Goal: Transaction & Acquisition: Purchase product/service

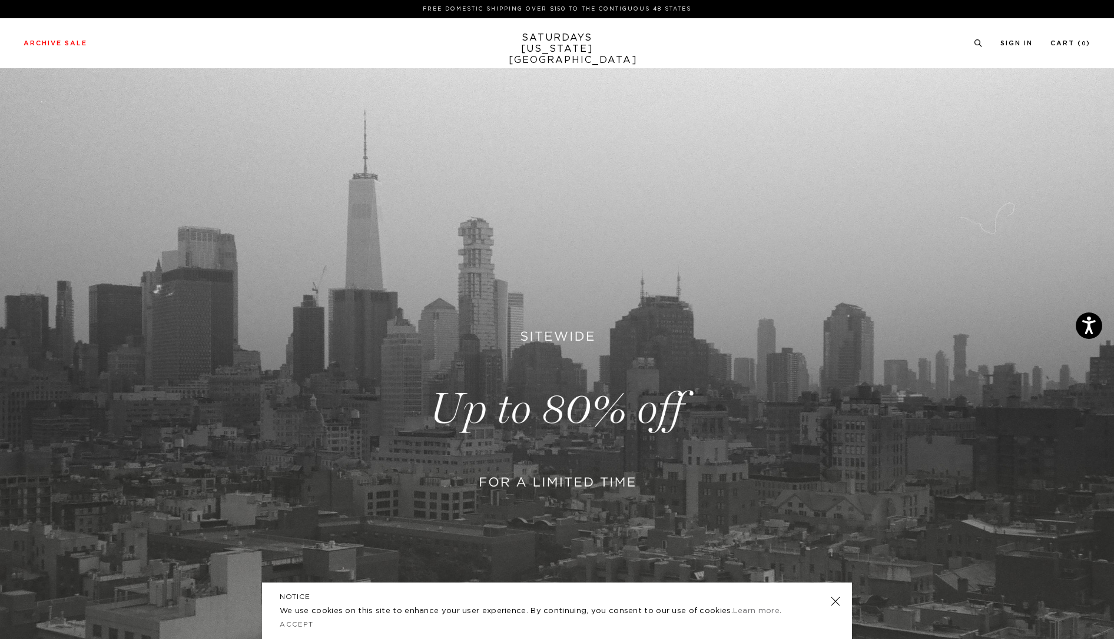
click at [612, 380] on link at bounding box center [557, 409] width 1114 height 682
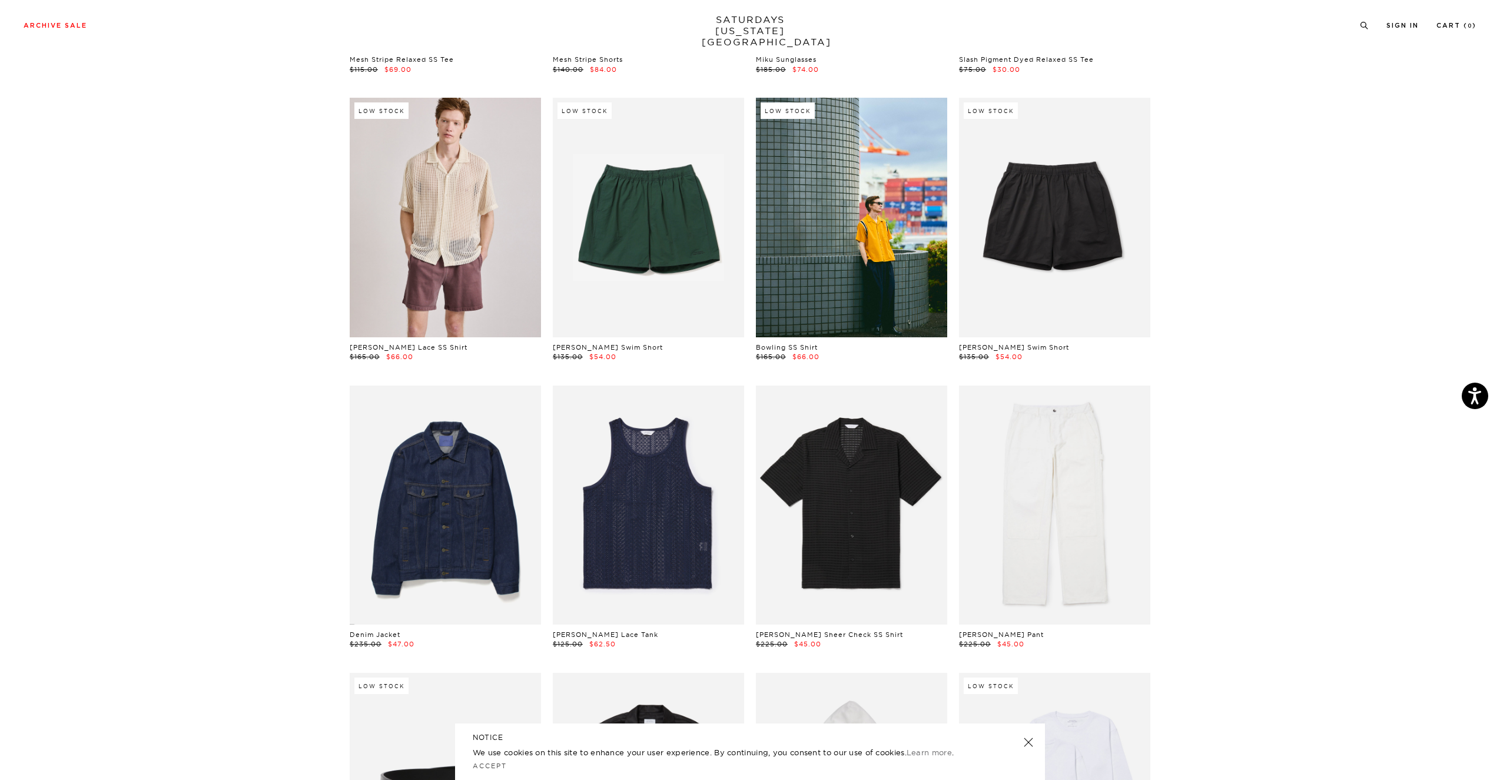
scroll to position [312, 0]
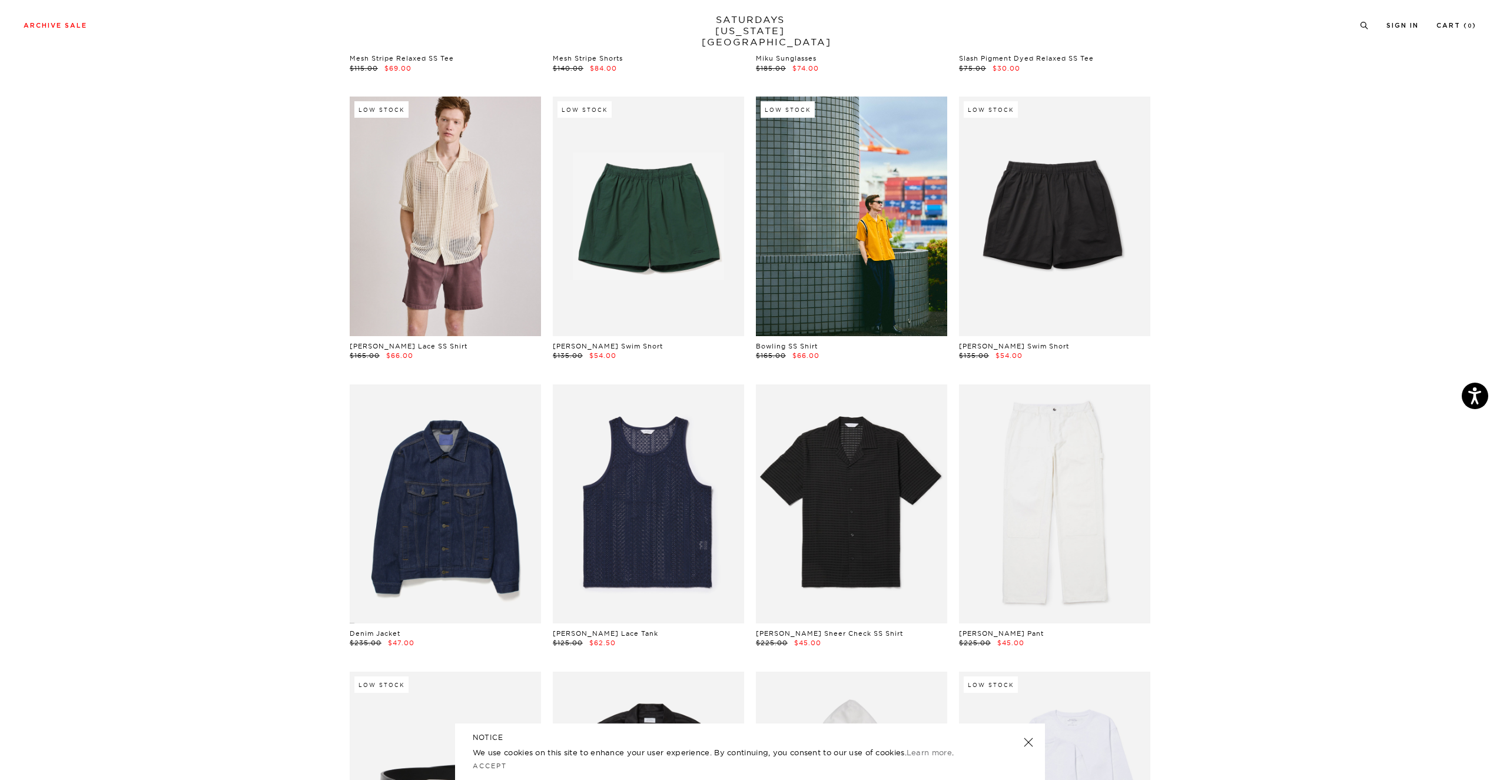
click at [1027, 632] on link at bounding box center [1028, 742] width 16 height 16
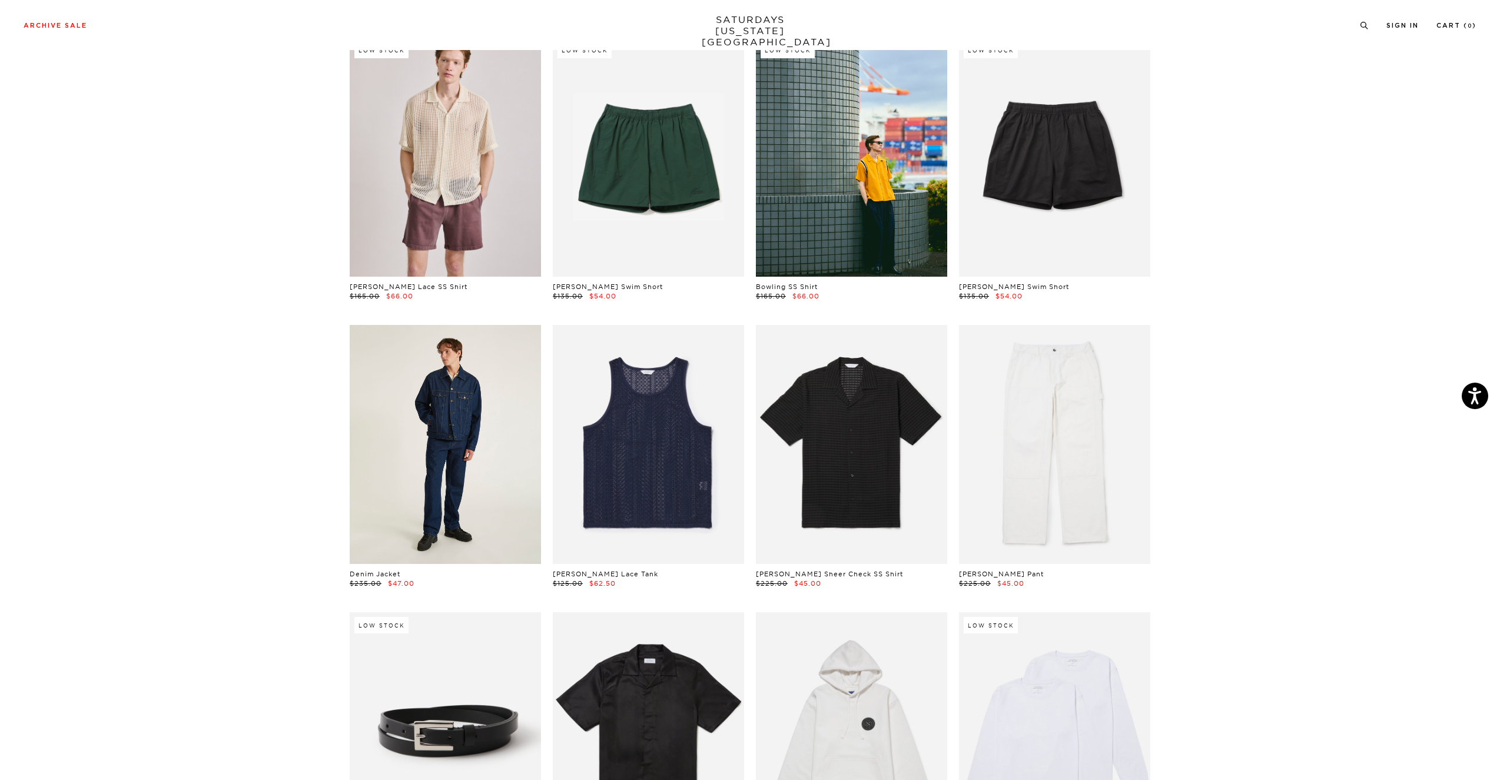
scroll to position [373, 0]
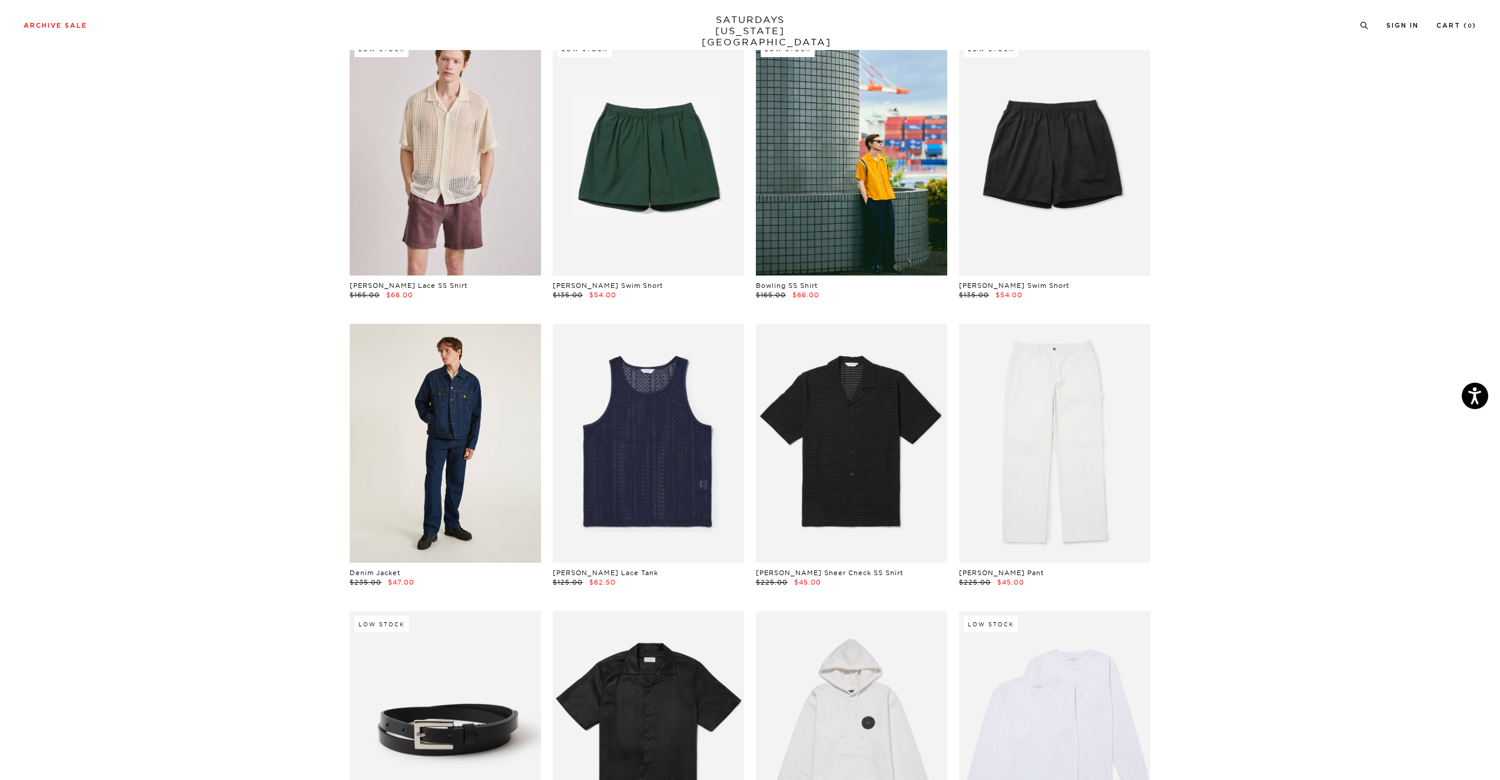
click at [519, 455] on link at bounding box center [445, 443] width 191 height 239
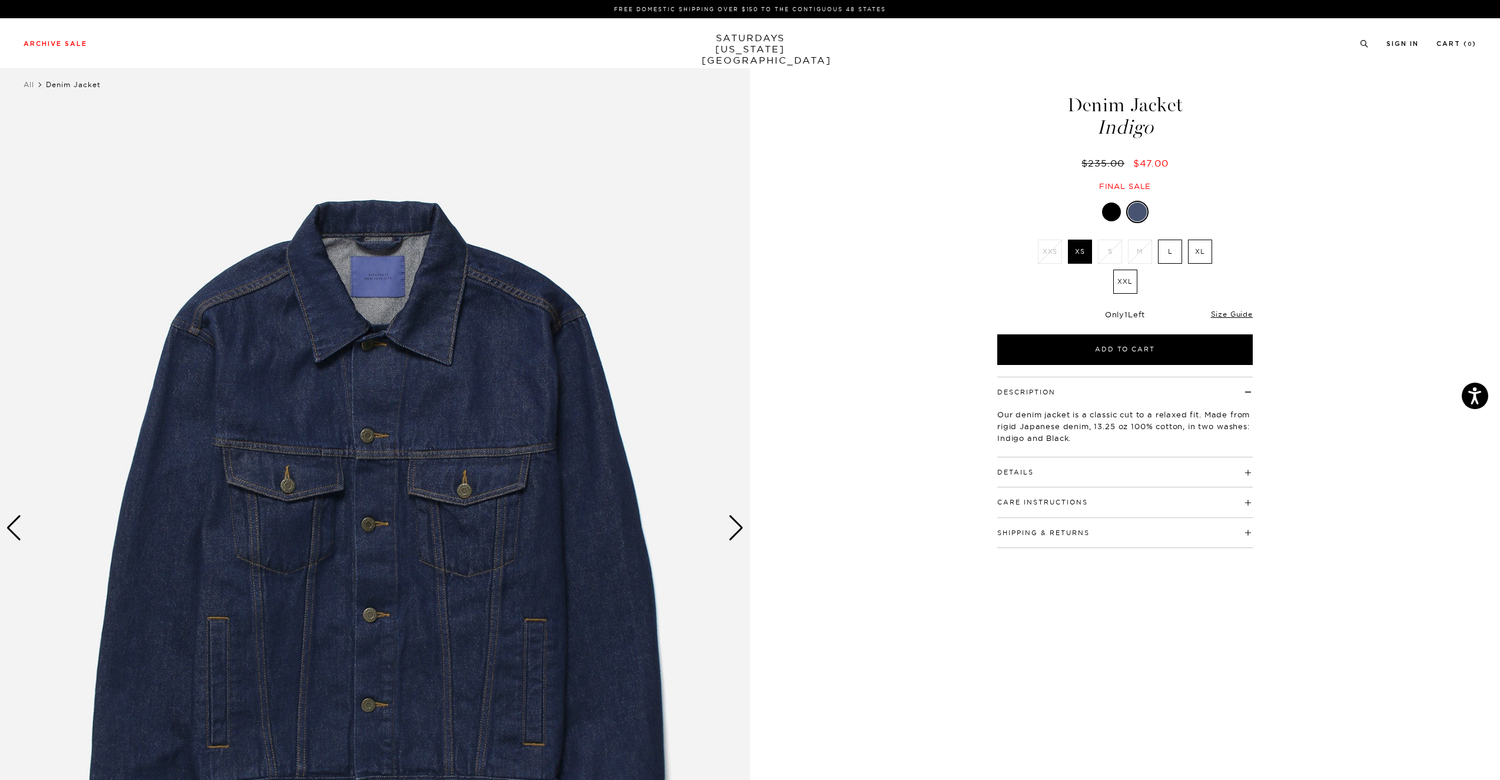
click at [1104, 210] on div at bounding box center [1111, 212] width 19 height 19
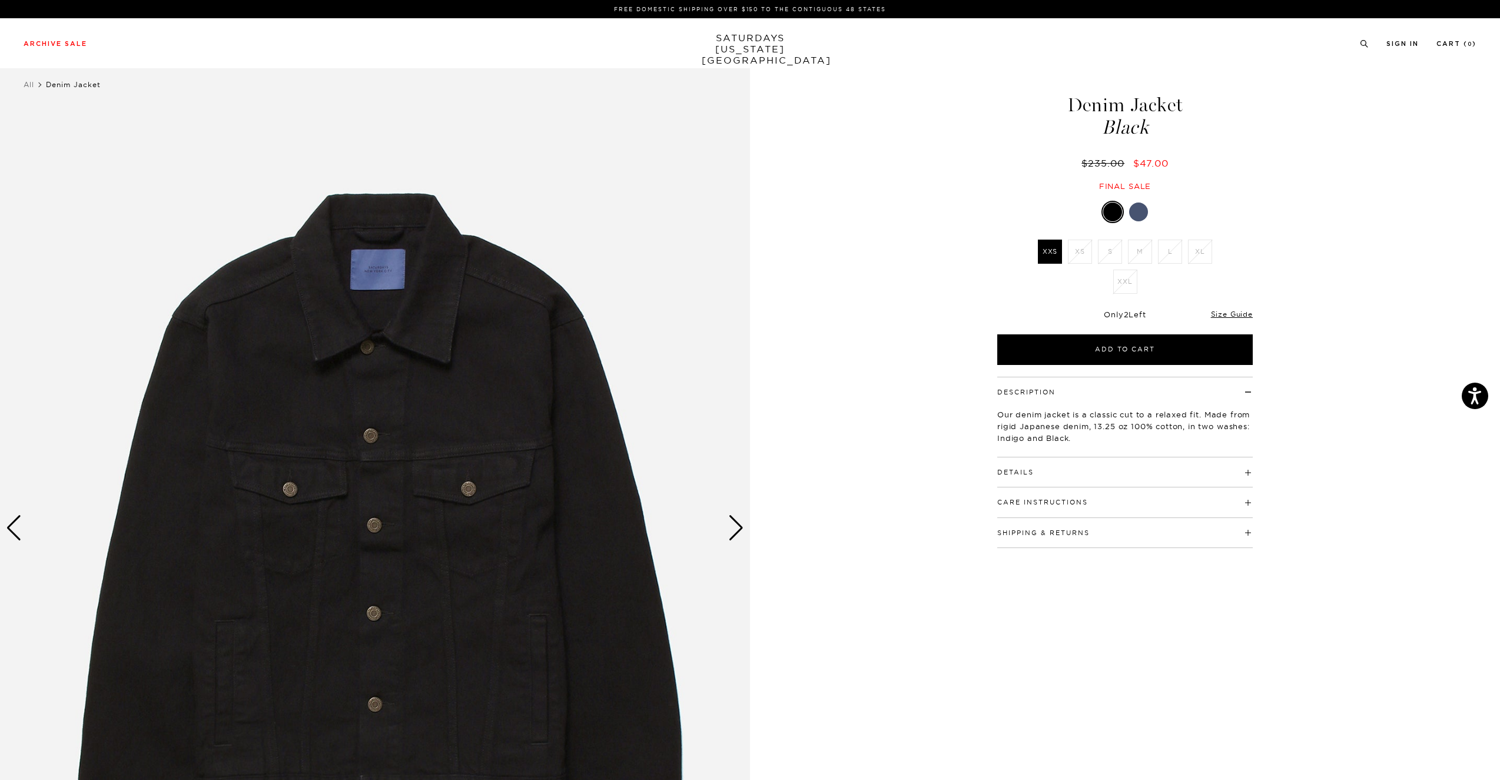
click at [740, 529] on div "Next slide" at bounding box center [736, 528] width 16 height 26
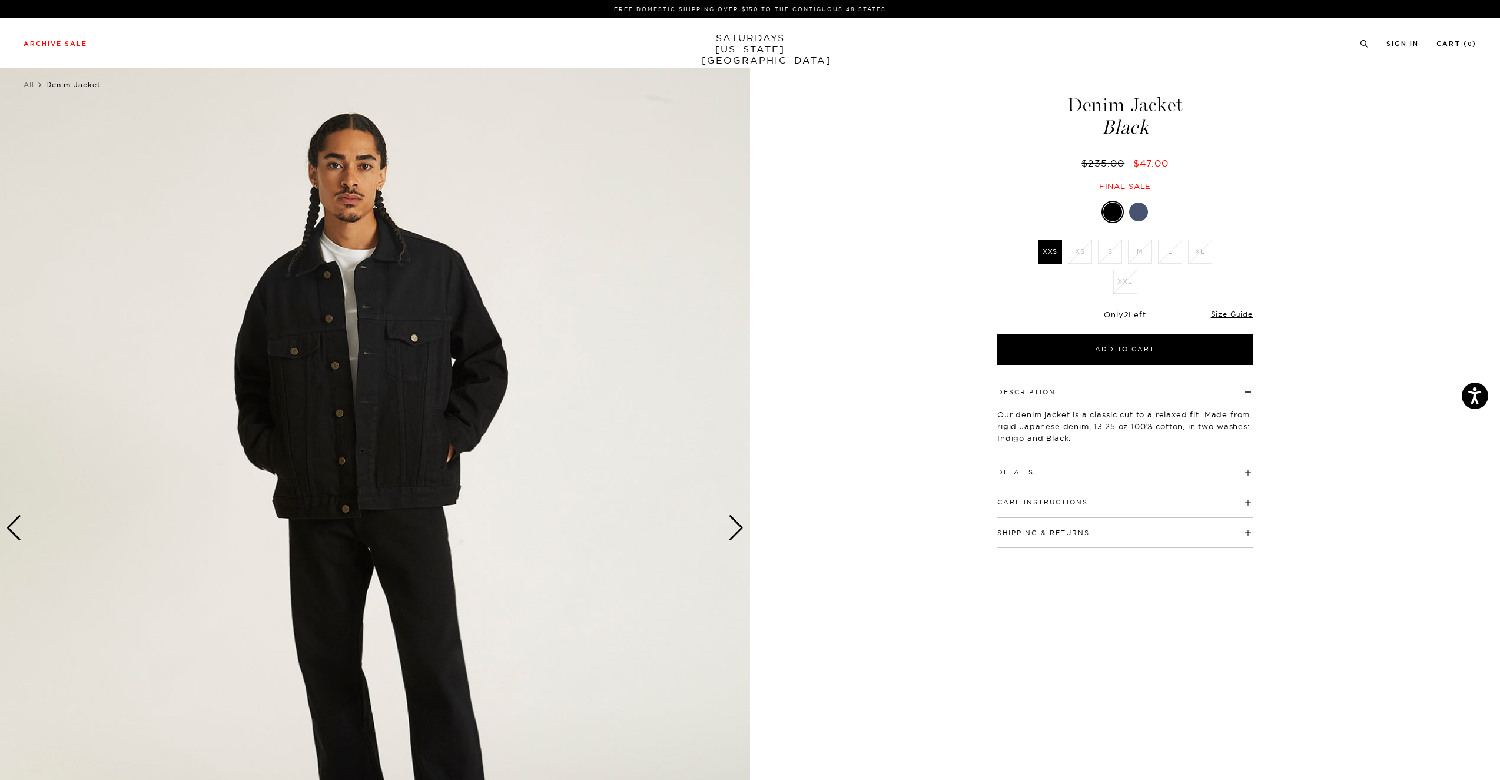
click at [740, 529] on div "Next slide" at bounding box center [736, 528] width 16 height 26
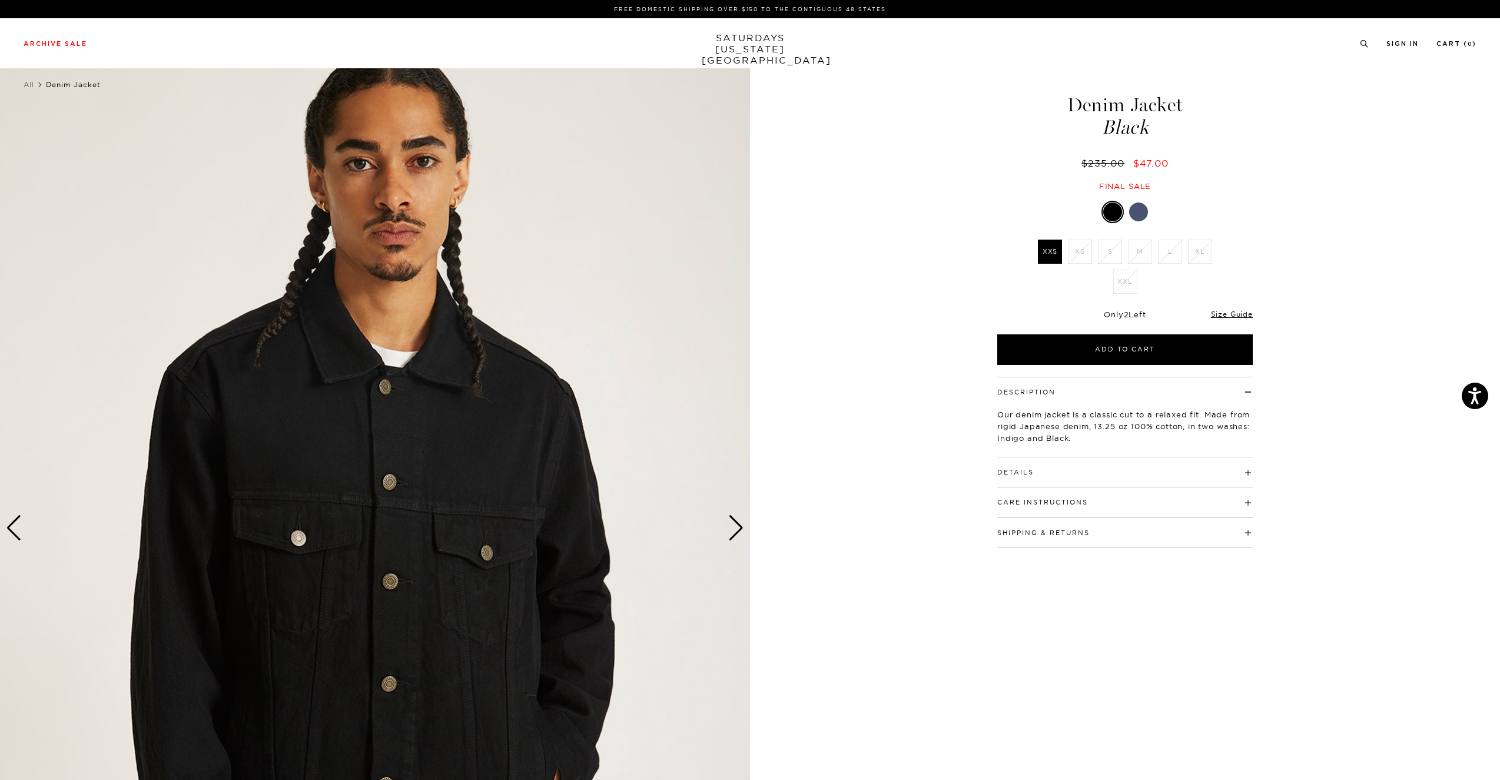
click at [740, 529] on div "Next slide" at bounding box center [736, 528] width 16 height 26
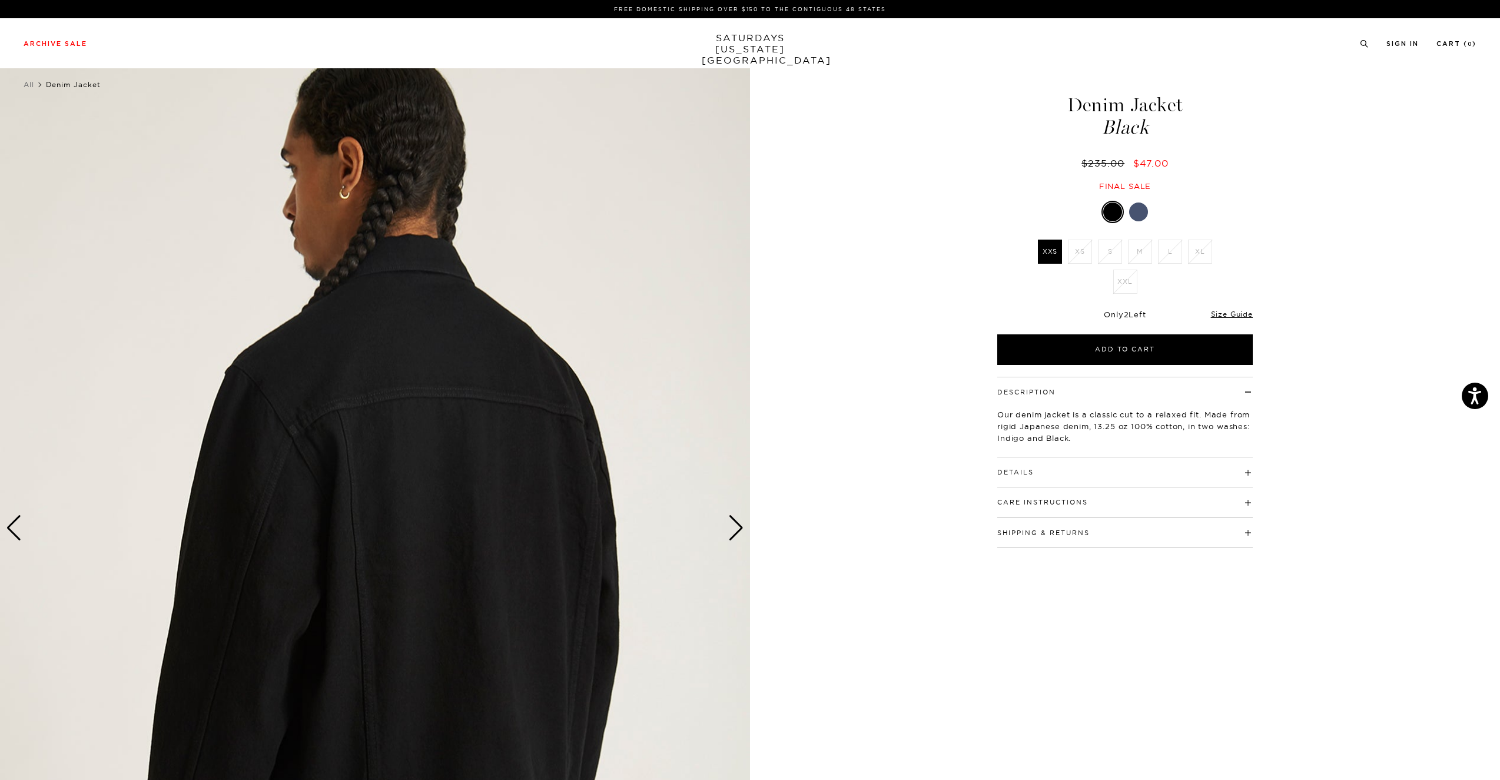
click at [1143, 213] on div at bounding box center [1138, 212] width 19 height 19
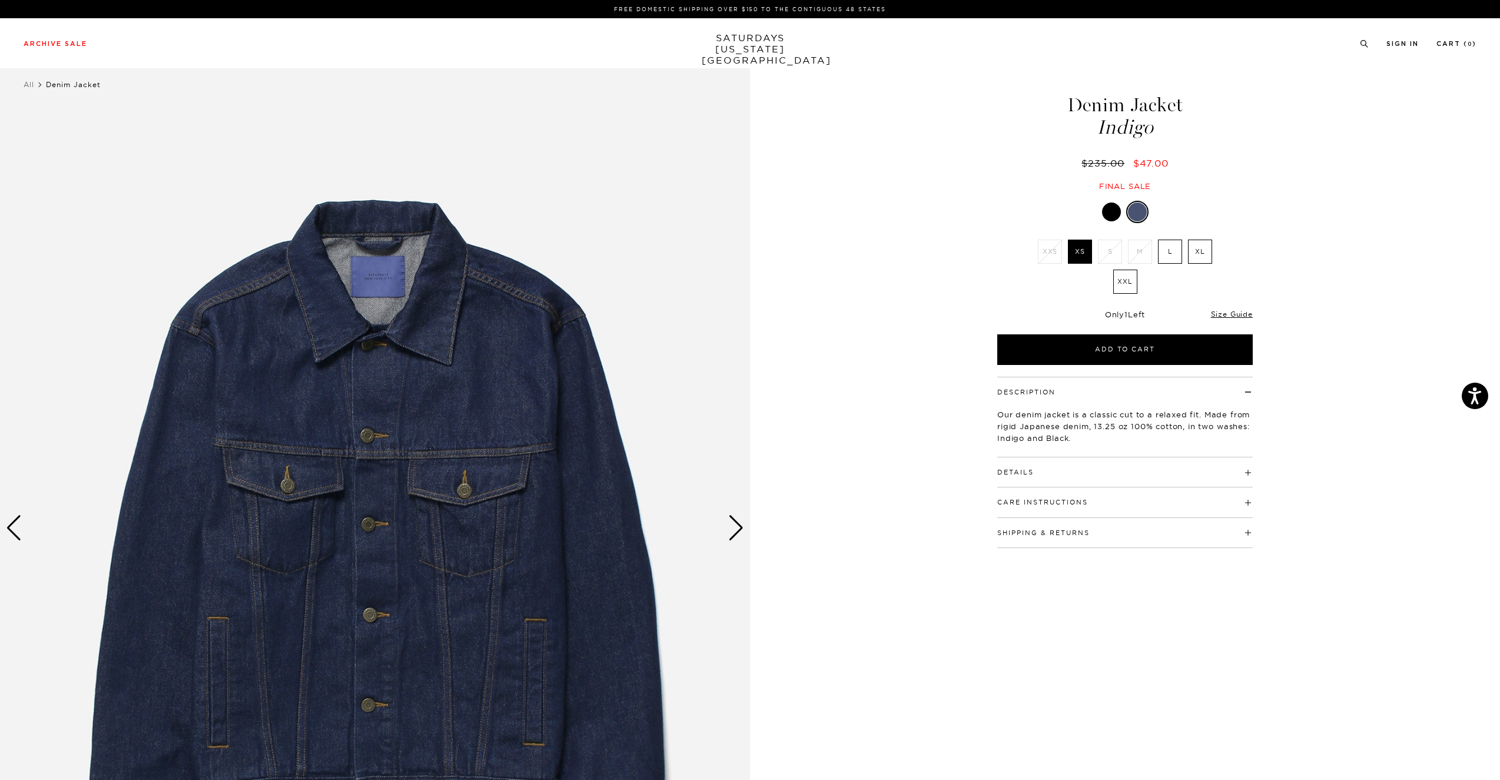
click at [732, 532] on div "Next slide" at bounding box center [736, 528] width 16 height 26
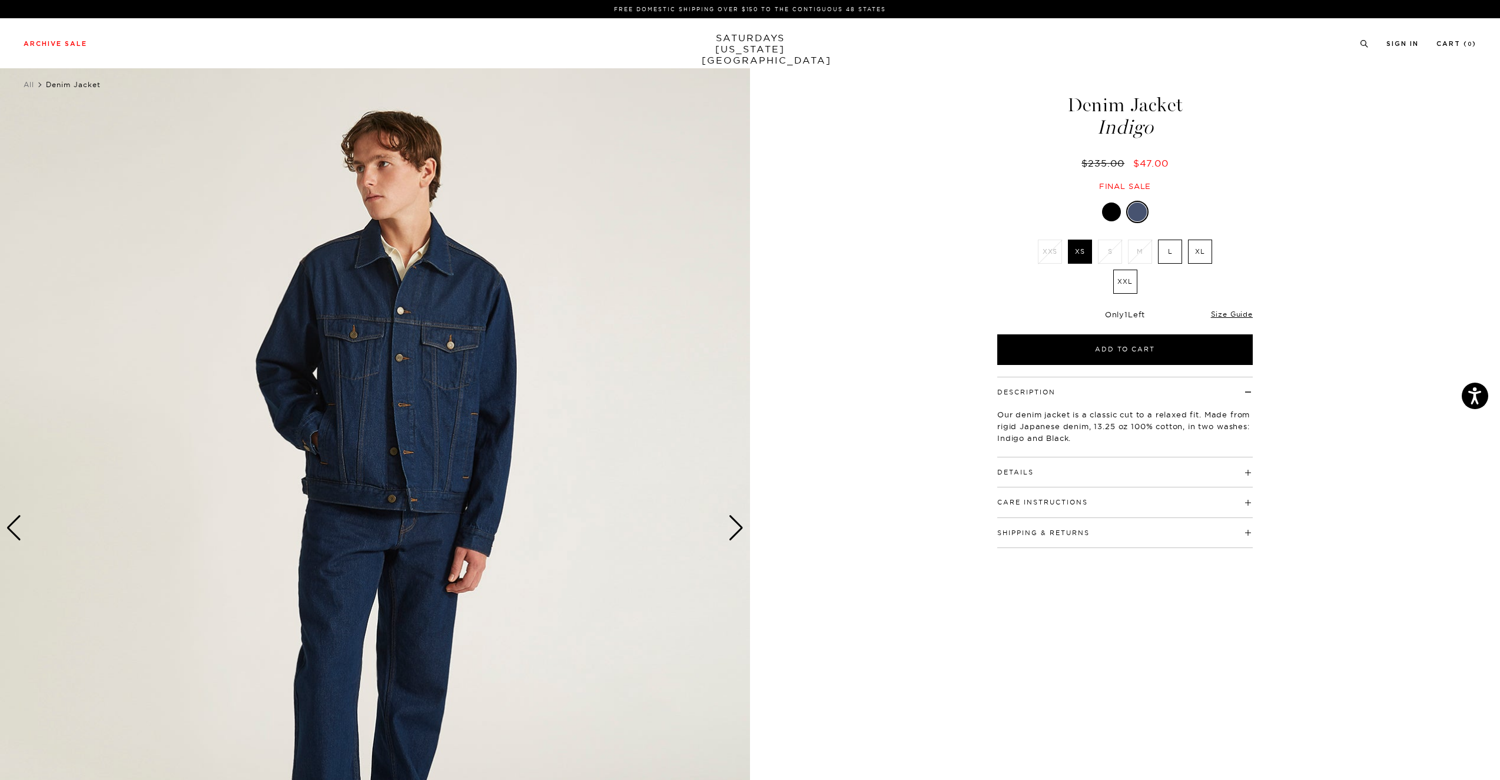
click at [732, 532] on div "Next slide" at bounding box center [736, 528] width 16 height 26
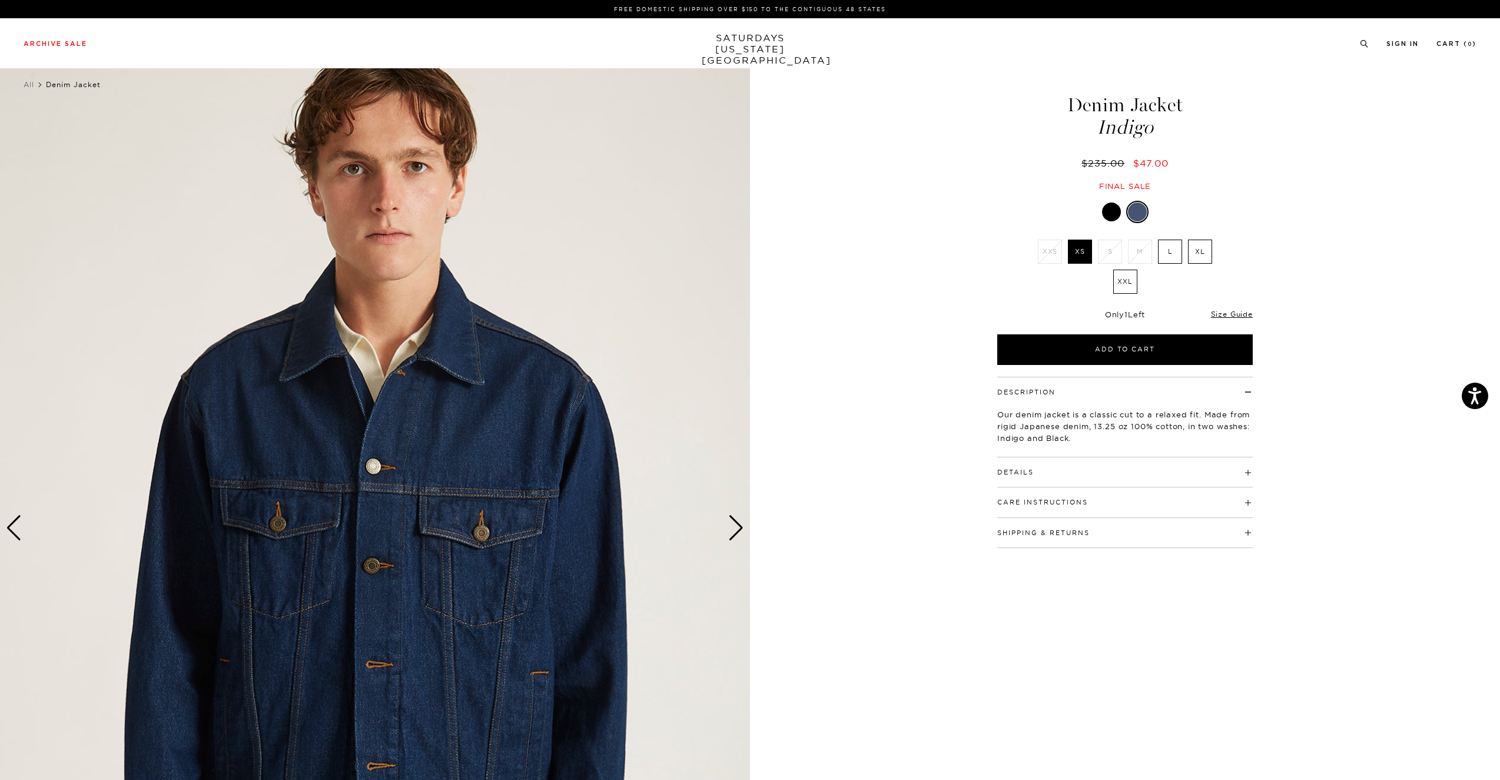
click at [738, 525] on div "Next slide" at bounding box center [736, 528] width 16 height 26
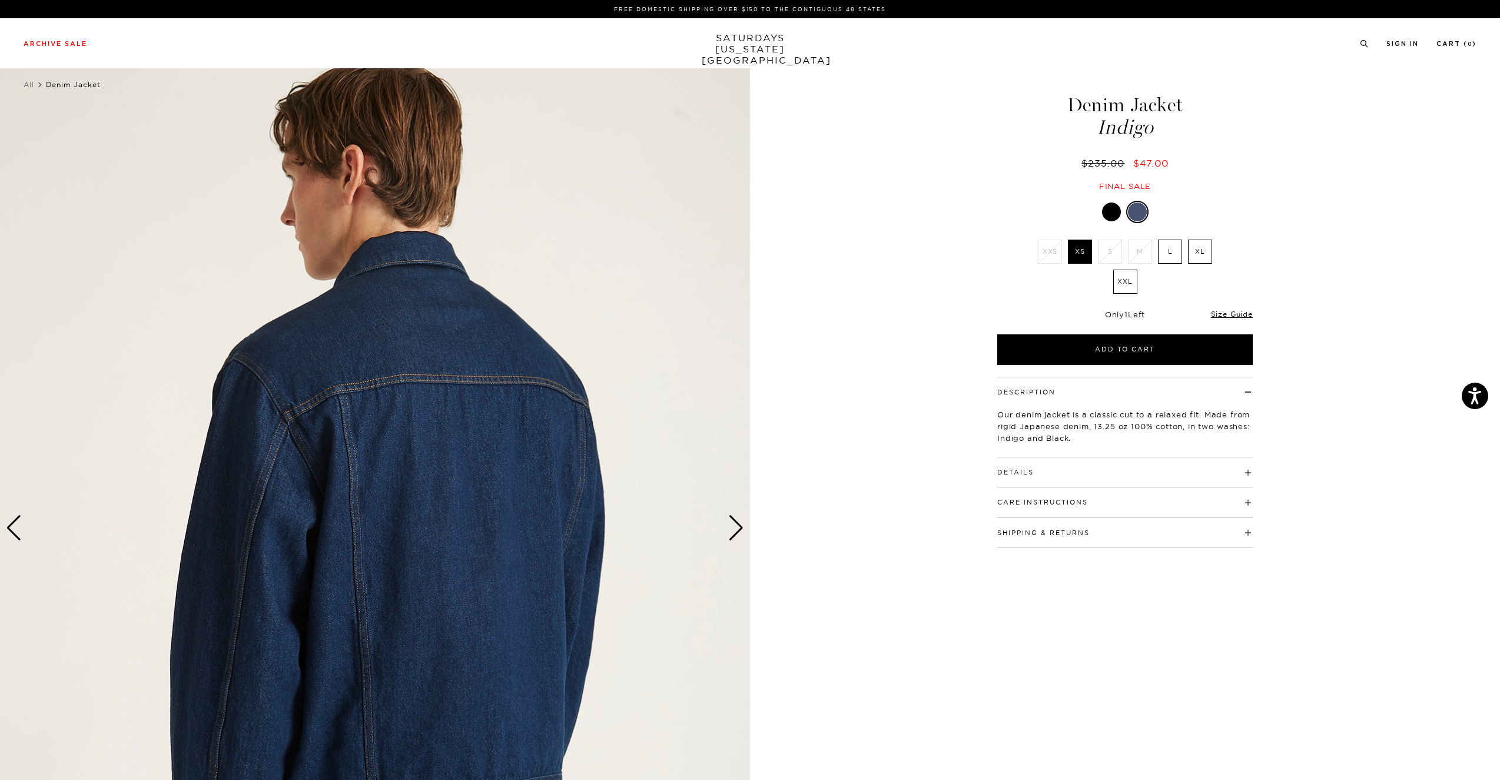
click at [738, 525] on div "Next slide" at bounding box center [736, 528] width 16 height 26
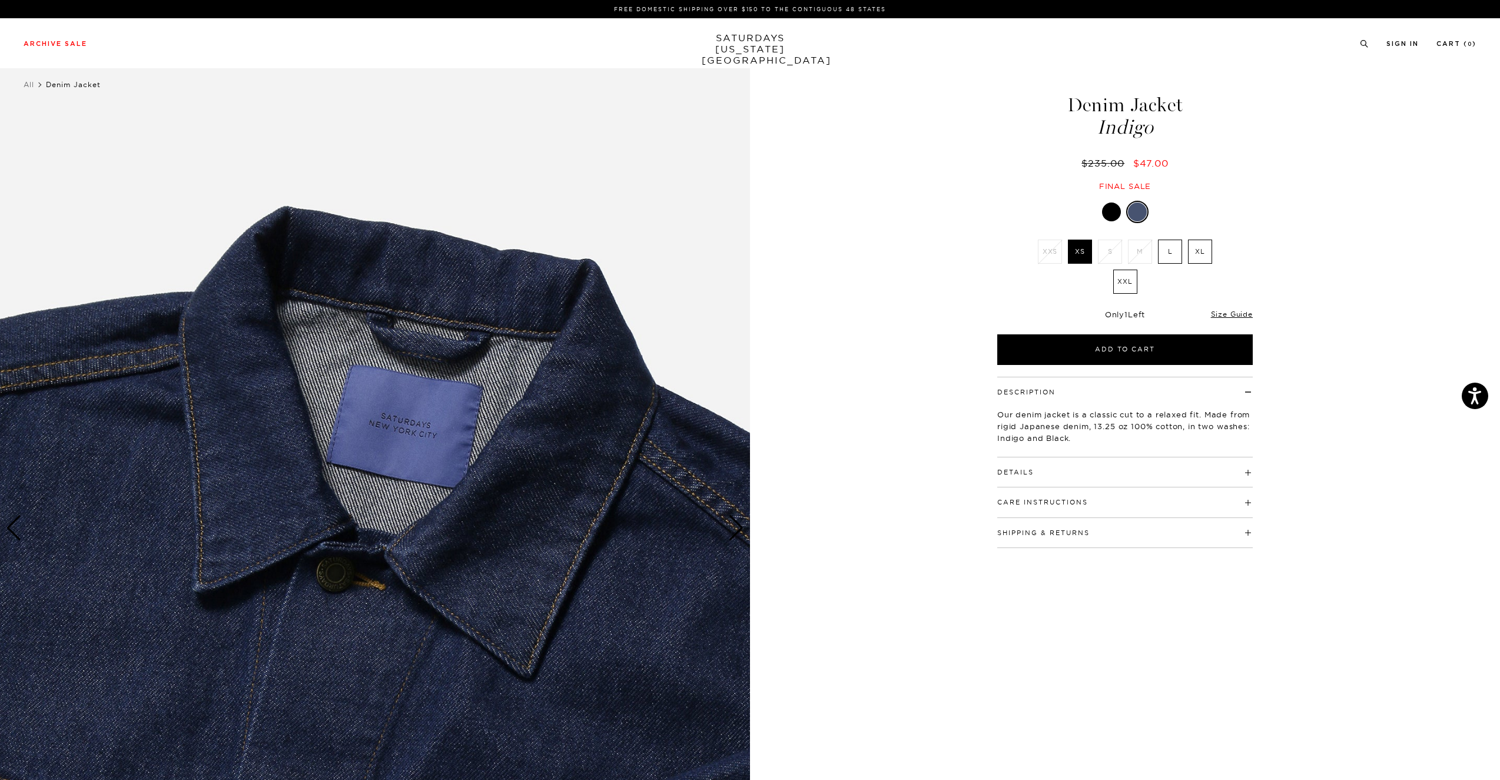
click at [738, 525] on div "Next slide" at bounding box center [736, 528] width 16 height 26
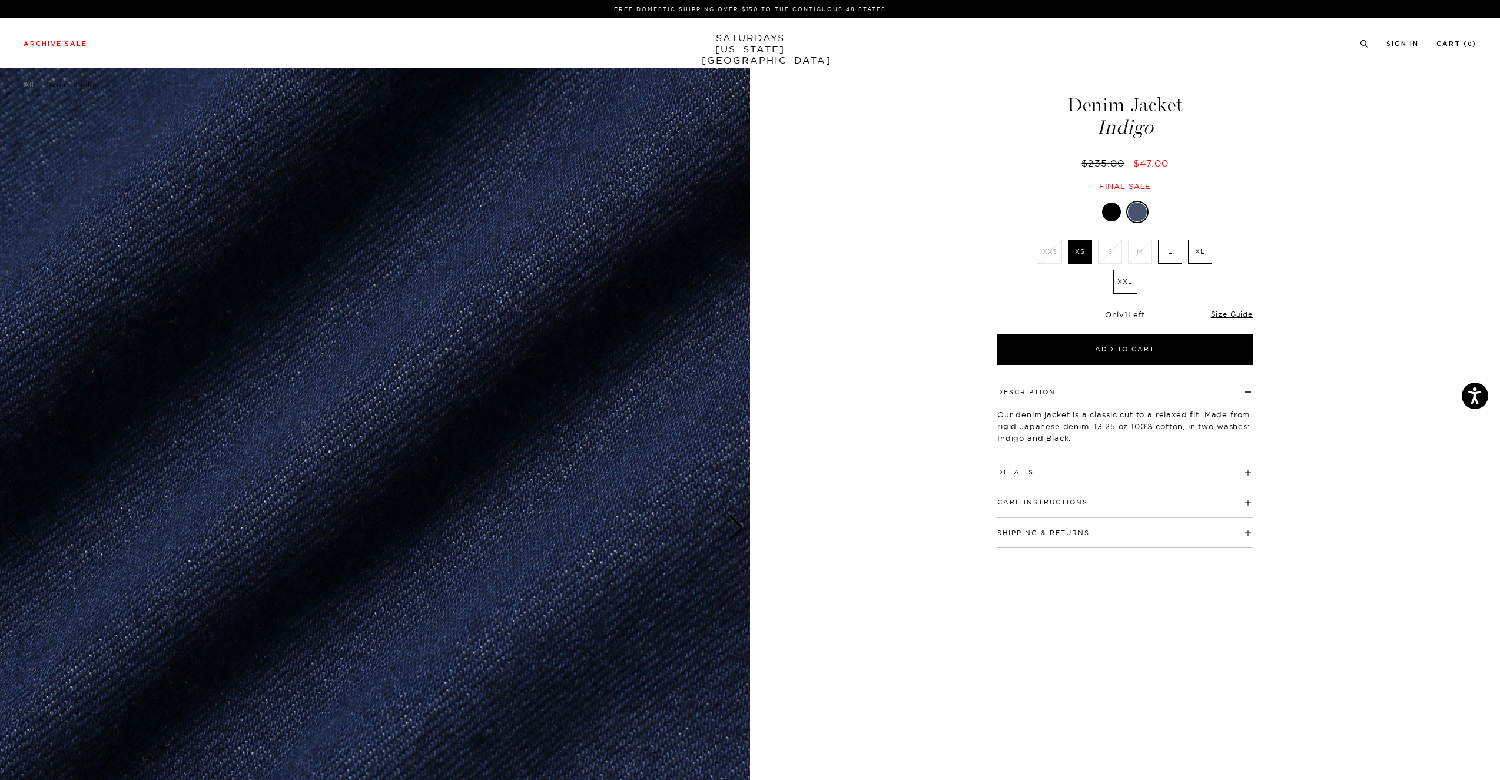
click at [738, 525] on div "Next slide" at bounding box center [736, 528] width 16 height 26
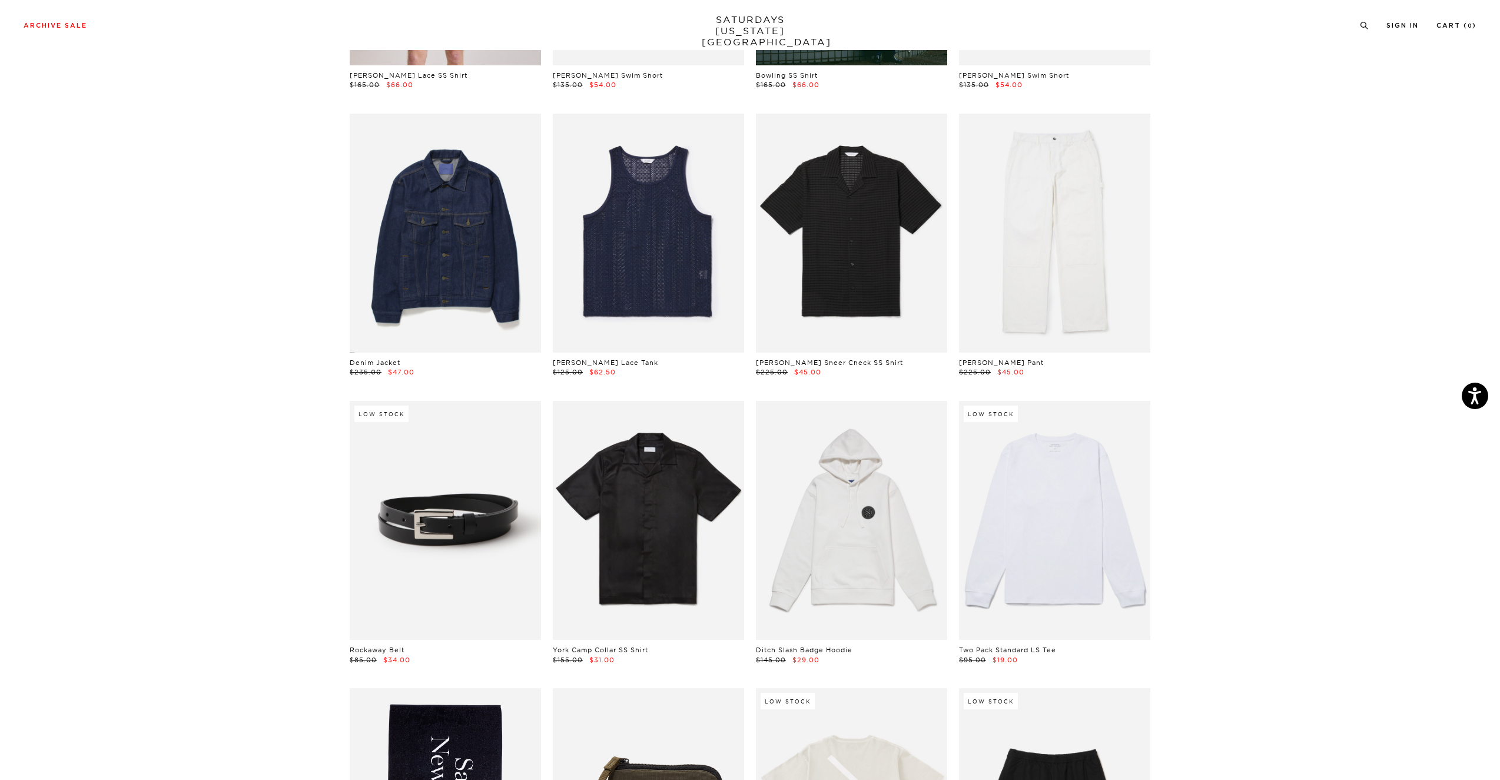
scroll to position [584, 0]
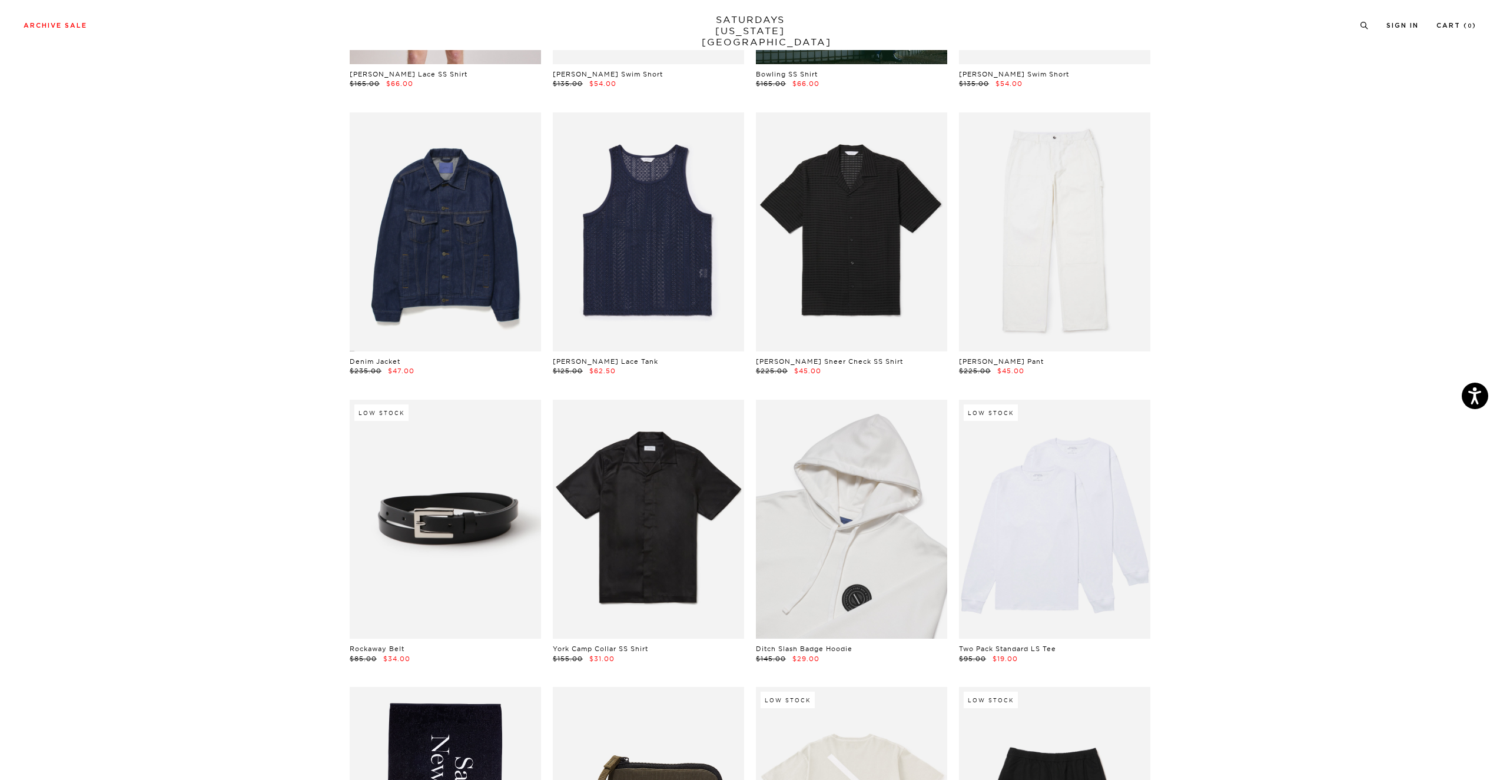
click at [914, 554] on link at bounding box center [851, 519] width 191 height 239
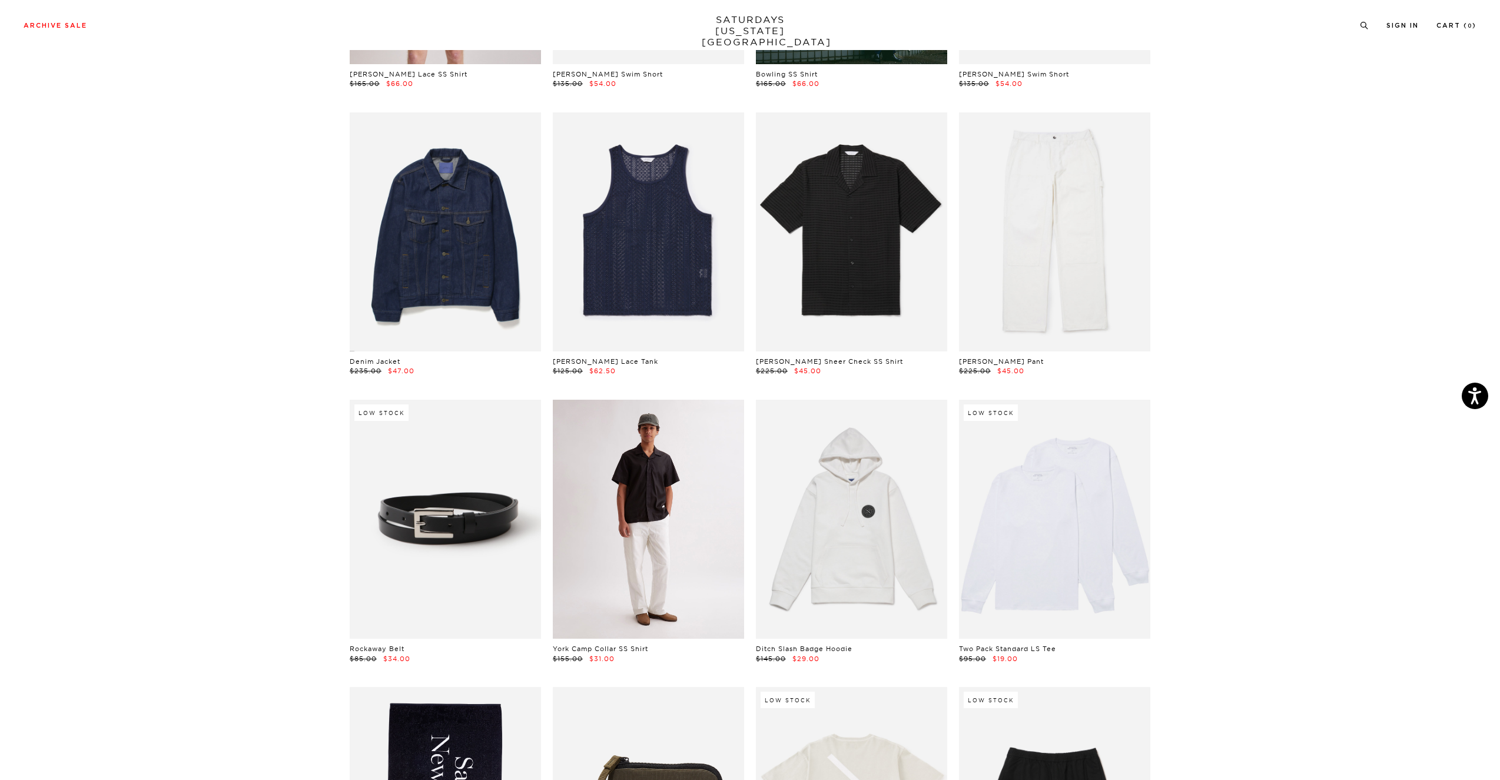
click at [738, 459] on link at bounding box center [648, 519] width 191 height 239
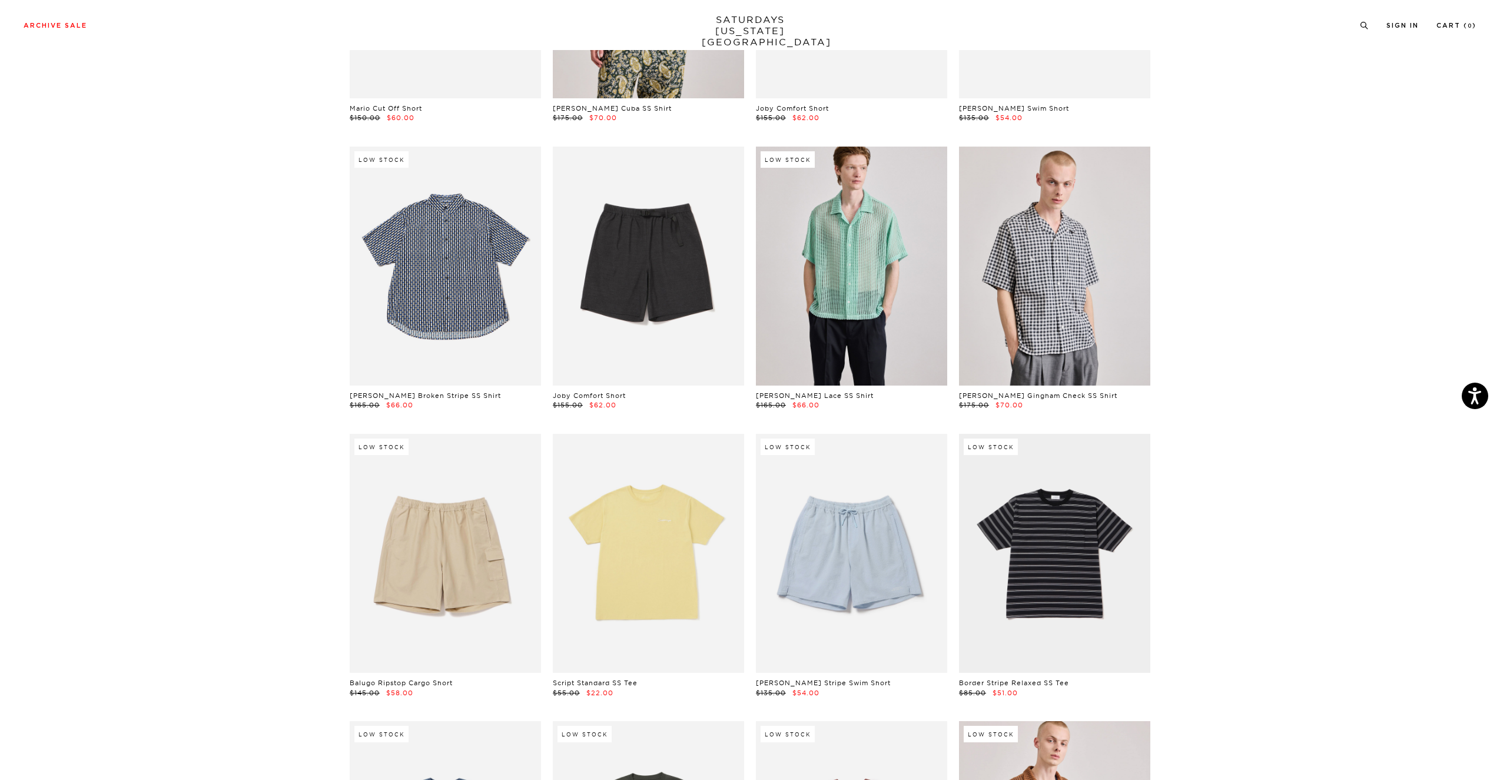
scroll to position [1698, 0]
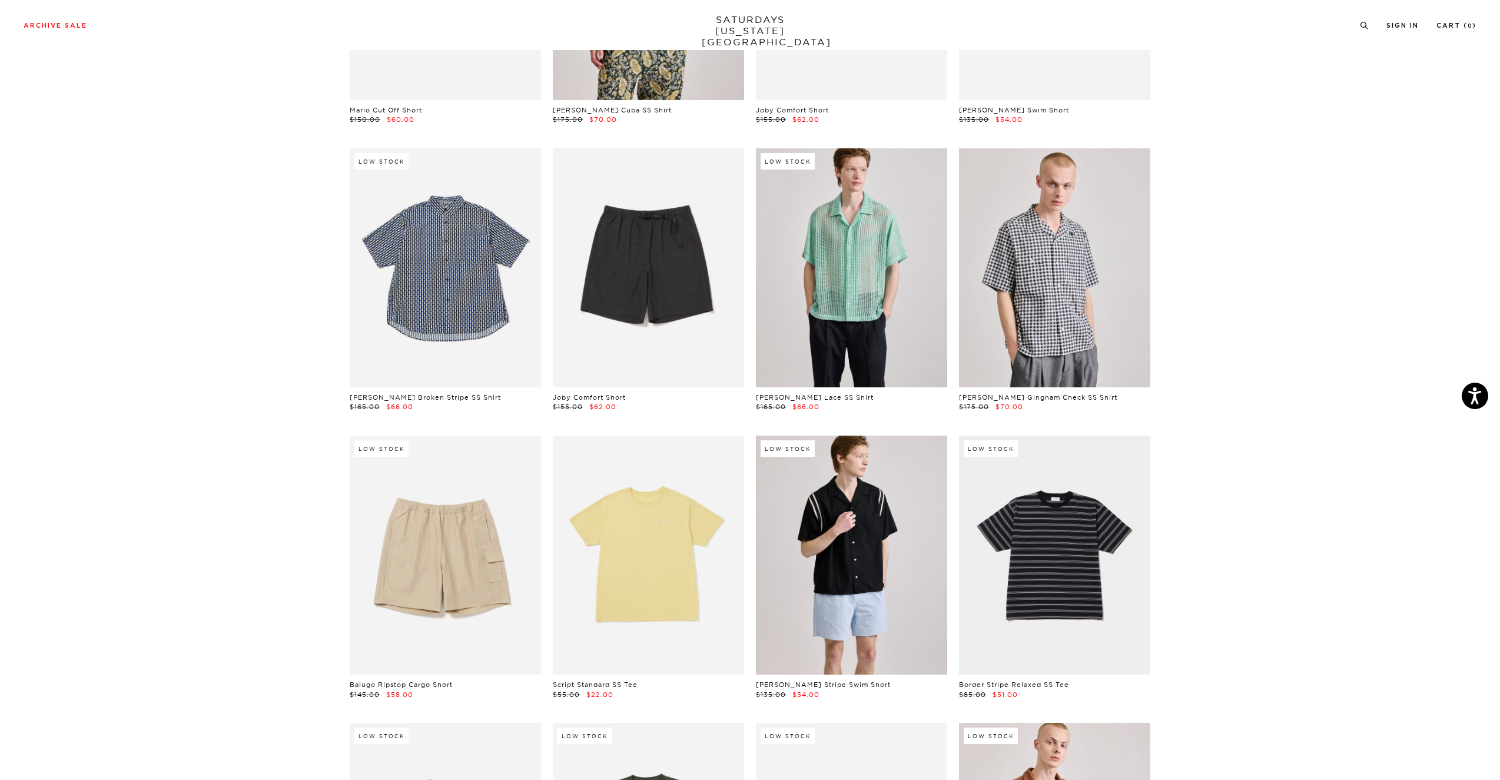
click at [788, 554] on link at bounding box center [851, 555] width 191 height 239
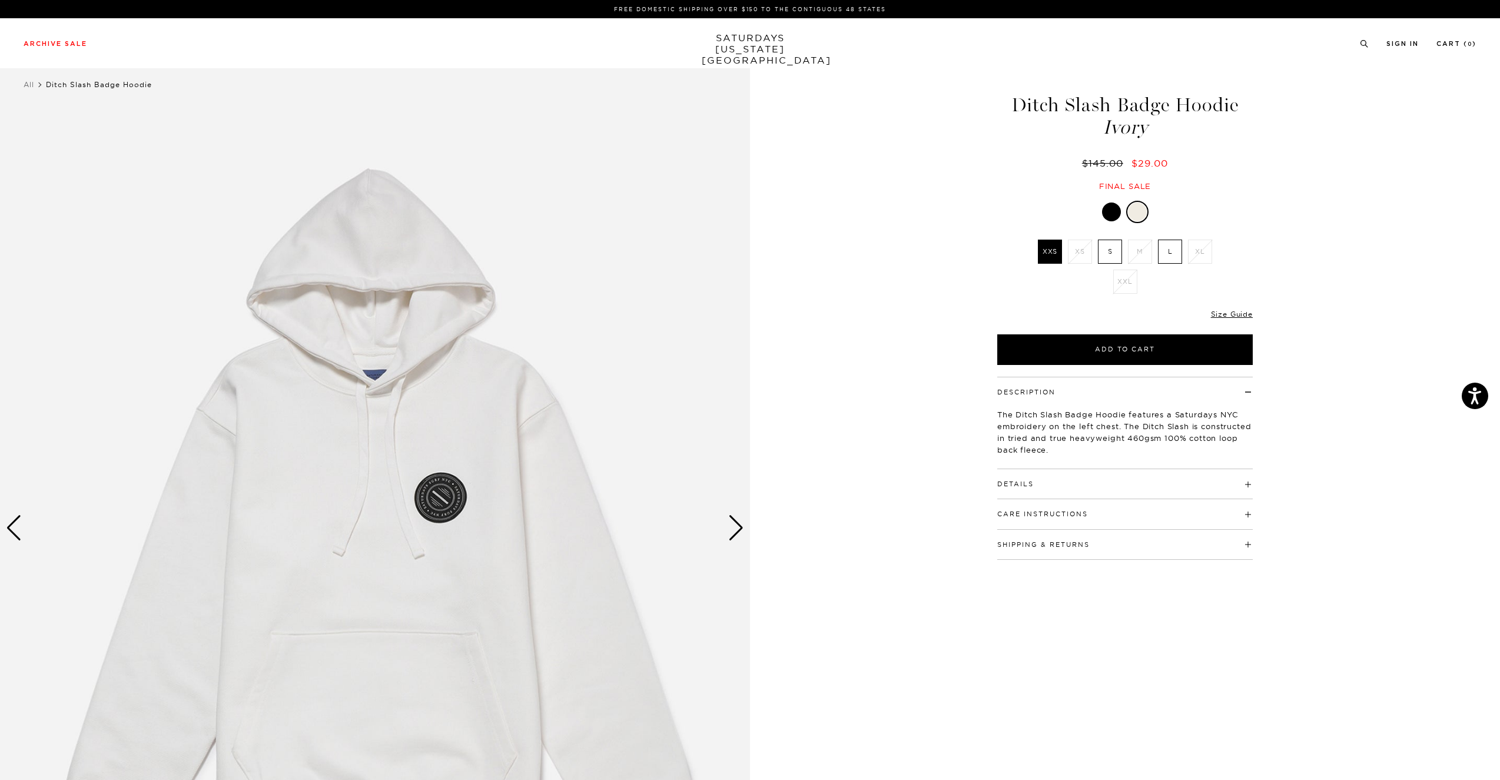
click at [737, 531] on div "Next slide" at bounding box center [736, 528] width 16 height 26
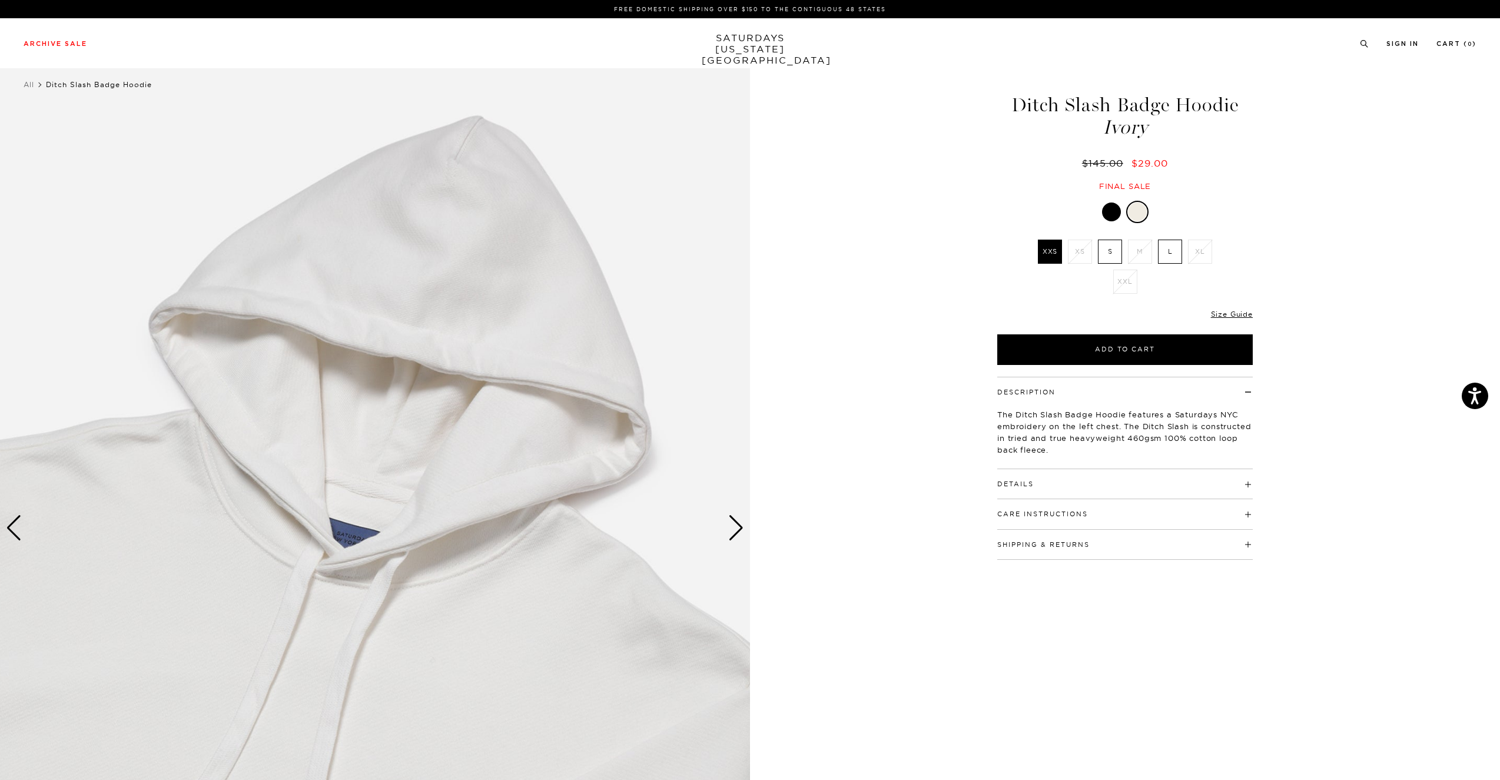
click at [737, 531] on div "Next slide" at bounding box center [736, 528] width 16 height 26
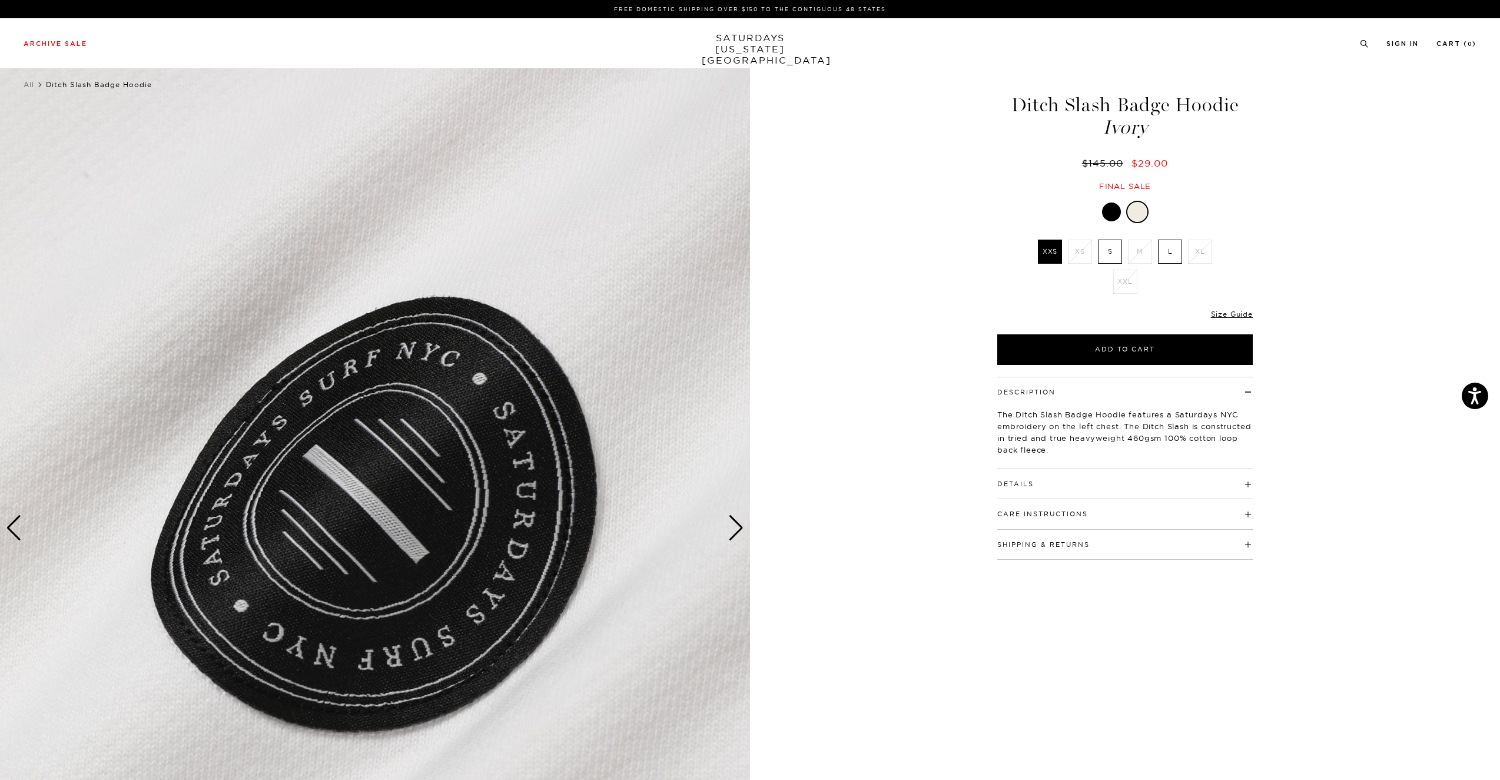
click at [737, 531] on div "Next slide" at bounding box center [736, 528] width 16 height 26
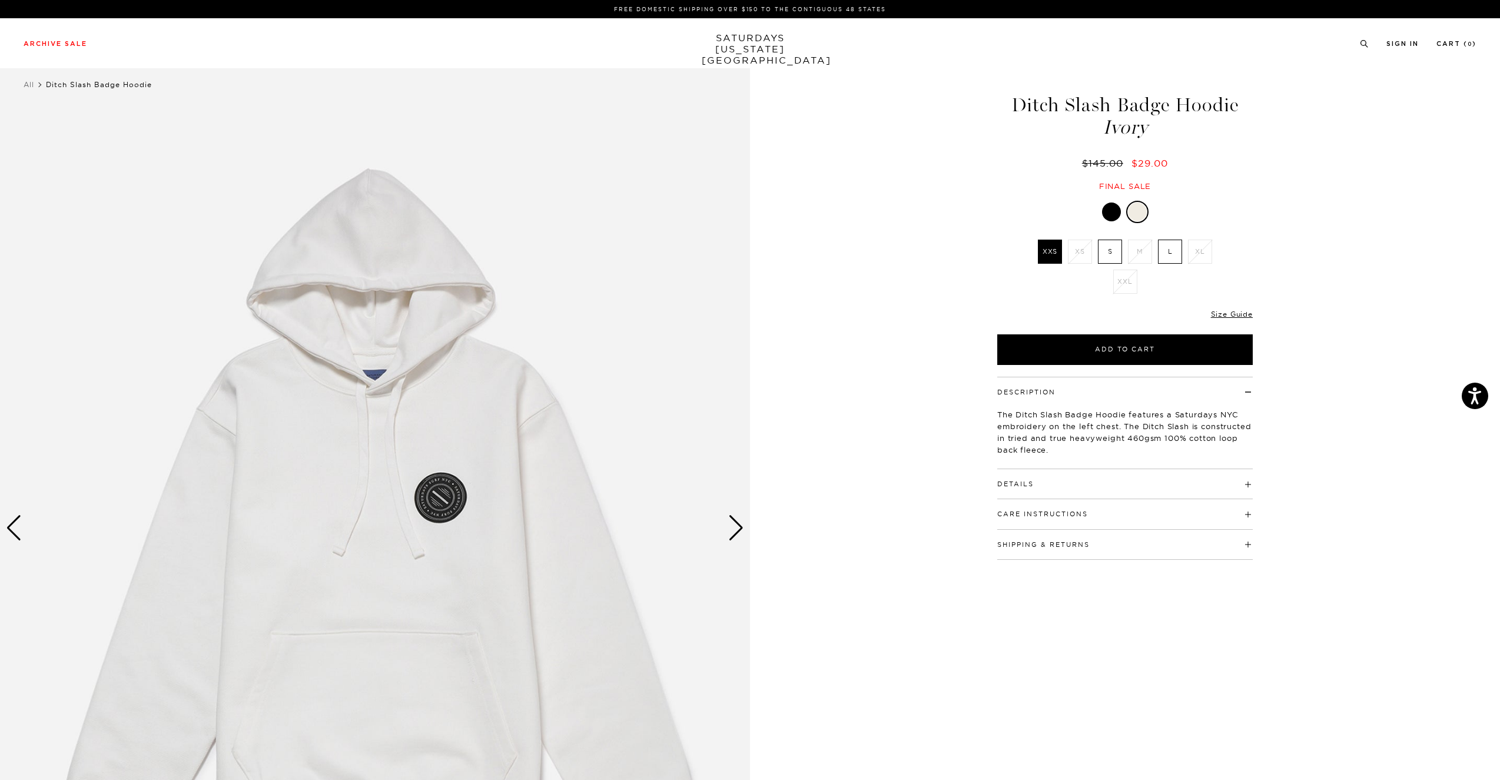
click at [737, 531] on div "Next slide" at bounding box center [736, 528] width 16 height 26
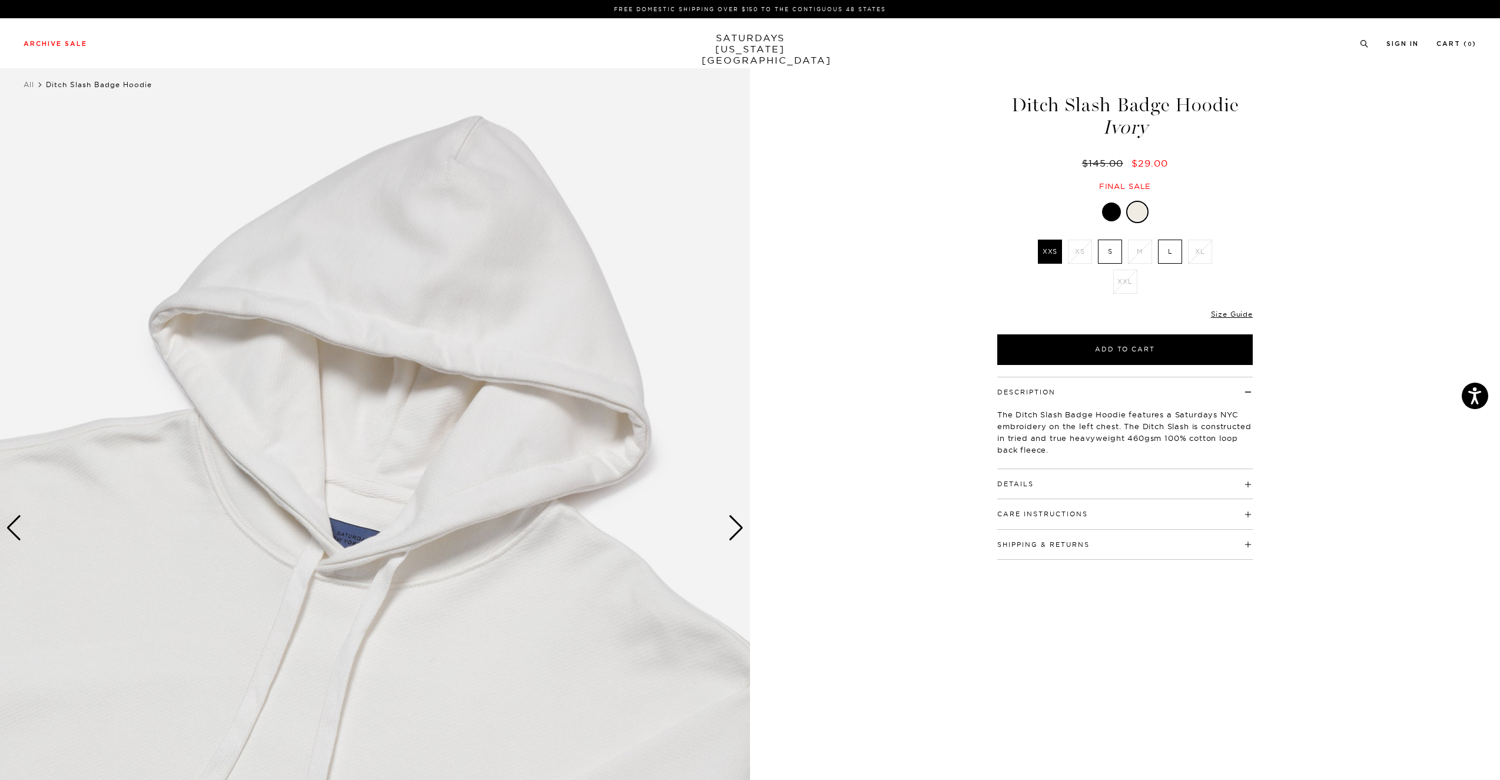
click at [1172, 256] on label "L" at bounding box center [1170, 252] width 24 height 24
click at [0, 0] on input "L" at bounding box center [0, 0] width 0 height 0
click at [1168, 363] on div "Ditch Slash Badge Hoodie Ivory $145.00 $29.00 Final sale Ditch Slash Badge Hood…" at bounding box center [1125, 528] width 294 height 938
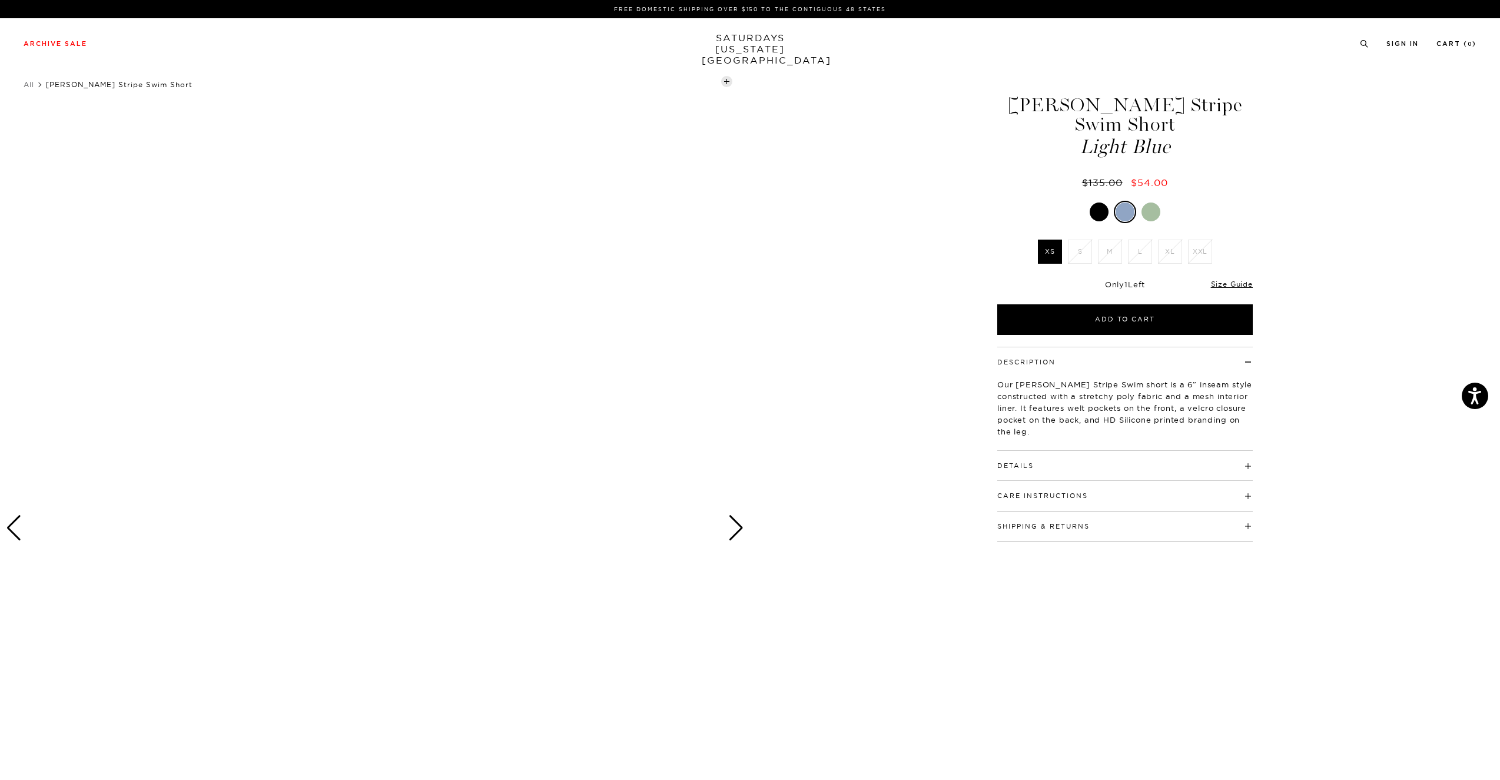
click at [1153, 207] on div at bounding box center [1151, 212] width 19 height 19
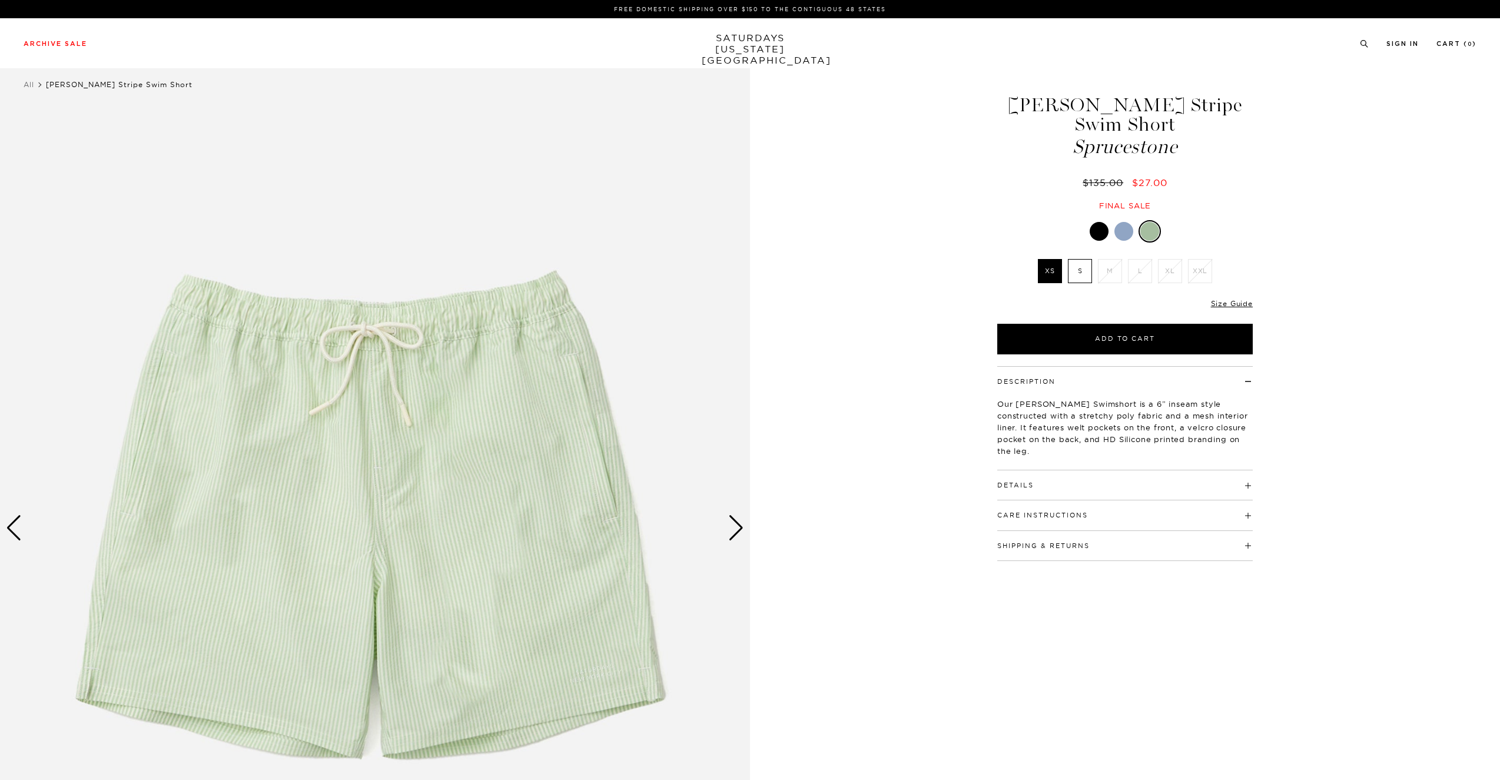
click at [1077, 233] on div at bounding box center [1125, 231] width 256 height 22
click at [1099, 234] on div at bounding box center [1099, 231] width 19 height 19
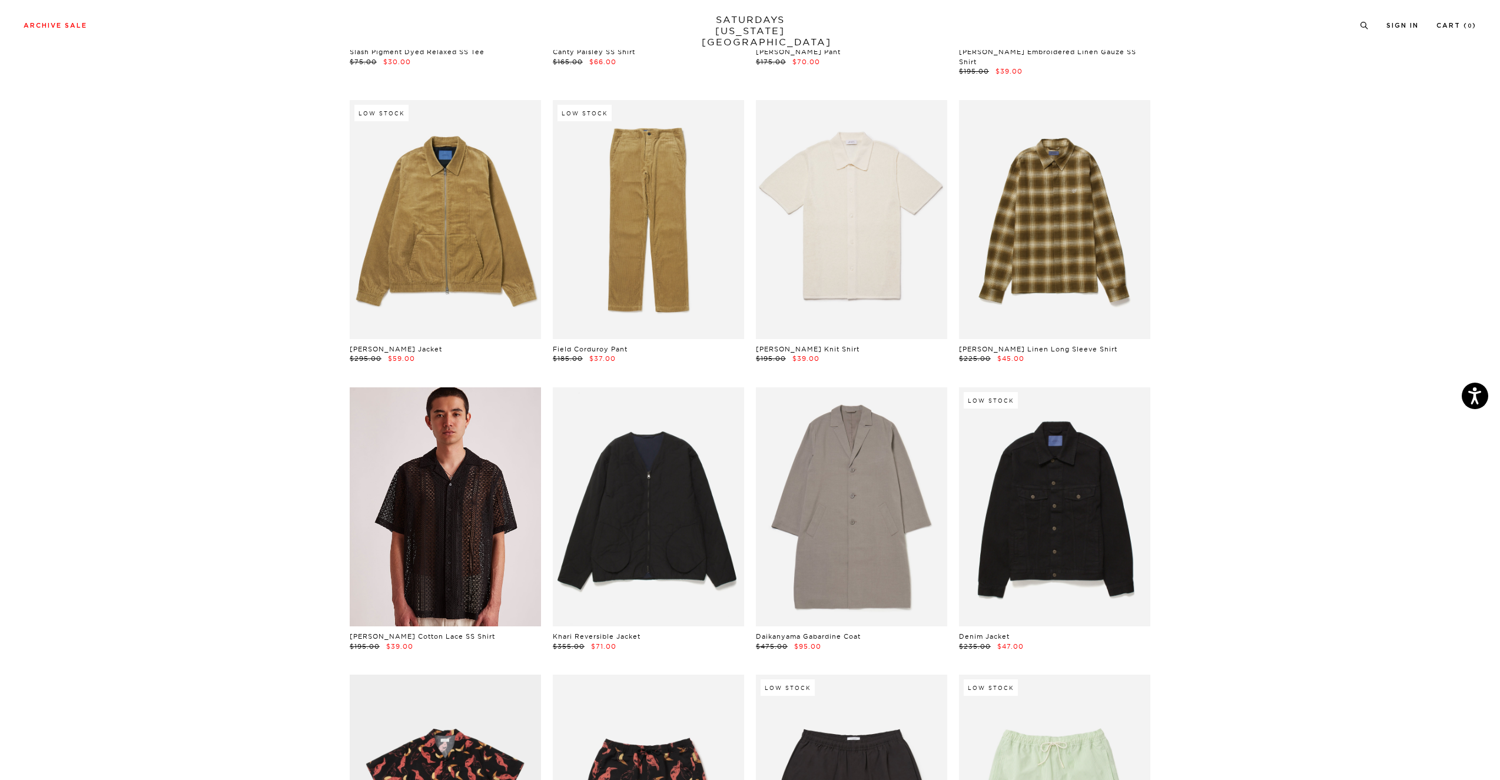
scroll to position [3481, 1]
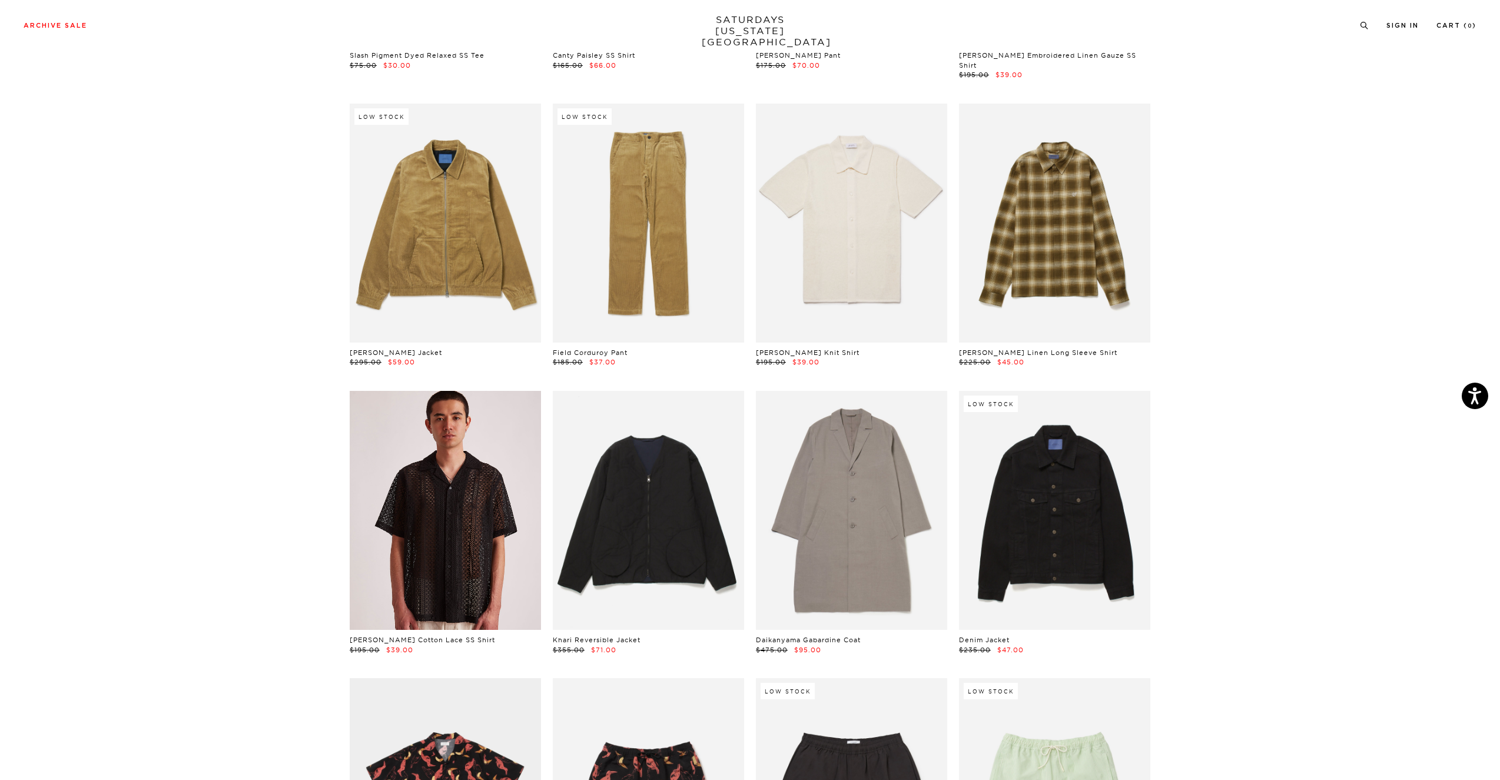
click at [462, 480] on link at bounding box center [445, 510] width 191 height 239
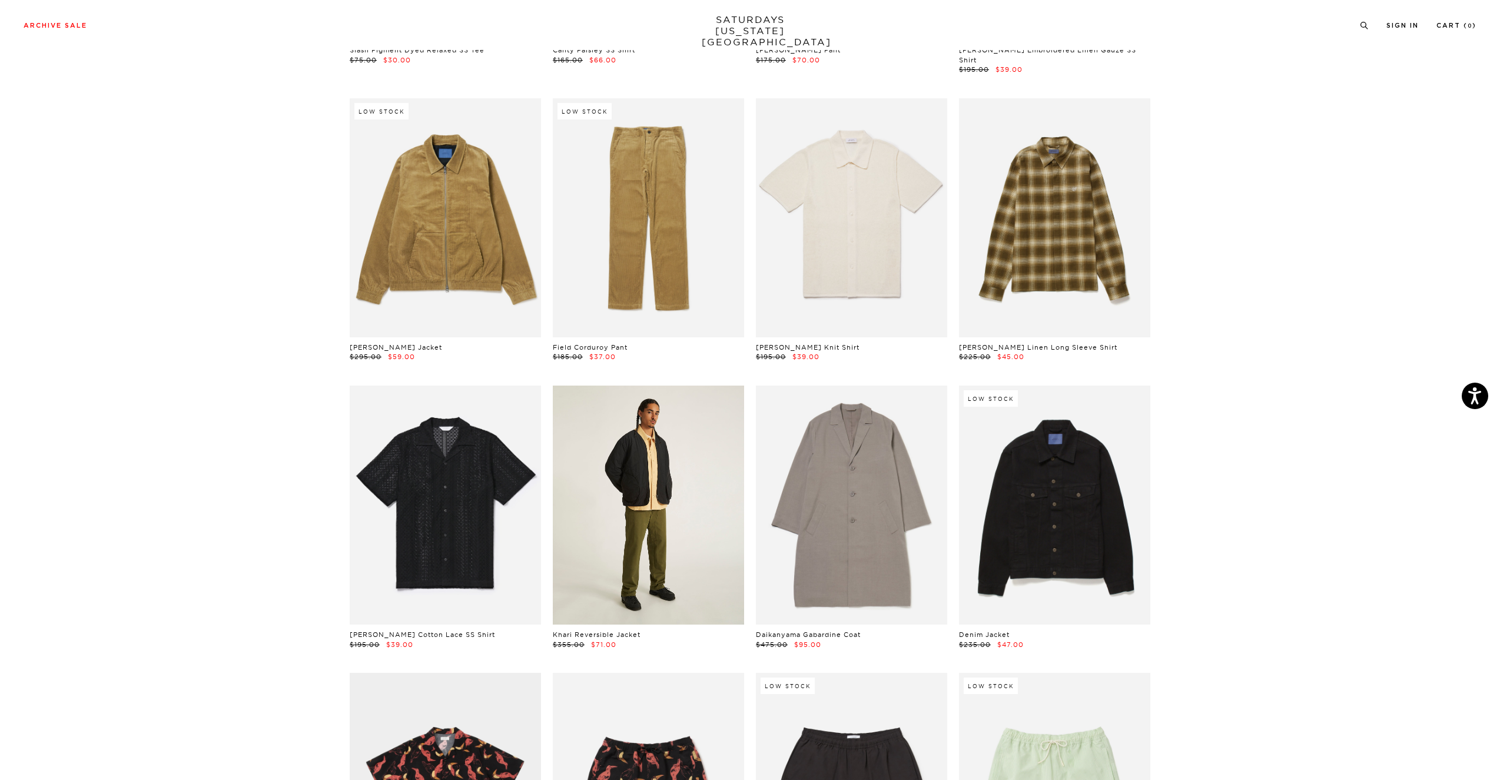
click at [658, 460] on link at bounding box center [648, 505] width 191 height 239
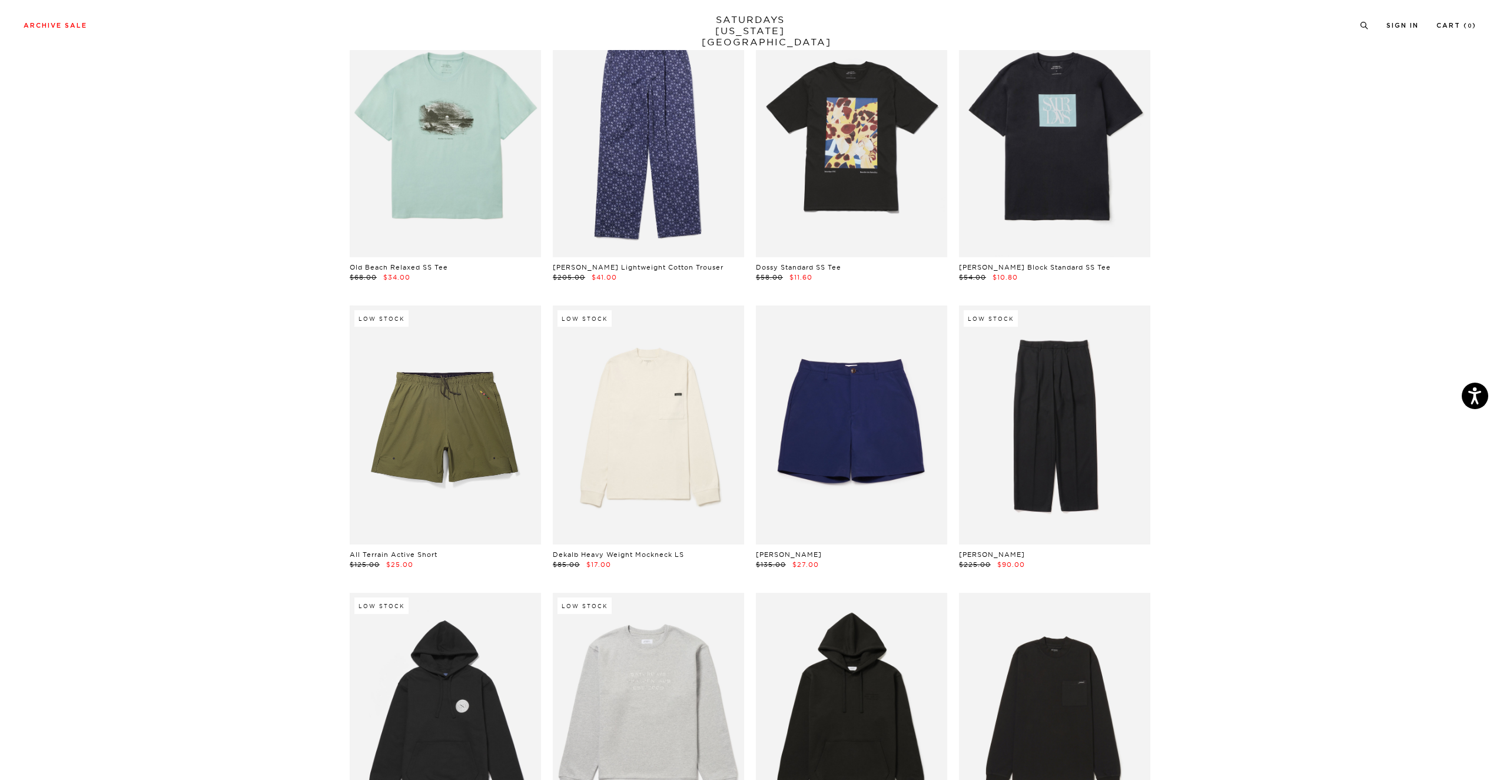
scroll to position [5001, 1]
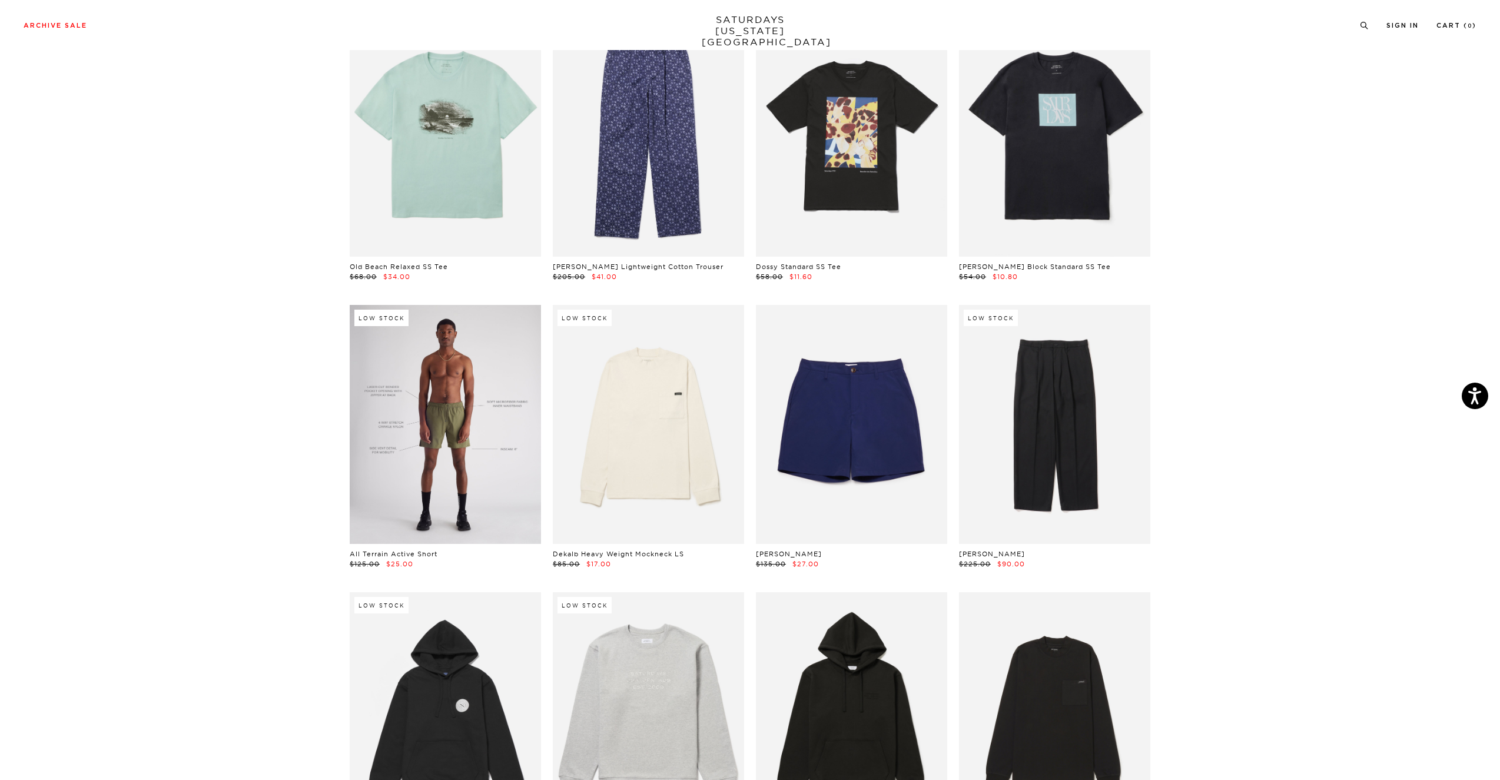
click at [497, 428] on link at bounding box center [445, 424] width 191 height 239
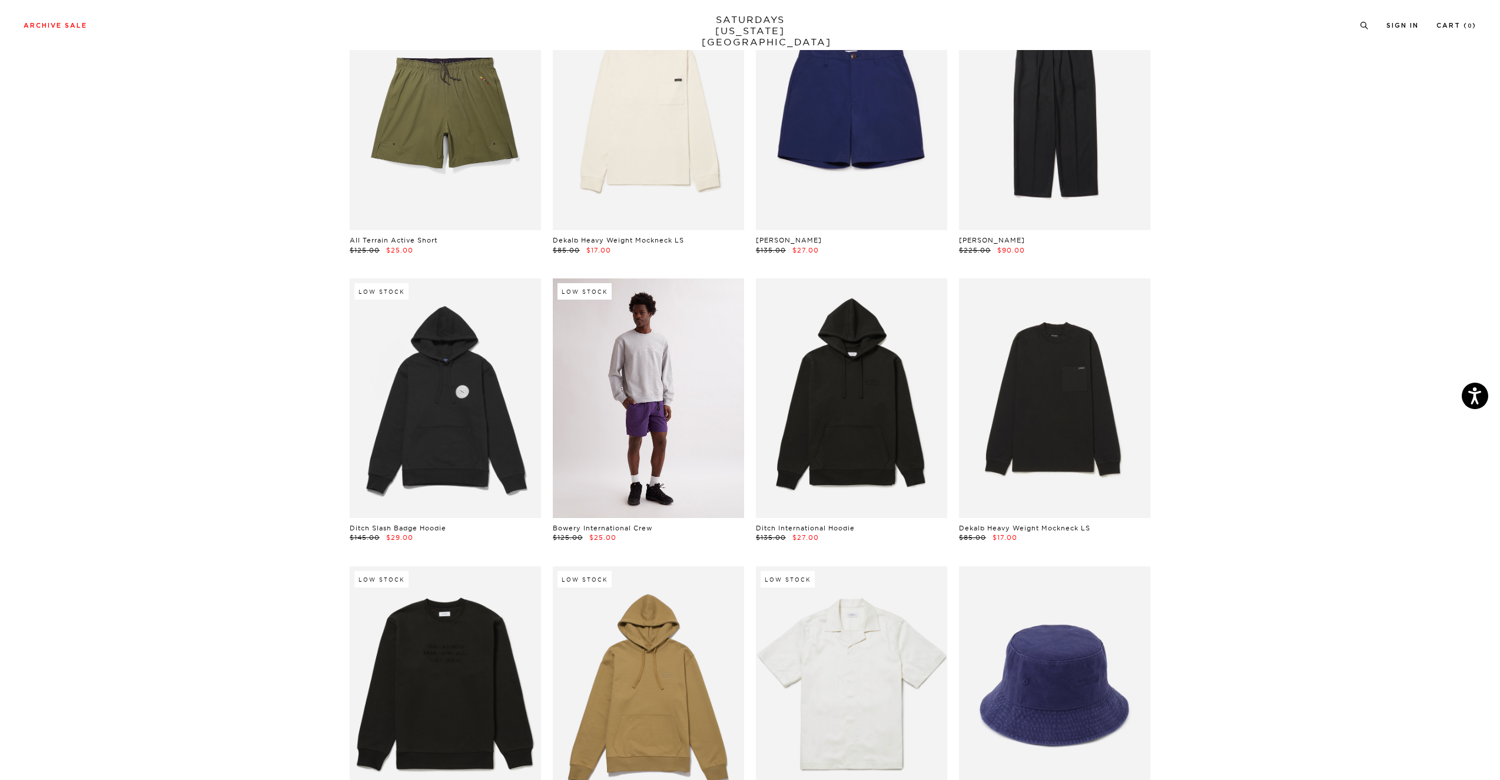
scroll to position [5314, 0]
click at [568, 393] on link at bounding box center [648, 397] width 191 height 239
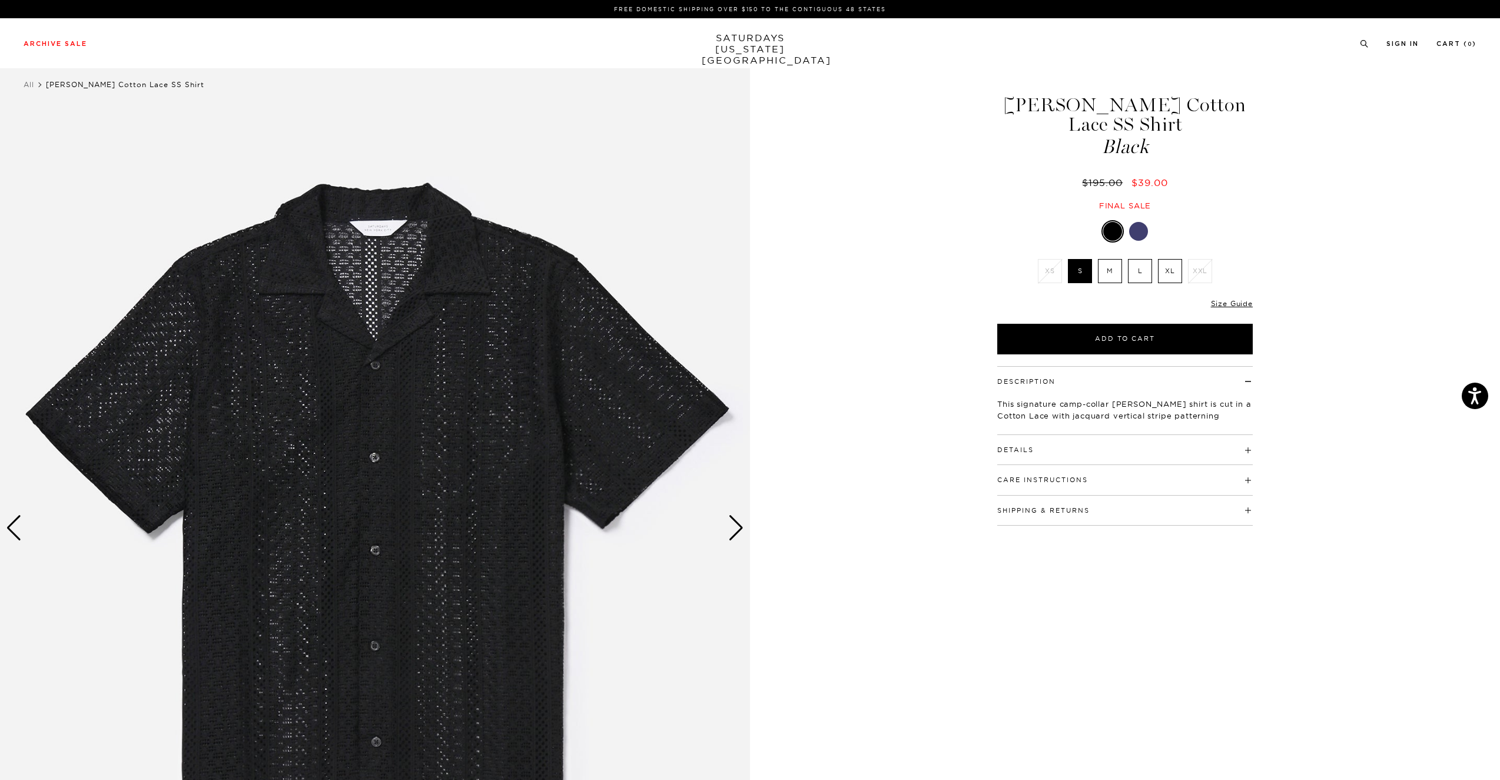
click at [744, 537] on img at bounding box center [375, 528] width 750 height 938
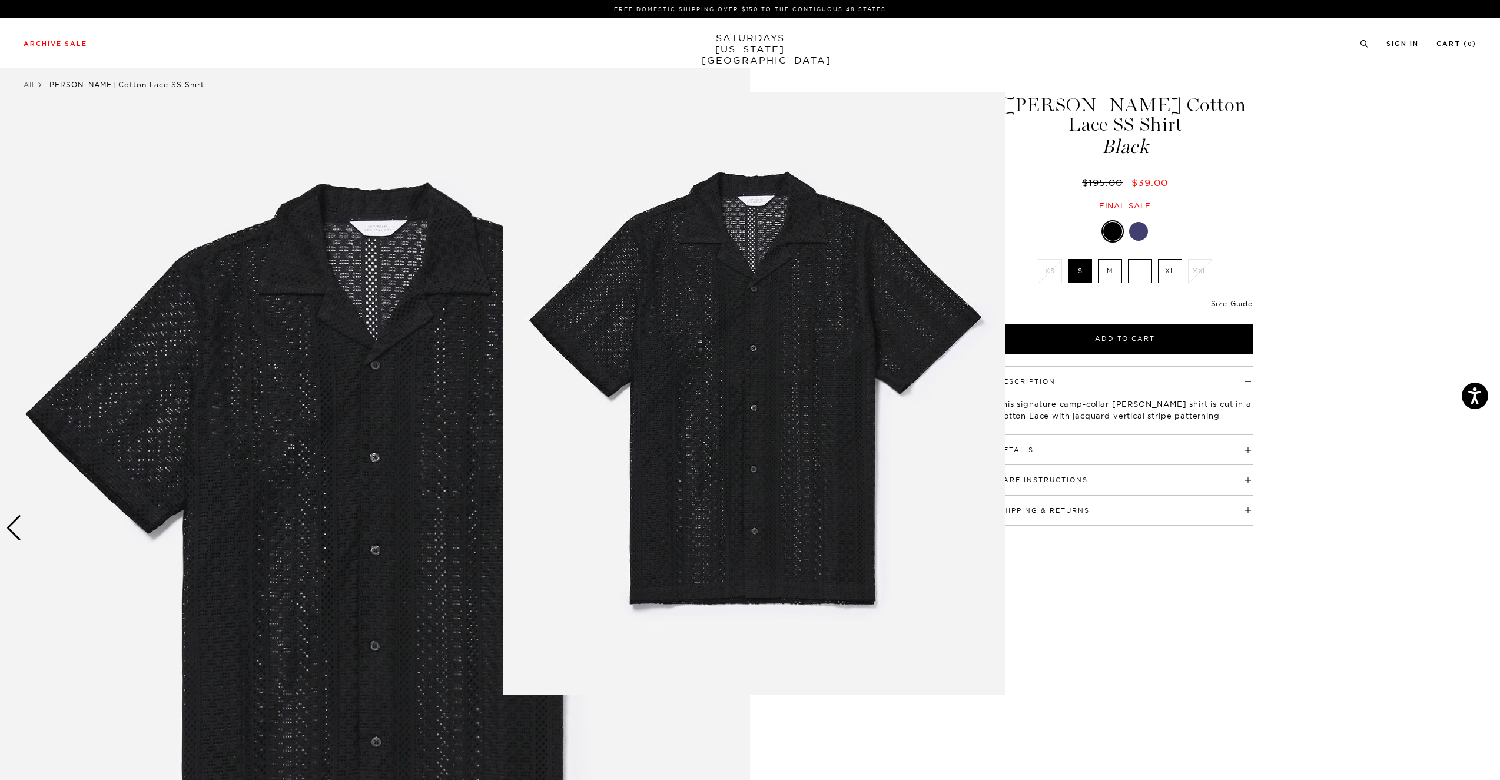
drag, startPoint x: 1191, startPoint y: 575, endPoint x: 1181, endPoint y: 570, distance: 11.1
click at [1186, 573] on figure at bounding box center [750, 390] width 1500 height 780
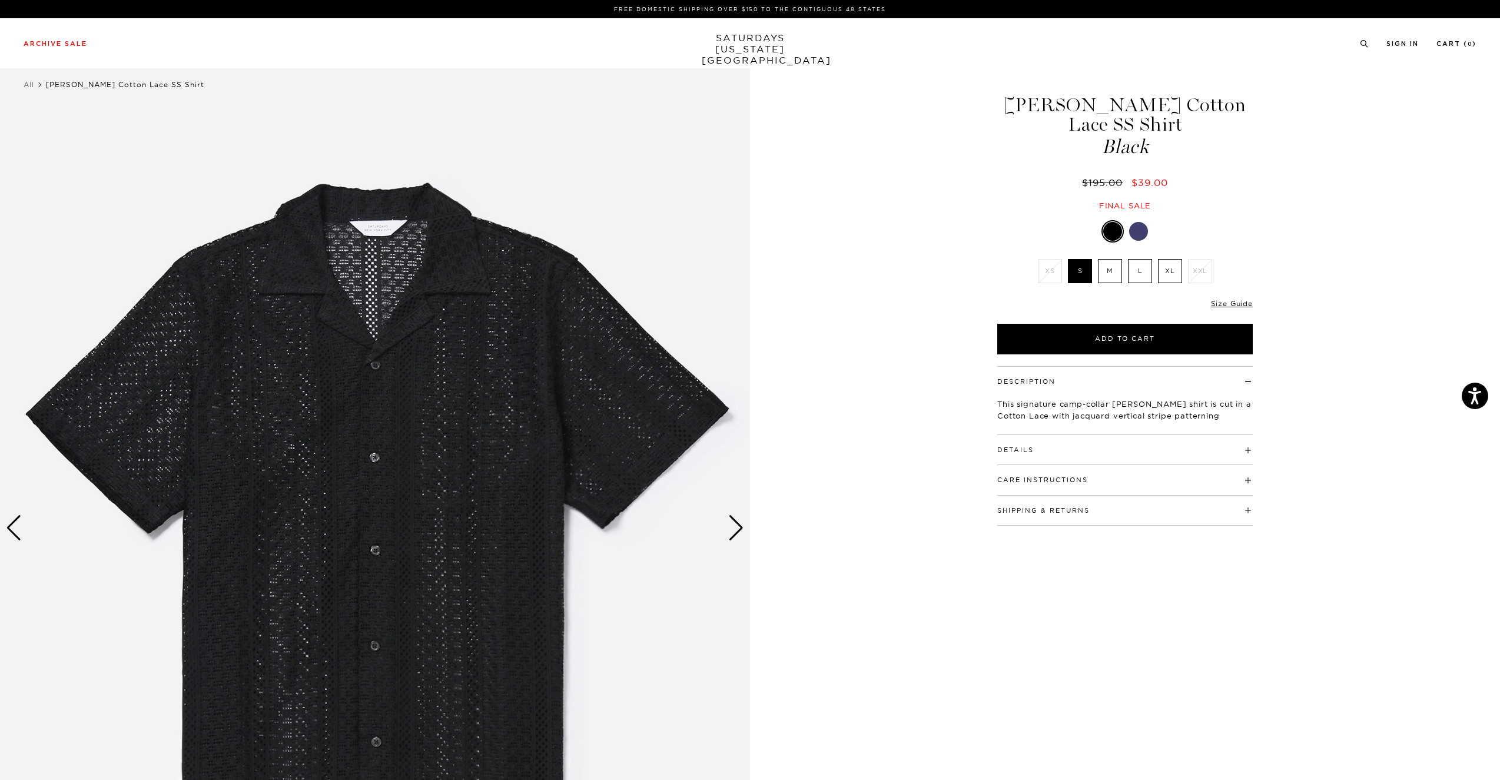
click at [738, 532] on div "Next slide" at bounding box center [736, 528] width 16 height 26
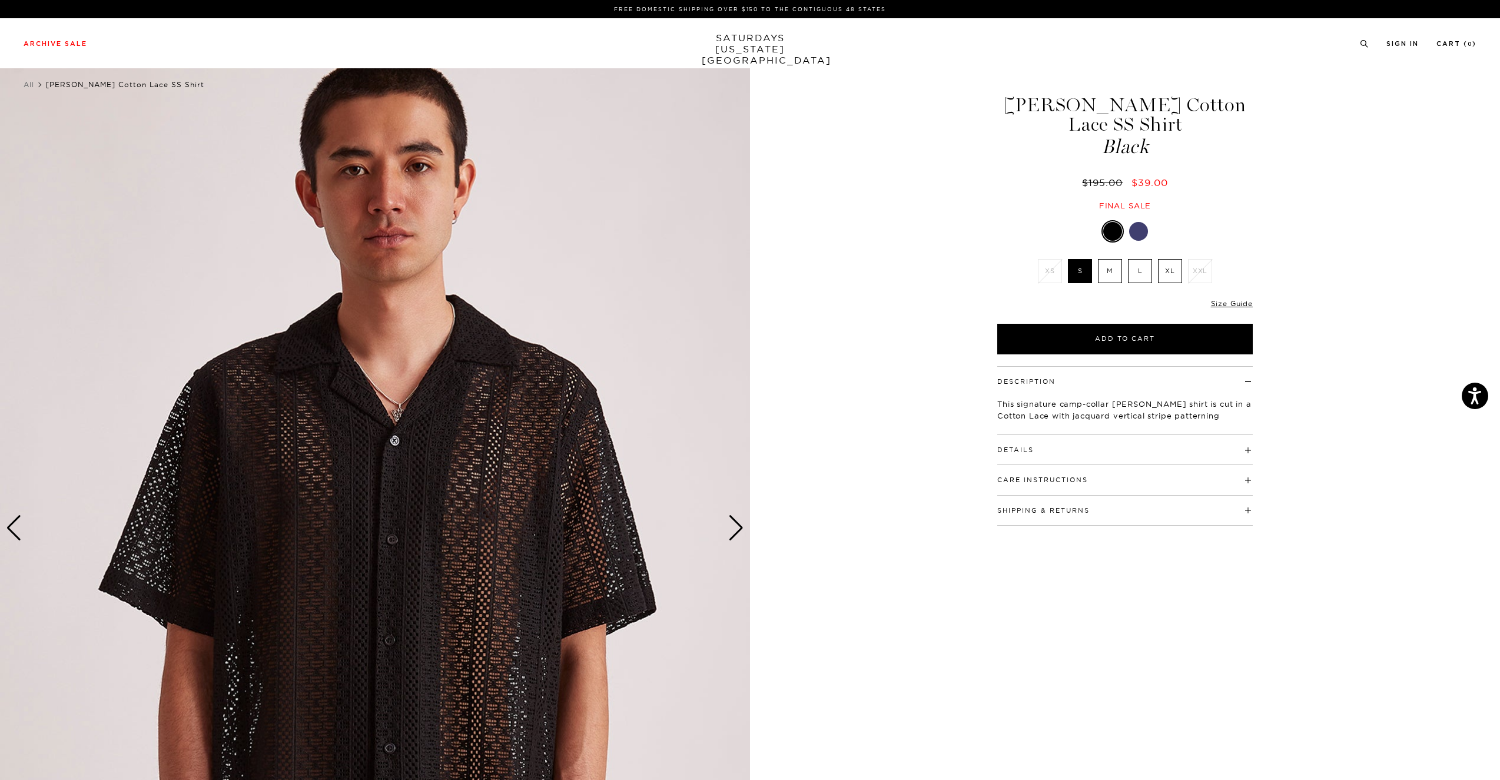
click at [738, 532] on div "Next slide" at bounding box center [736, 528] width 16 height 26
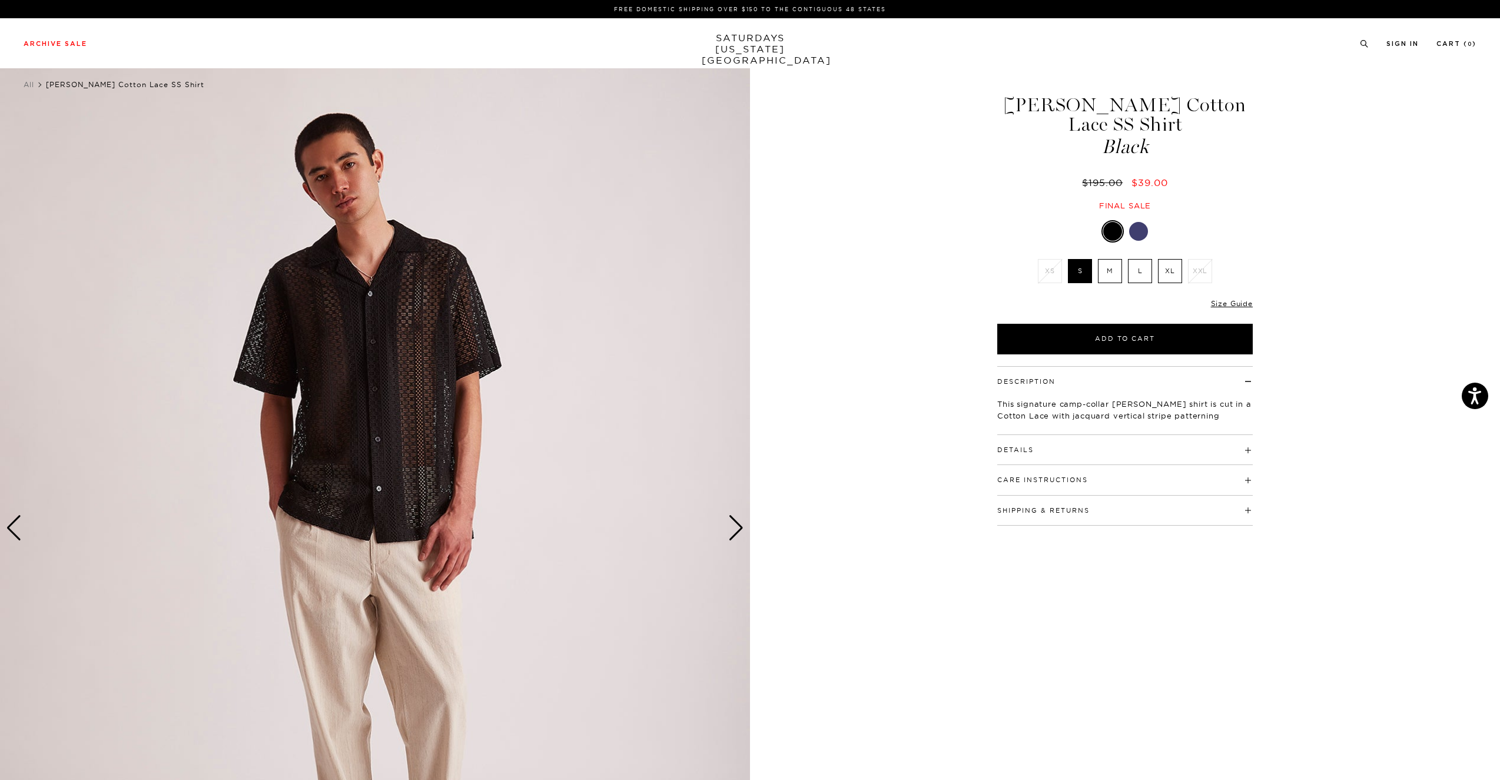
click at [738, 532] on div "Next slide" at bounding box center [736, 528] width 16 height 26
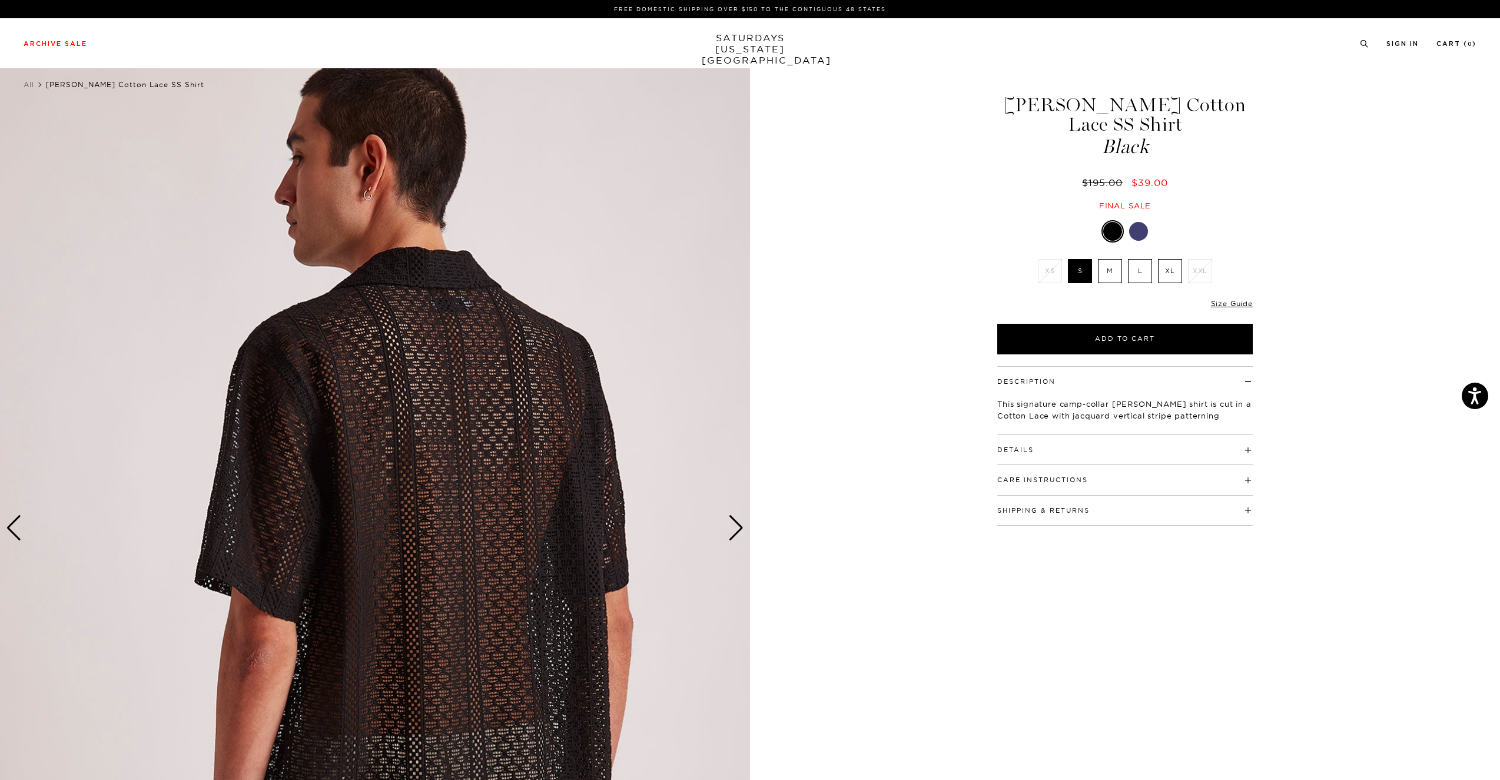
click at [738, 532] on div "Next slide" at bounding box center [736, 528] width 16 height 26
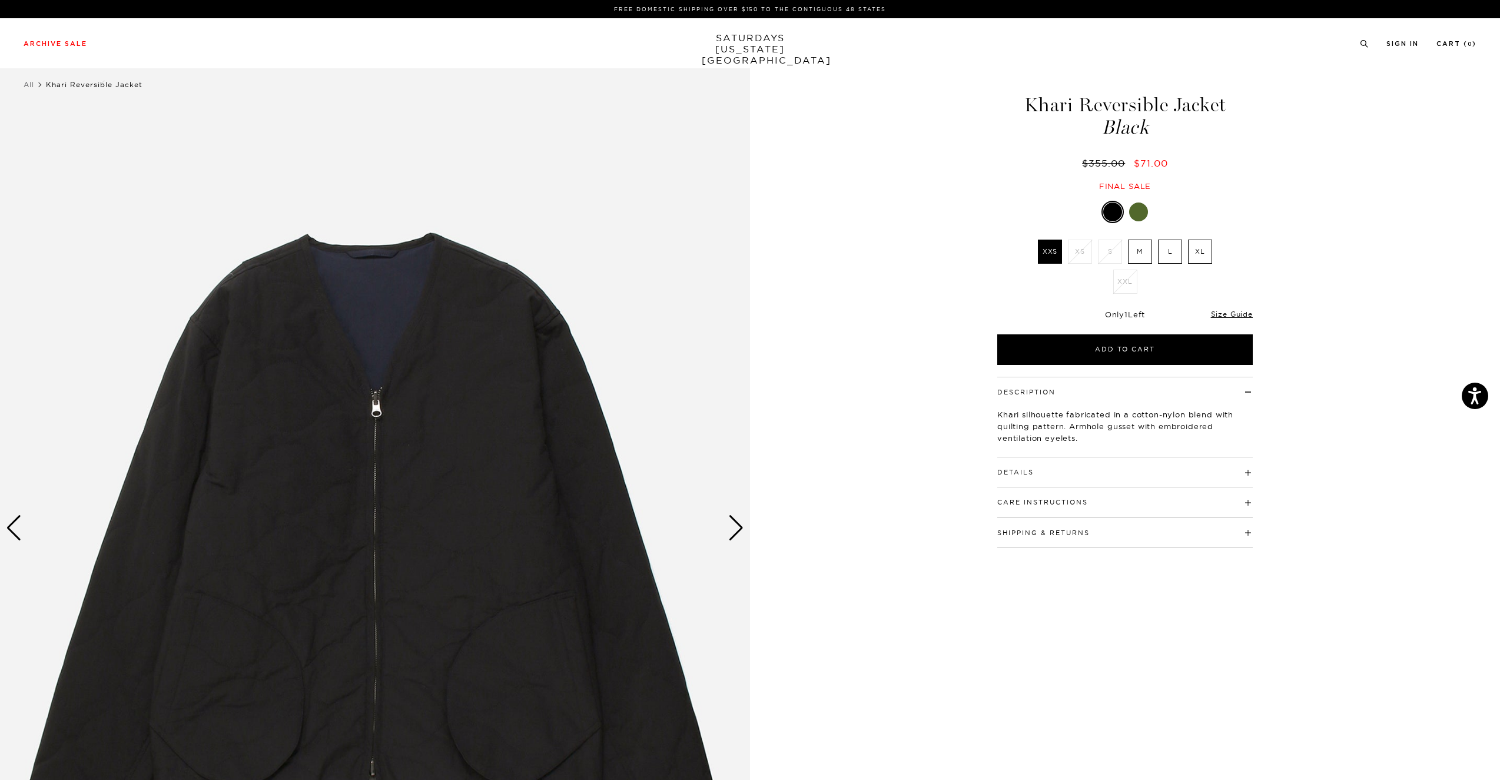
click at [740, 525] on div "Next slide" at bounding box center [736, 528] width 16 height 26
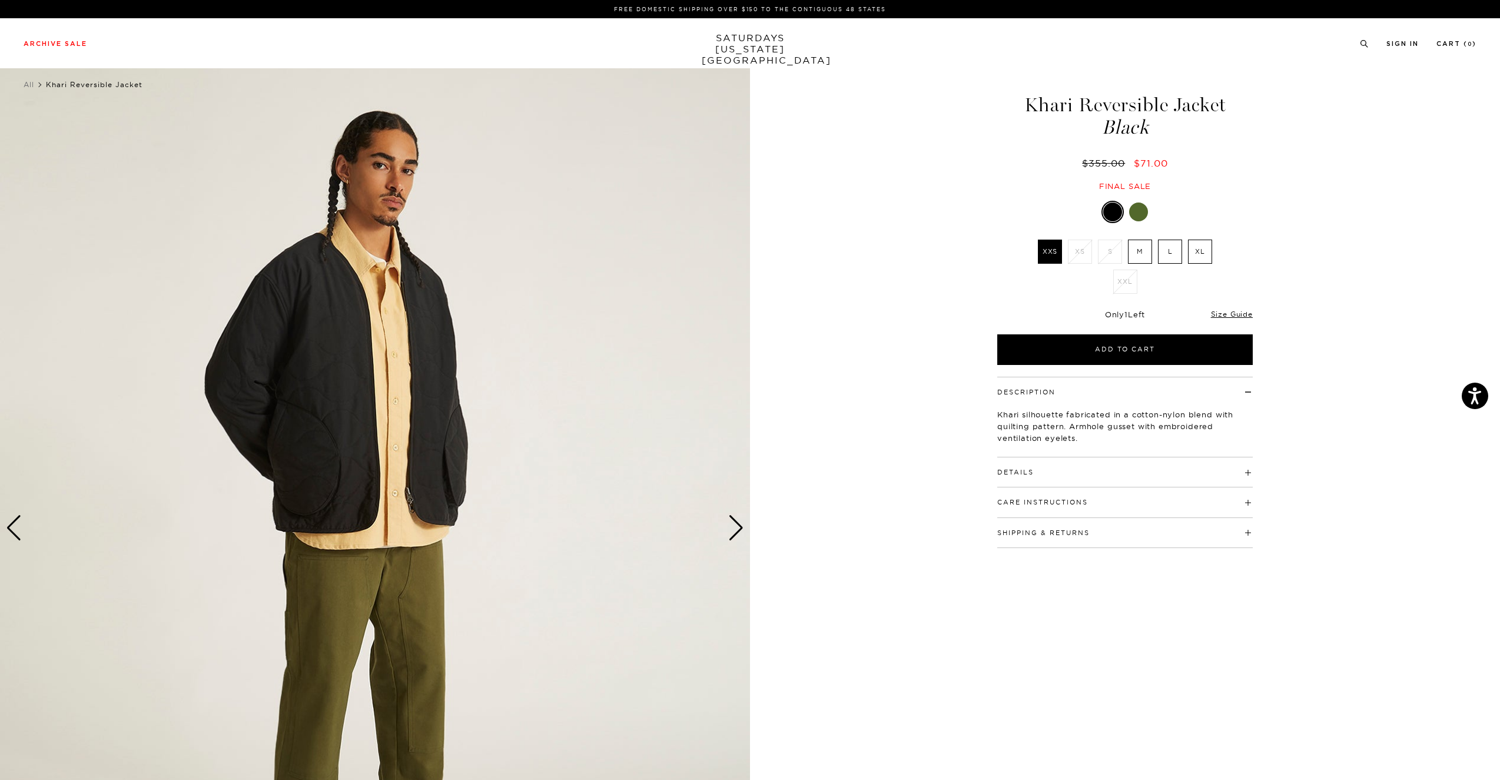
click at [739, 525] on div "Next slide" at bounding box center [736, 528] width 16 height 26
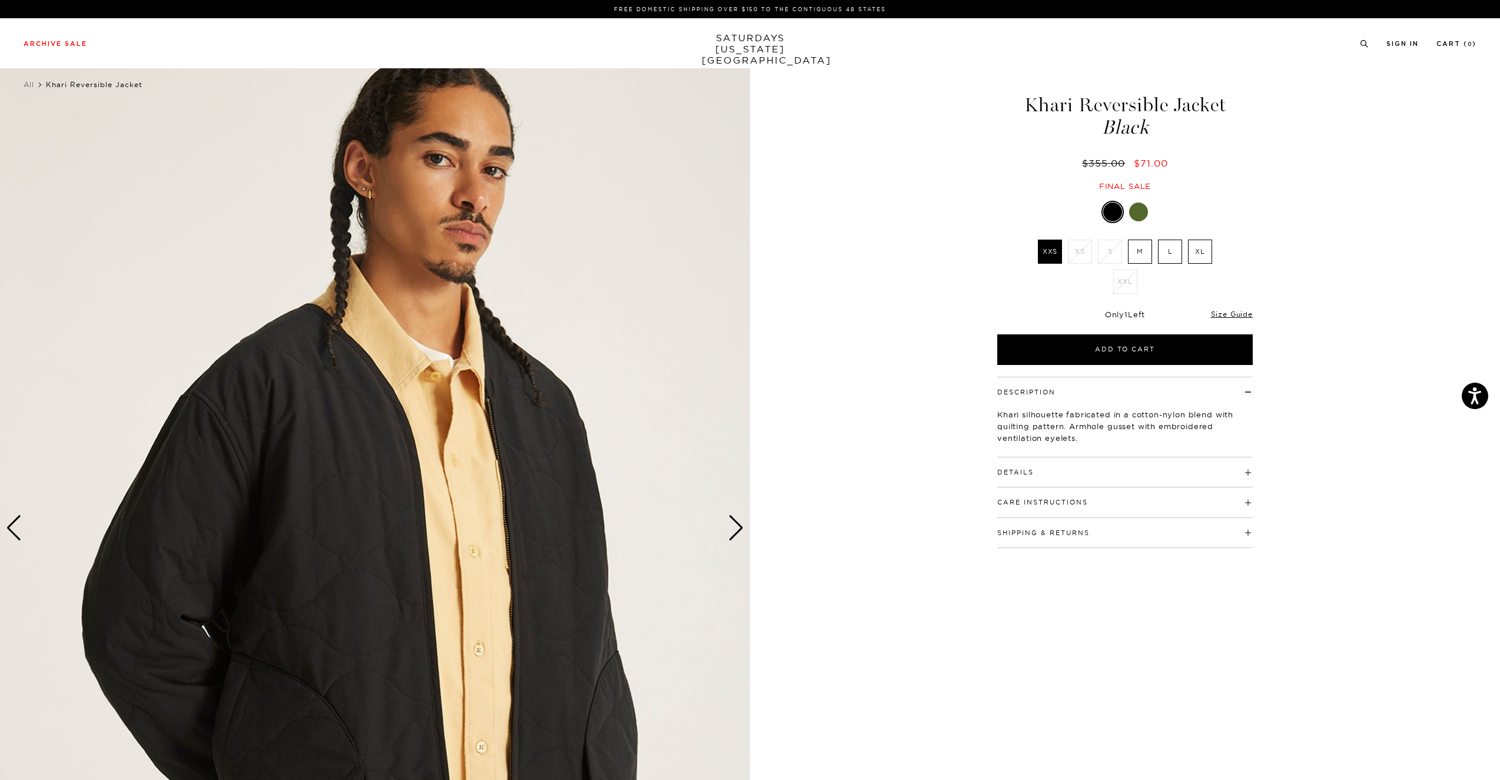
click at [739, 525] on div "Next slide" at bounding box center [736, 528] width 16 height 26
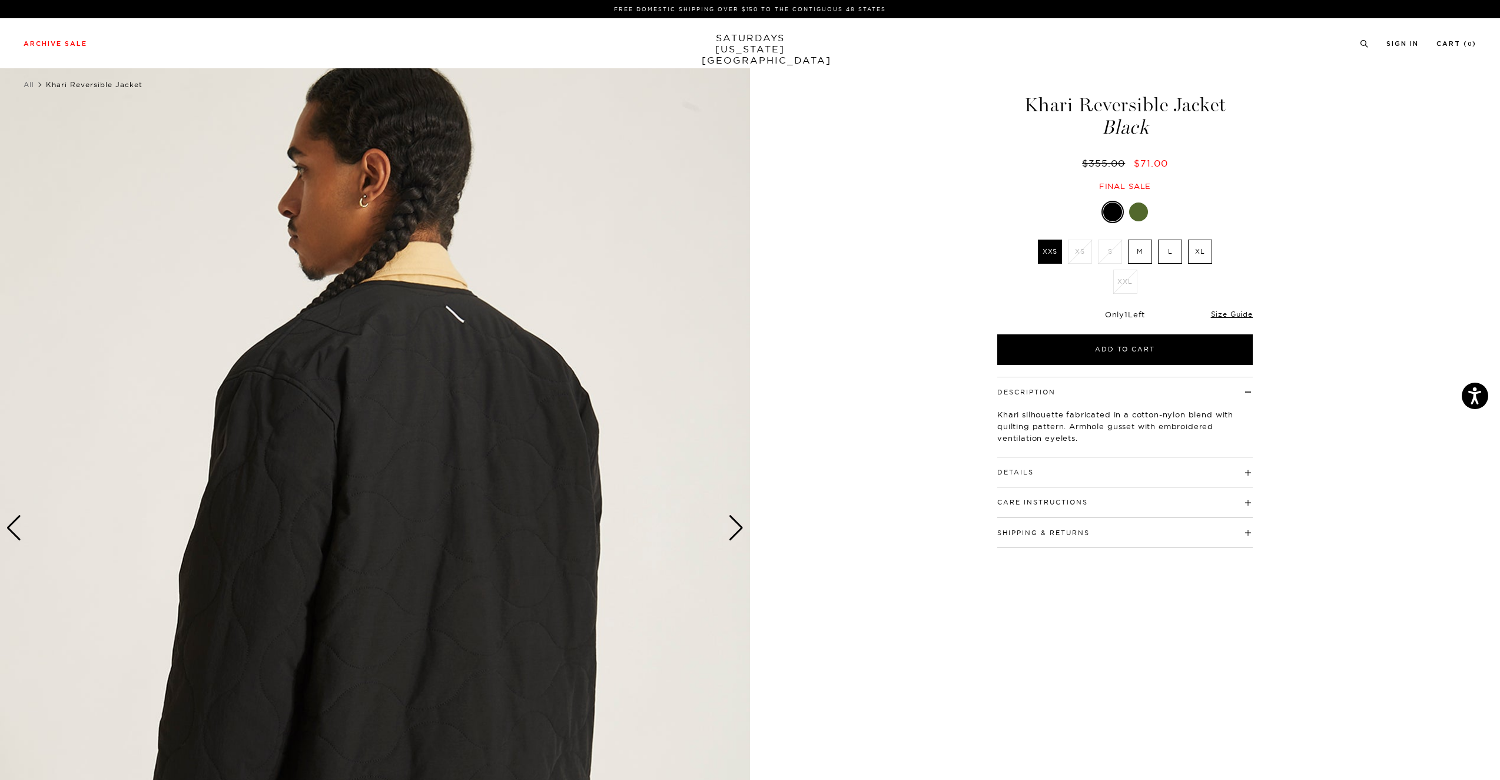
click at [739, 525] on div "Next slide" at bounding box center [736, 528] width 16 height 26
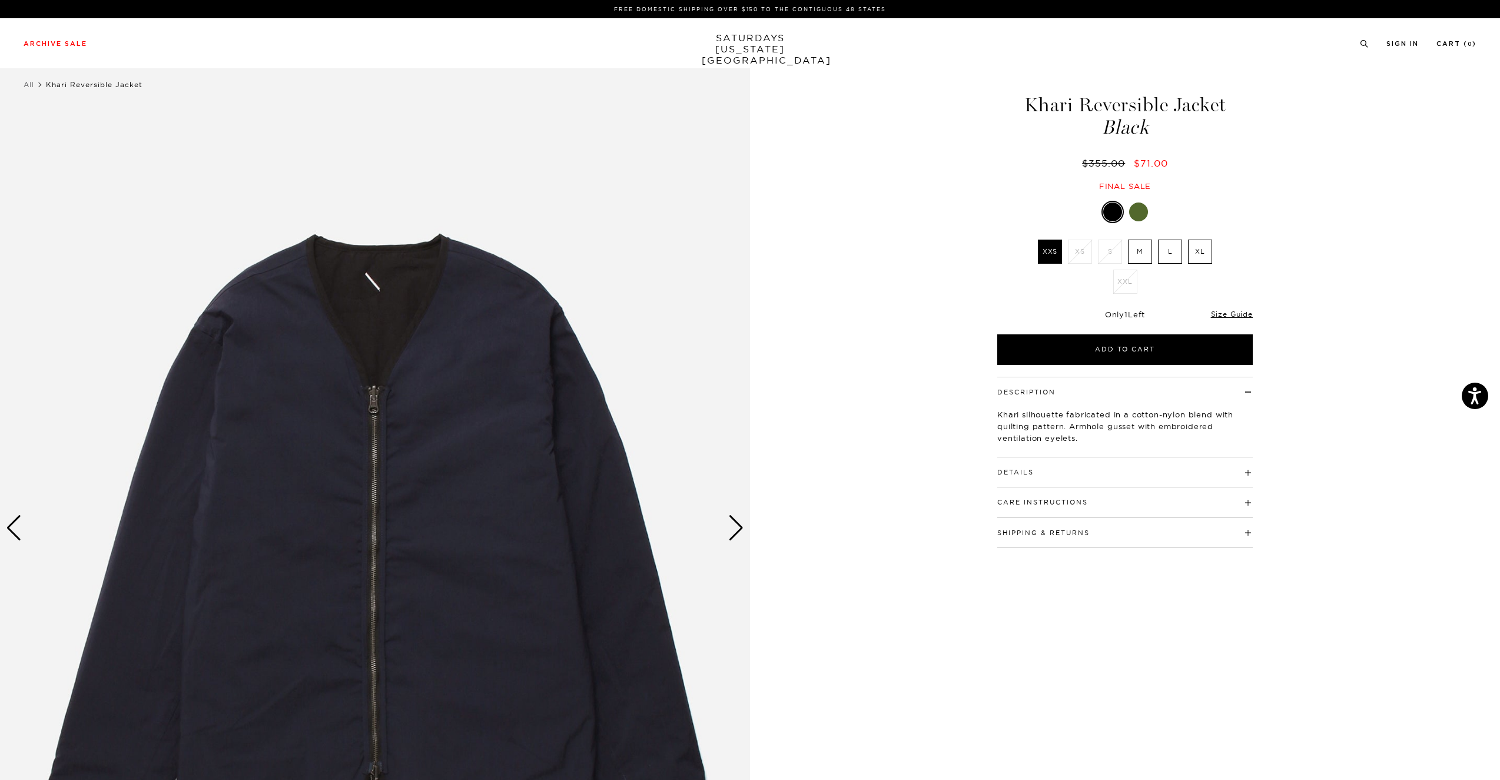
click at [739, 525] on div "Next slide" at bounding box center [736, 528] width 16 height 26
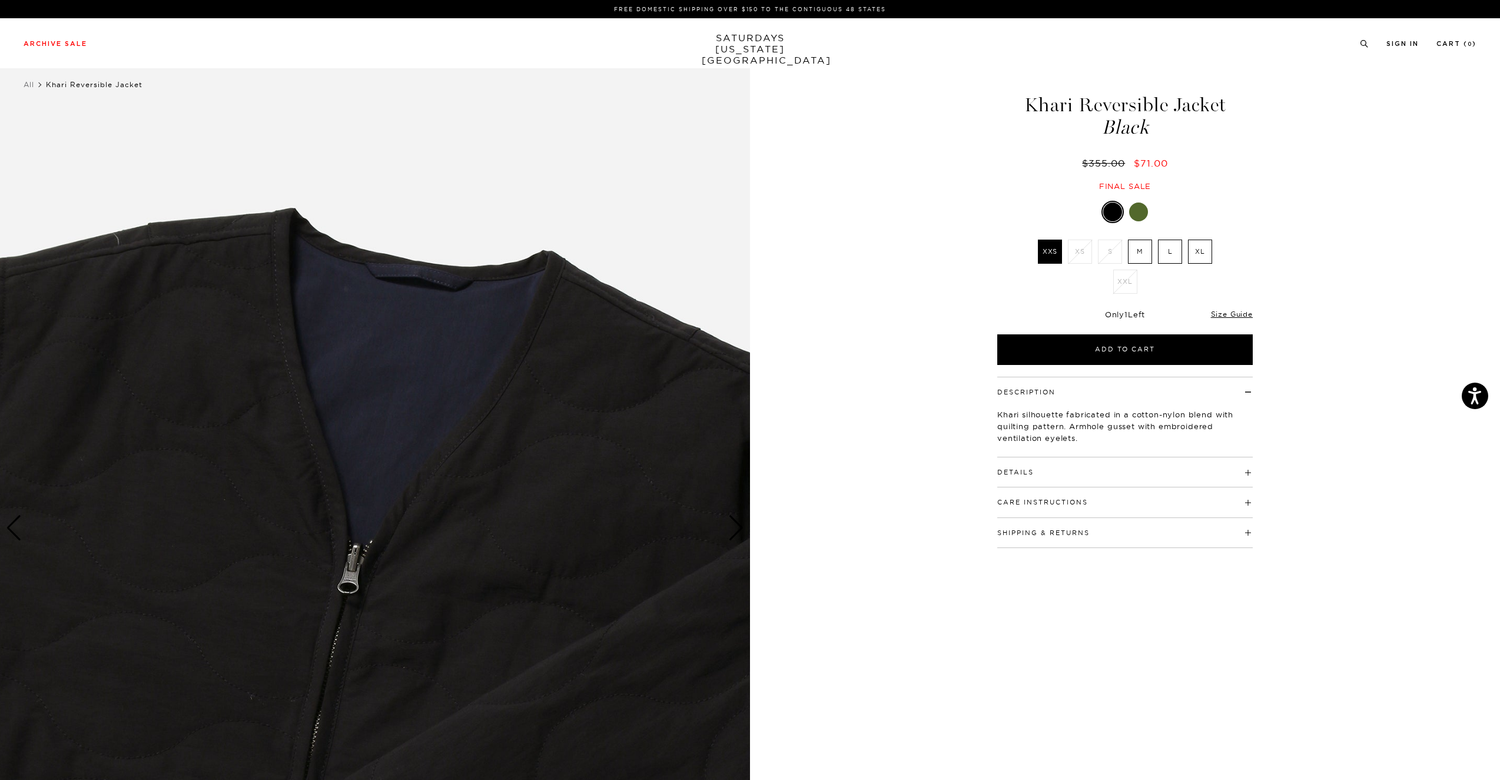
click at [739, 525] on div "Next slide" at bounding box center [736, 528] width 16 height 26
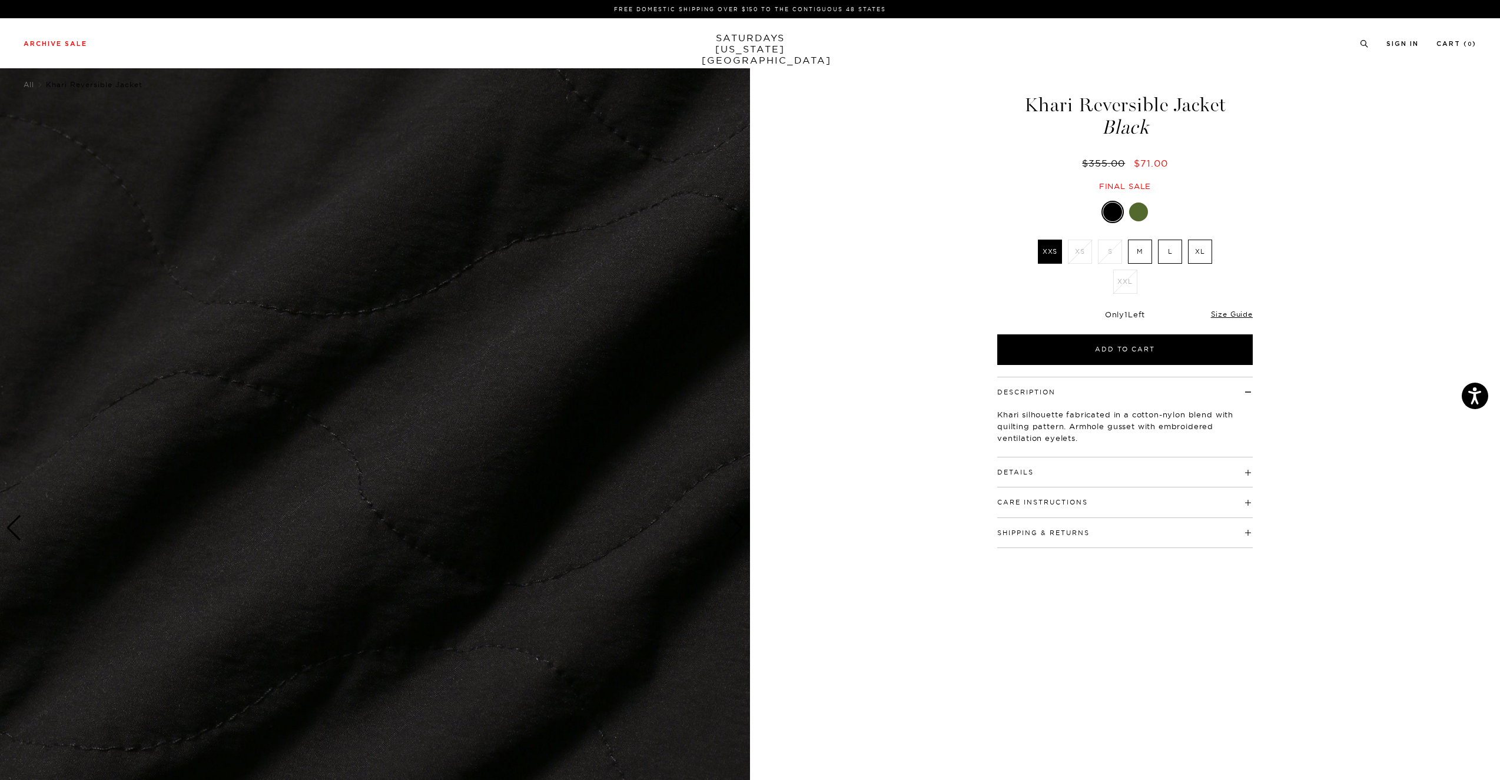
click at [739, 525] on div "Next slide" at bounding box center [736, 528] width 16 height 26
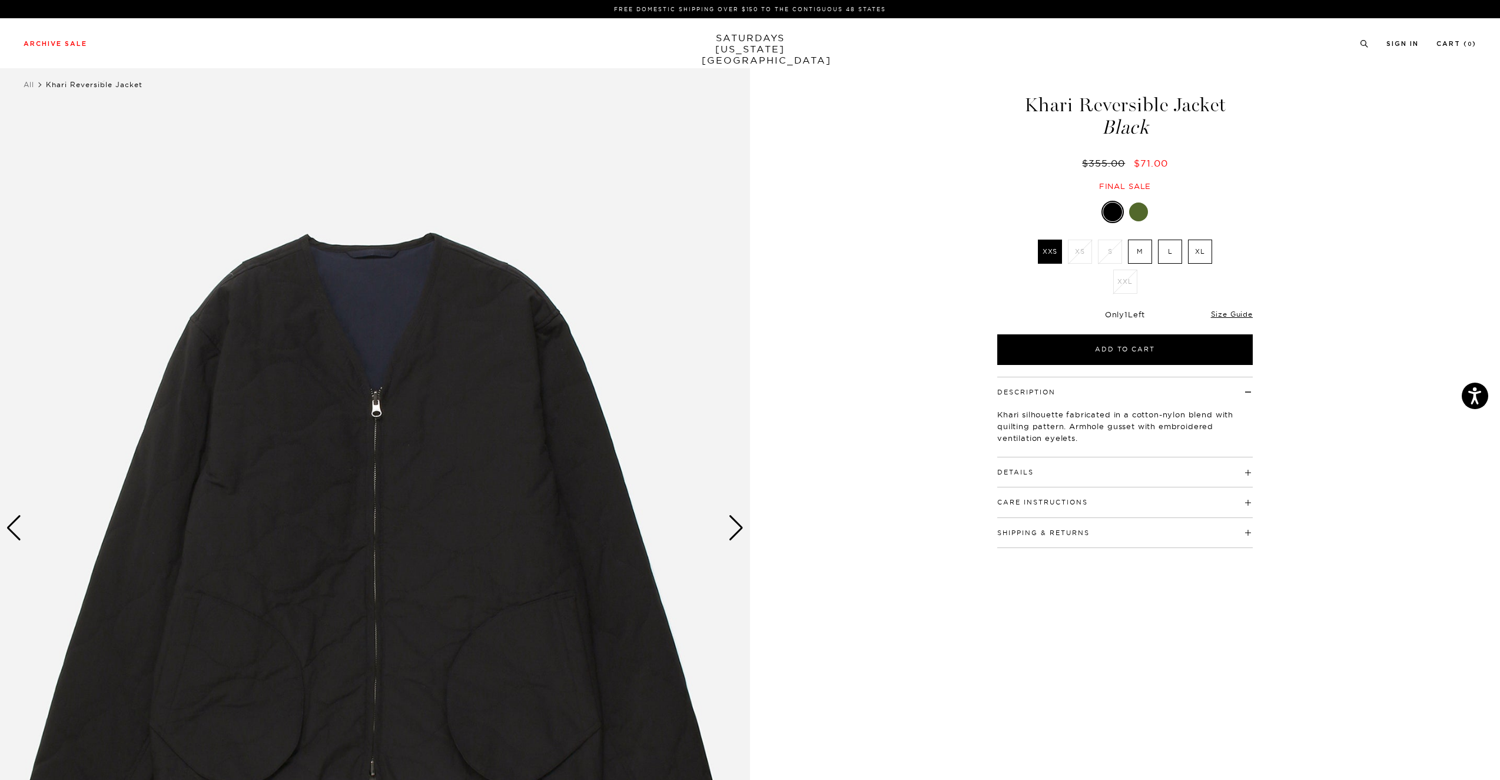
click at [739, 525] on div "Next slide" at bounding box center [736, 528] width 16 height 26
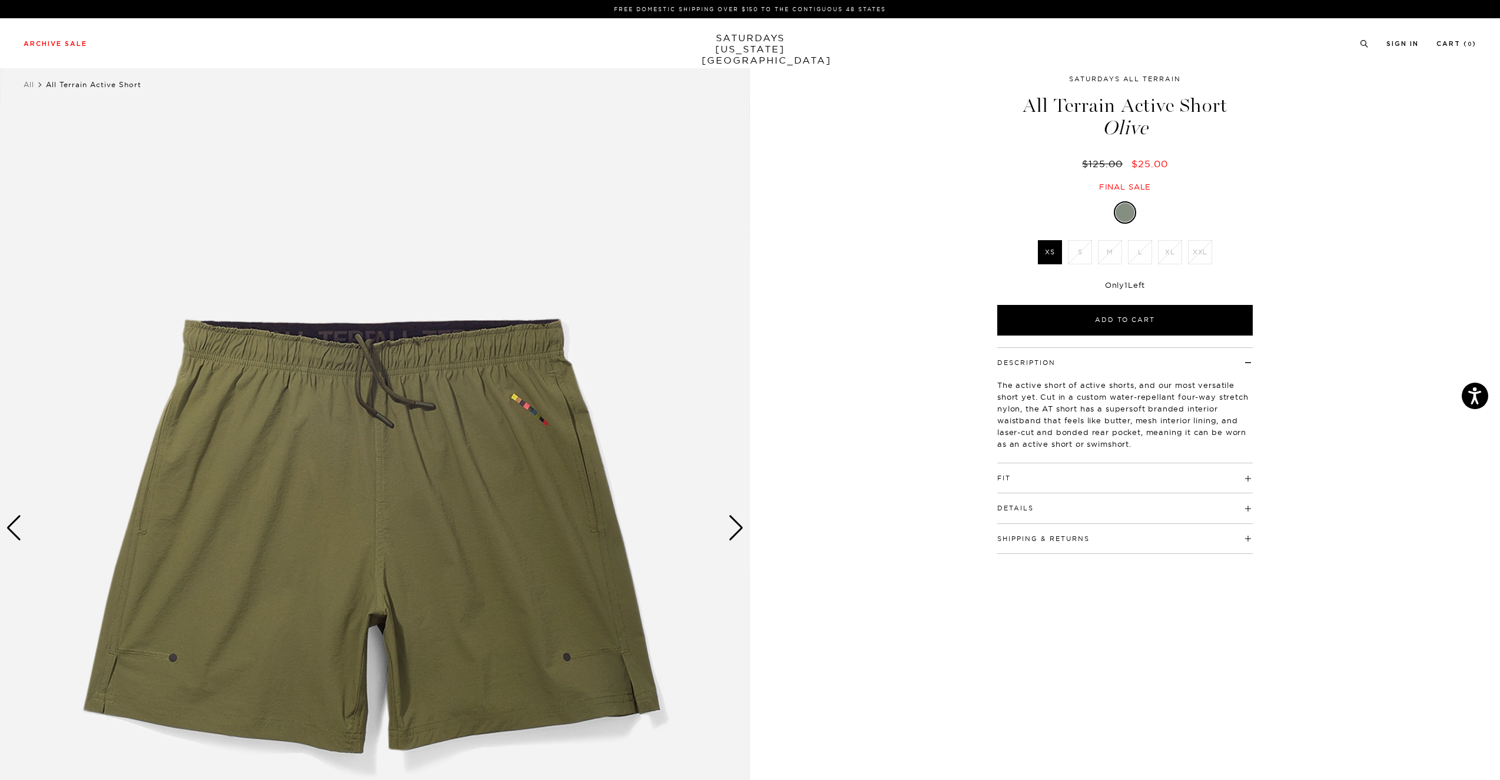
click at [715, 514] on img at bounding box center [375, 528] width 750 height 938
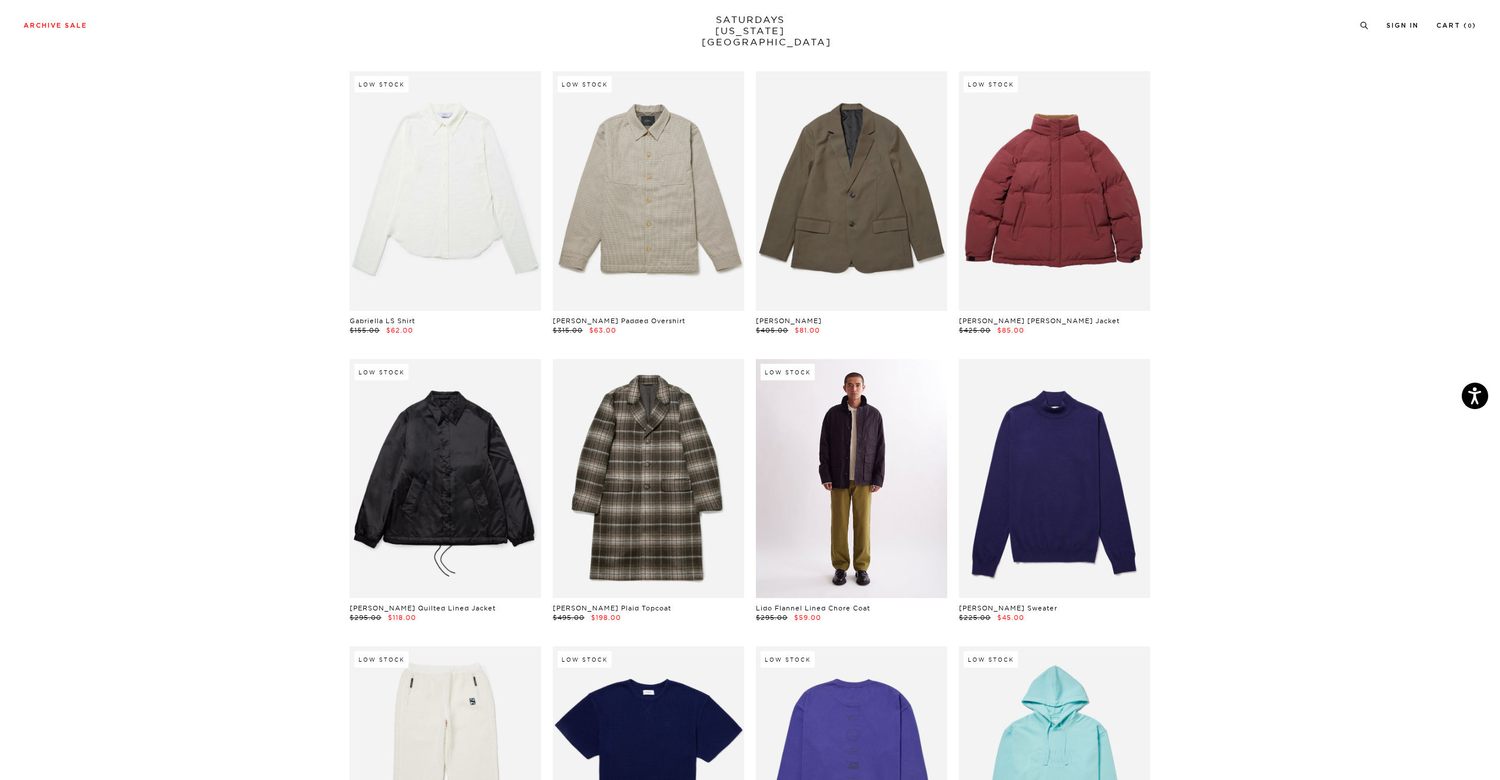
scroll to position [10161, 0]
click at [896, 409] on link at bounding box center [851, 478] width 191 height 239
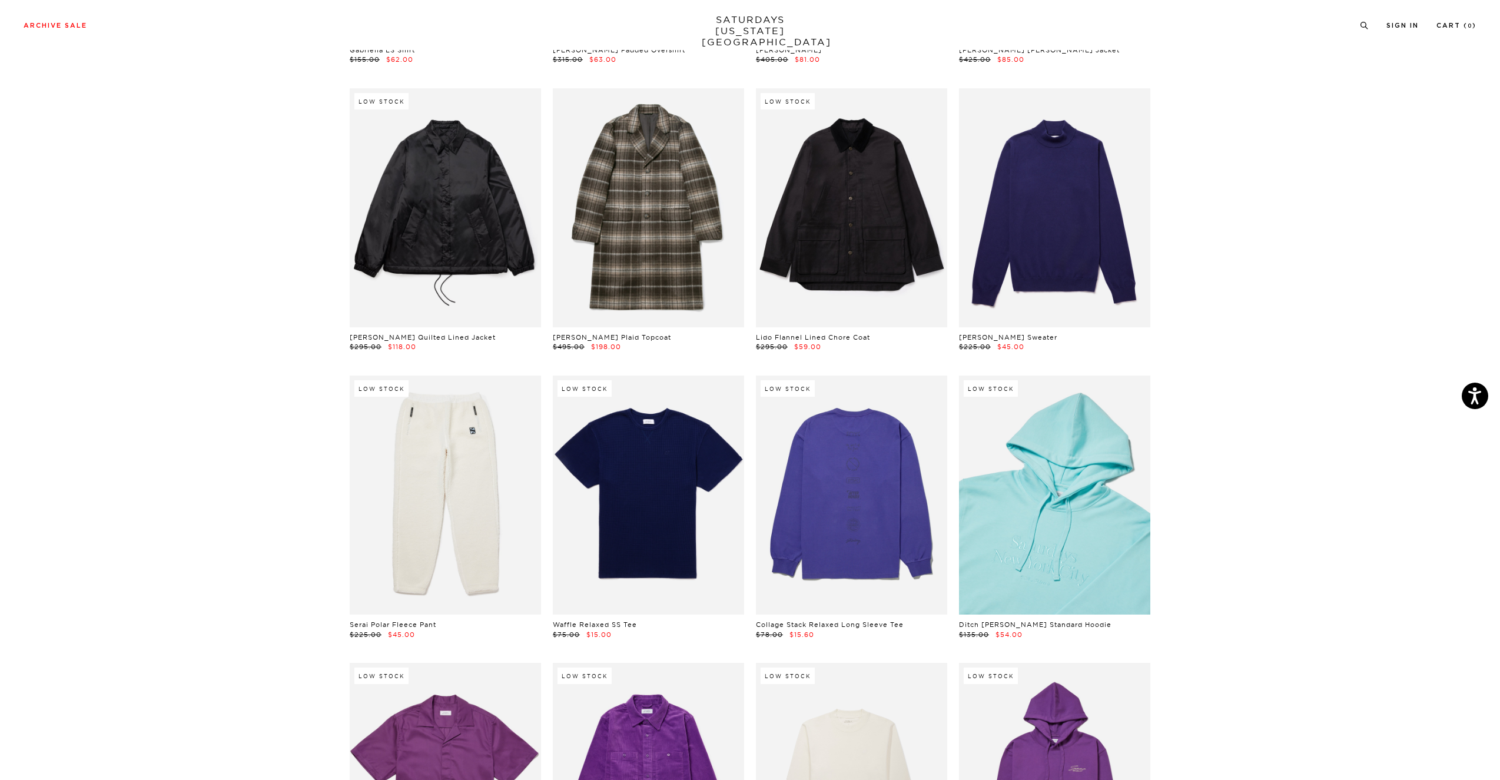
scroll to position [10432, 0]
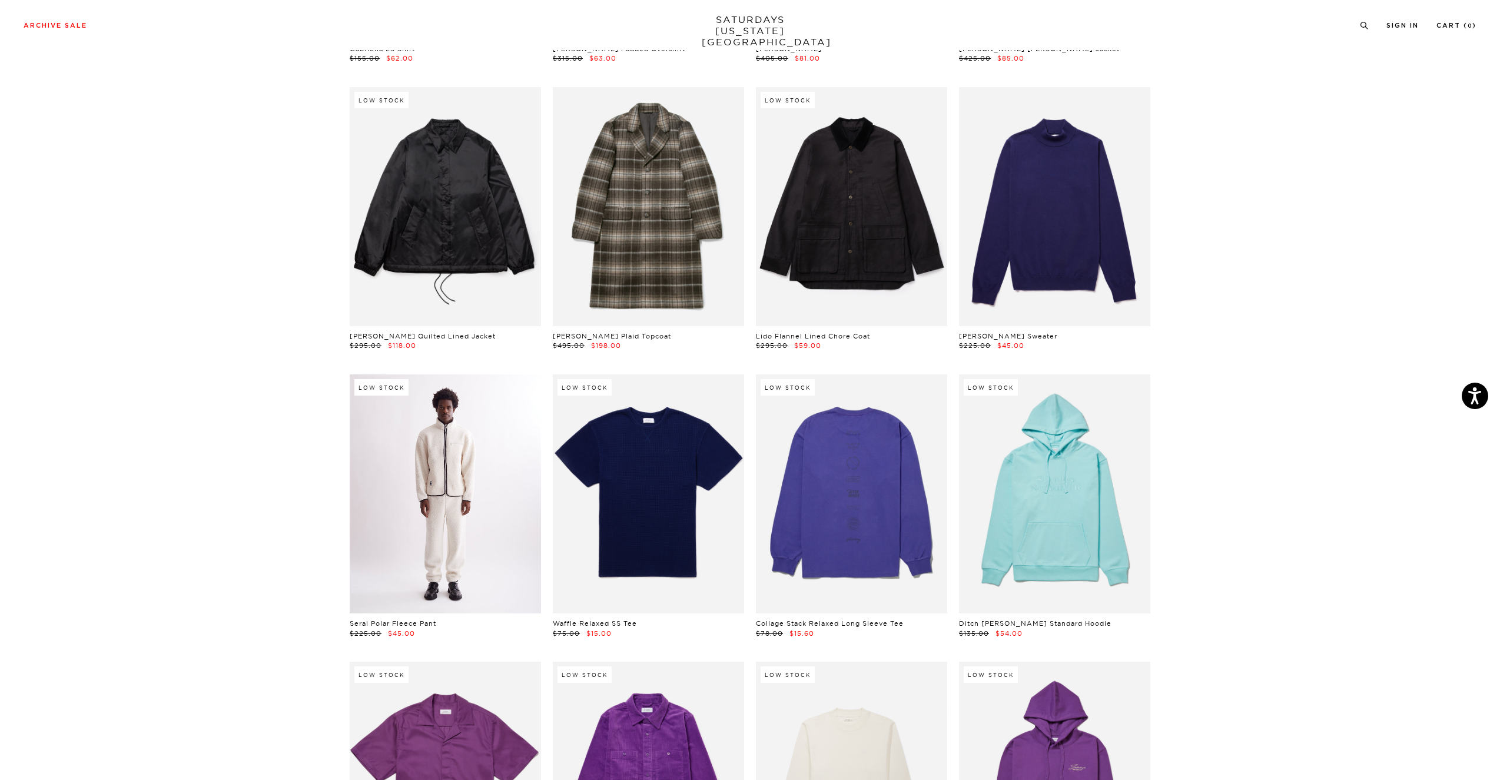
click at [383, 432] on link at bounding box center [445, 493] width 191 height 239
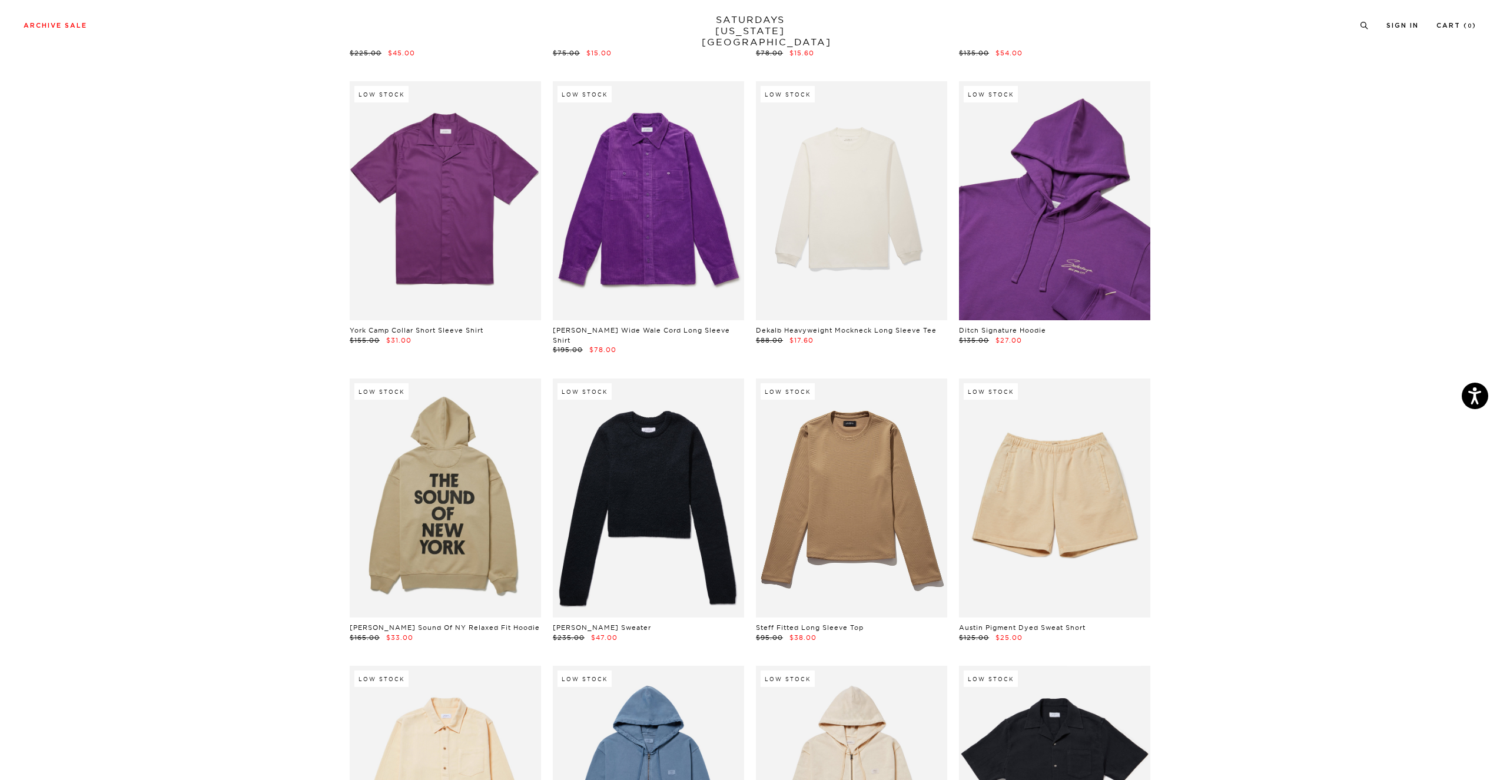
scroll to position [11058, 0]
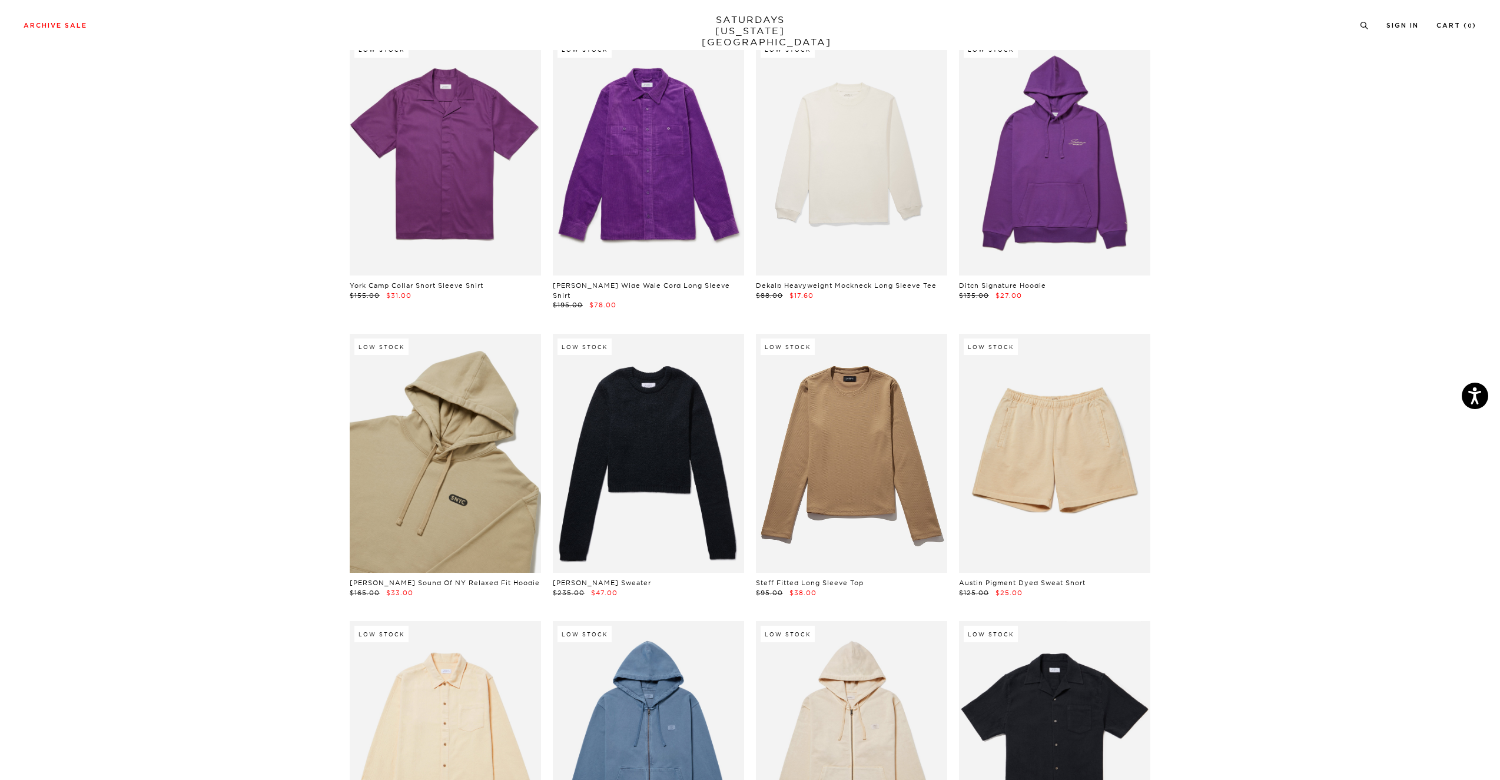
click at [451, 417] on link at bounding box center [445, 453] width 191 height 239
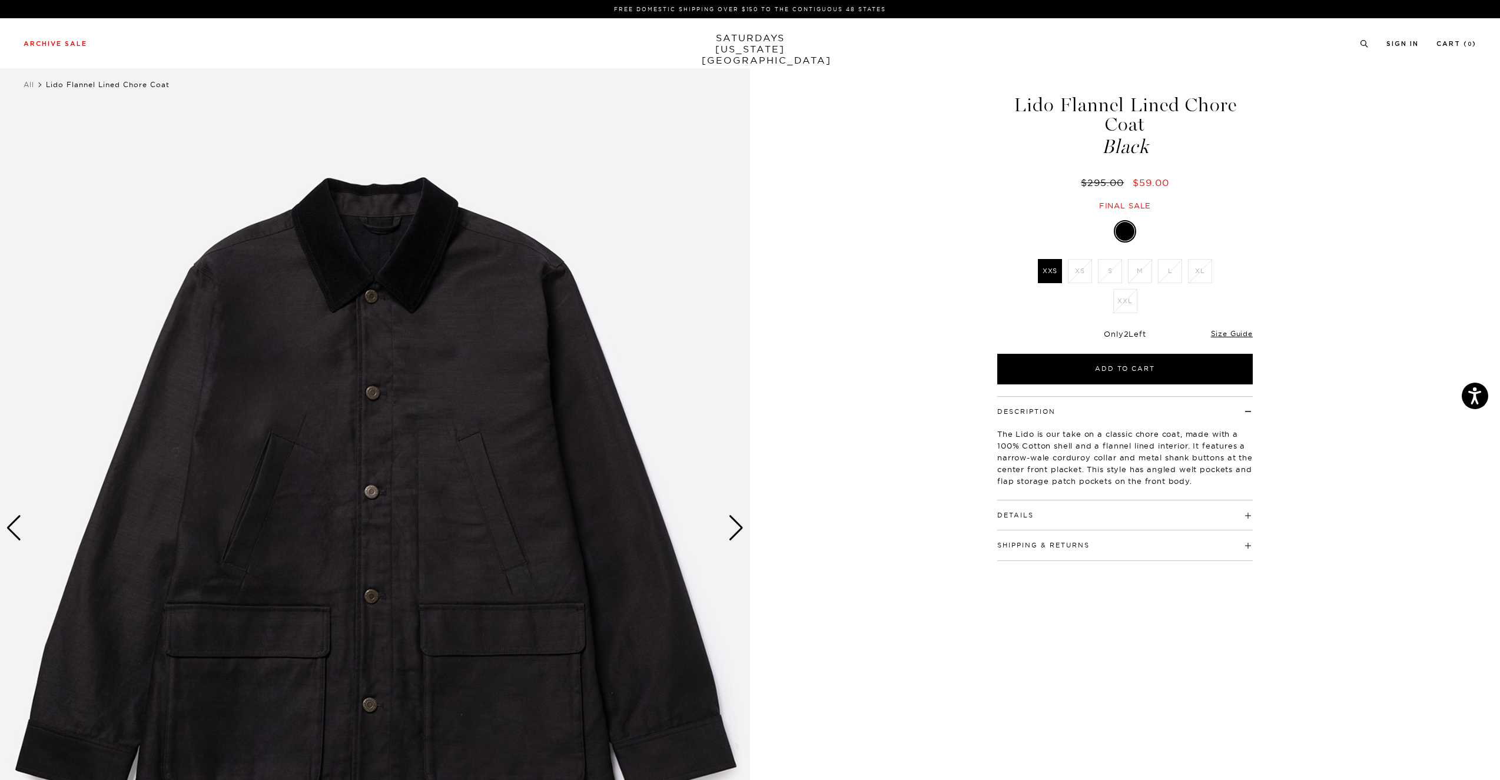
click at [731, 528] on div "Next slide" at bounding box center [736, 528] width 16 height 26
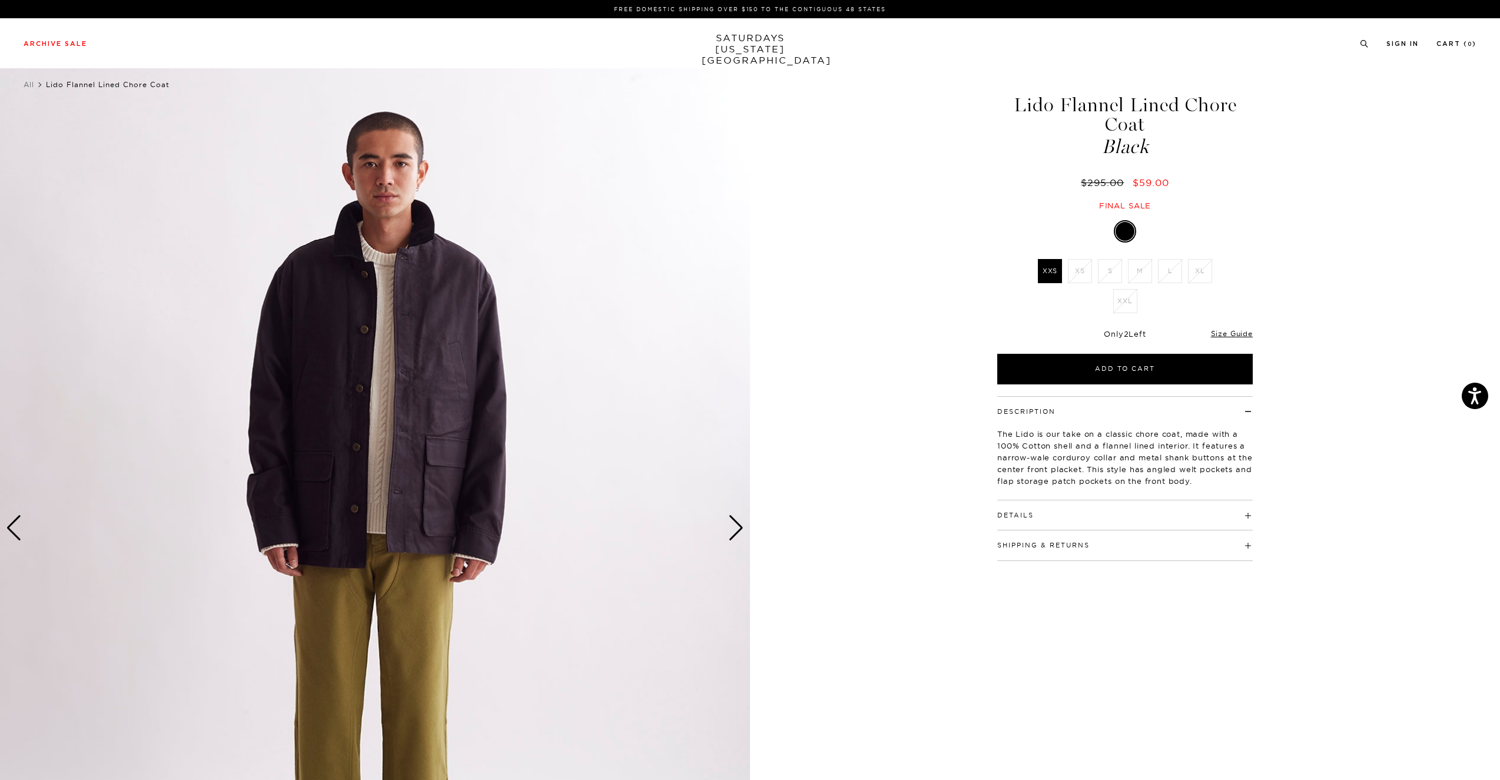
click at [731, 528] on div "Next slide" at bounding box center [736, 528] width 16 height 26
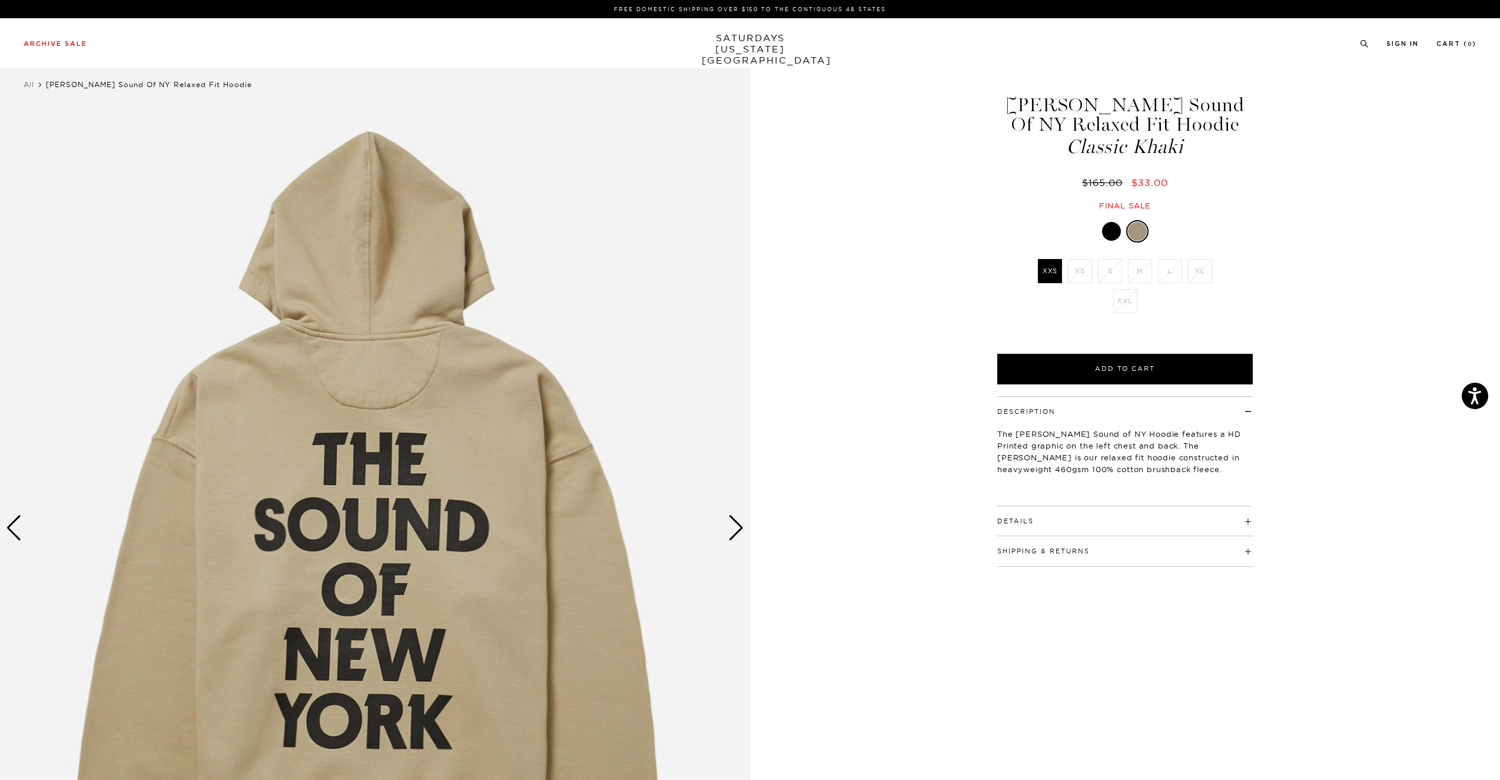
click at [1106, 222] on link at bounding box center [1112, 231] width 20 height 20
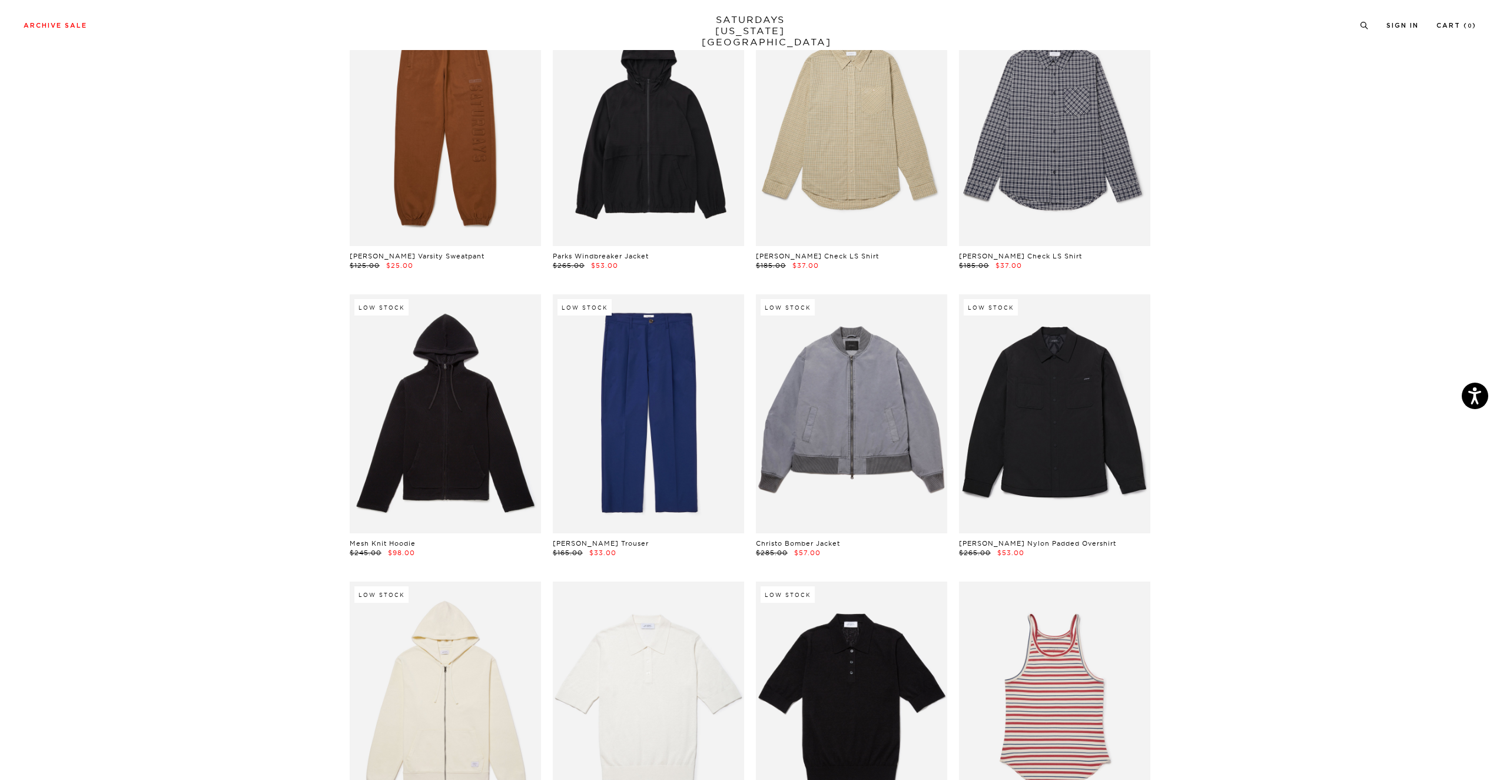
scroll to position [13114, 1]
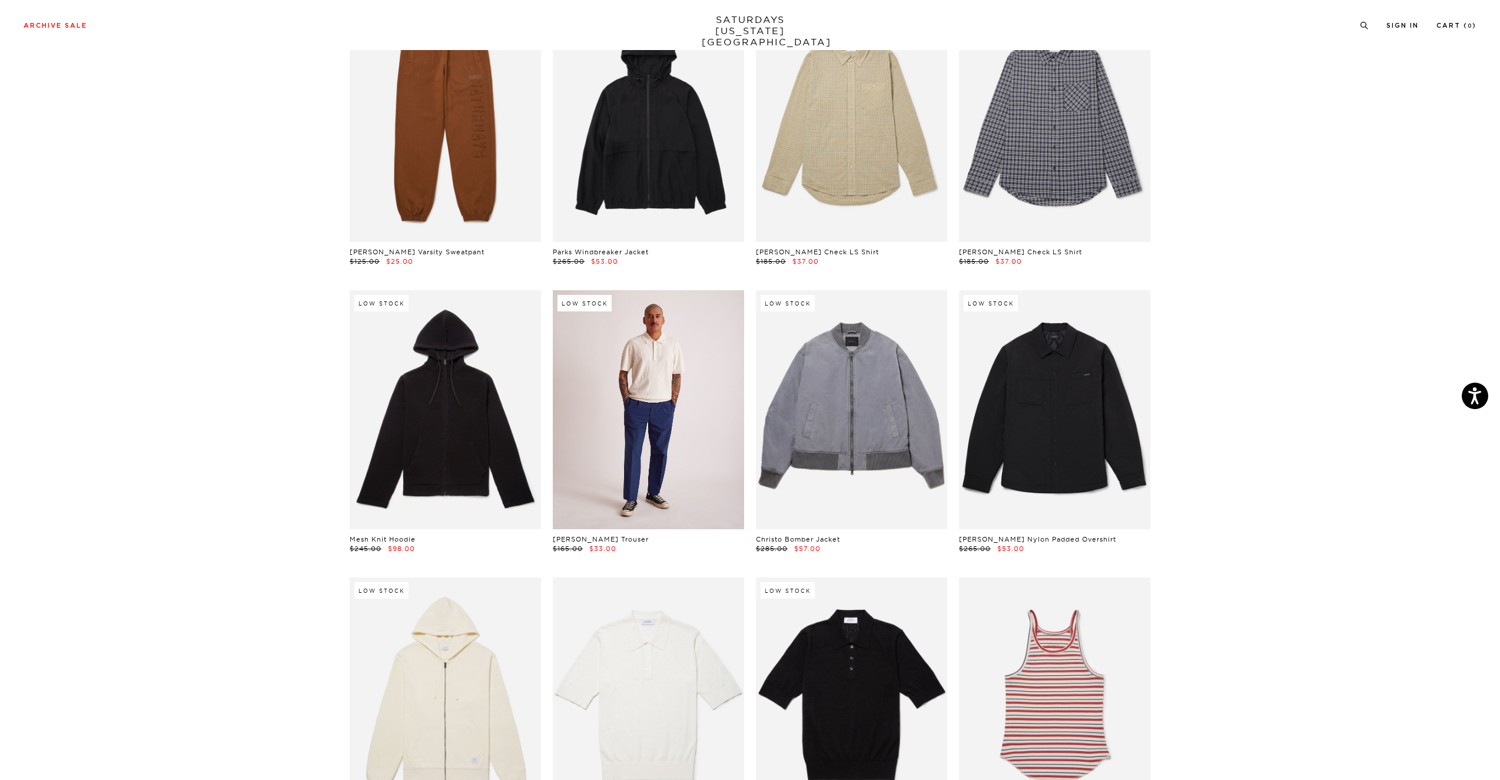
click at [628, 306] on link at bounding box center [648, 409] width 191 height 239
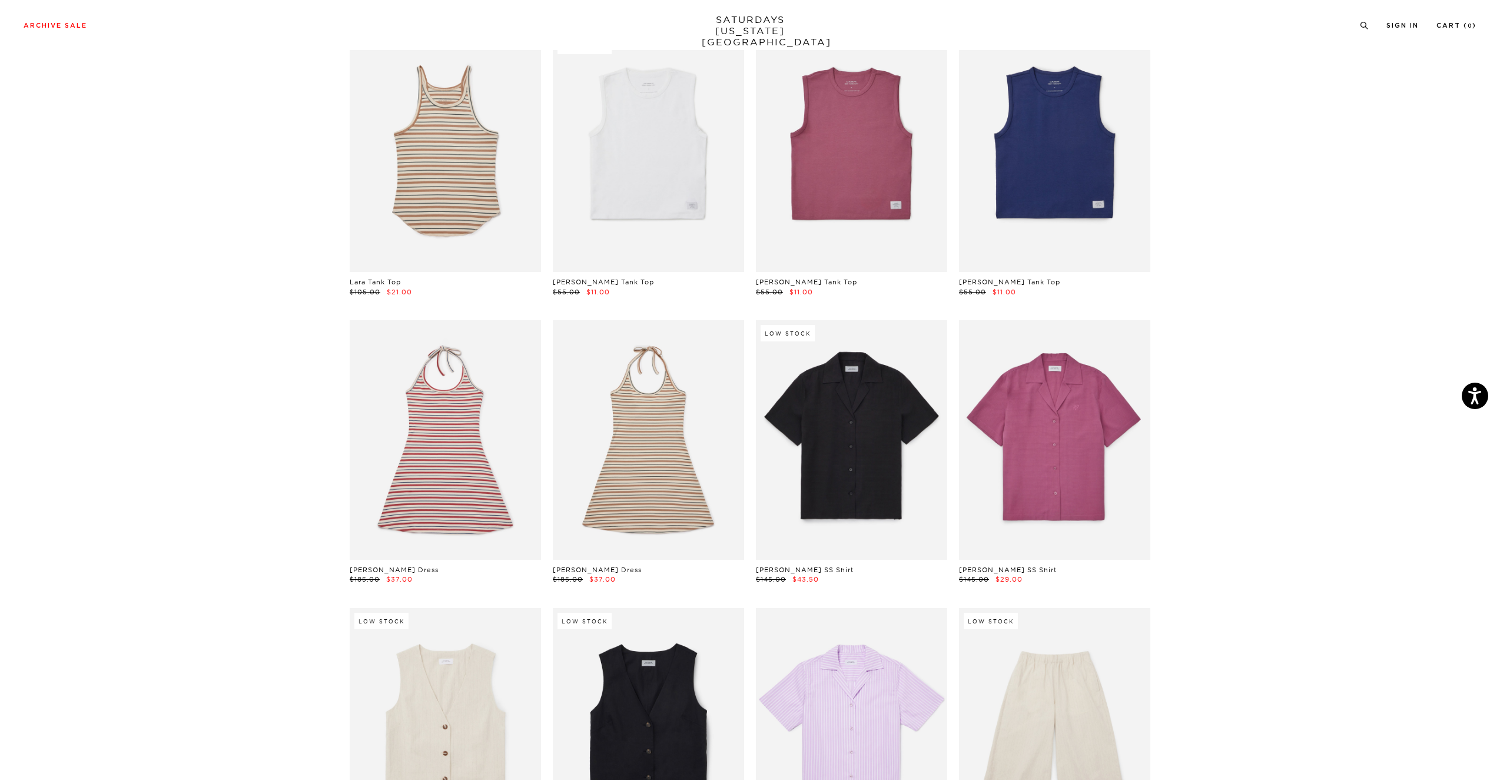
scroll to position [13949, 0]
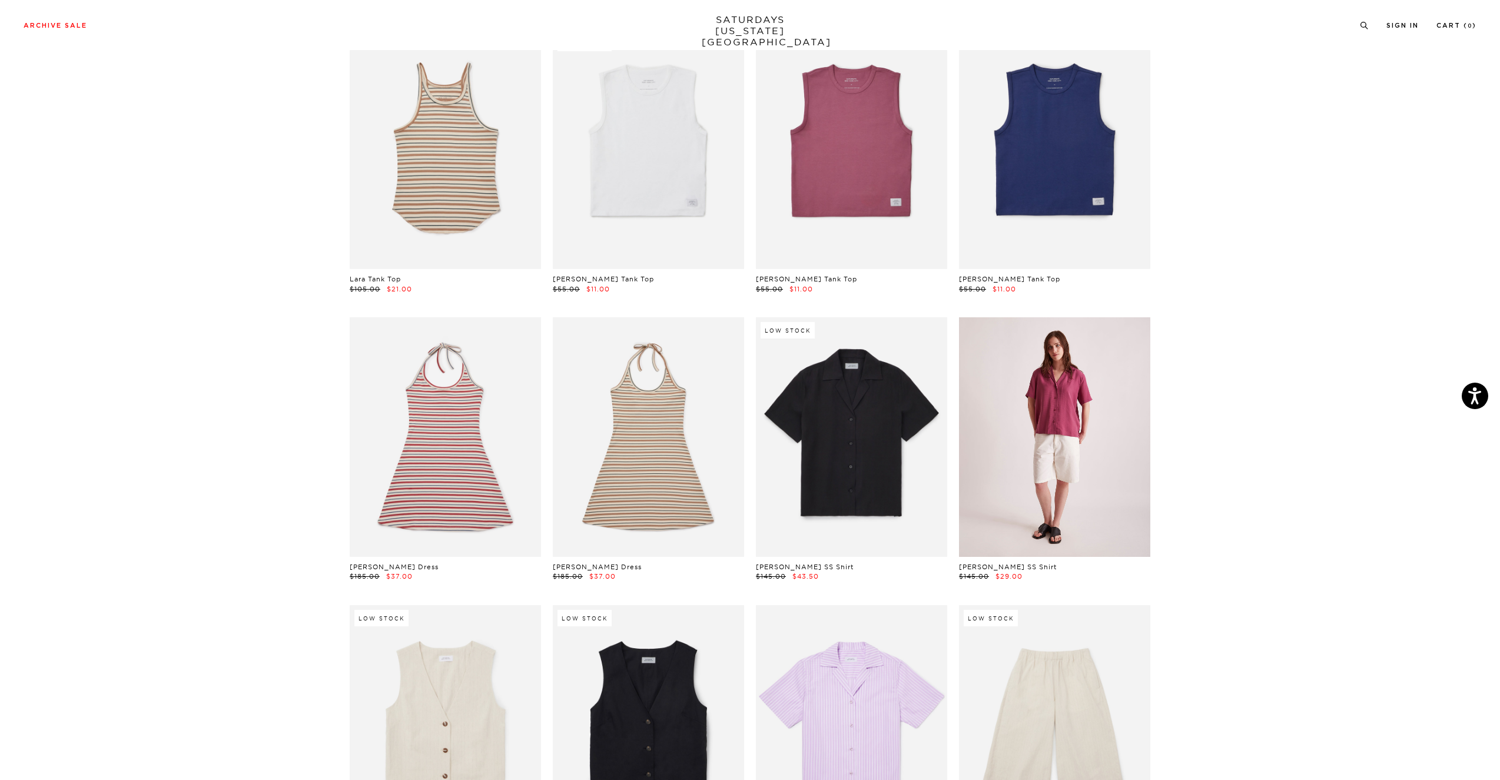
click at [1094, 419] on link at bounding box center [1054, 436] width 191 height 239
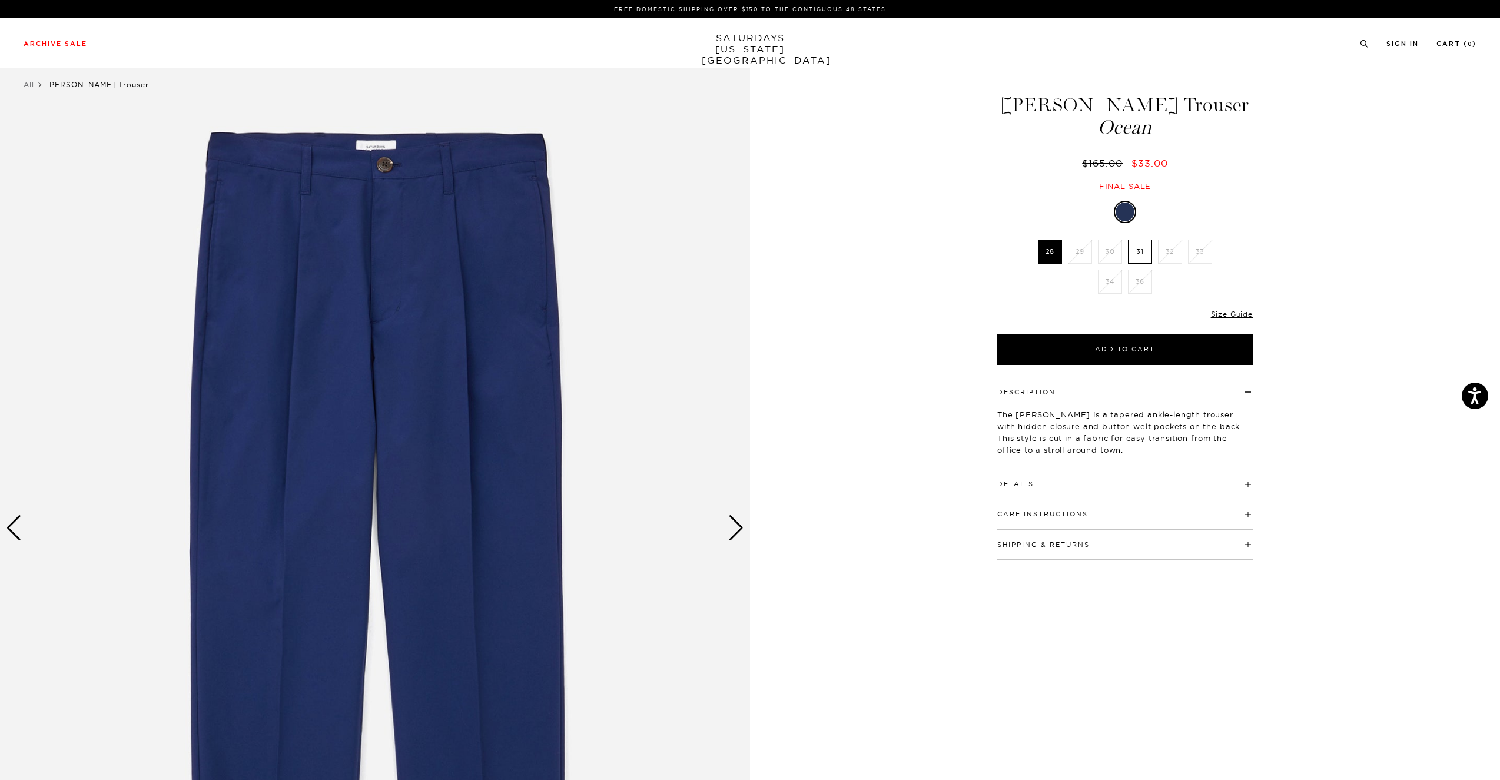
click at [1139, 253] on label "31" at bounding box center [1140, 252] width 24 height 24
click at [0, 0] on input "31" at bounding box center [0, 0] width 0 height 0
click at [1146, 359] on button "Add to Cart" at bounding box center [1125, 349] width 256 height 31
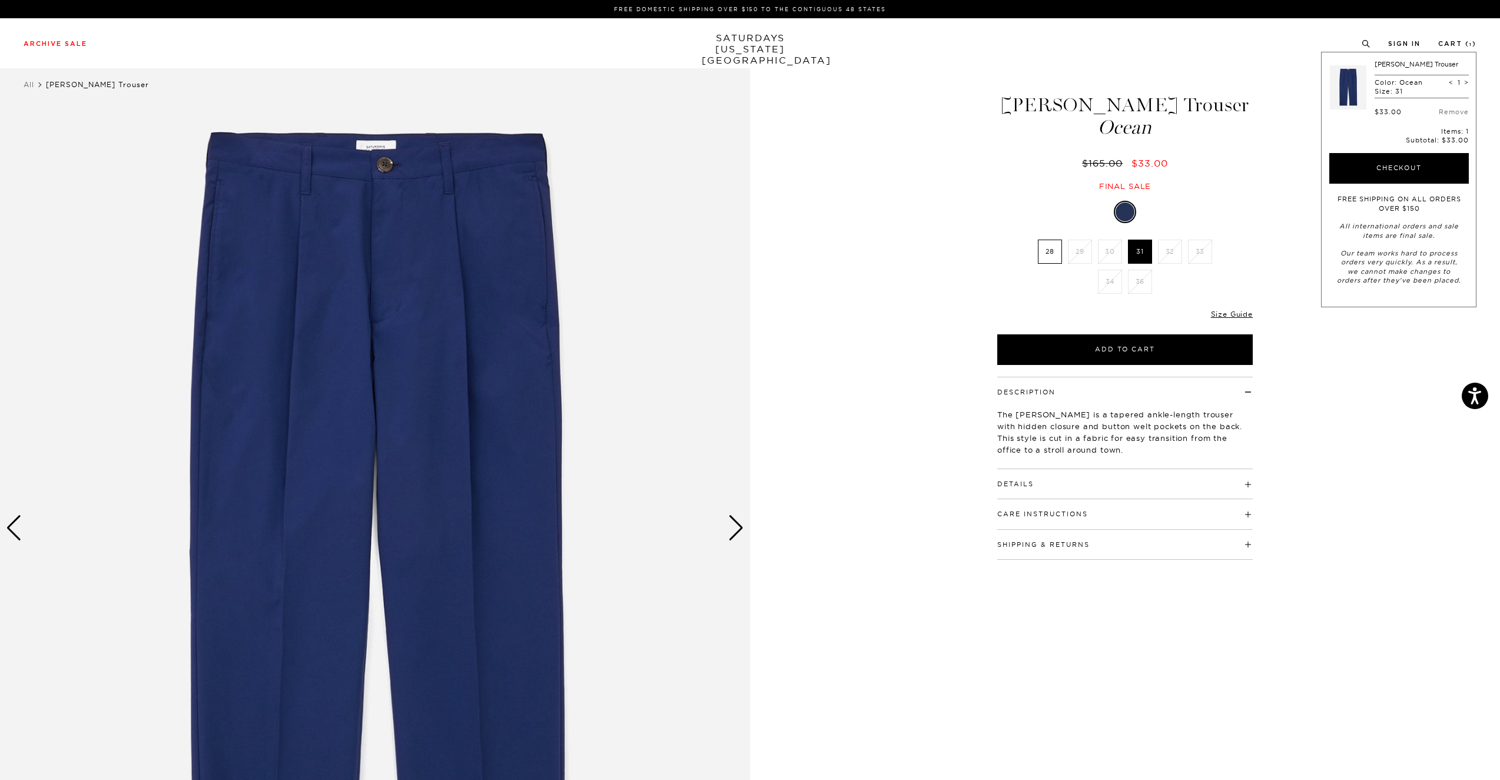
click at [738, 526] on div "Next slide" at bounding box center [736, 528] width 16 height 26
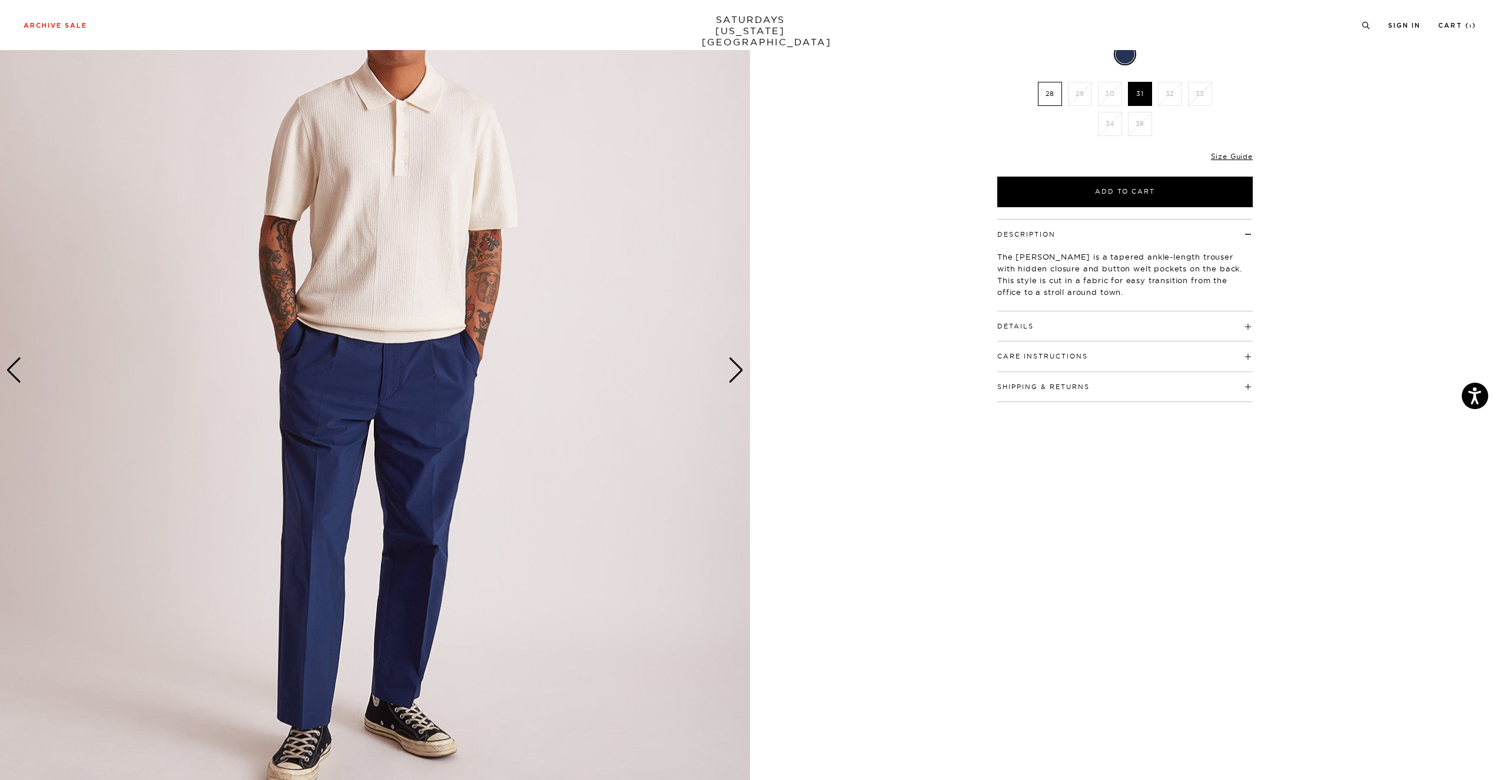
scroll to position [150, 0]
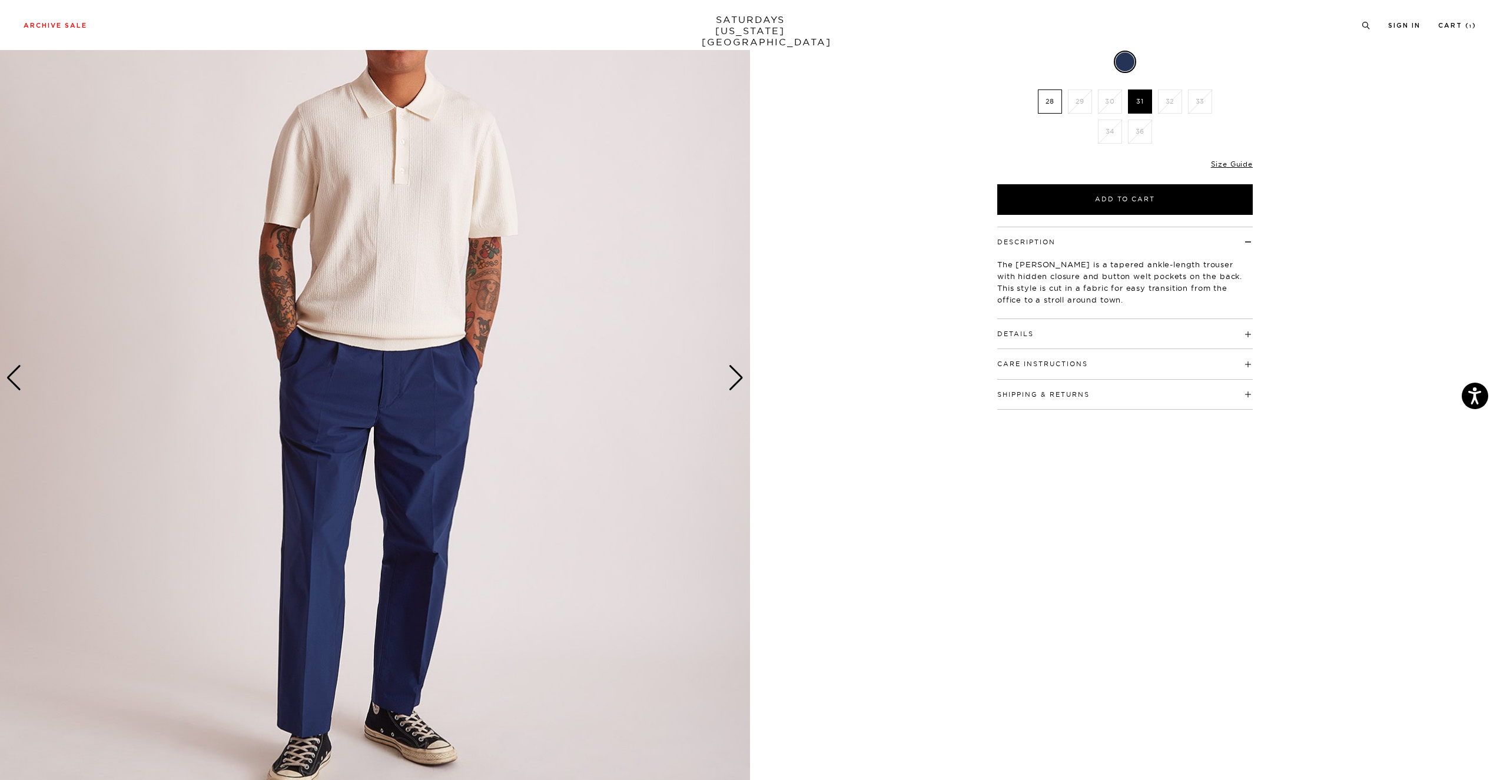
click at [737, 366] on div "Next slide" at bounding box center [736, 378] width 16 height 26
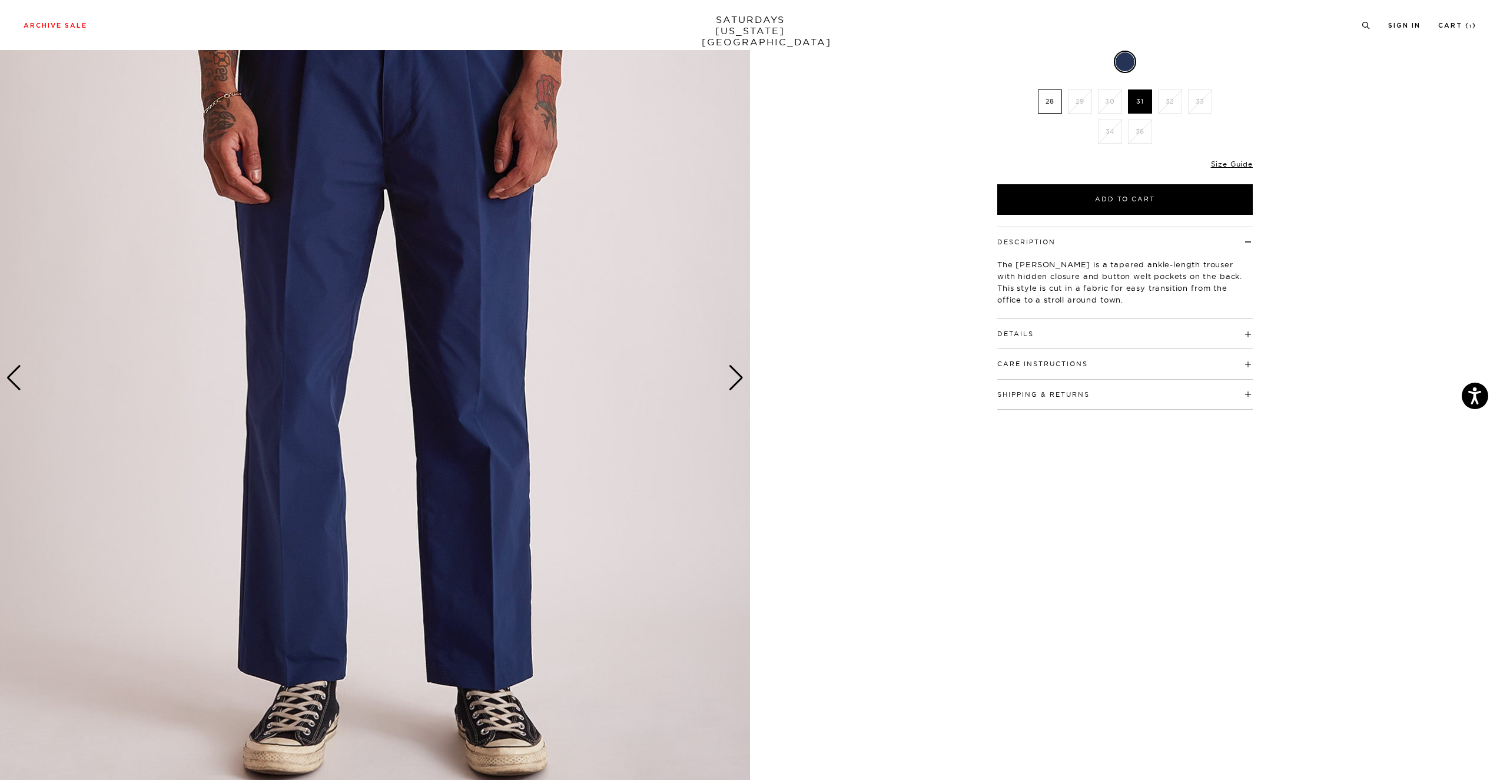
click at [738, 378] on div "Next slide" at bounding box center [736, 378] width 16 height 26
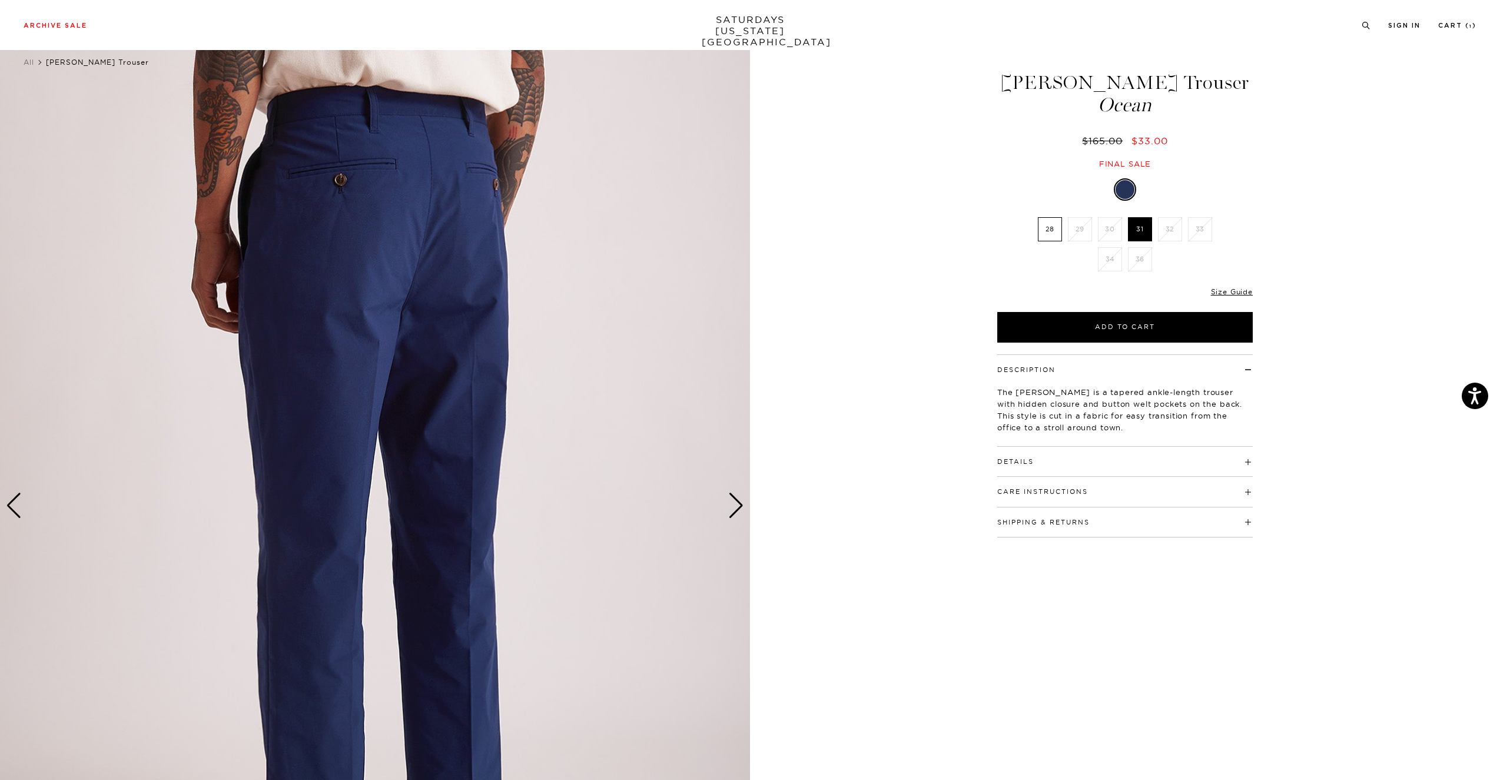
scroll to position [18, 0]
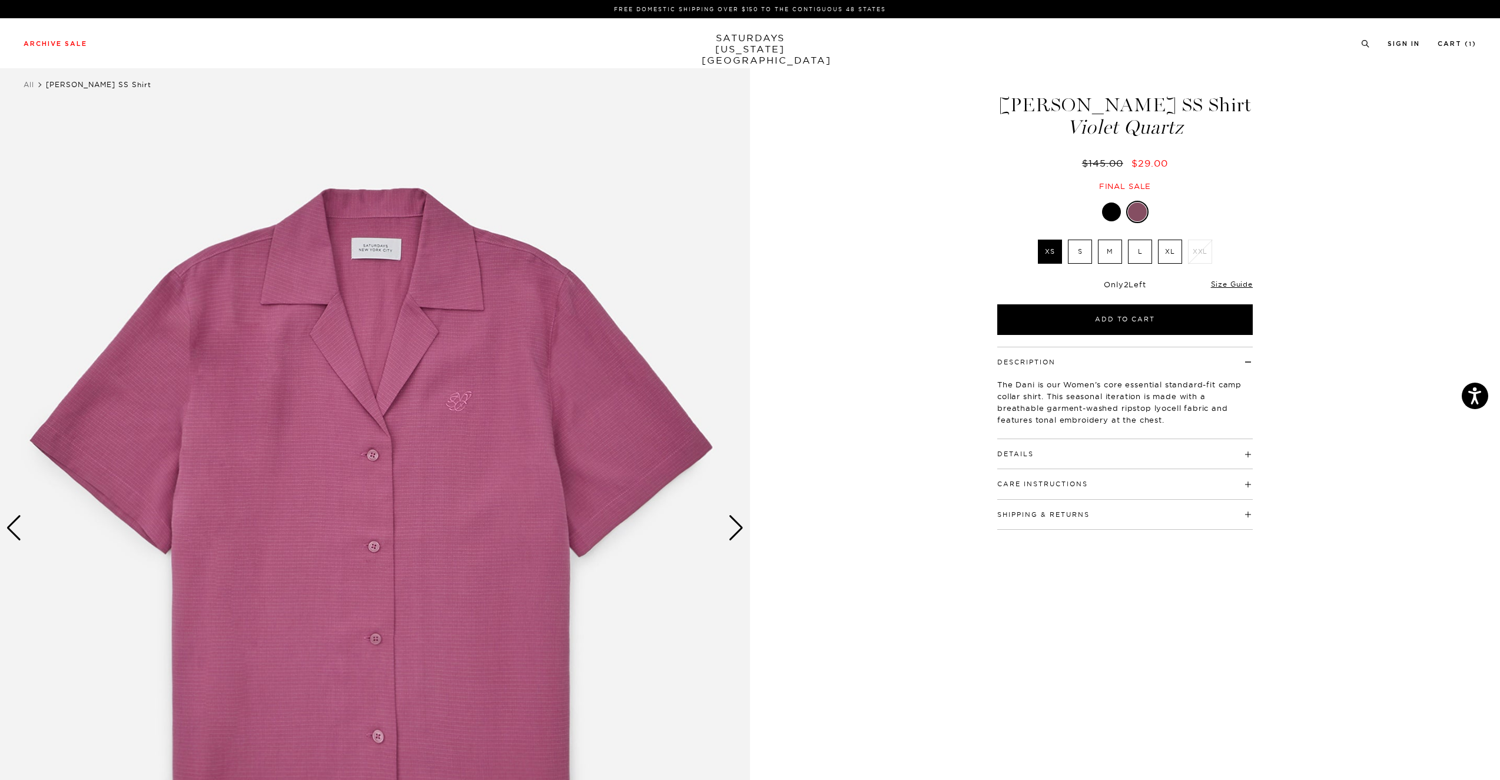
click at [1115, 205] on div at bounding box center [1111, 212] width 19 height 19
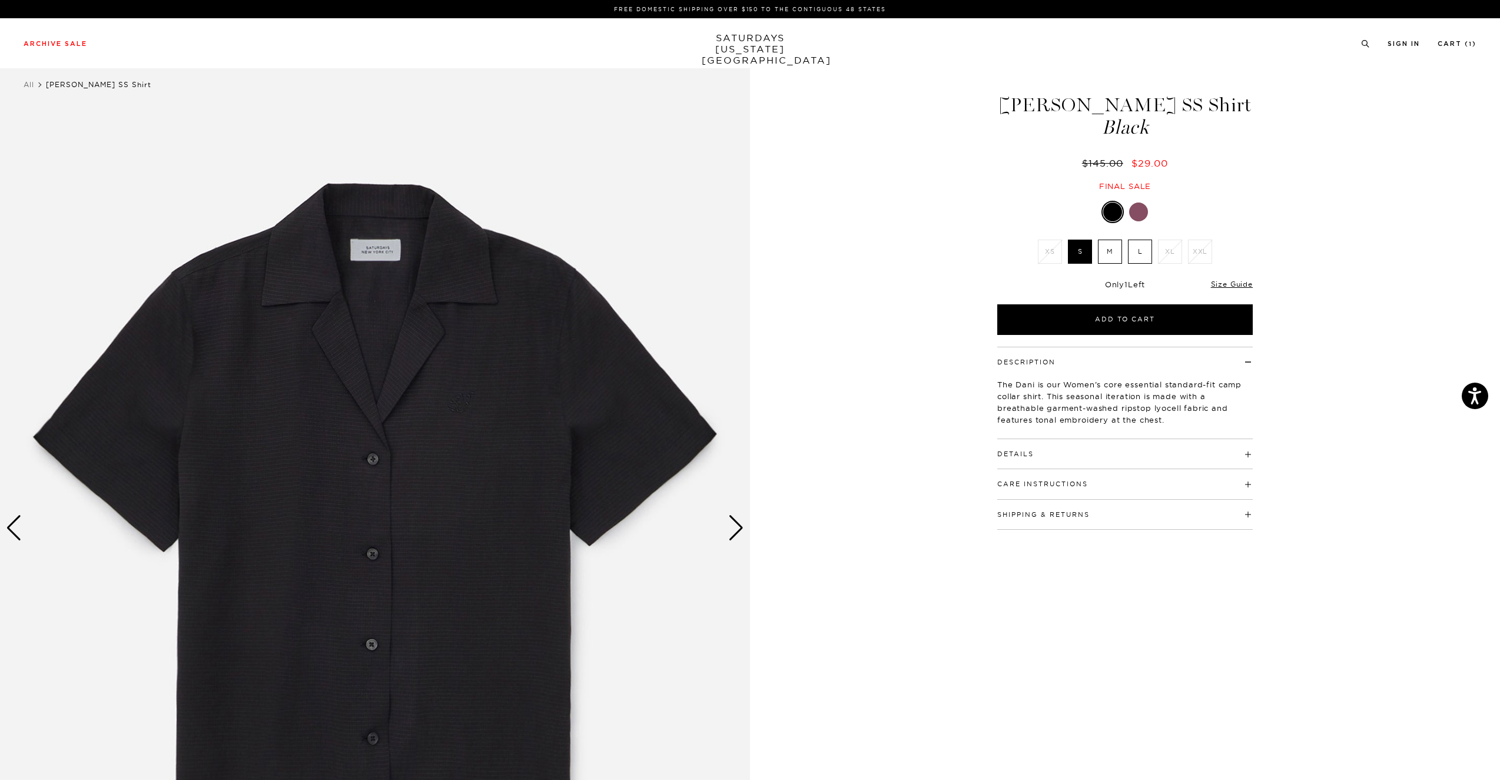
click at [1145, 211] on div at bounding box center [1138, 212] width 19 height 19
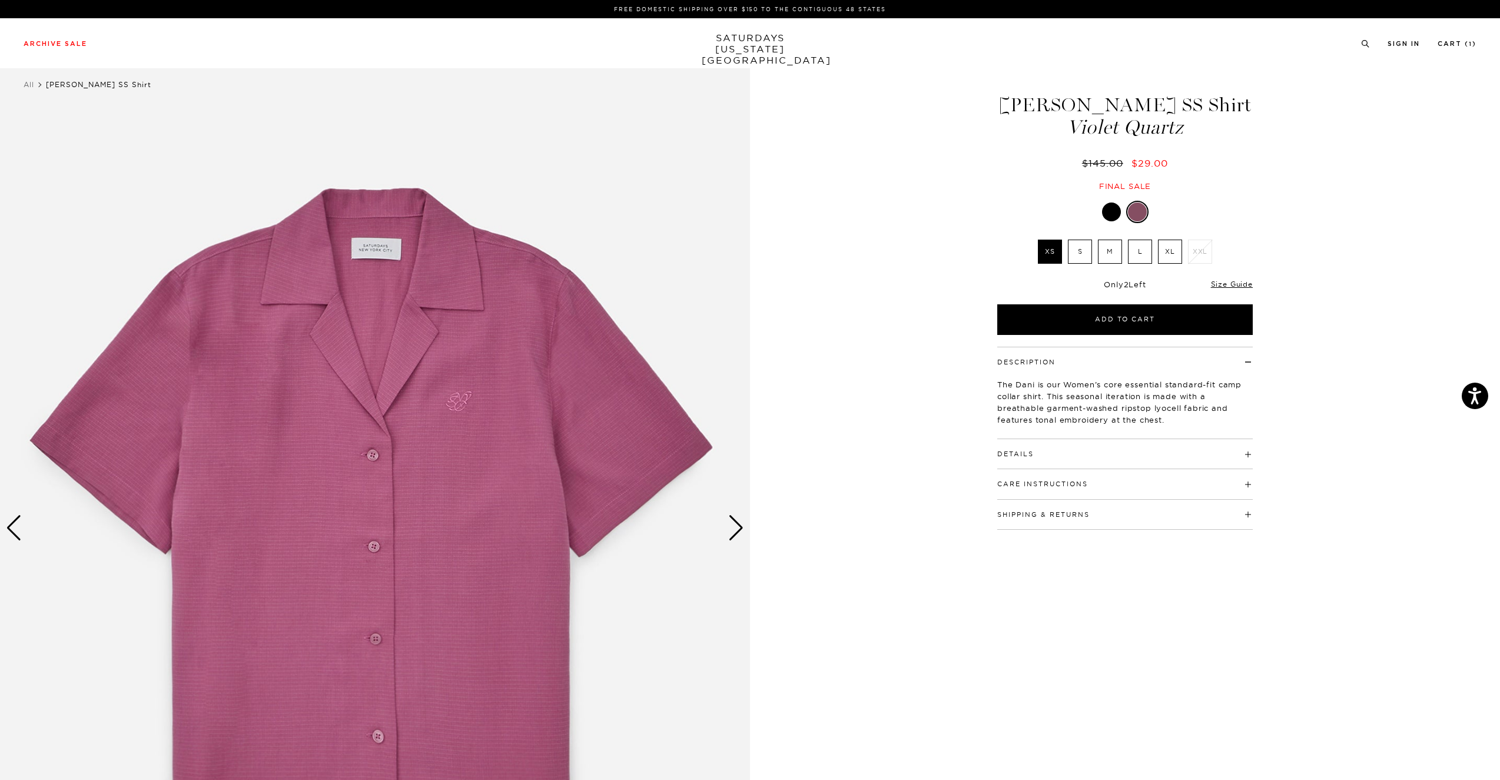
click at [740, 536] on div "Next slide" at bounding box center [736, 528] width 16 height 26
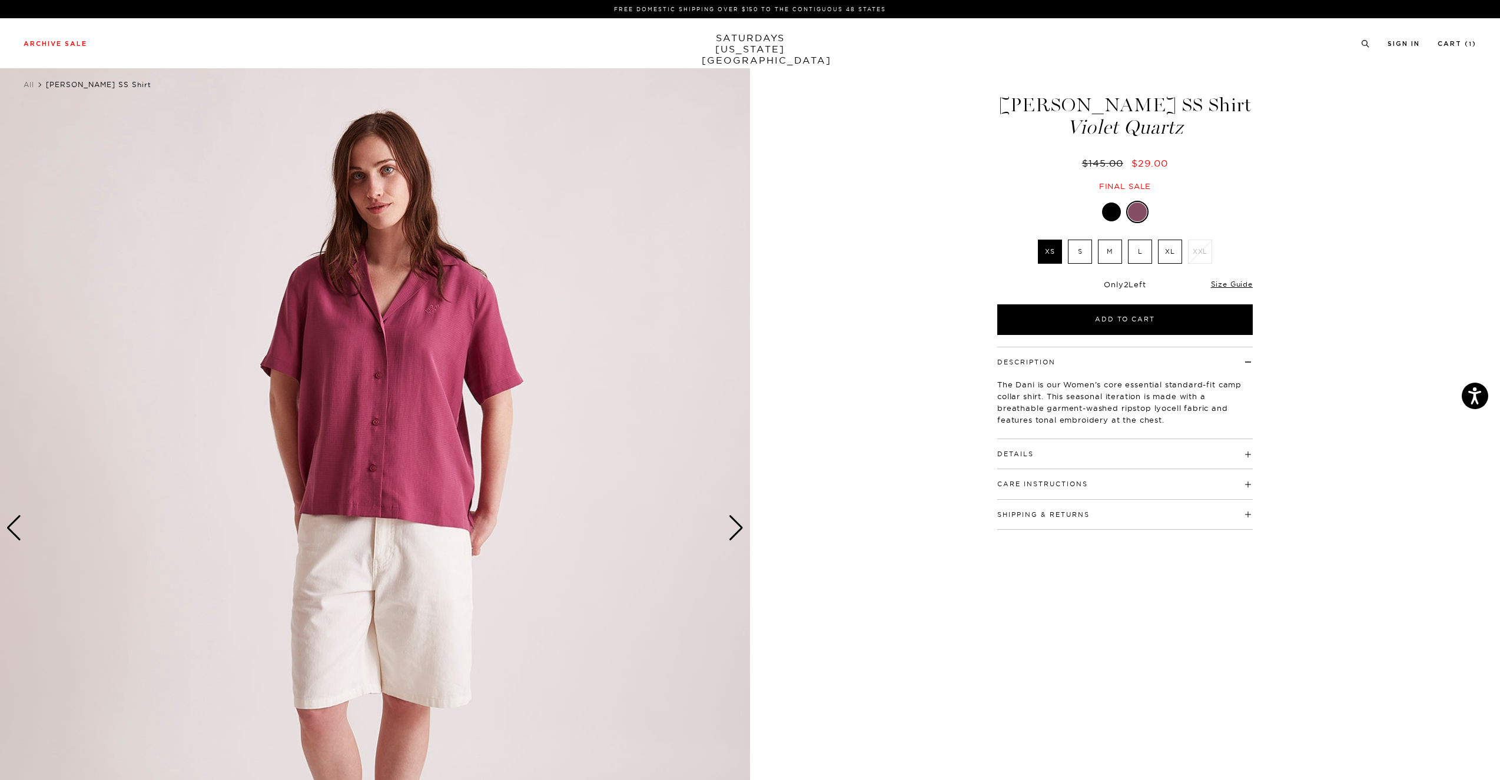
click at [740, 536] on div "Next slide" at bounding box center [736, 528] width 16 height 26
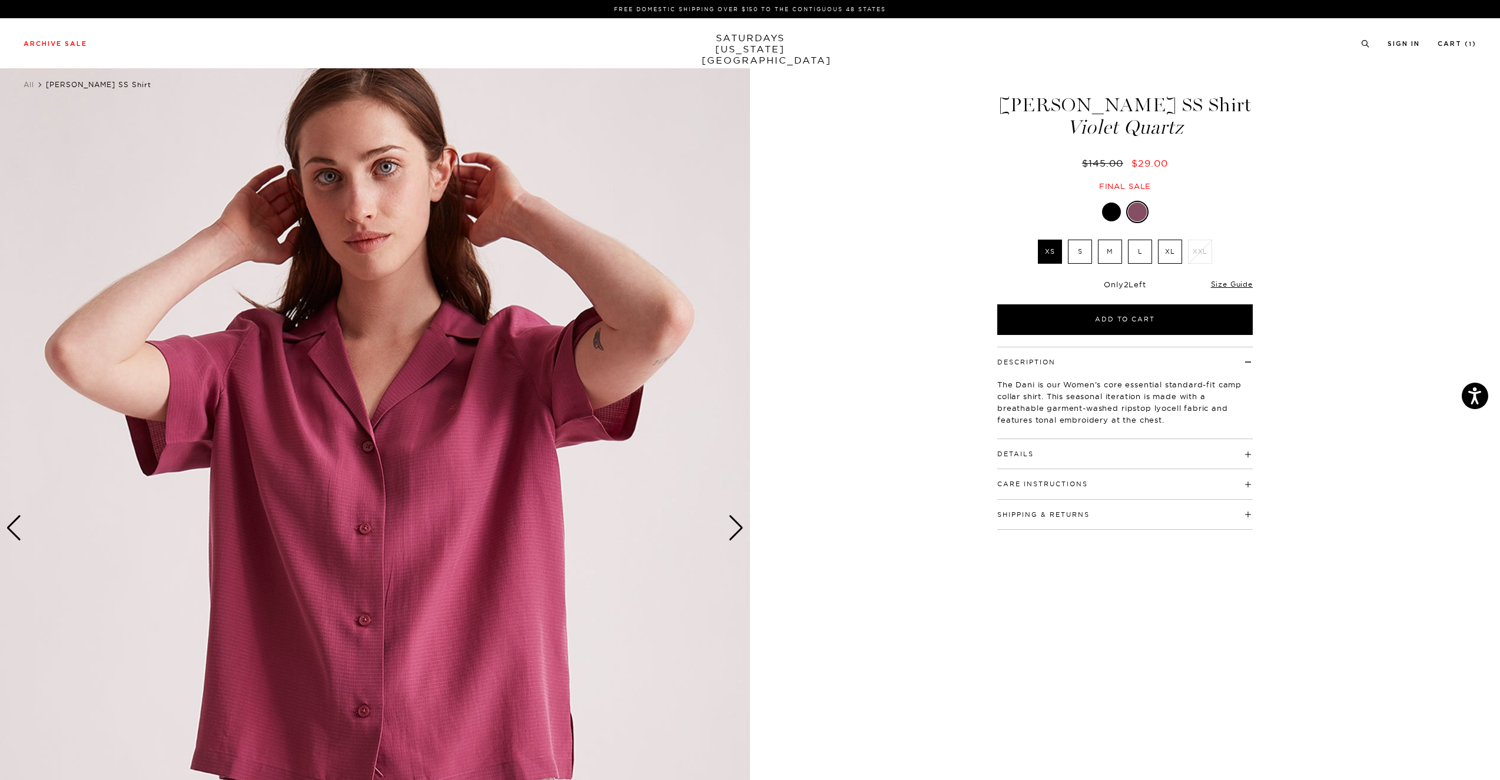
click at [740, 536] on div "Next slide" at bounding box center [736, 528] width 16 height 26
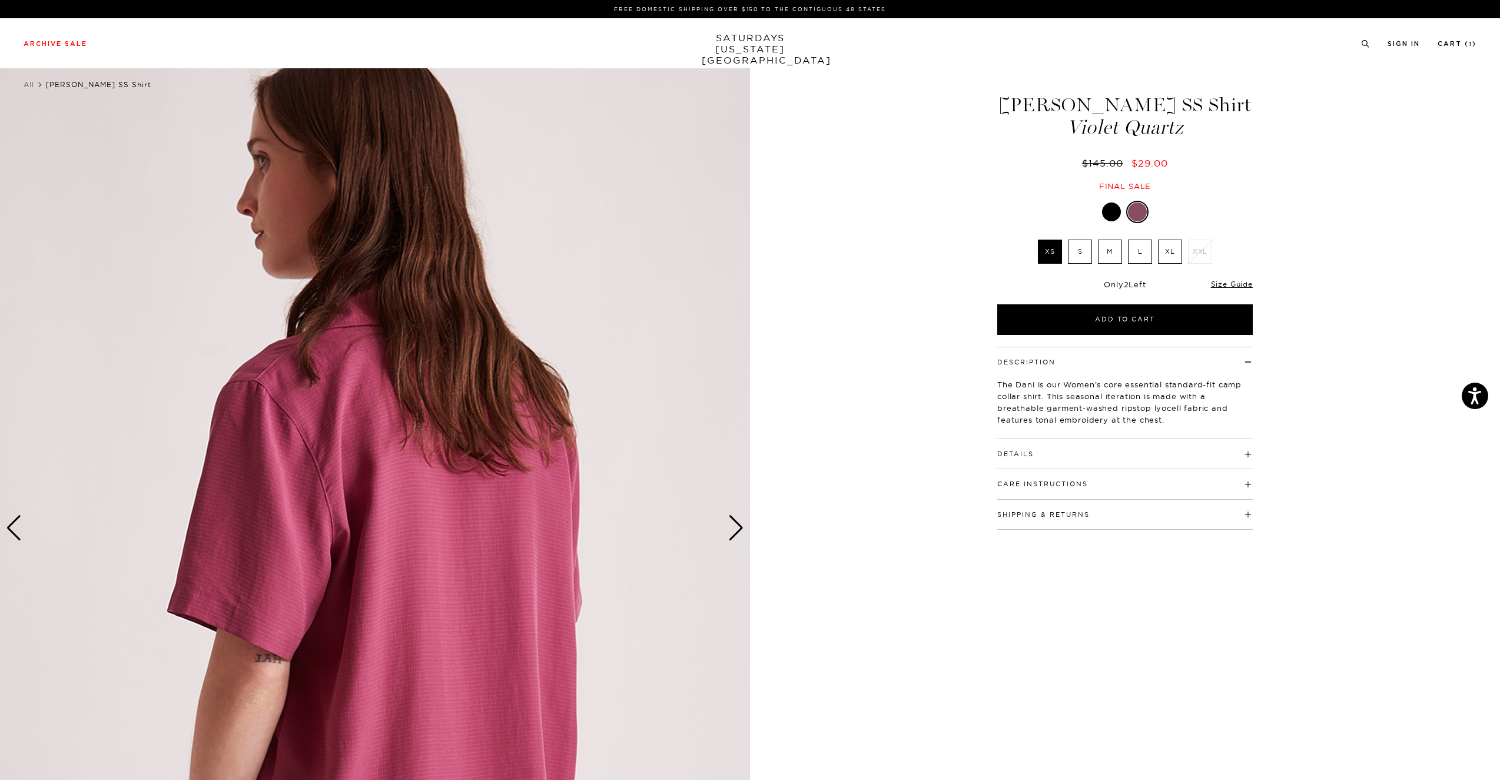
click at [1103, 247] on label "M" at bounding box center [1110, 252] width 24 height 24
click at [0, 0] on input "M" at bounding box center [0, 0] width 0 height 0
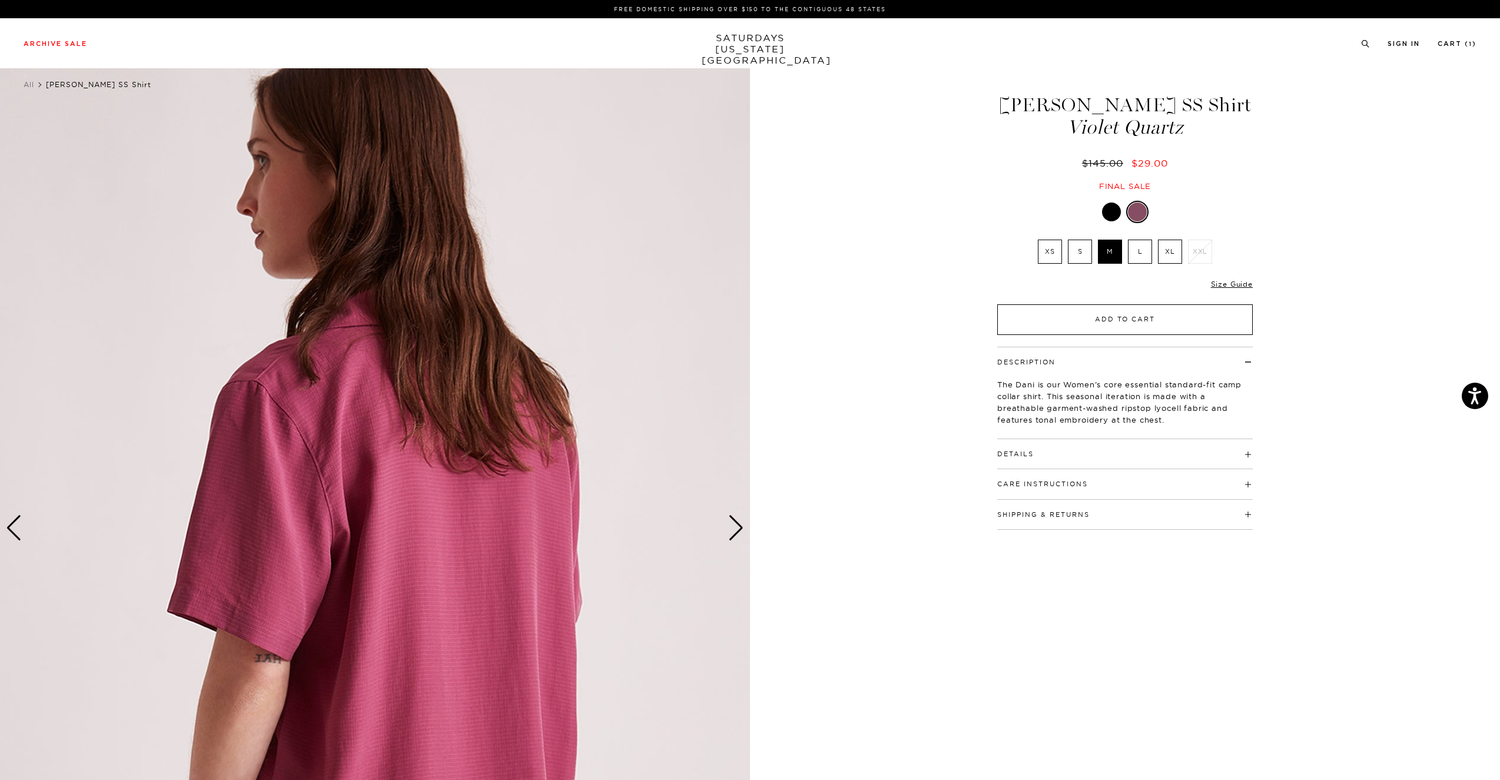
click at [1111, 309] on button "Add to Cart" at bounding box center [1125, 319] width 256 height 31
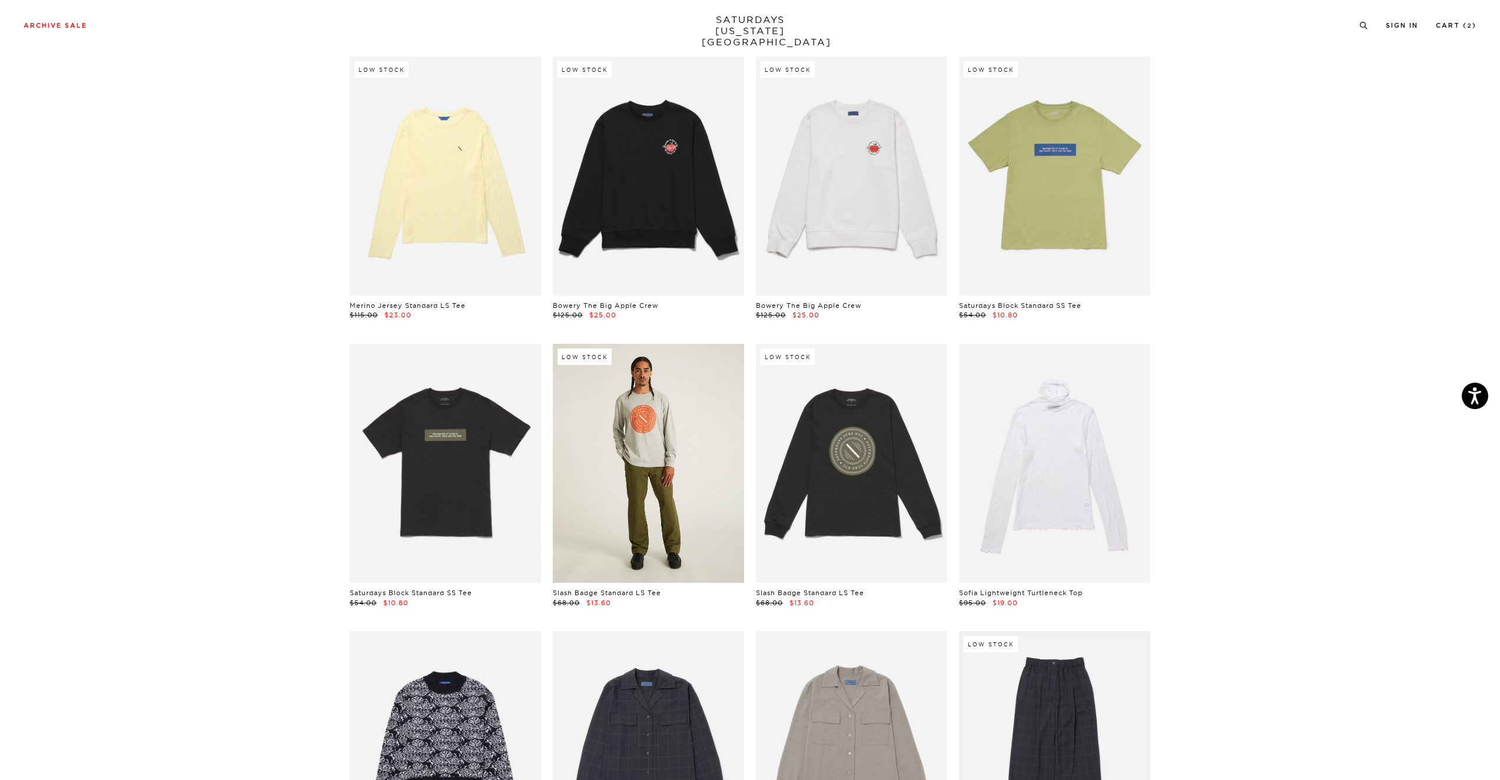
scroll to position [16798, 4]
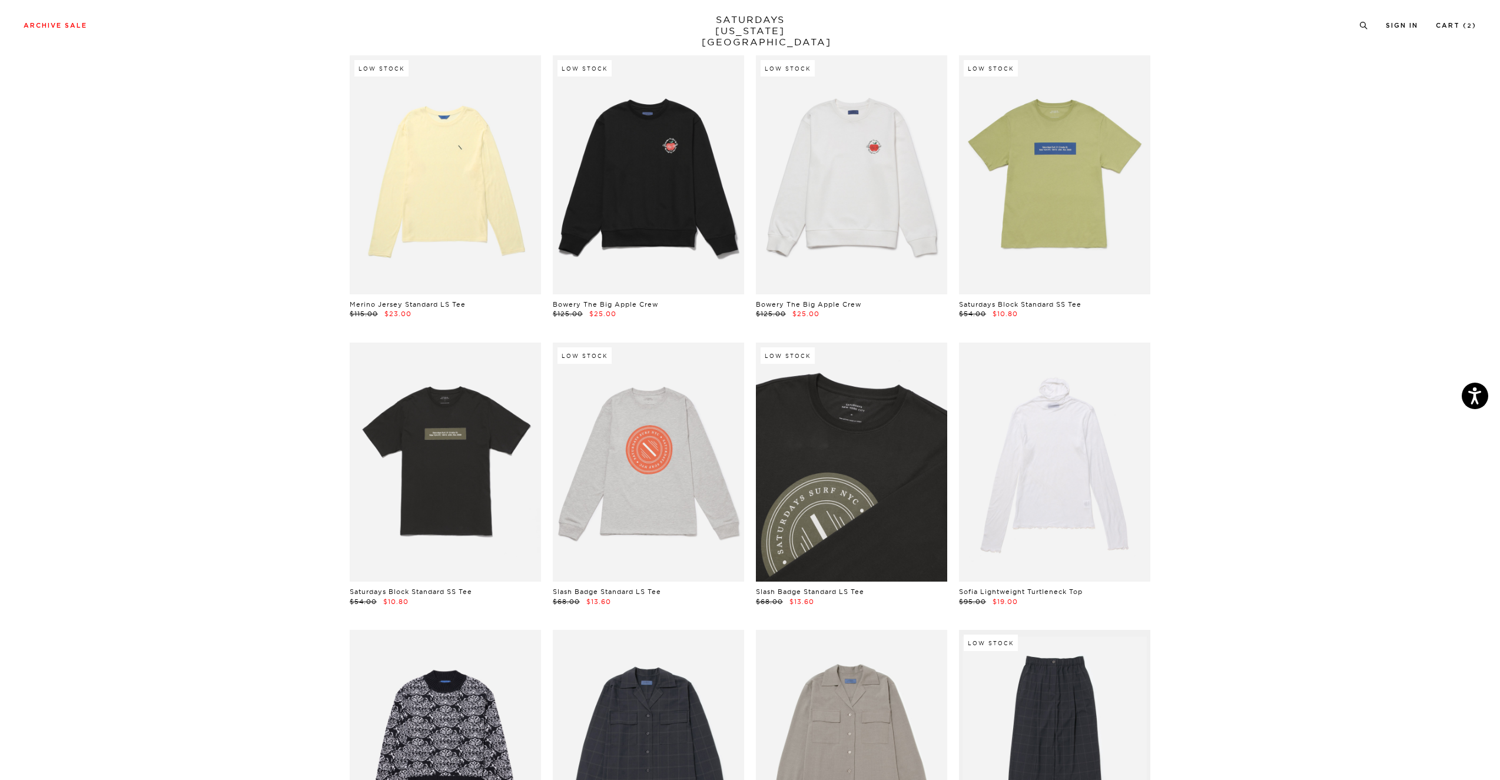
click at [831, 392] on link at bounding box center [851, 462] width 191 height 239
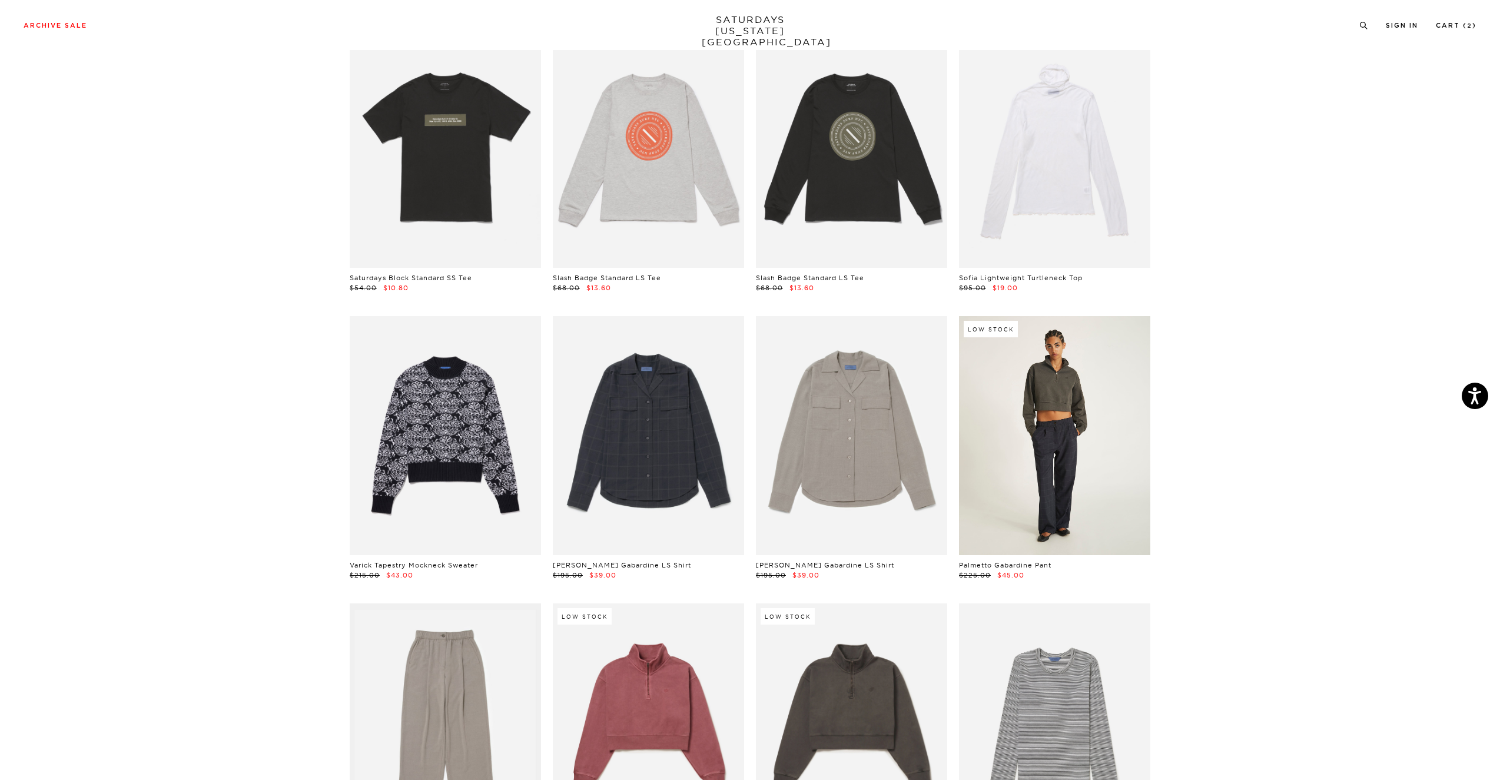
scroll to position [17116, 4]
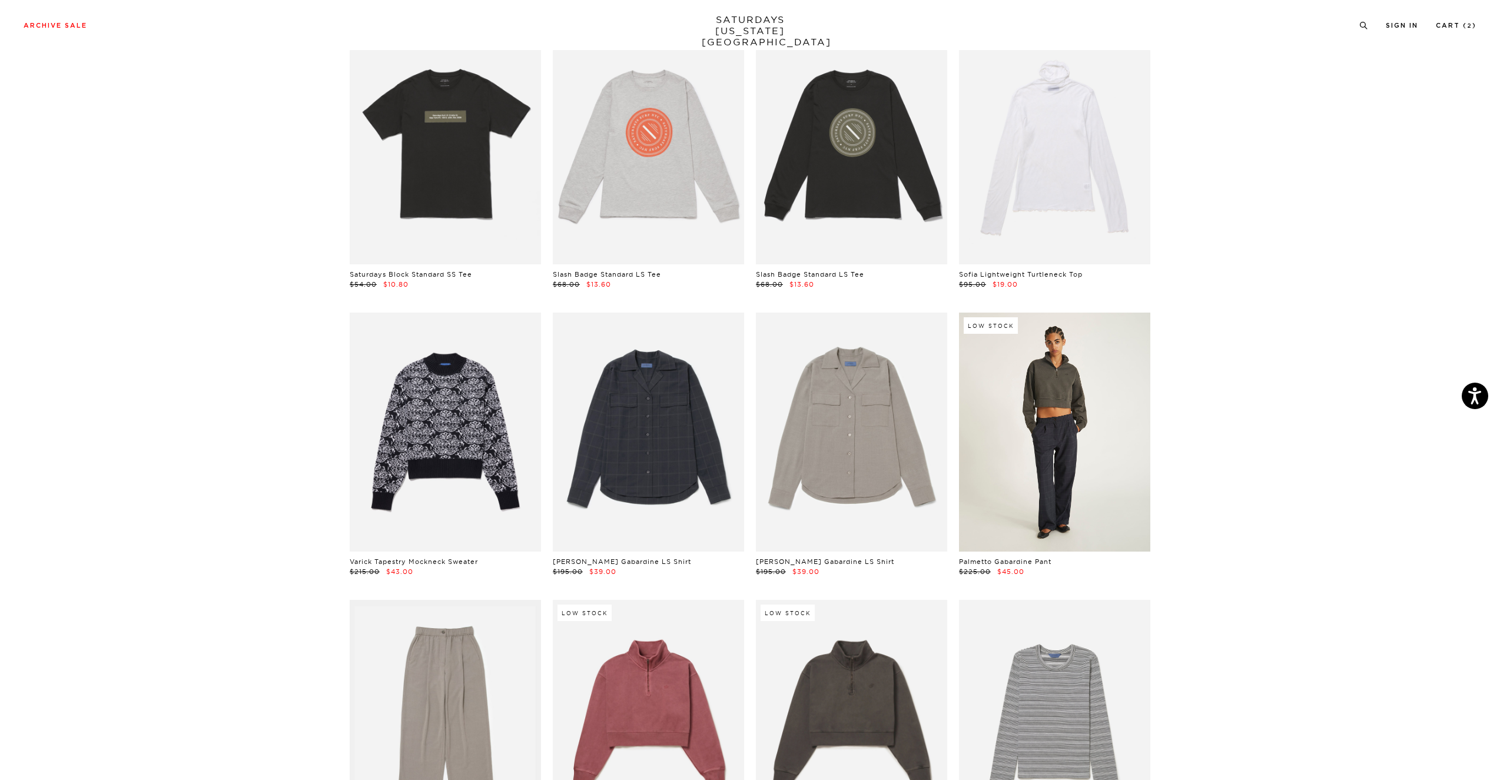
click at [1097, 341] on link at bounding box center [1054, 432] width 191 height 239
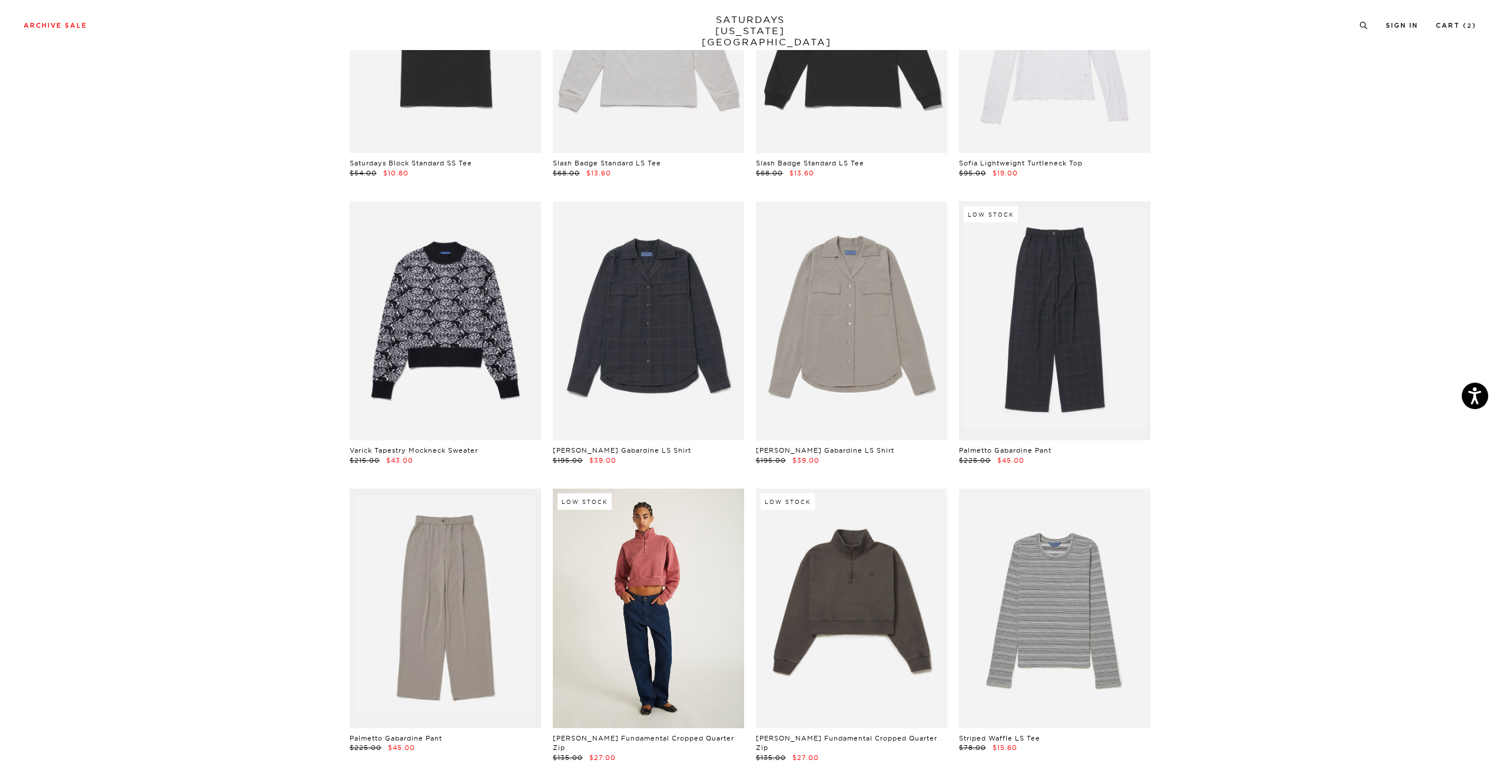
scroll to position [17228, 4]
click at [685, 507] on link at bounding box center [648, 607] width 191 height 239
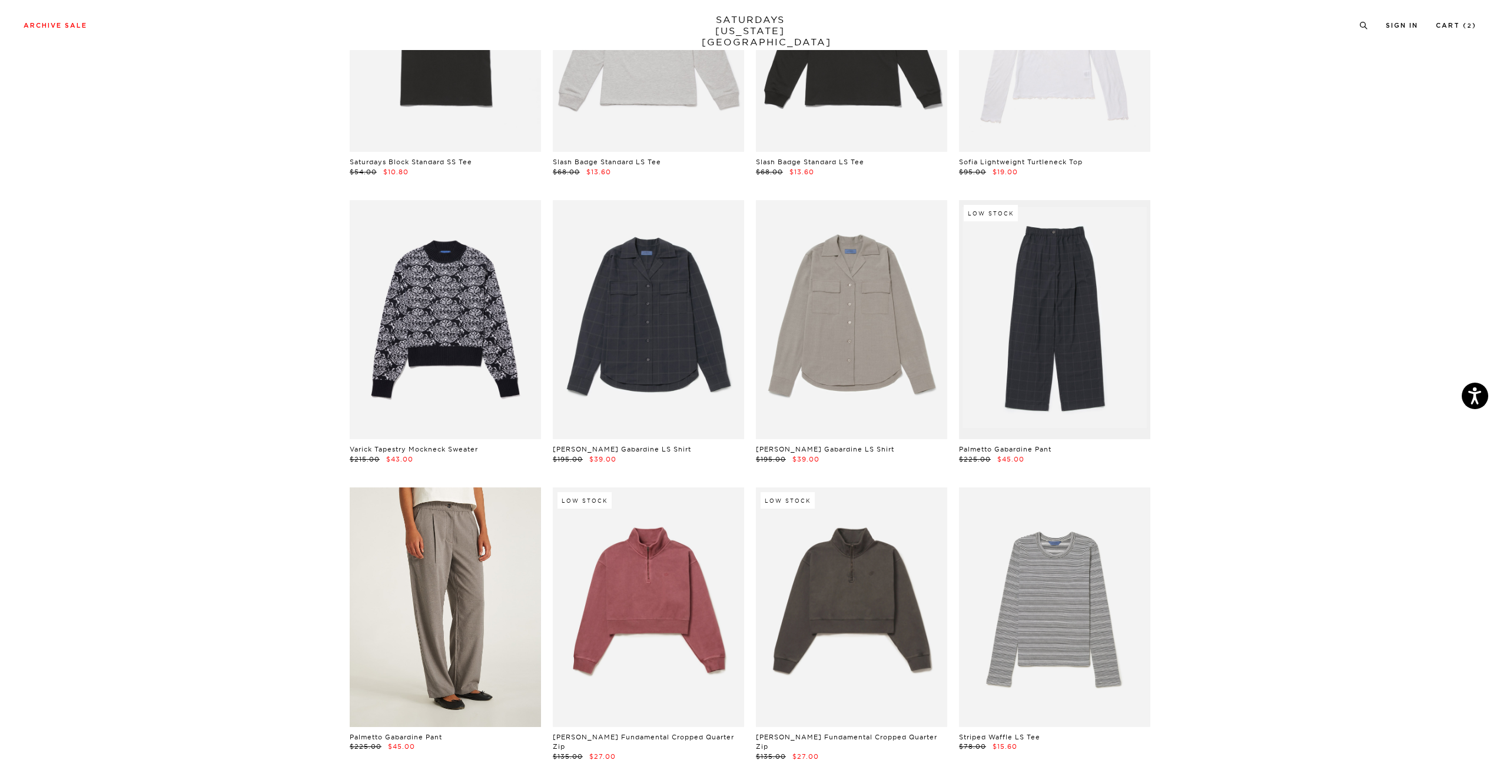
click at [472, 489] on link at bounding box center [445, 607] width 191 height 239
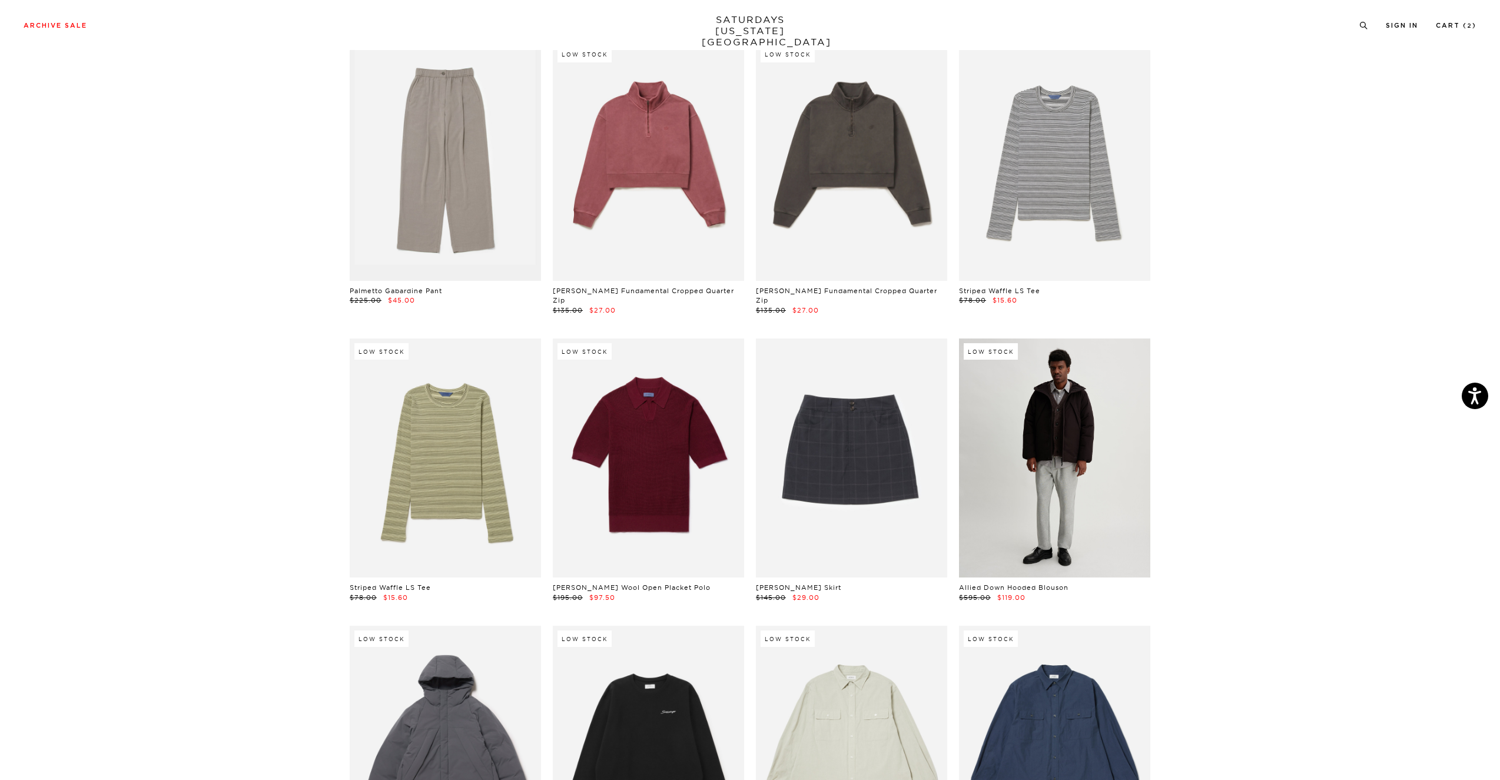
scroll to position [17675, 3]
click at [1062, 398] on link at bounding box center [1054, 457] width 191 height 239
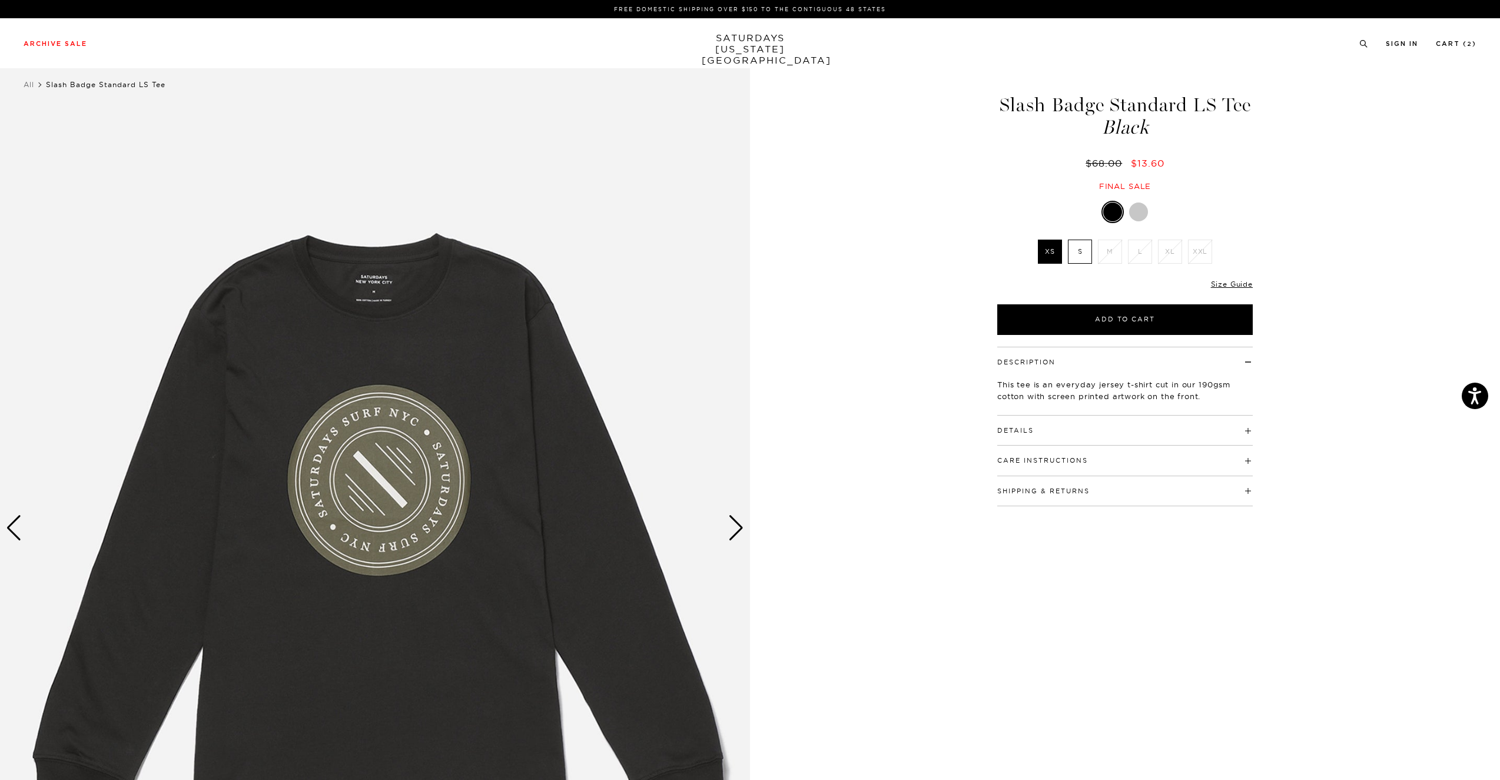
click at [1141, 212] on div at bounding box center [1138, 212] width 19 height 19
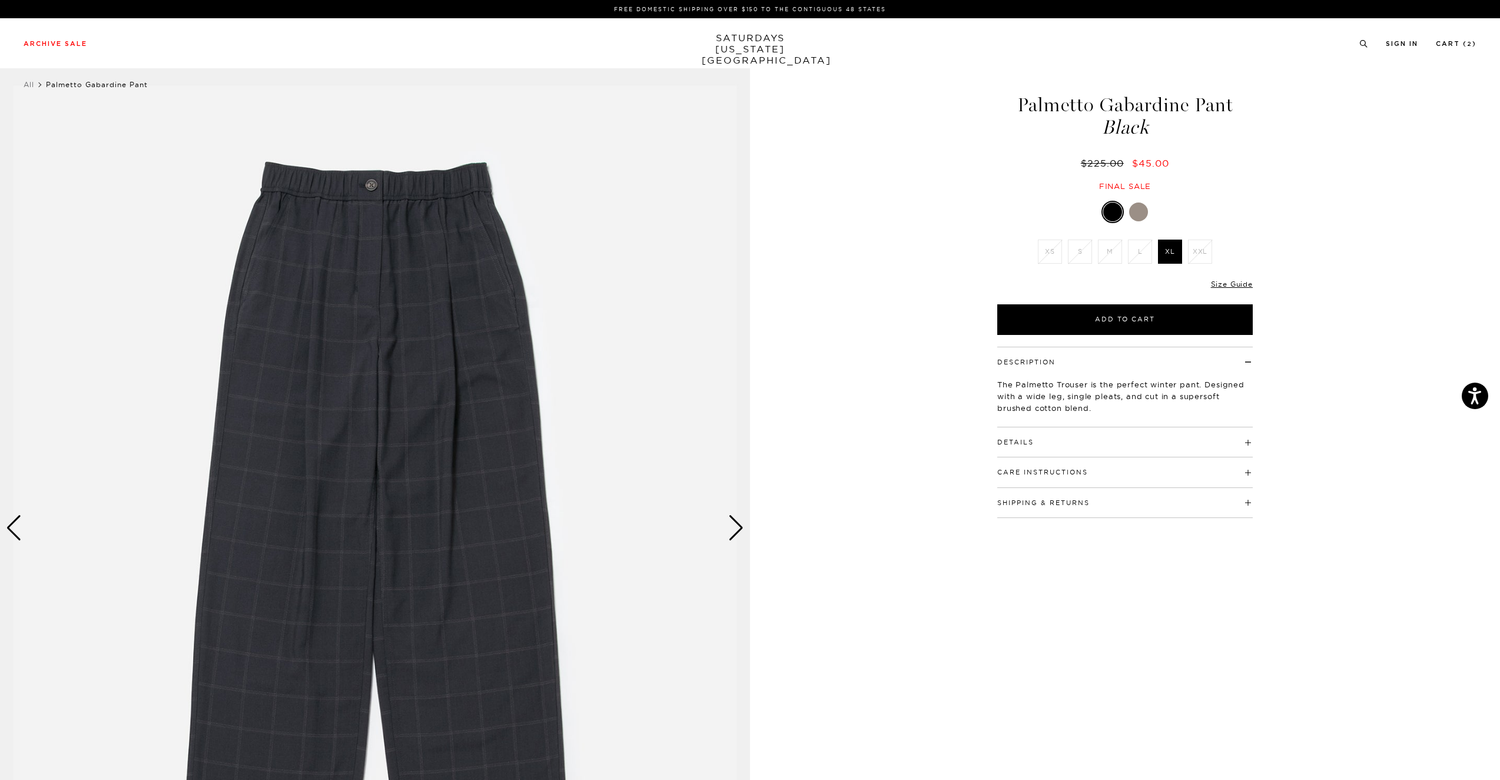
click at [739, 522] on div "Next slide" at bounding box center [736, 528] width 16 height 26
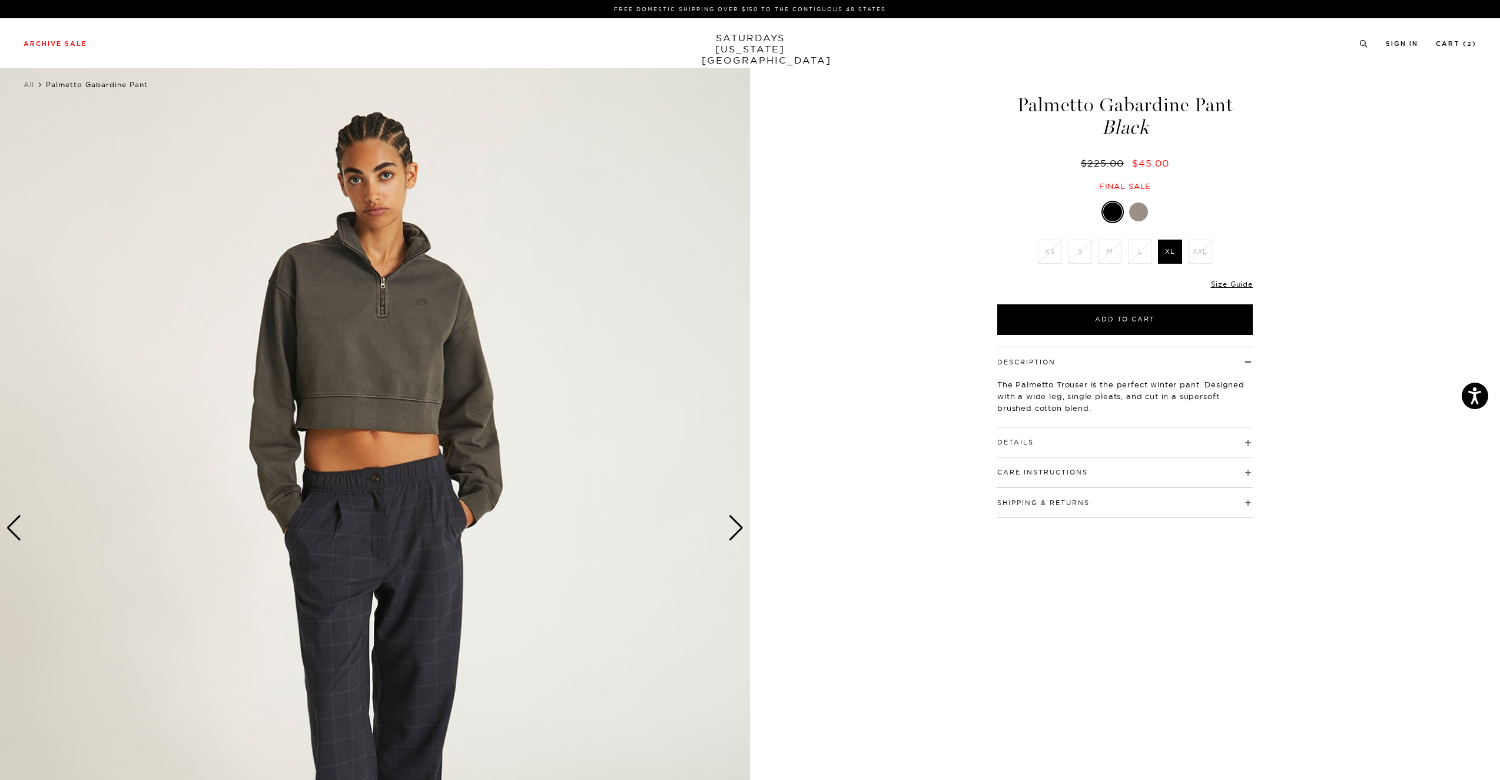
click at [739, 522] on div "Next slide" at bounding box center [736, 528] width 16 height 26
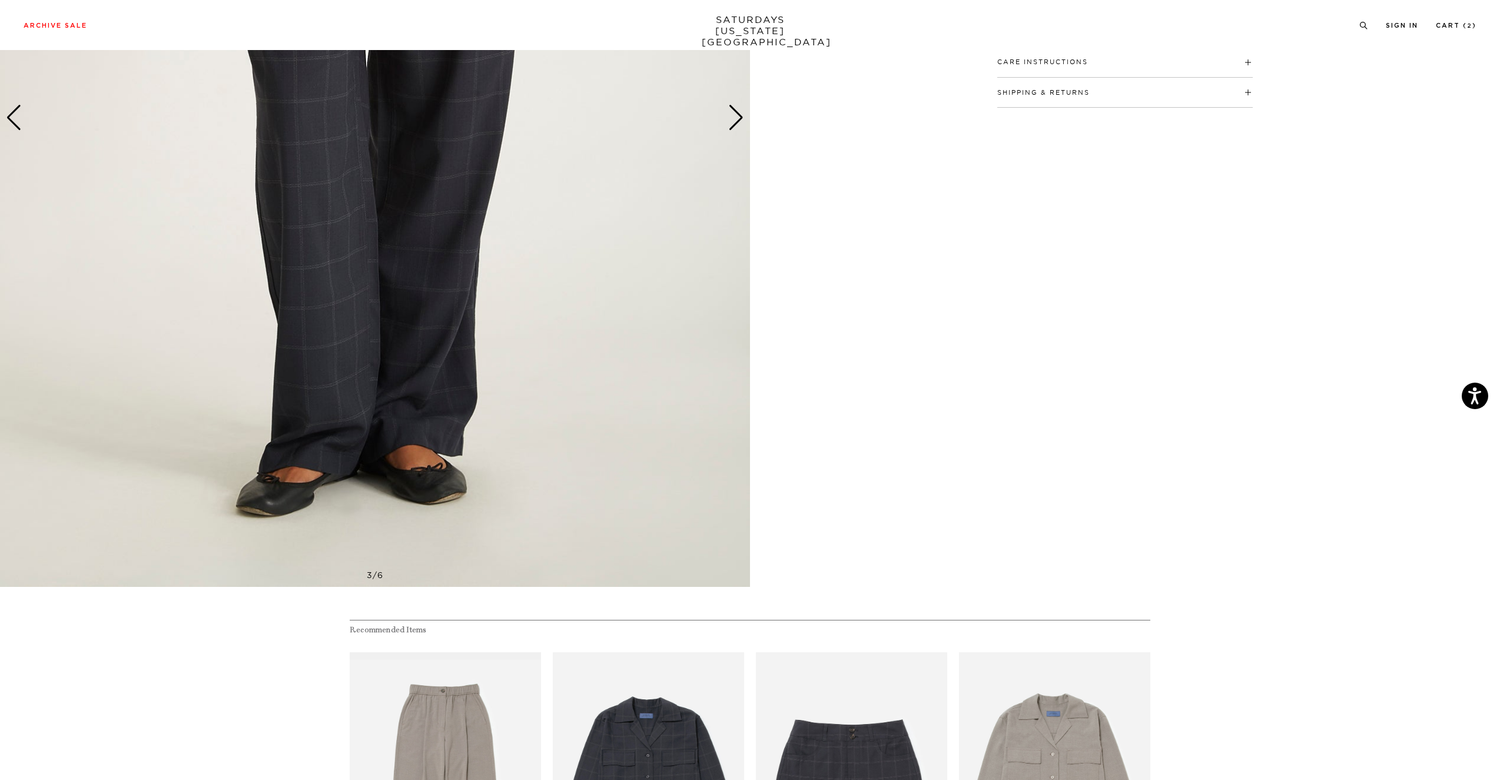
scroll to position [416, 0]
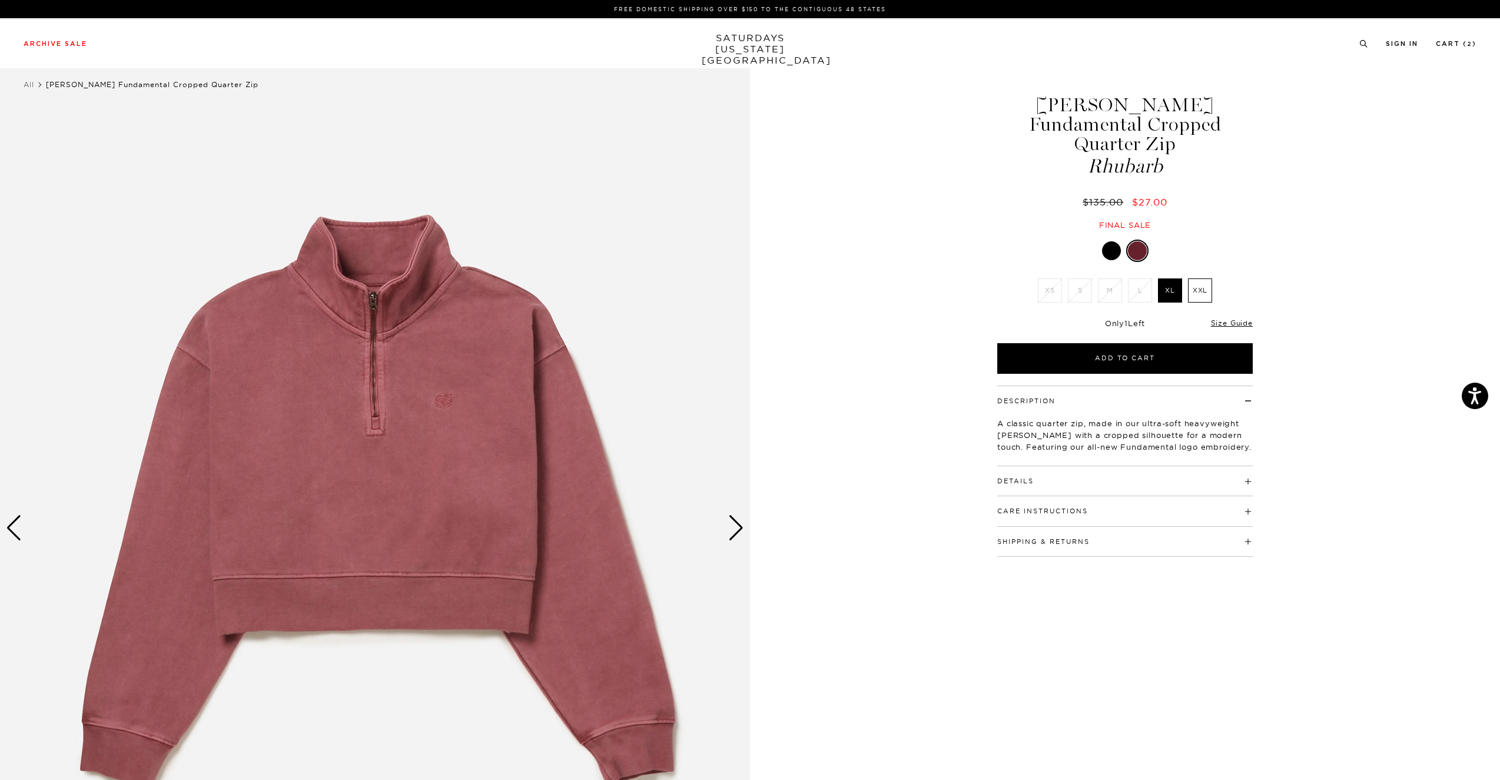
click at [1110, 241] on div at bounding box center [1111, 250] width 19 height 19
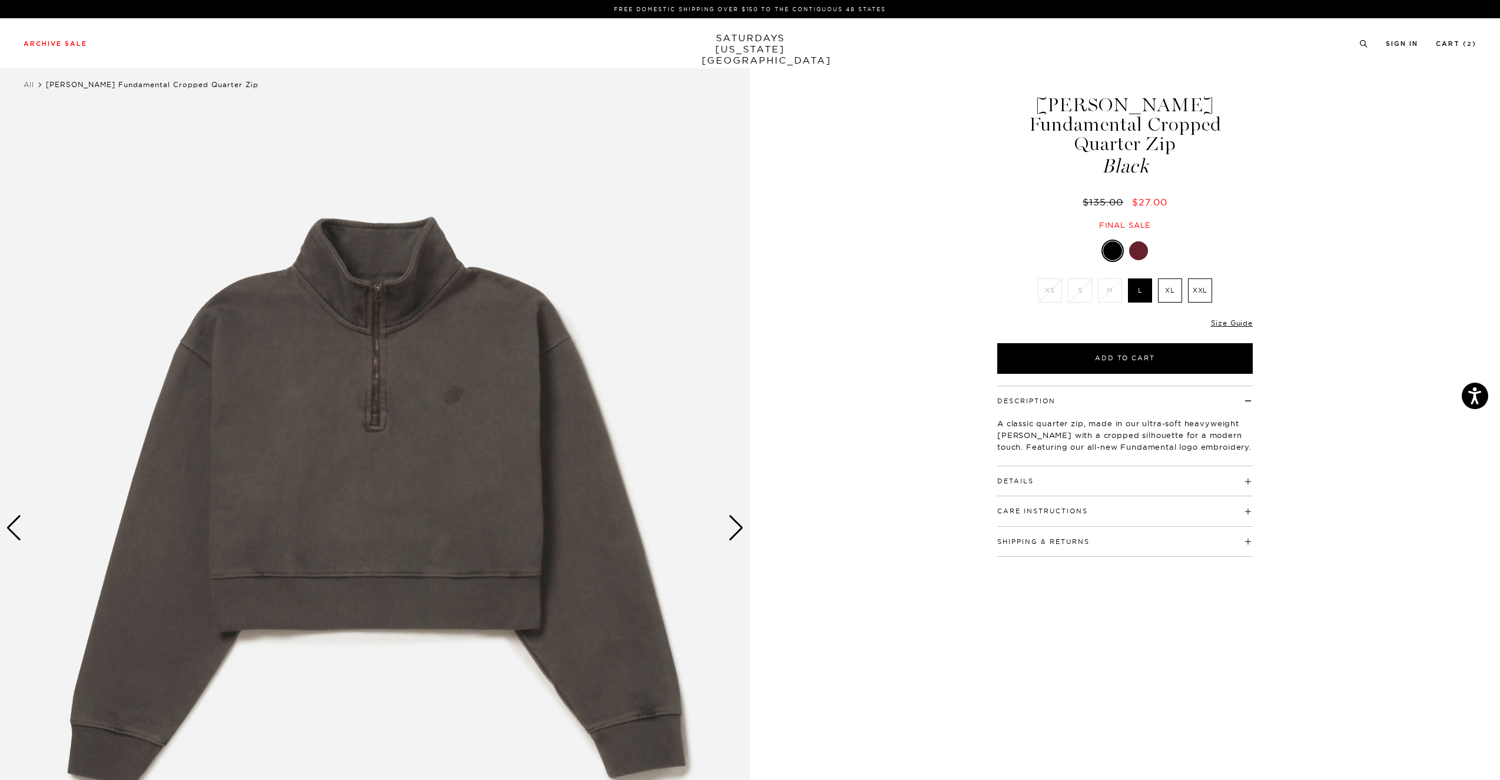
click at [736, 532] on div "Next slide" at bounding box center [736, 528] width 16 height 26
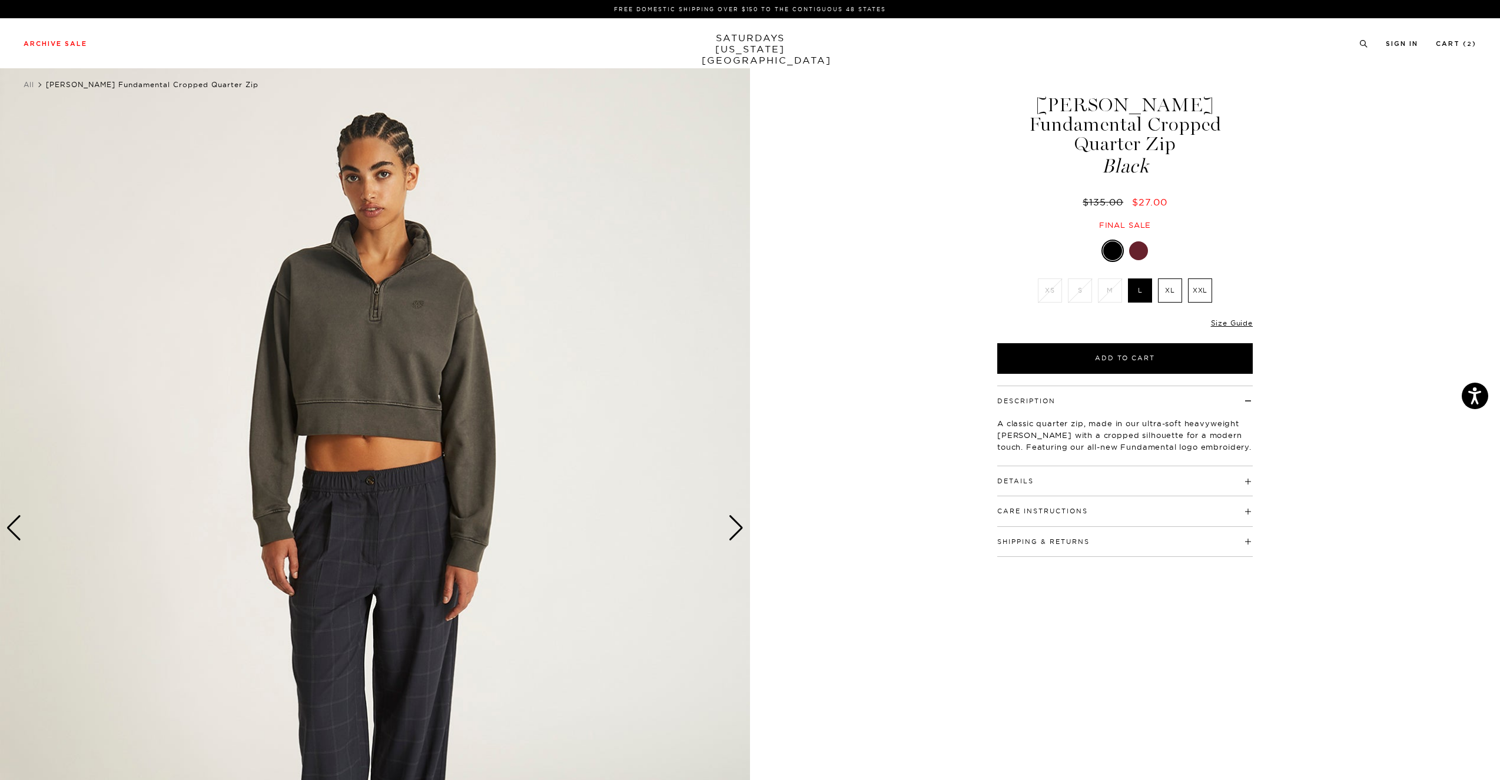
click at [736, 532] on div "Next slide" at bounding box center [736, 528] width 16 height 26
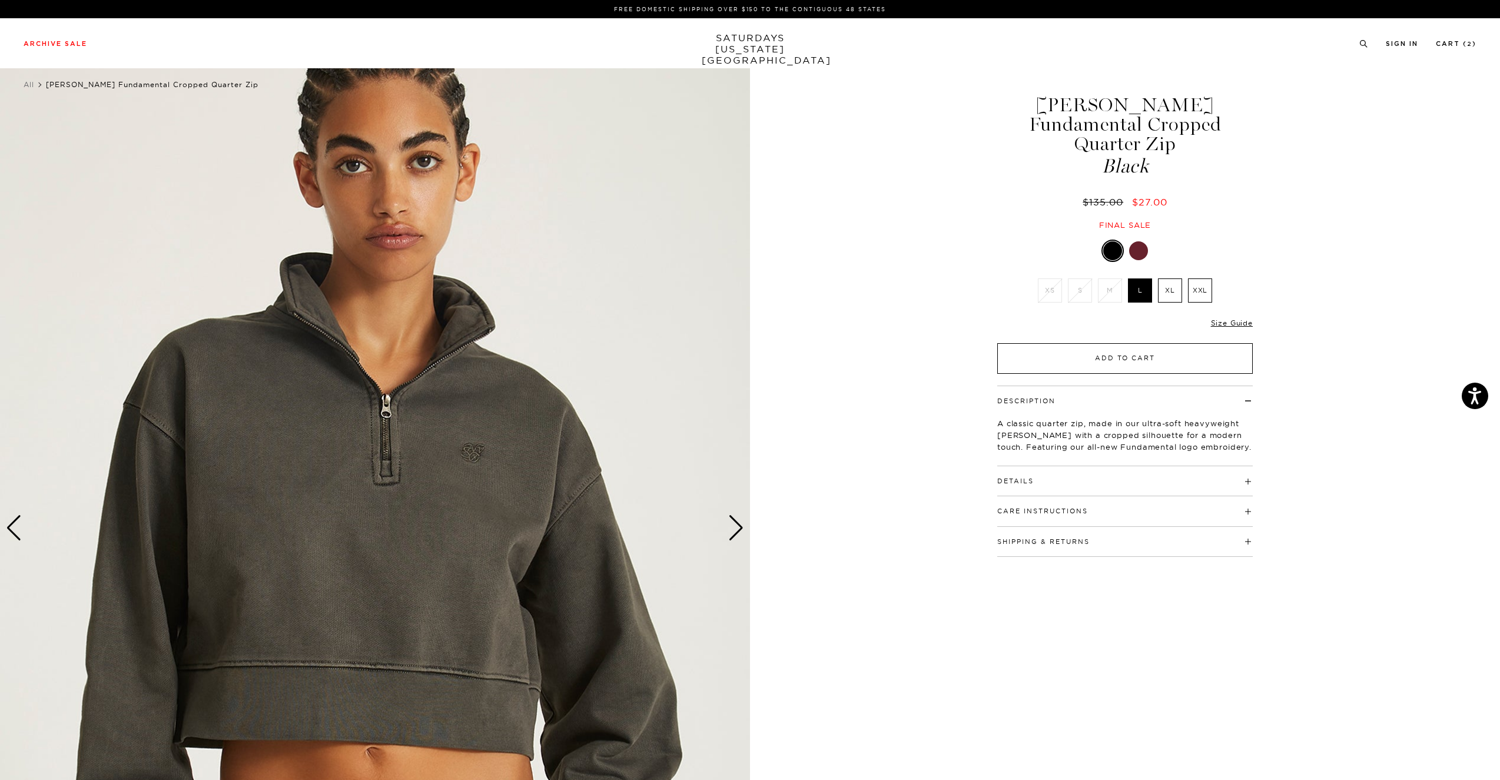
click at [1096, 343] on button "Add to Cart" at bounding box center [1125, 358] width 256 height 31
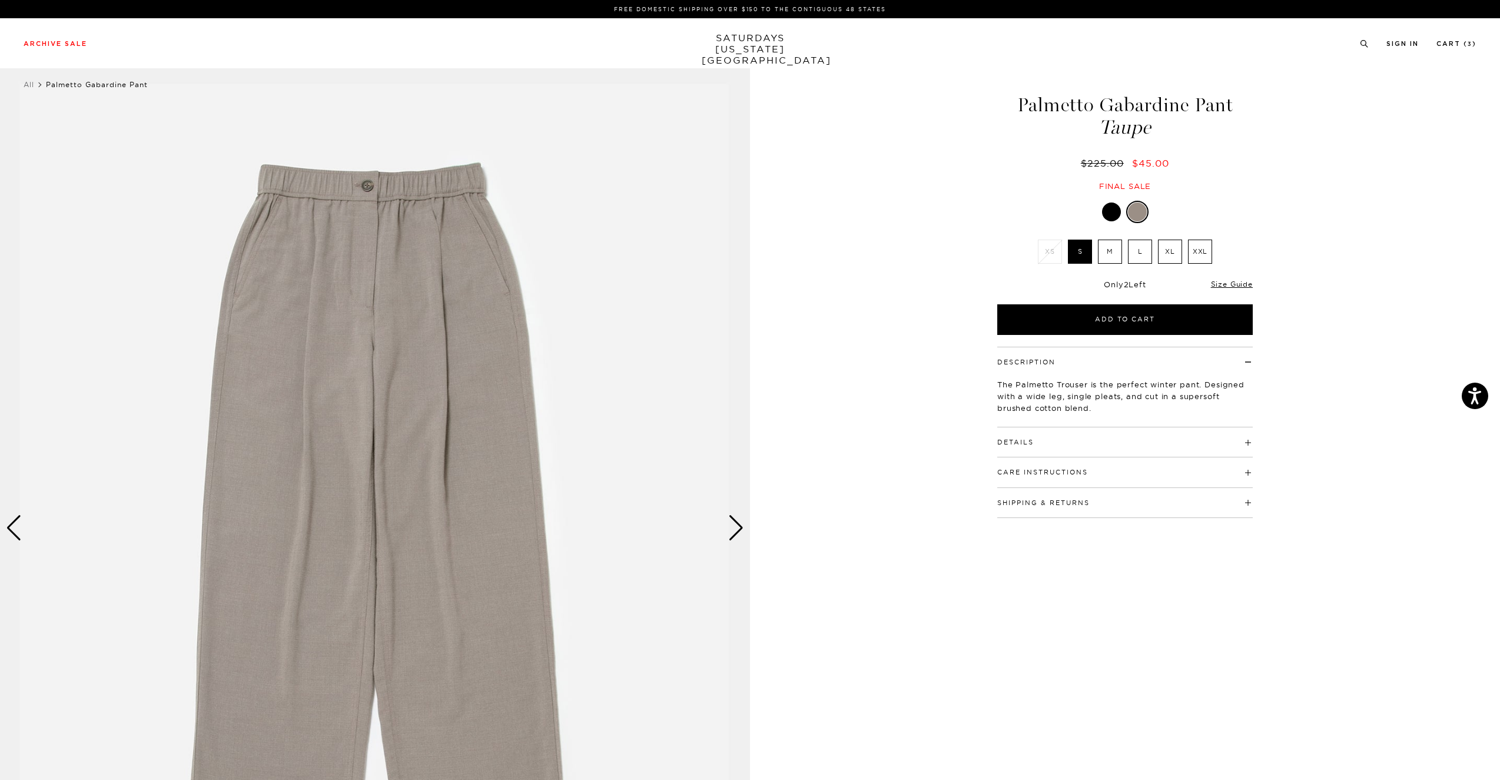
click at [740, 533] on div "Next slide" at bounding box center [736, 528] width 16 height 26
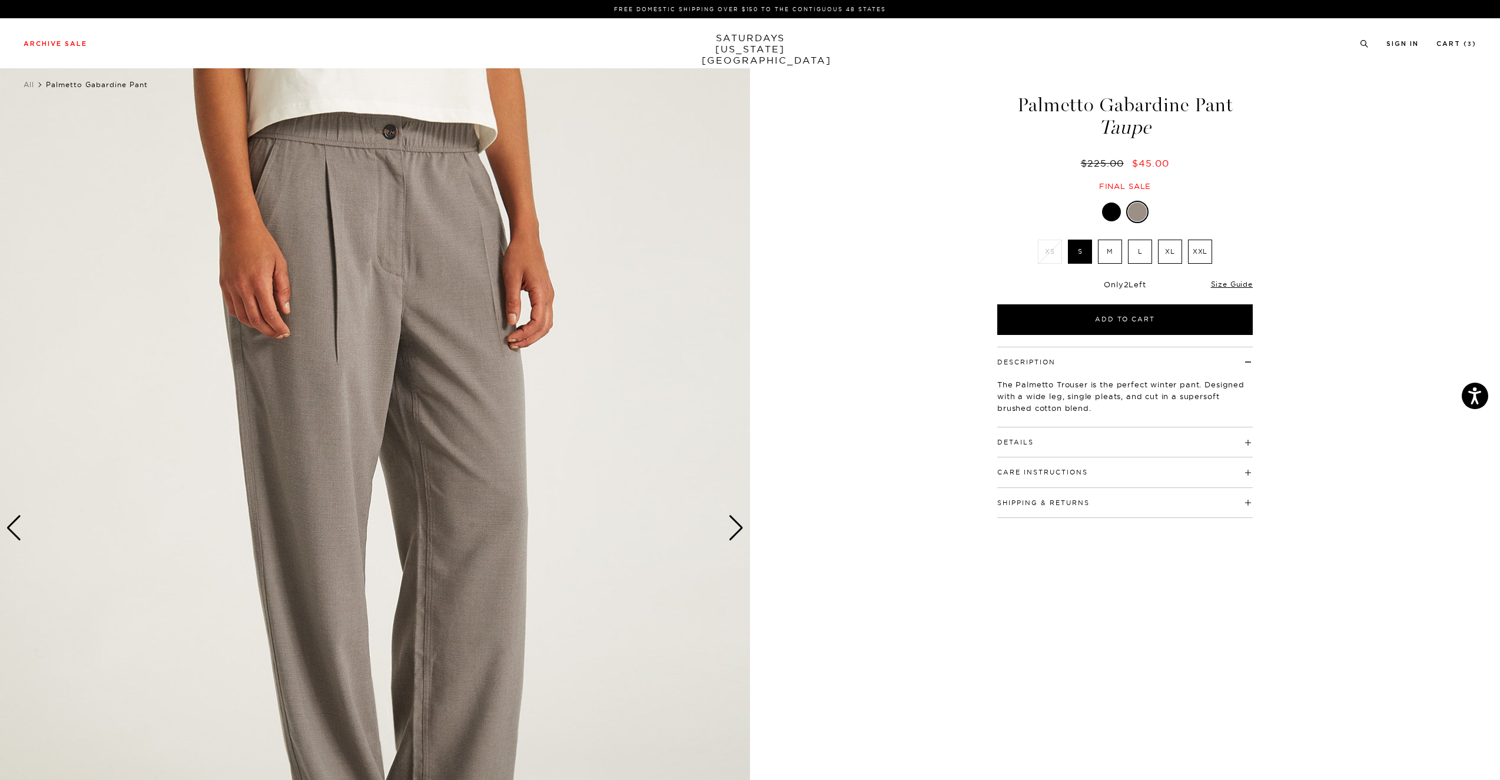
click at [737, 529] on div "Next slide" at bounding box center [736, 528] width 16 height 26
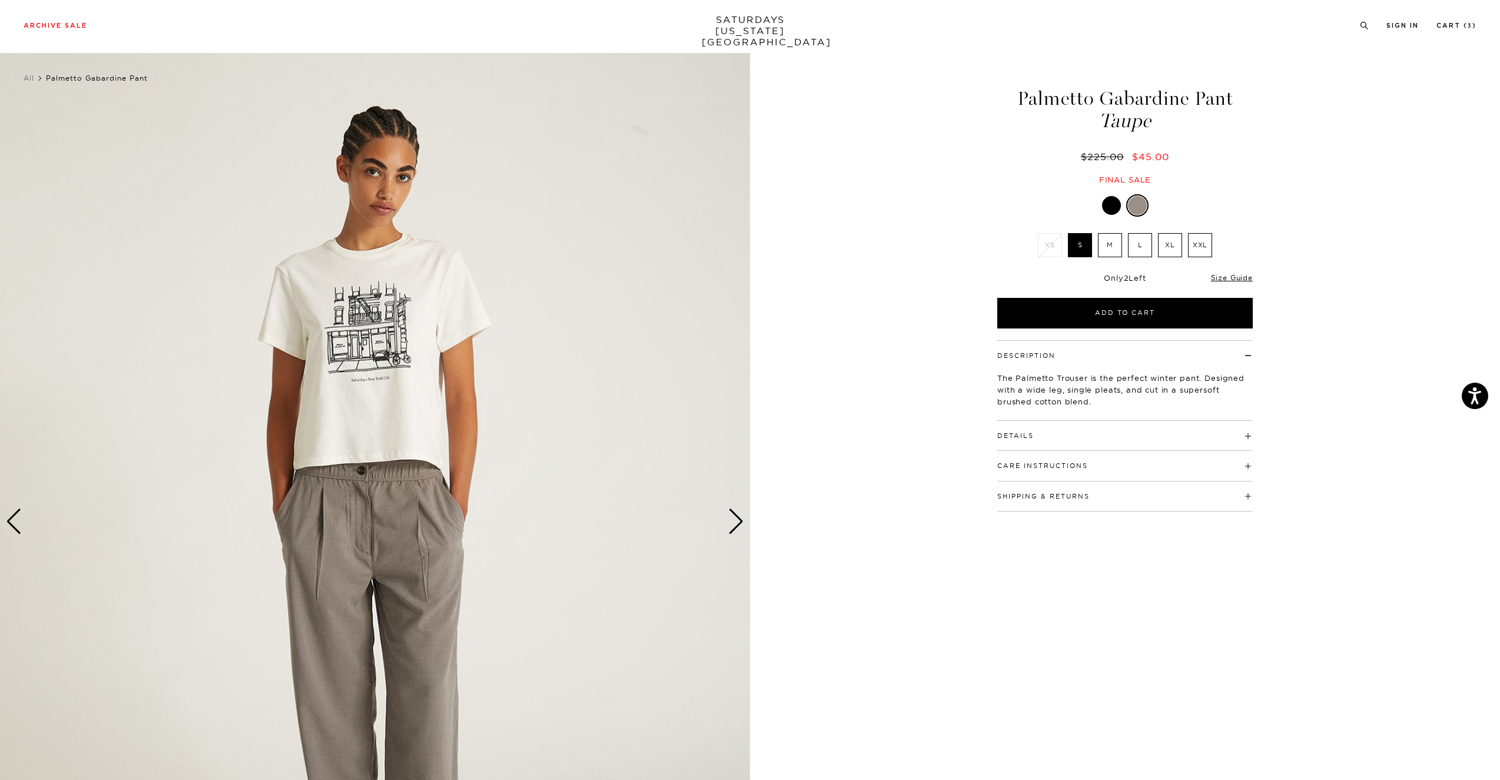
scroll to position [7, 0]
click at [1065, 442] on div "Details 65% Polyester / 32% Rayon / 3% Spandex Fixed elasticated waistband Fron…" at bounding box center [1125, 435] width 256 height 30
click at [1066, 438] on h4 "Details" at bounding box center [1125, 431] width 256 height 19
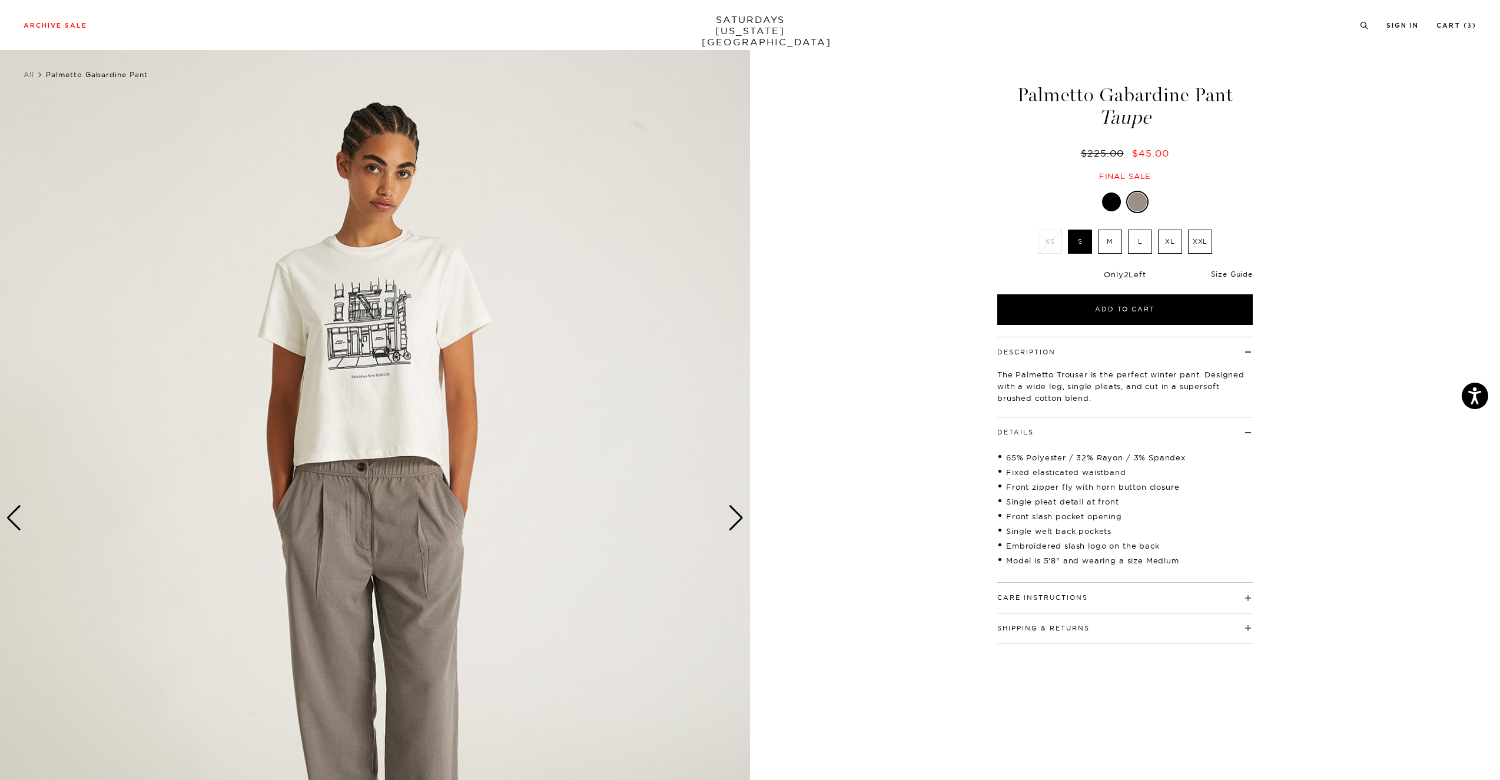
scroll to position [9, 2]
click at [1229, 271] on link "Size Guide" at bounding box center [1232, 275] width 42 height 9
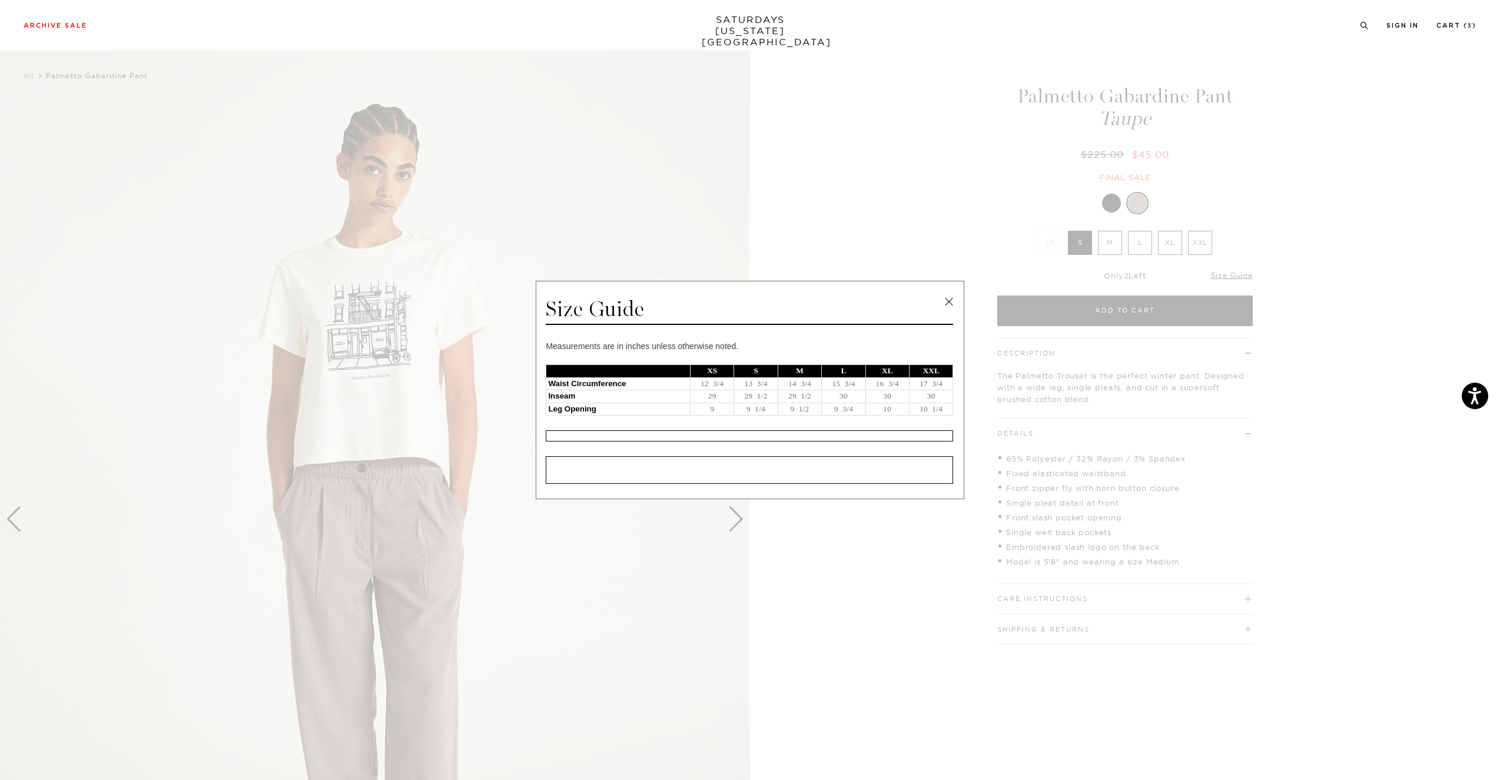
drag, startPoint x: 947, startPoint y: 294, endPoint x: 937, endPoint y: 294, distance: 10.0
click at [947, 294] on link at bounding box center [949, 302] width 18 height 18
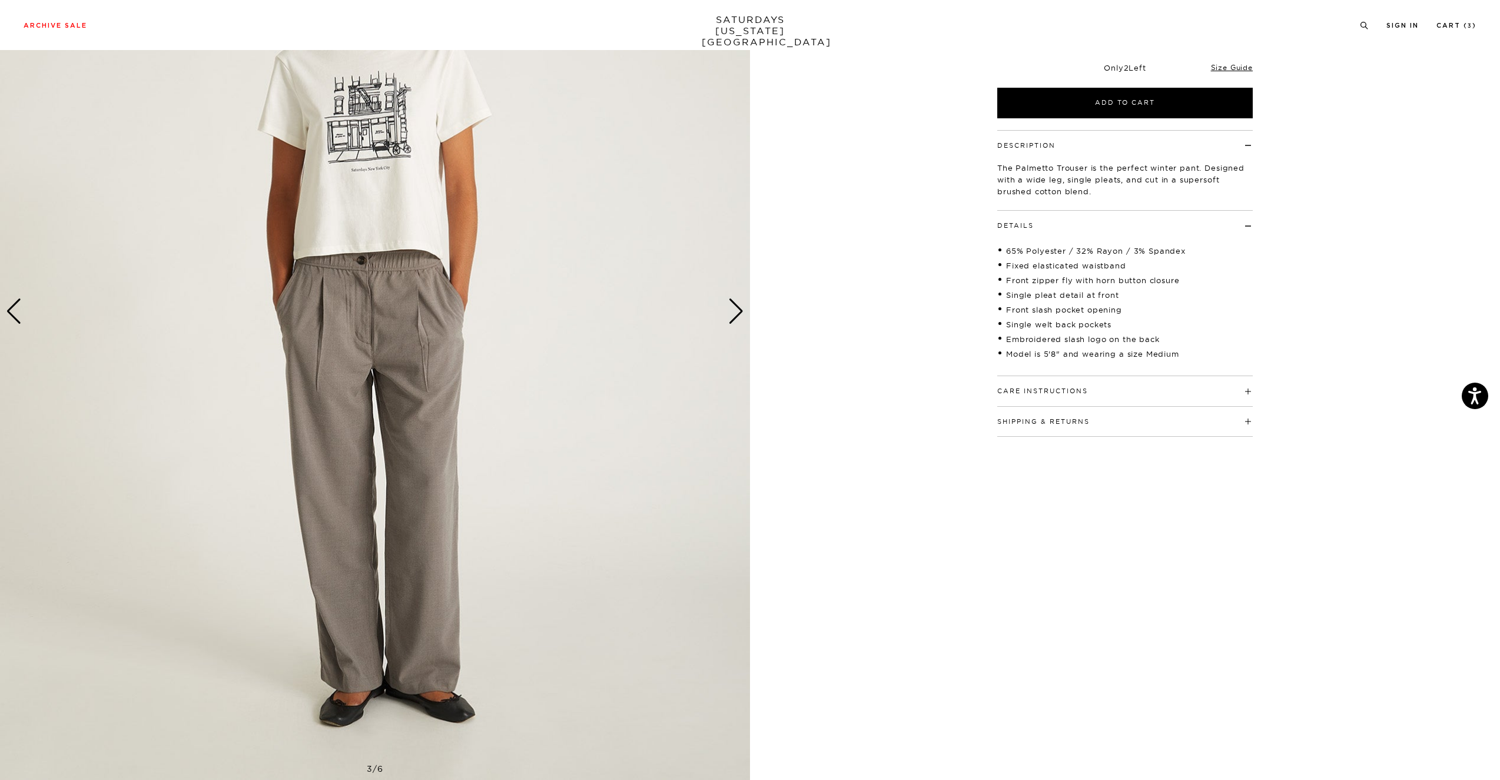
scroll to position [327, 2]
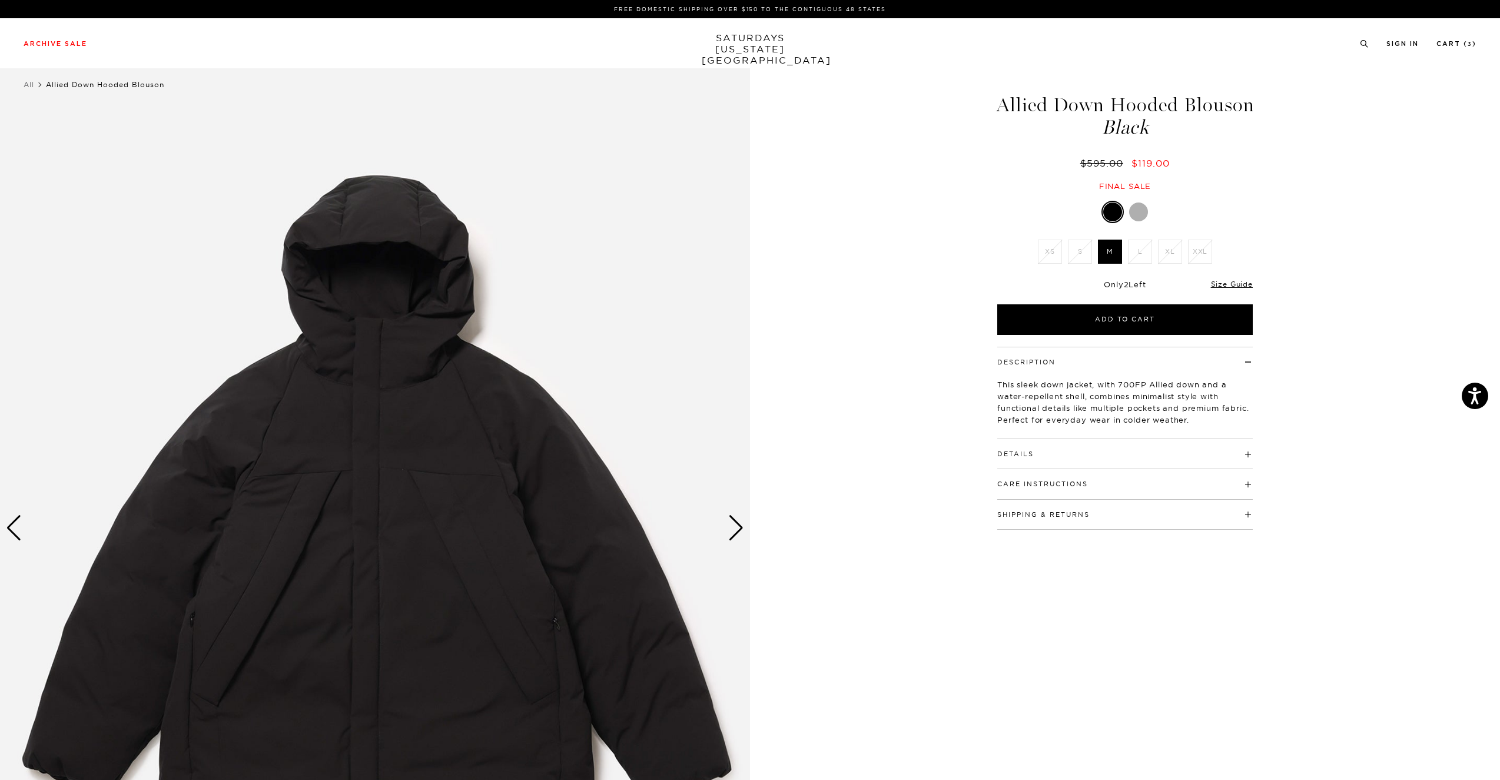
click at [742, 526] on div "Next slide" at bounding box center [736, 528] width 16 height 26
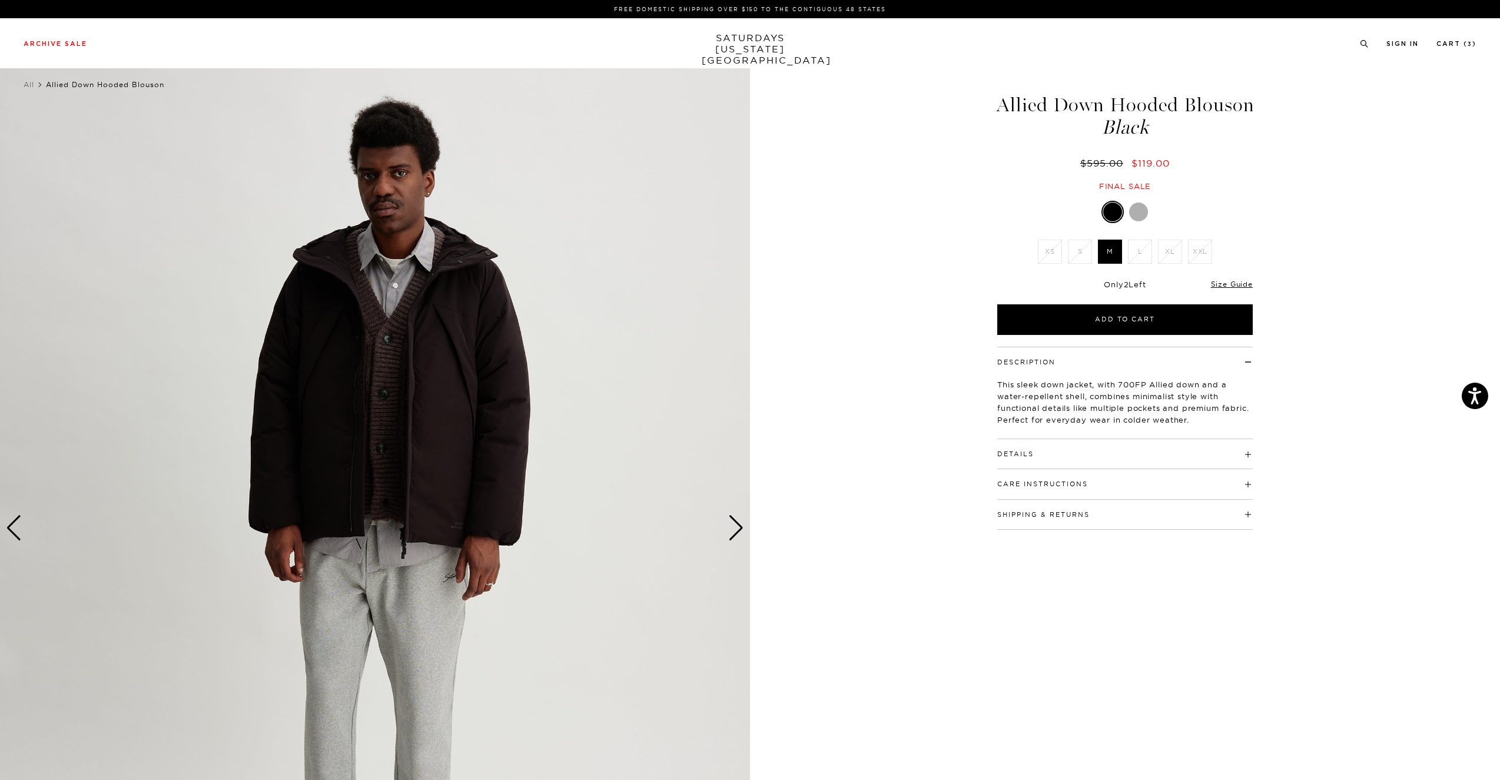
click at [742, 526] on div "Next slide" at bounding box center [736, 528] width 16 height 26
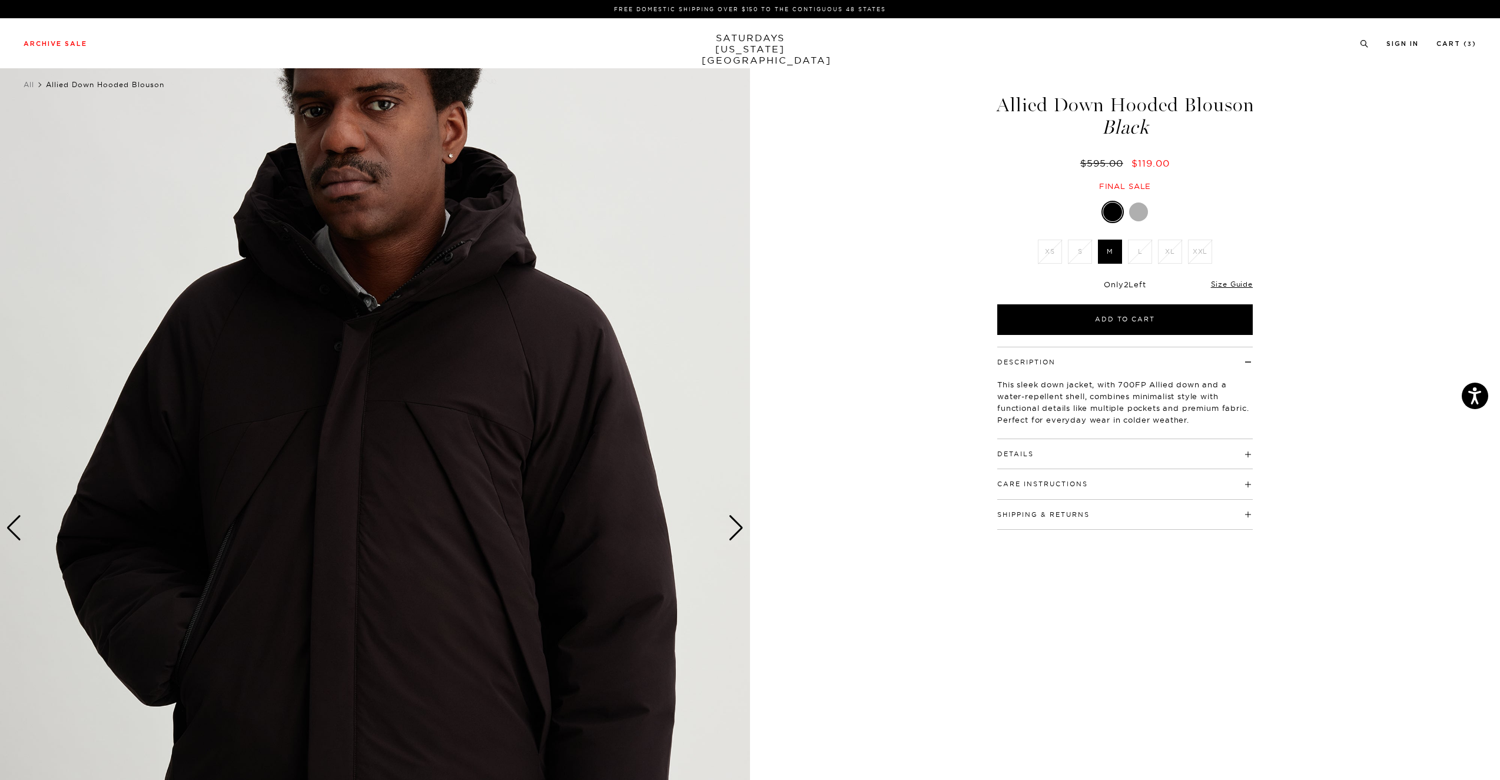
click at [742, 526] on div "Next slide" at bounding box center [736, 528] width 16 height 26
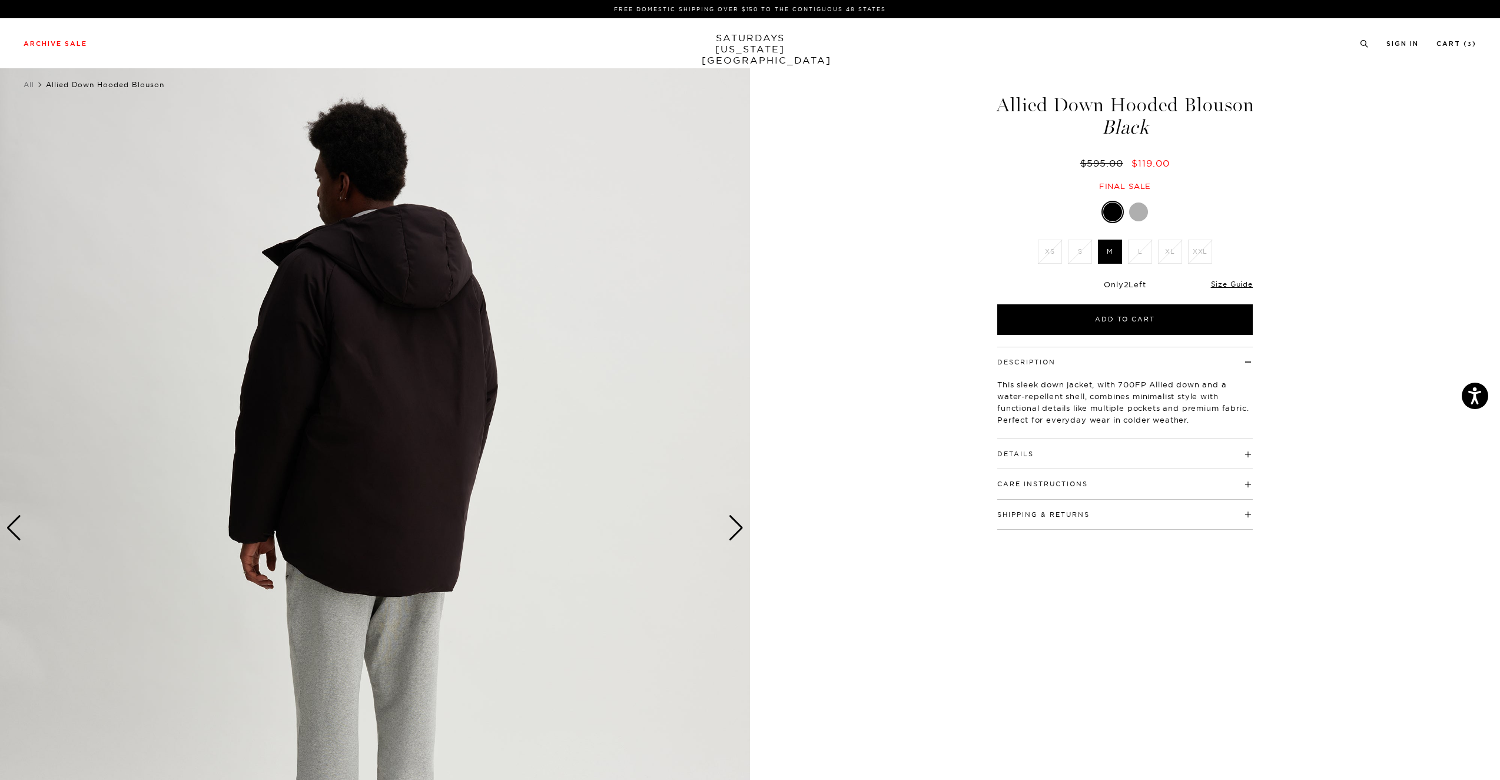
click at [742, 526] on div "Next slide" at bounding box center [736, 528] width 16 height 26
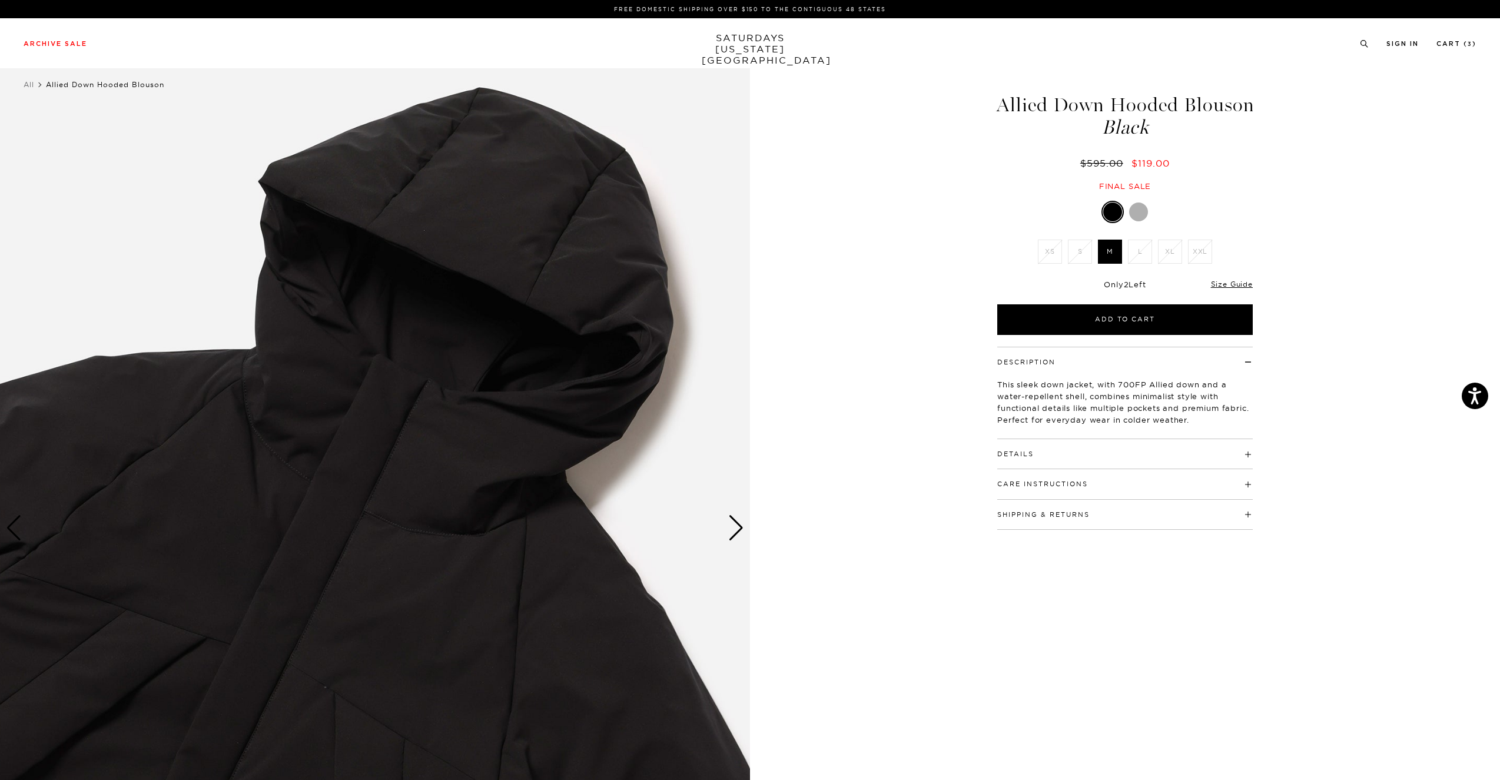
click at [1141, 215] on div at bounding box center [1138, 212] width 19 height 19
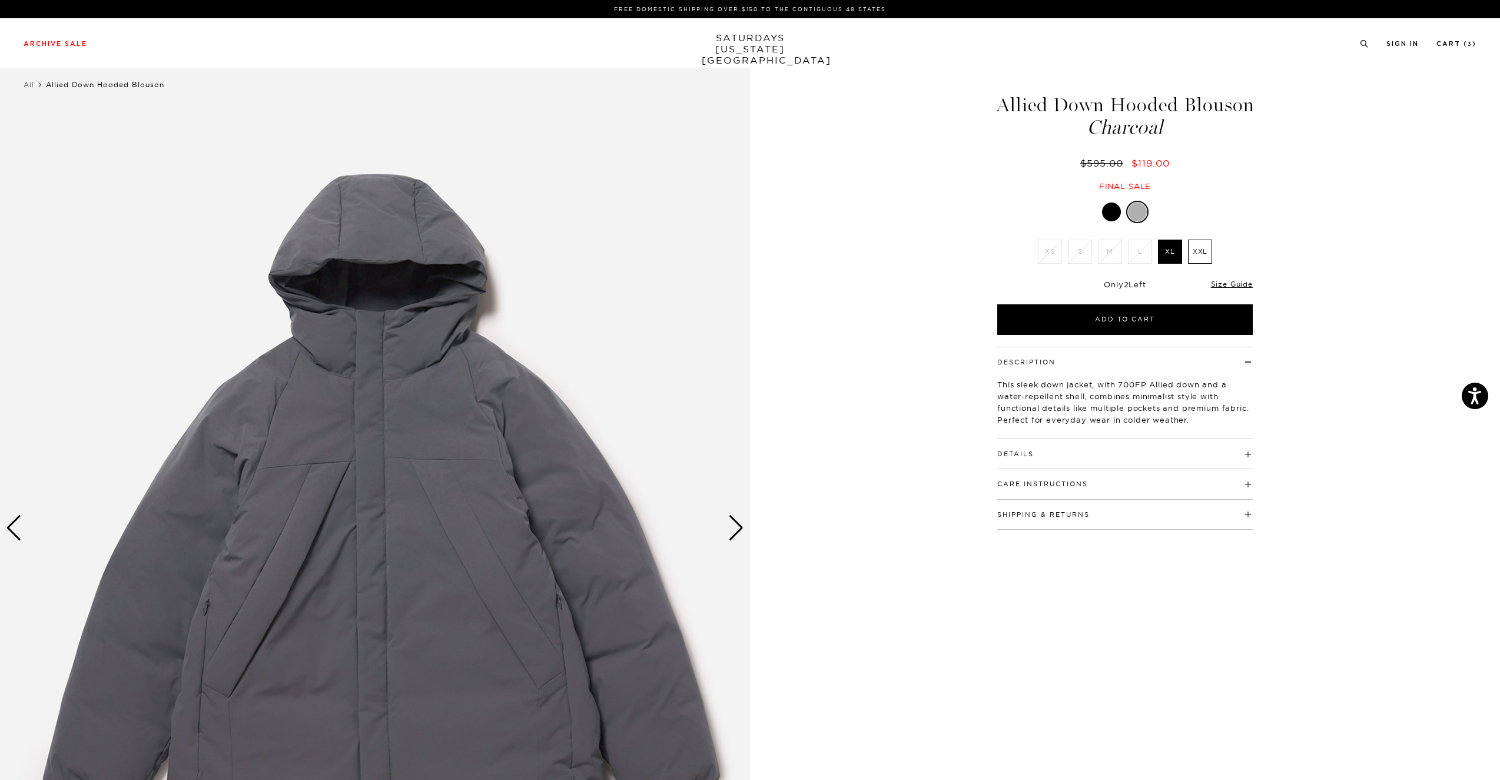
click at [1114, 205] on div at bounding box center [1111, 212] width 19 height 19
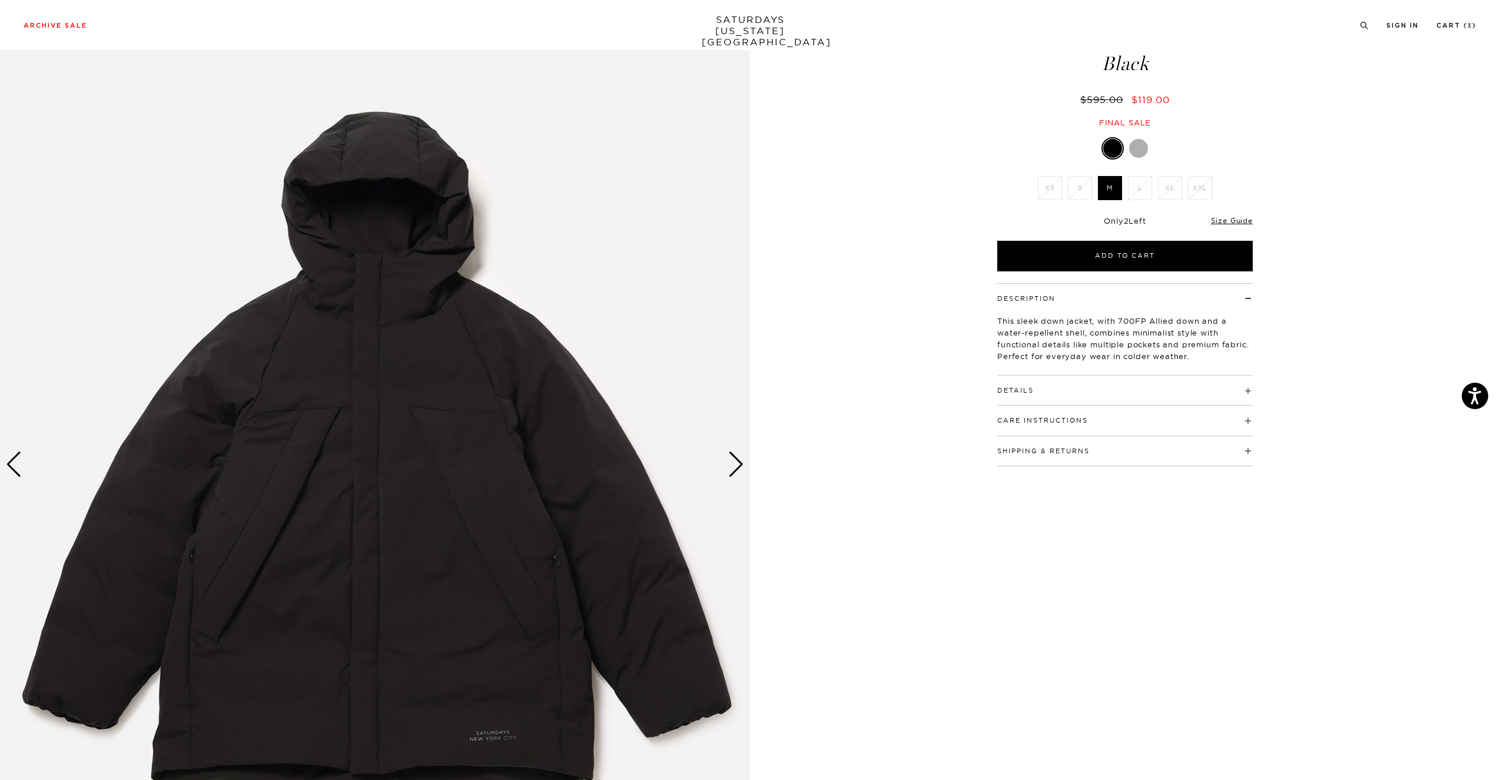
scroll to position [63, 7]
click at [735, 469] on div "Next slide" at bounding box center [736, 465] width 16 height 26
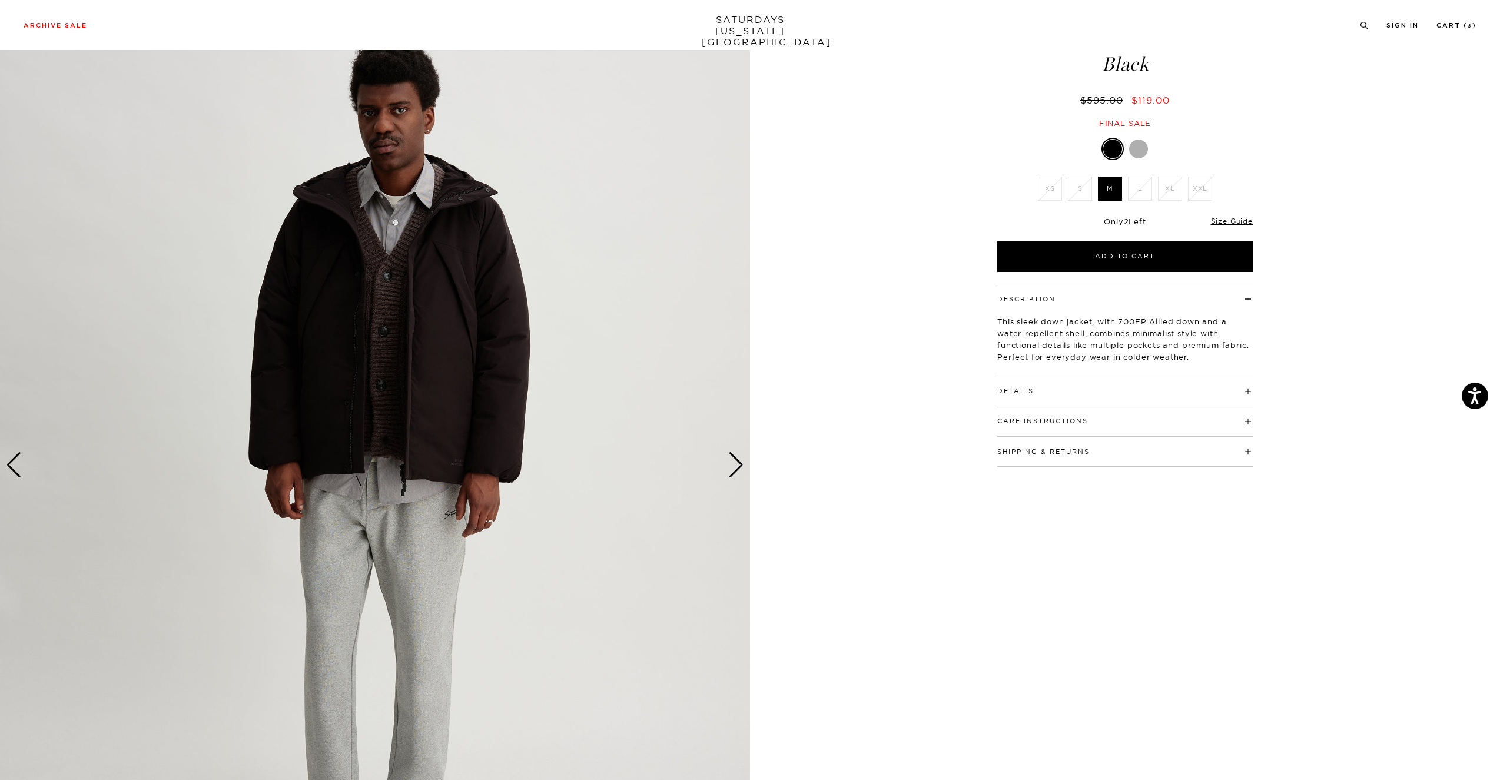
click at [735, 469] on div "Next slide" at bounding box center [736, 465] width 16 height 26
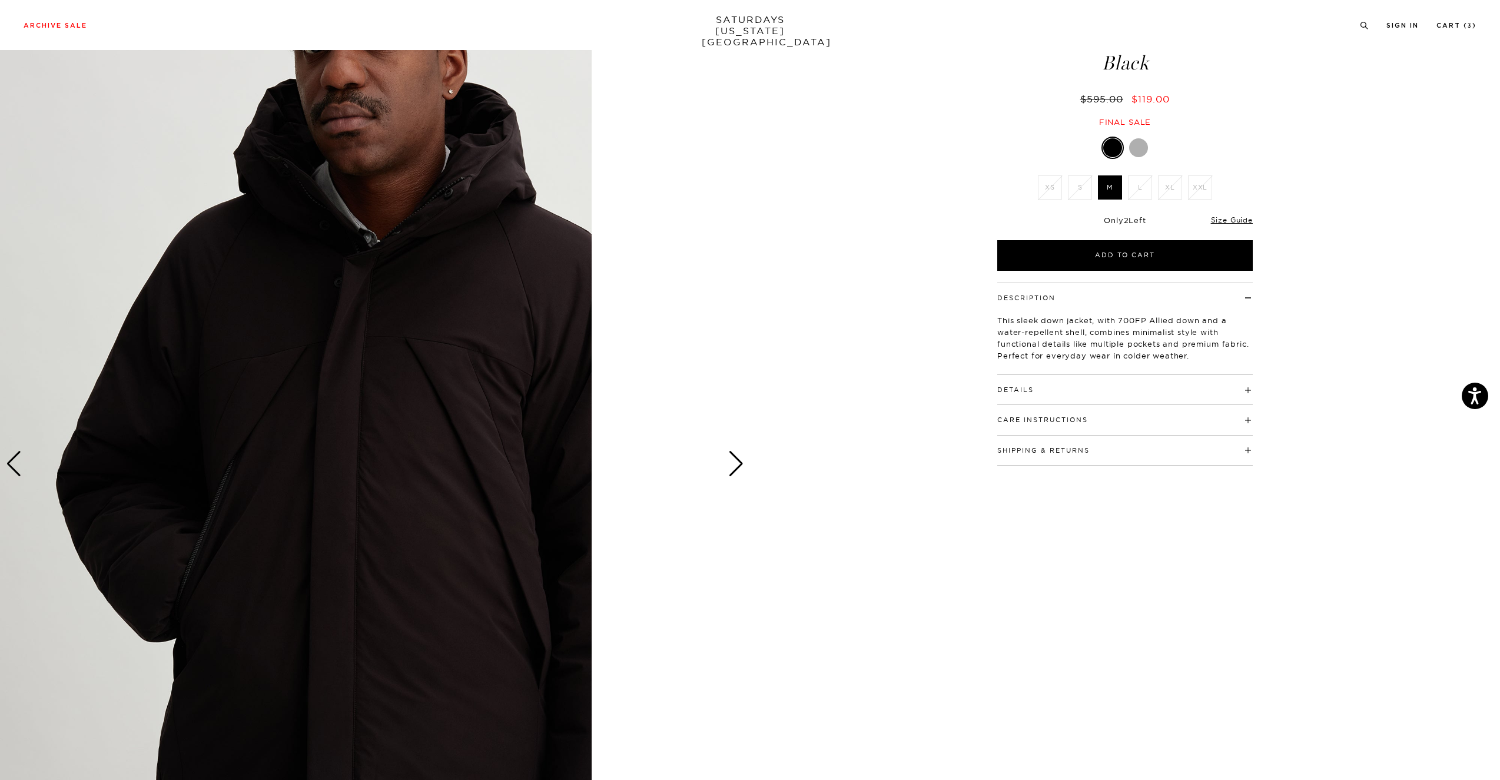
scroll to position [64, 5]
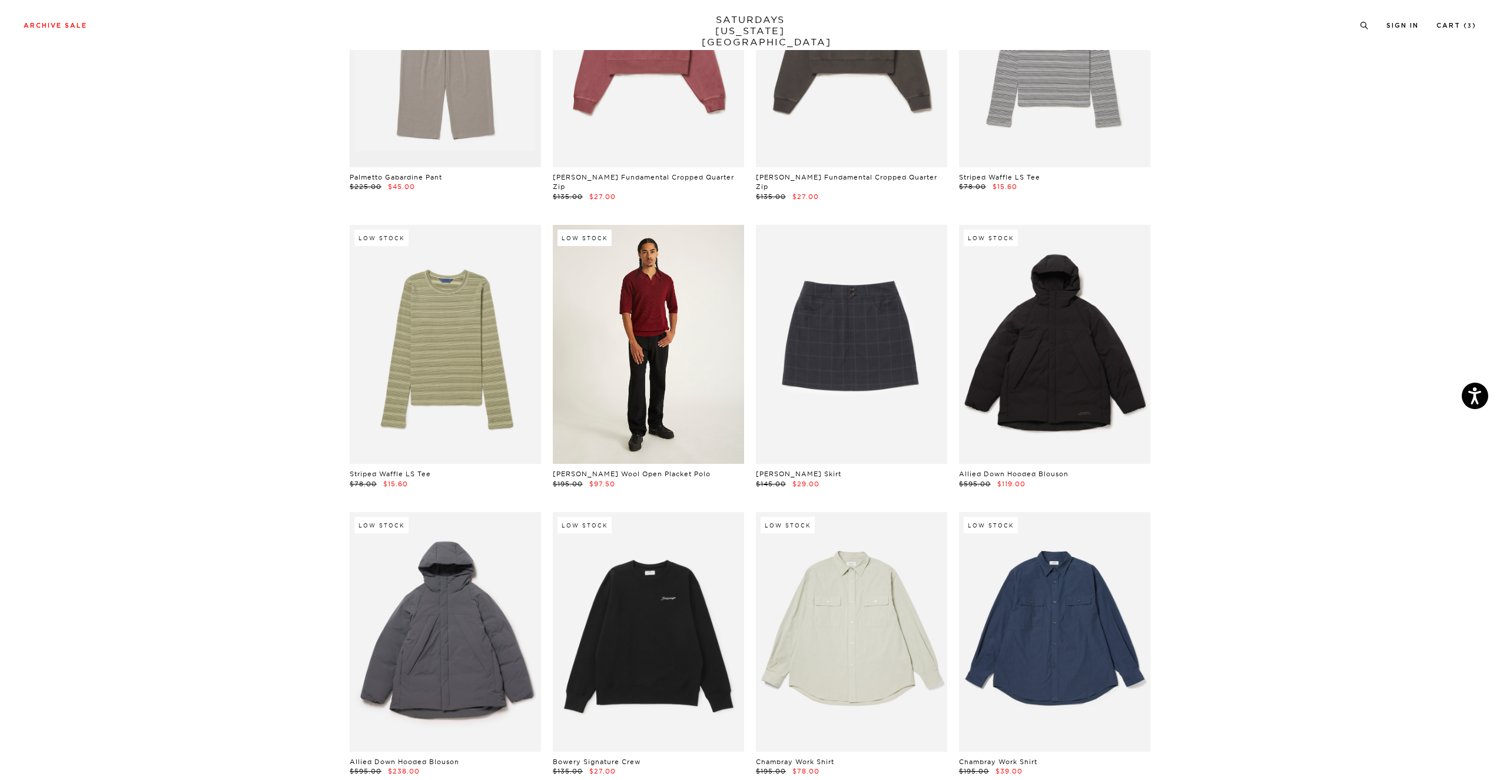
scroll to position [17798, 3]
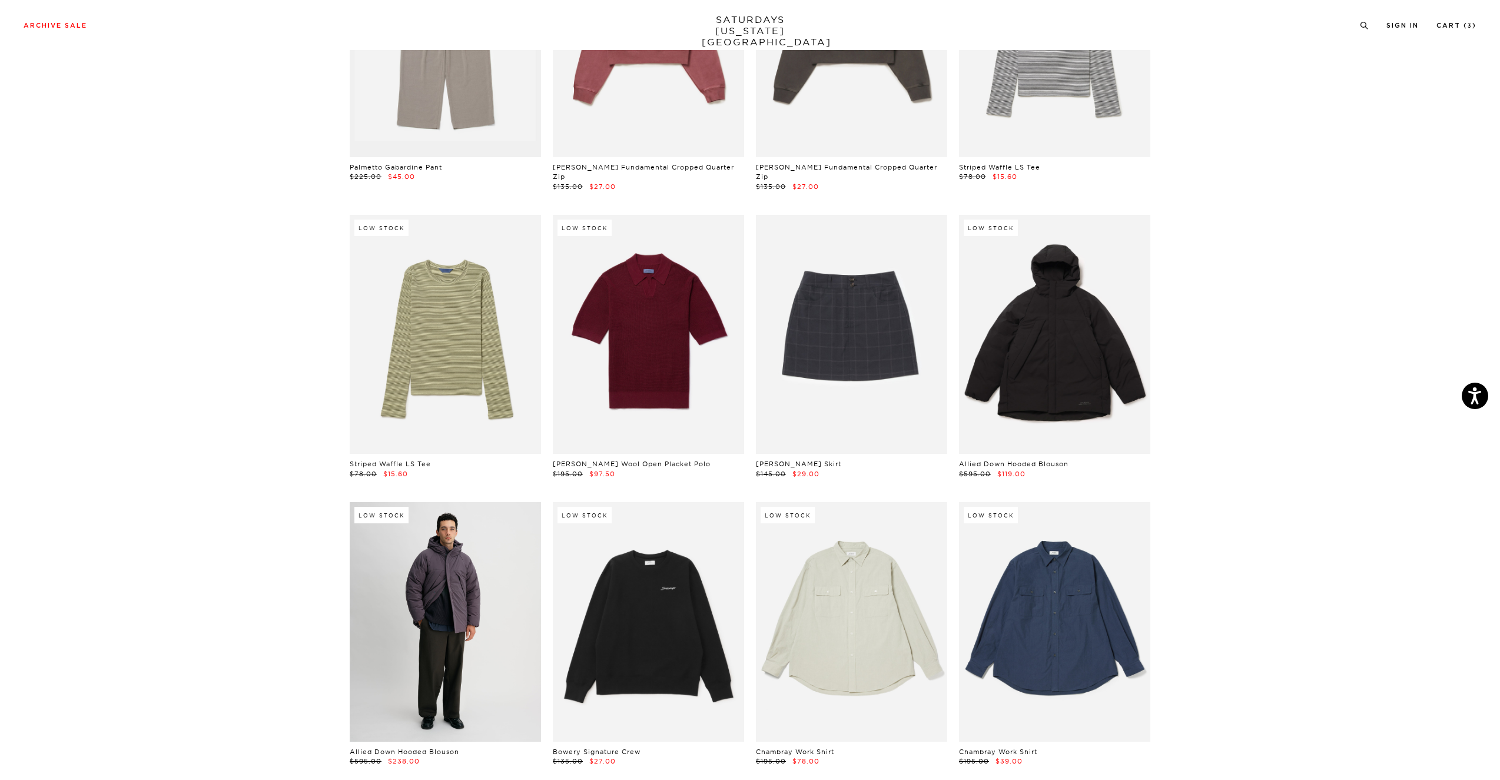
click at [496, 502] on link at bounding box center [445, 621] width 191 height 239
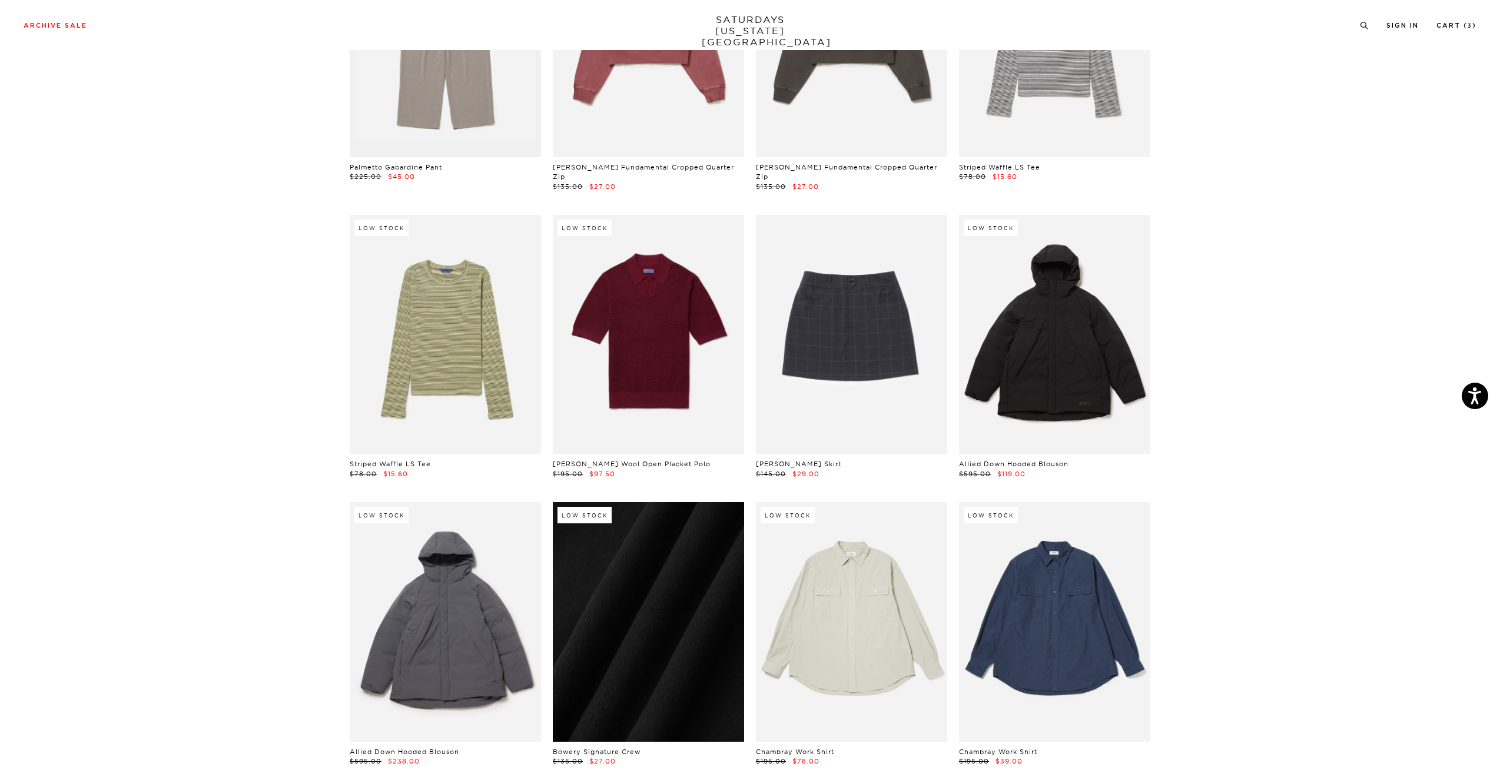
click at [663, 542] on link at bounding box center [648, 621] width 191 height 239
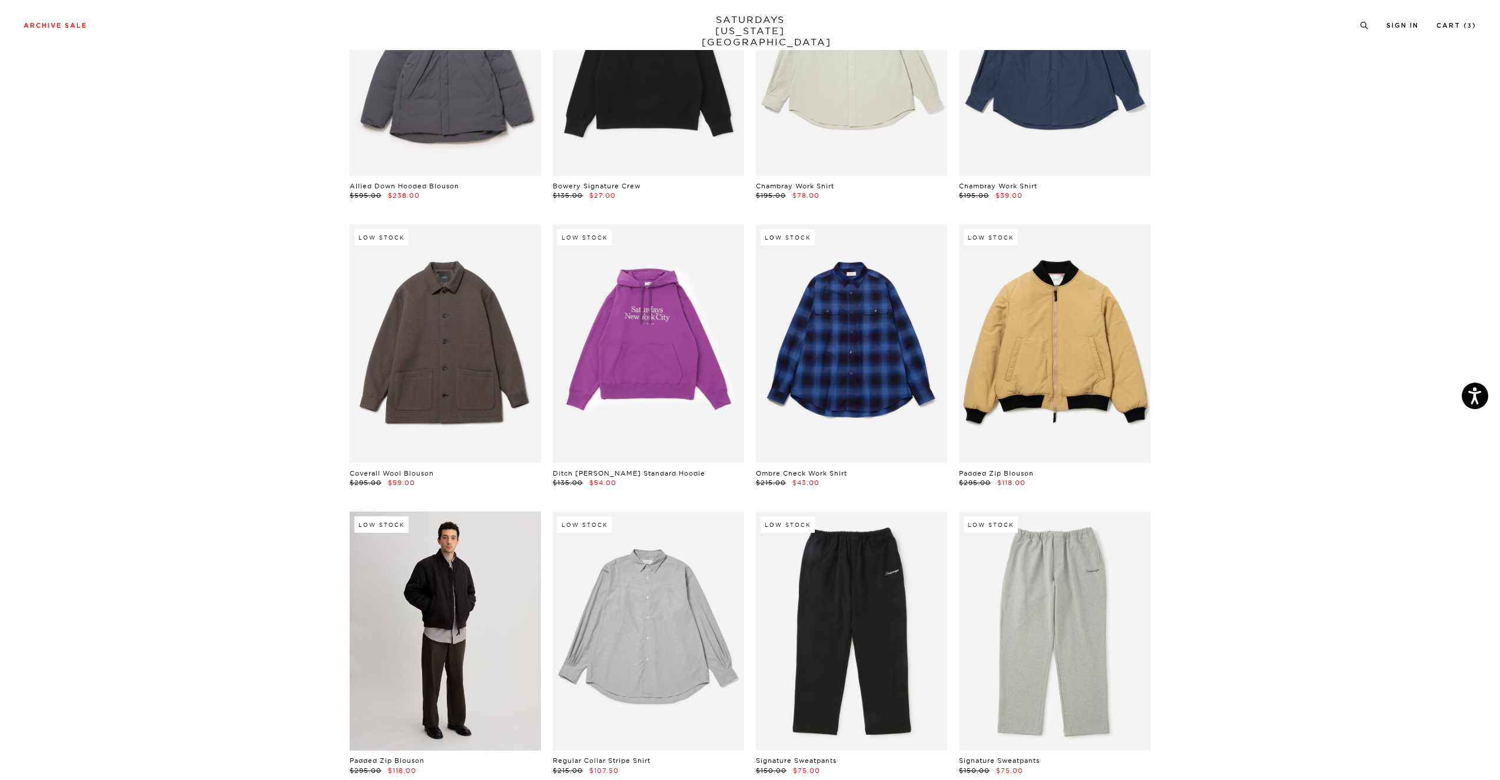
scroll to position [18383, 1]
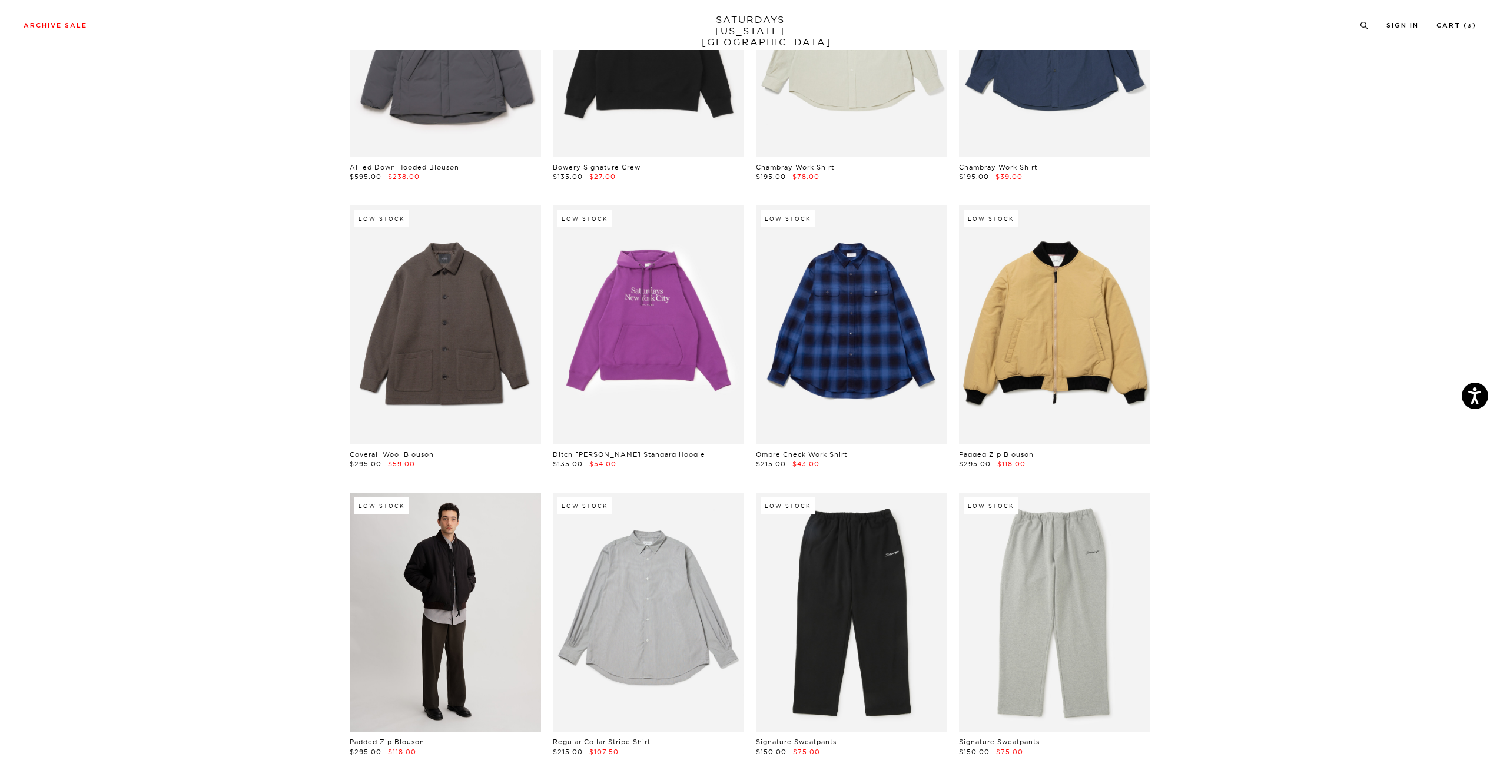
click at [386, 500] on link at bounding box center [445, 612] width 191 height 239
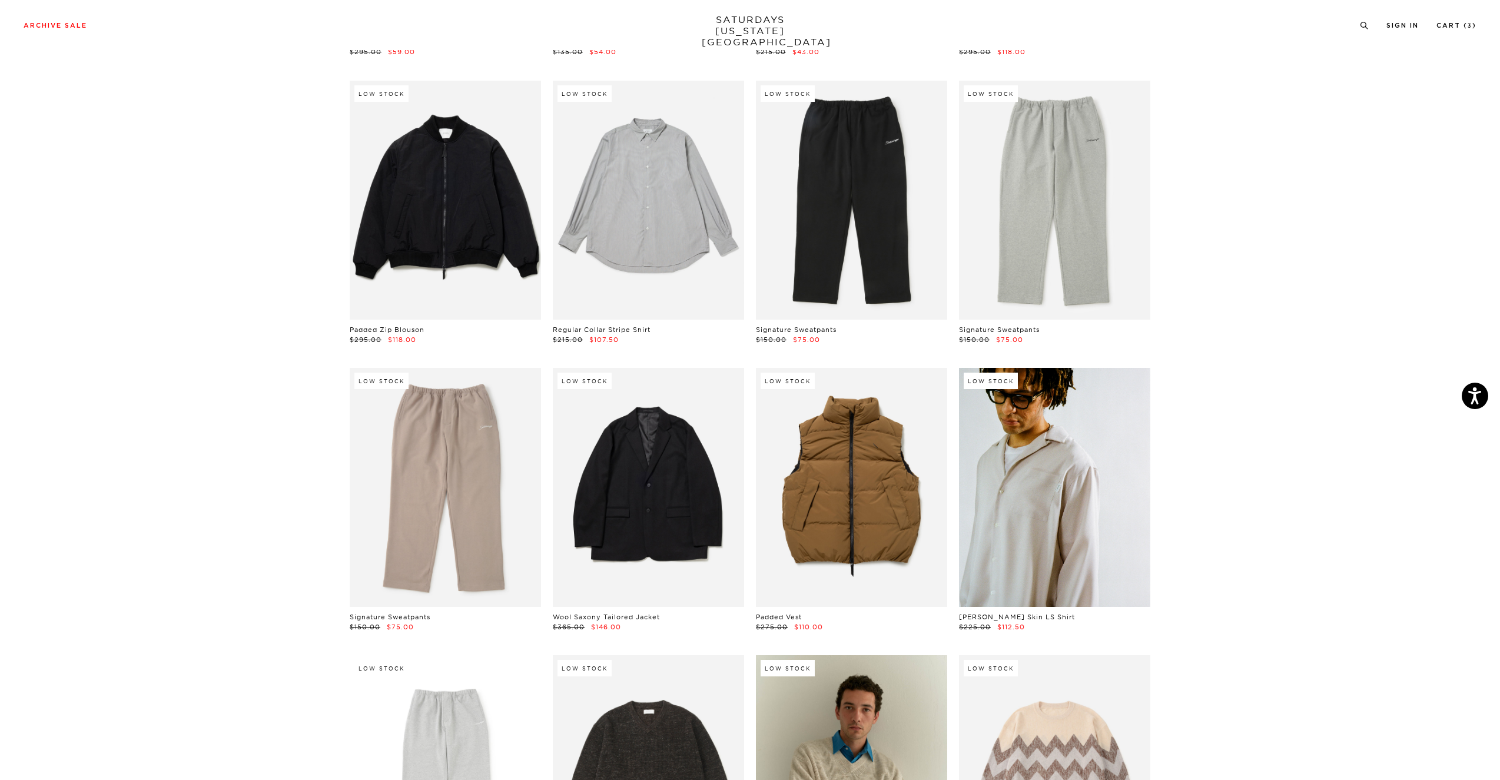
scroll to position [18797, 1]
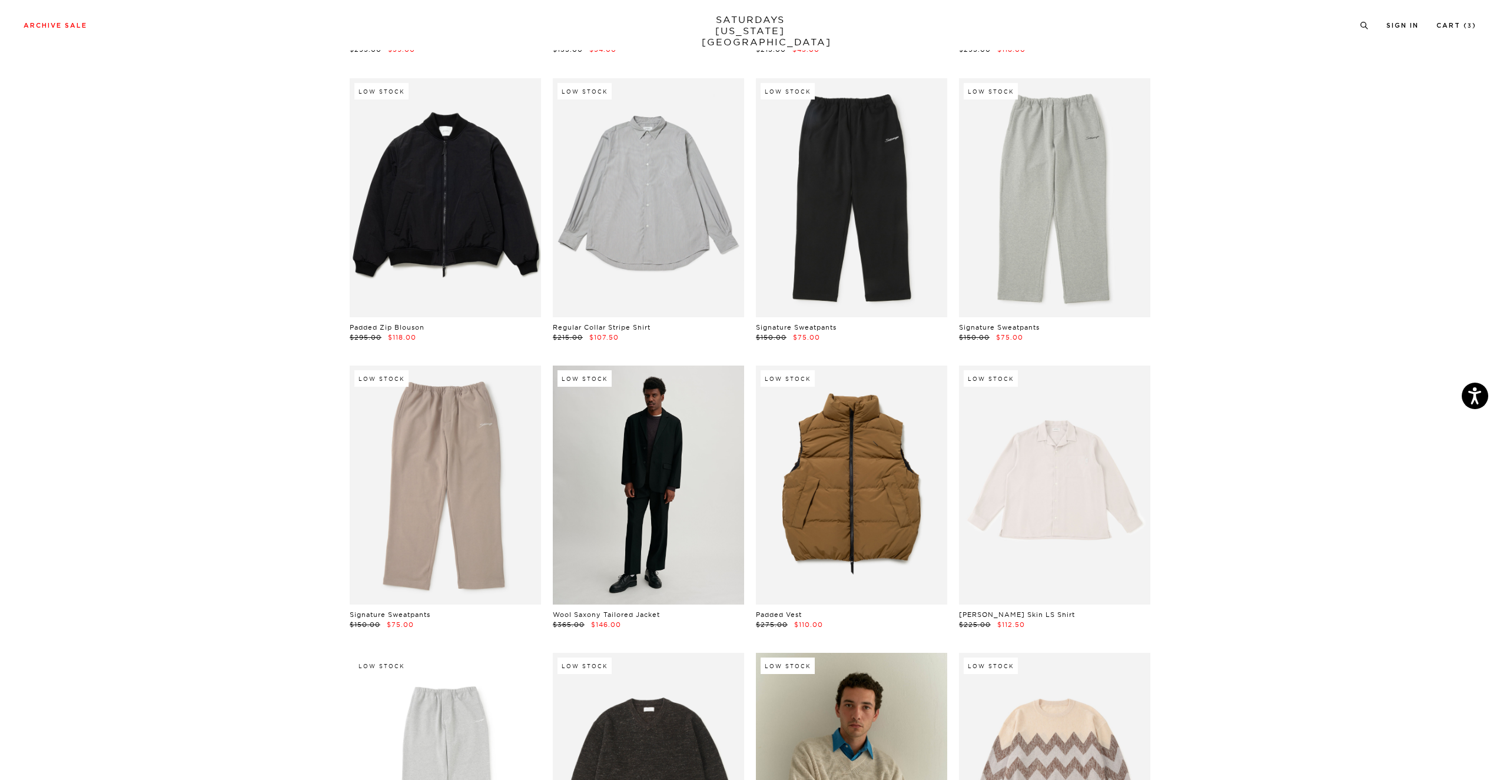
click at [652, 453] on link at bounding box center [648, 485] width 191 height 239
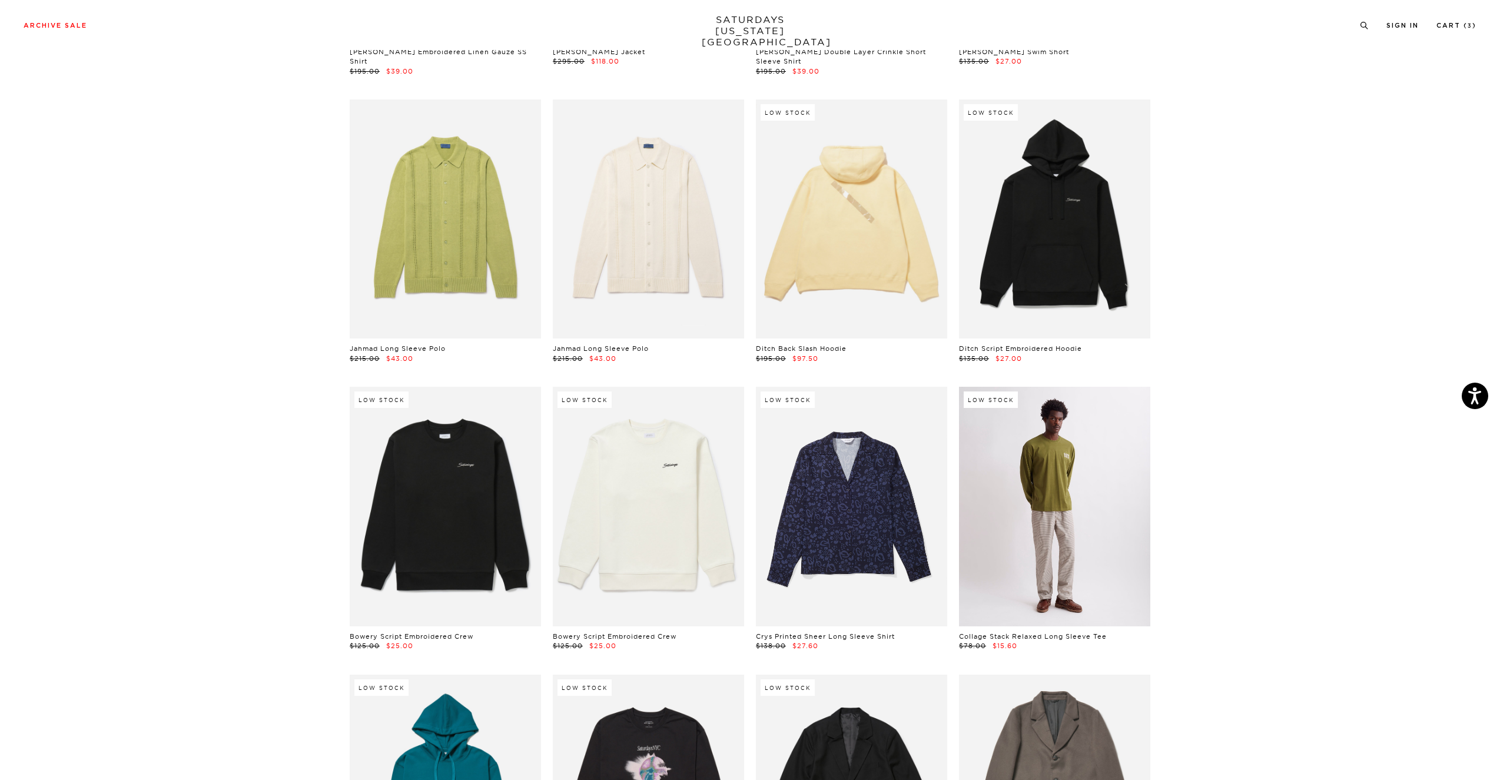
scroll to position [8679, 0]
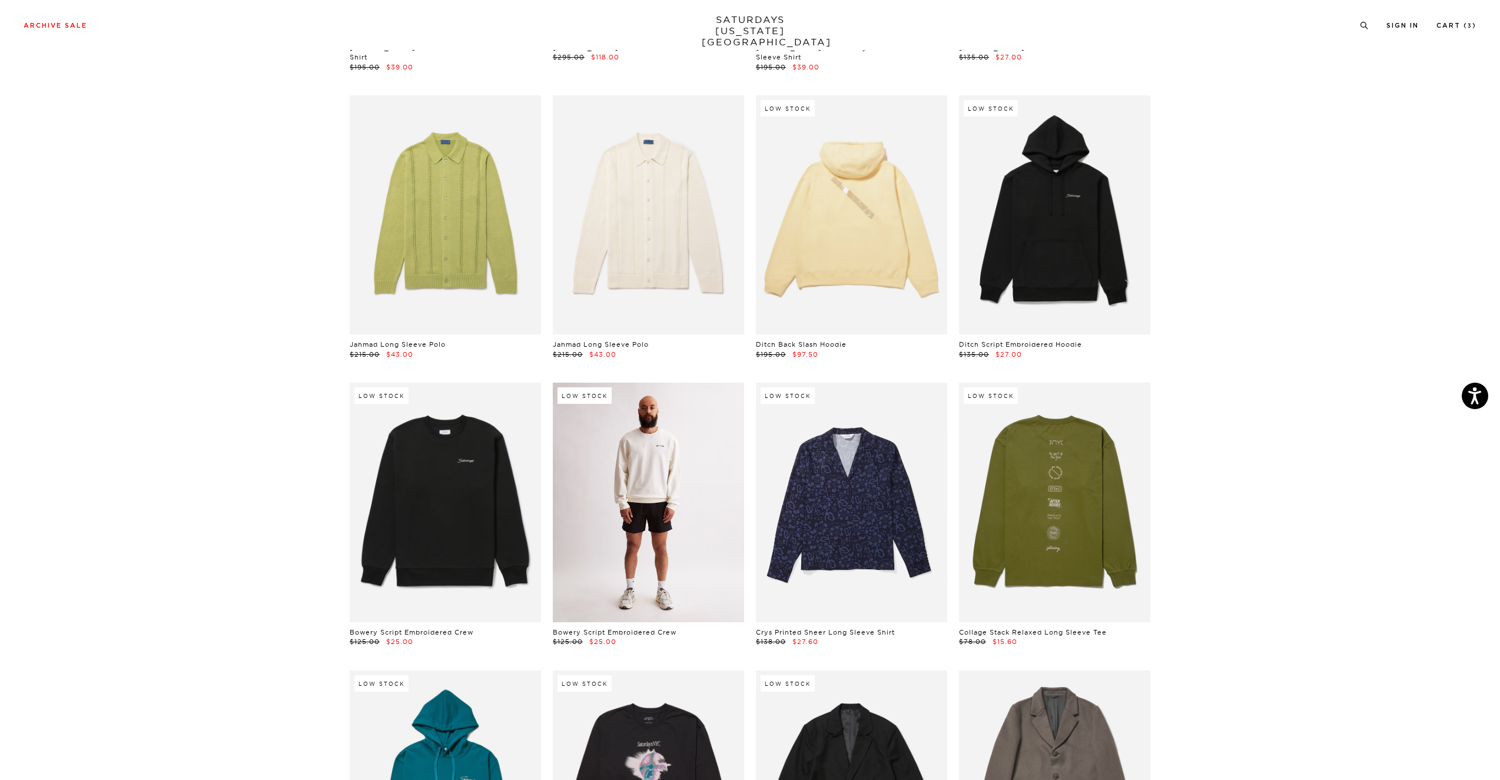
click at [671, 468] on link at bounding box center [648, 502] width 191 height 239
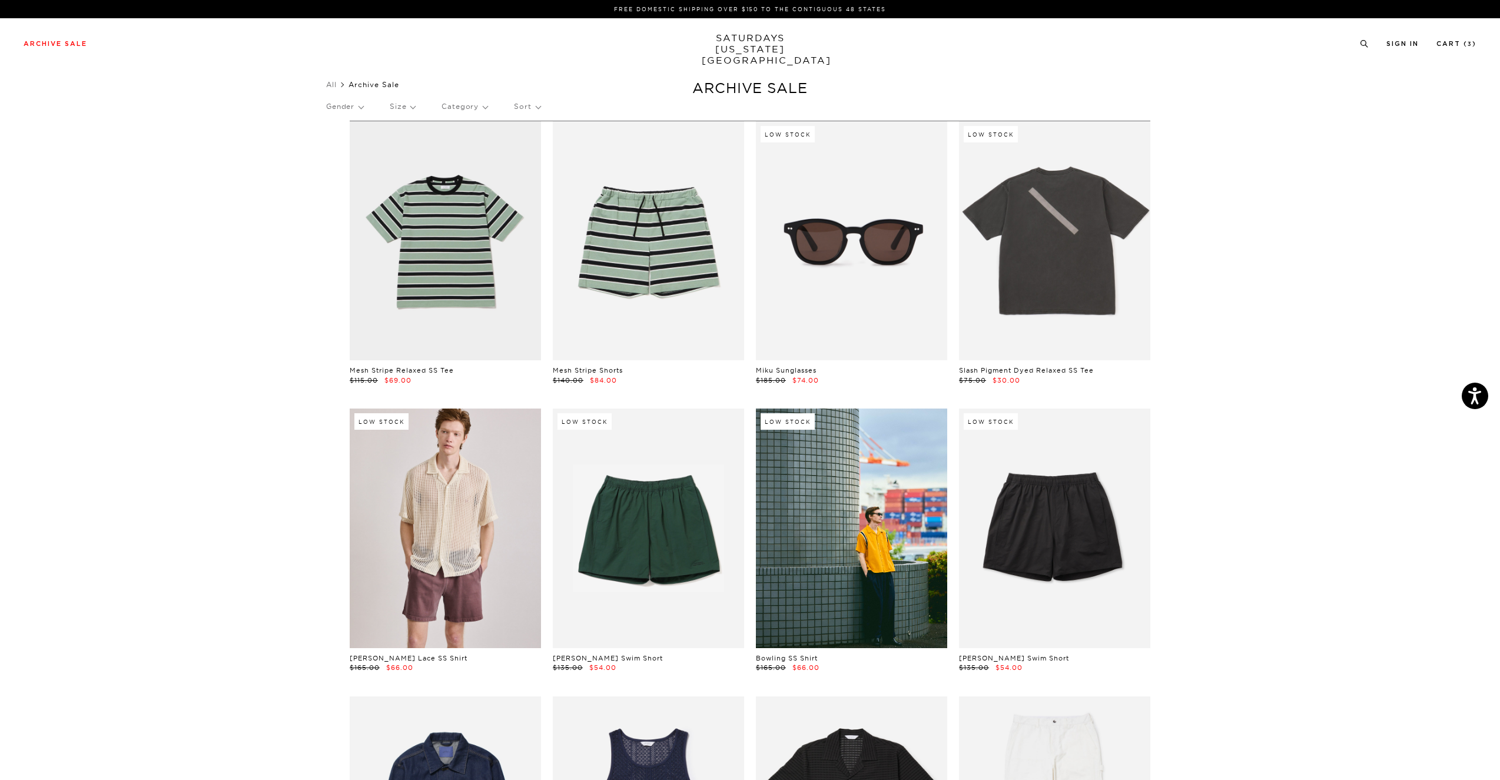
scroll to position [0, 0]
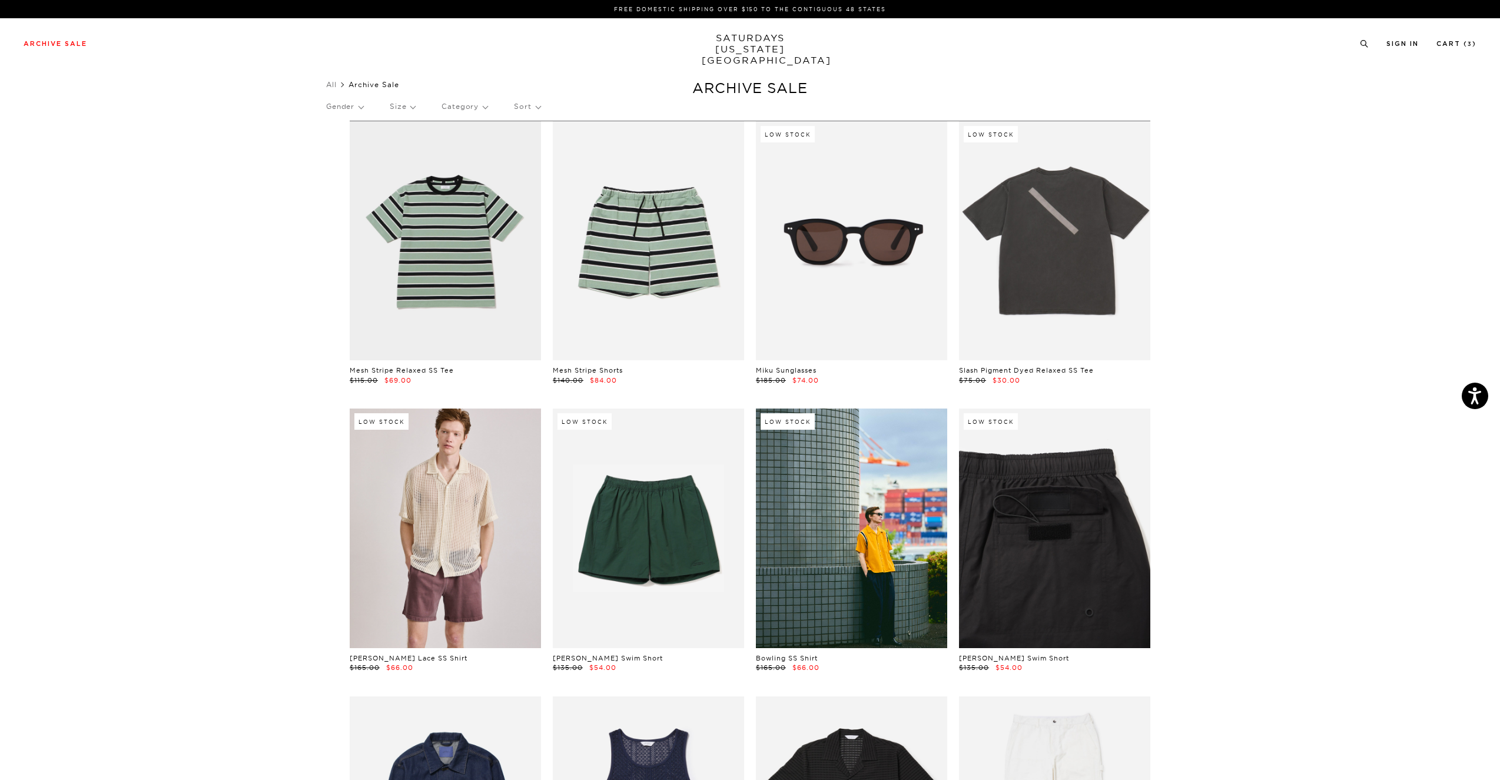
click at [1041, 502] on link at bounding box center [1054, 528] width 191 height 239
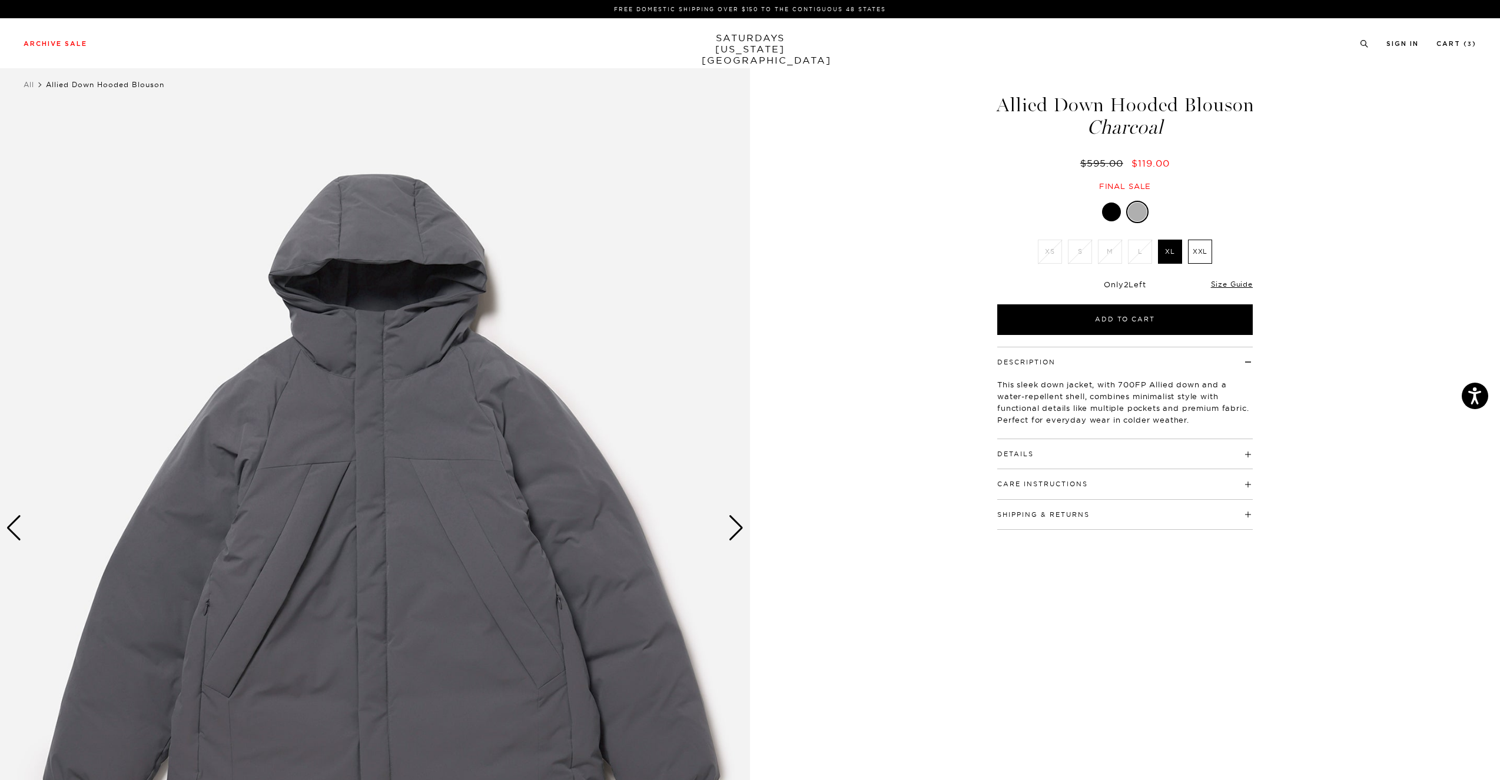
click at [738, 525] on div "Next slide" at bounding box center [736, 528] width 16 height 26
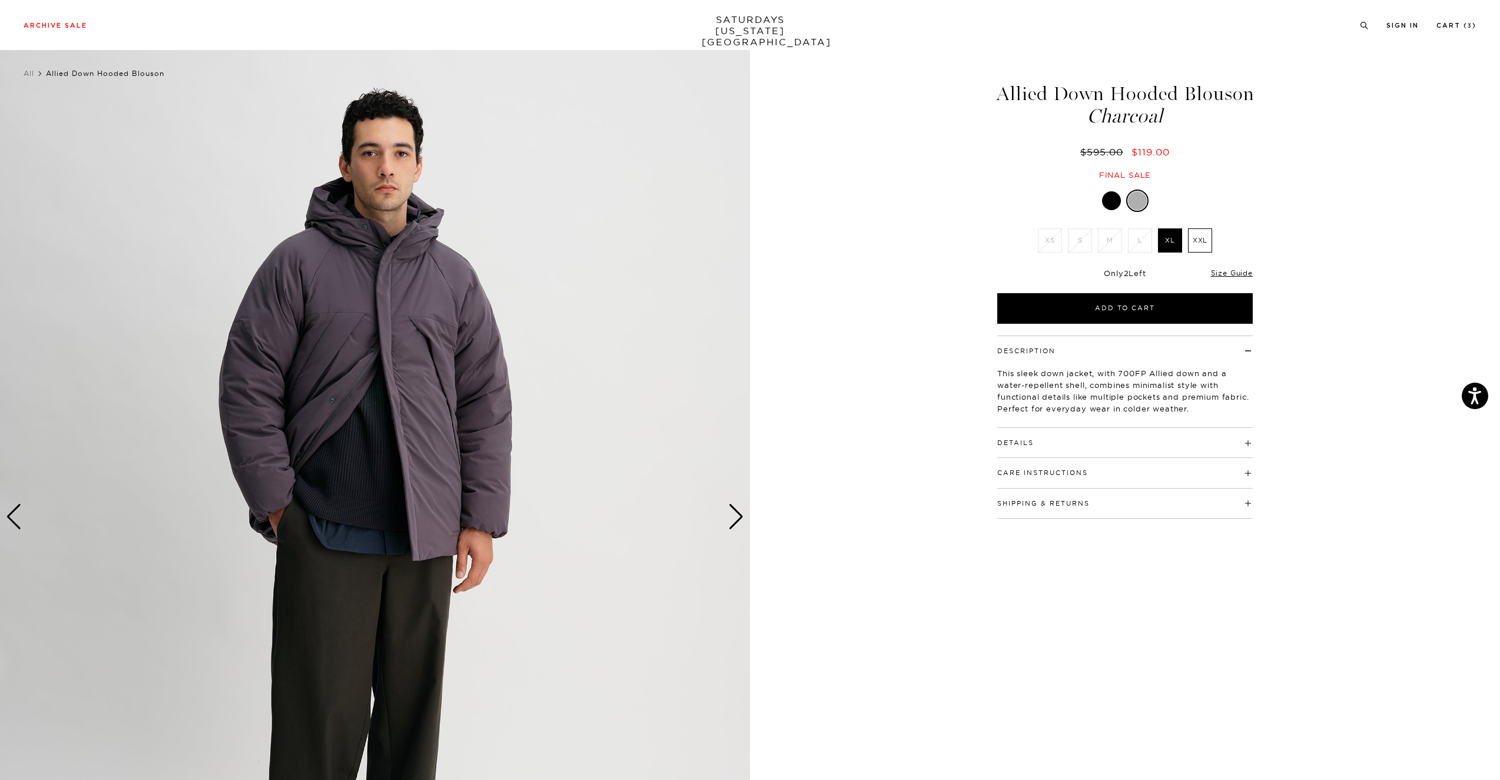
scroll to position [11, 8]
click at [728, 516] on div "Next slide" at bounding box center [736, 517] width 16 height 26
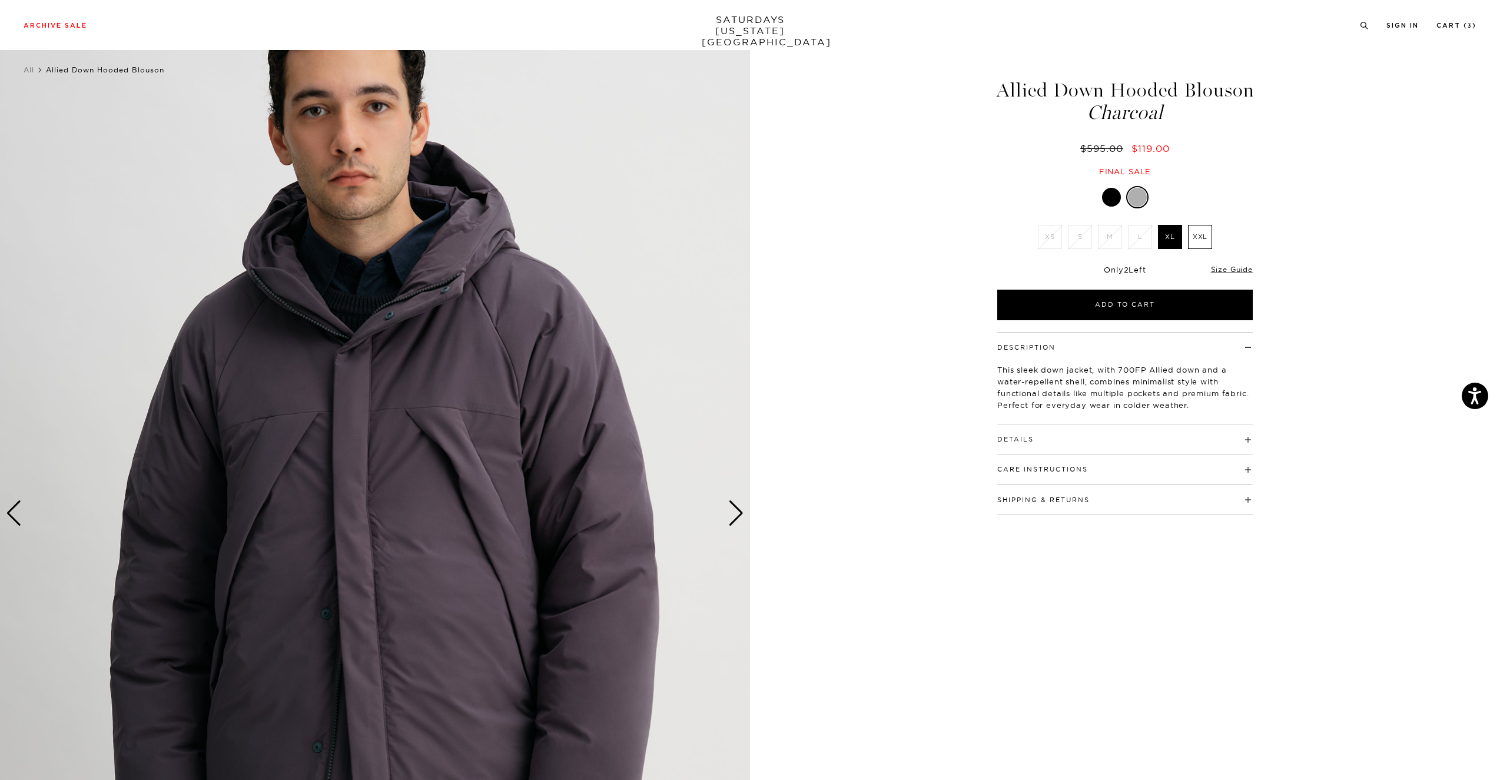
click at [728, 516] on div "Next slide" at bounding box center [736, 513] width 16 height 26
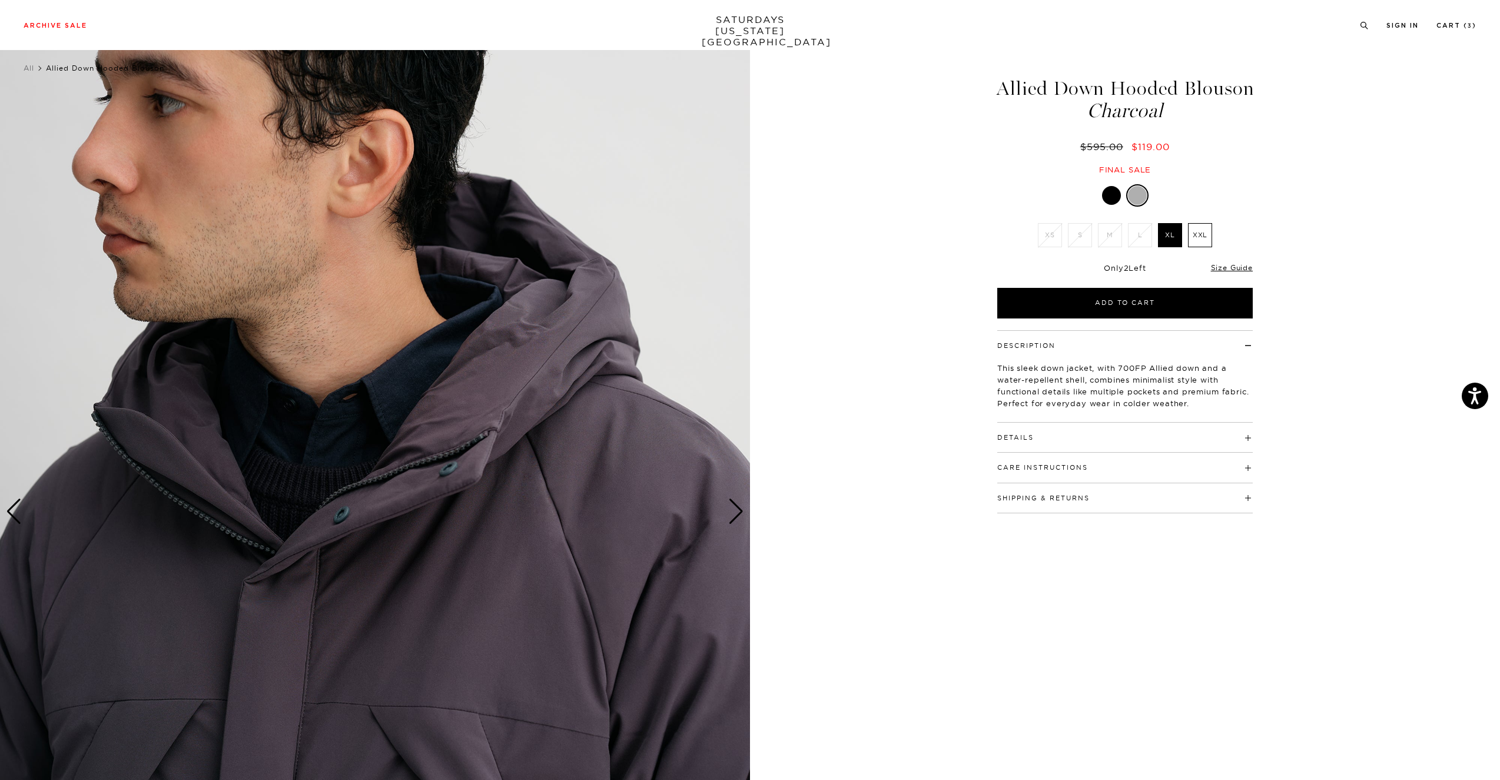
click at [728, 516] on div "Next slide" at bounding box center [736, 512] width 16 height 26
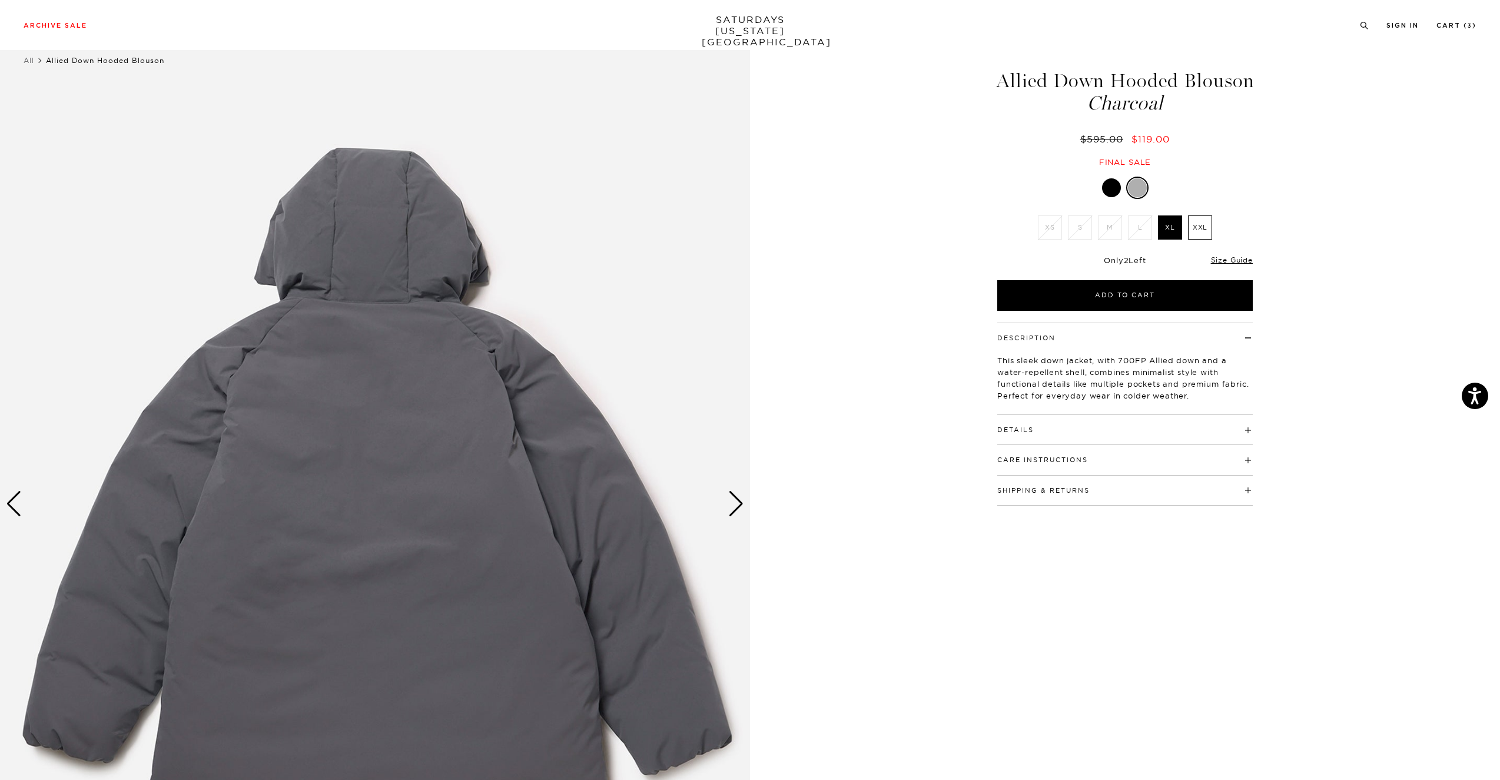
click at [728, 516] on div "Next slide" at bounding box center [736, 504] width 16 height 26
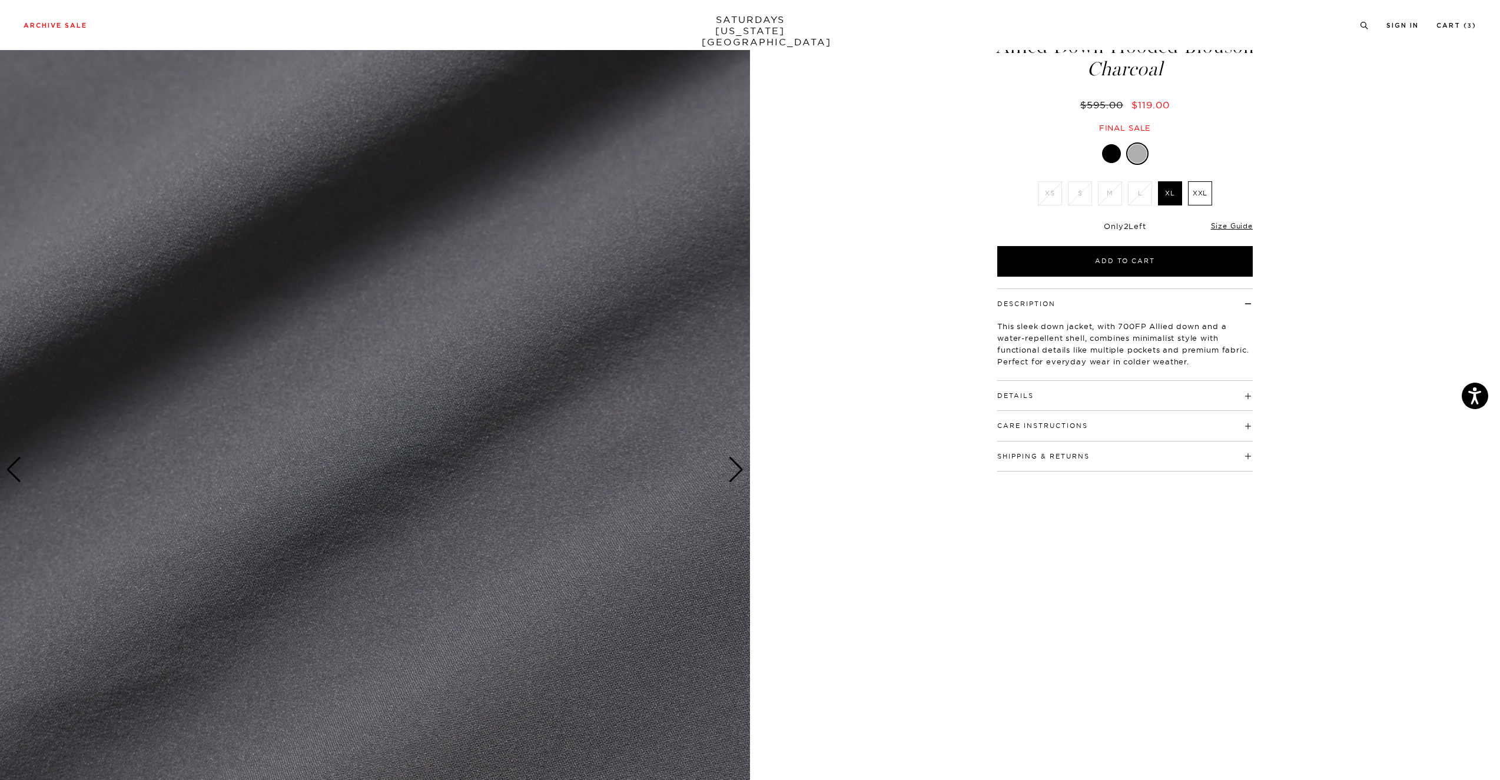
scroll to position [59, 6]
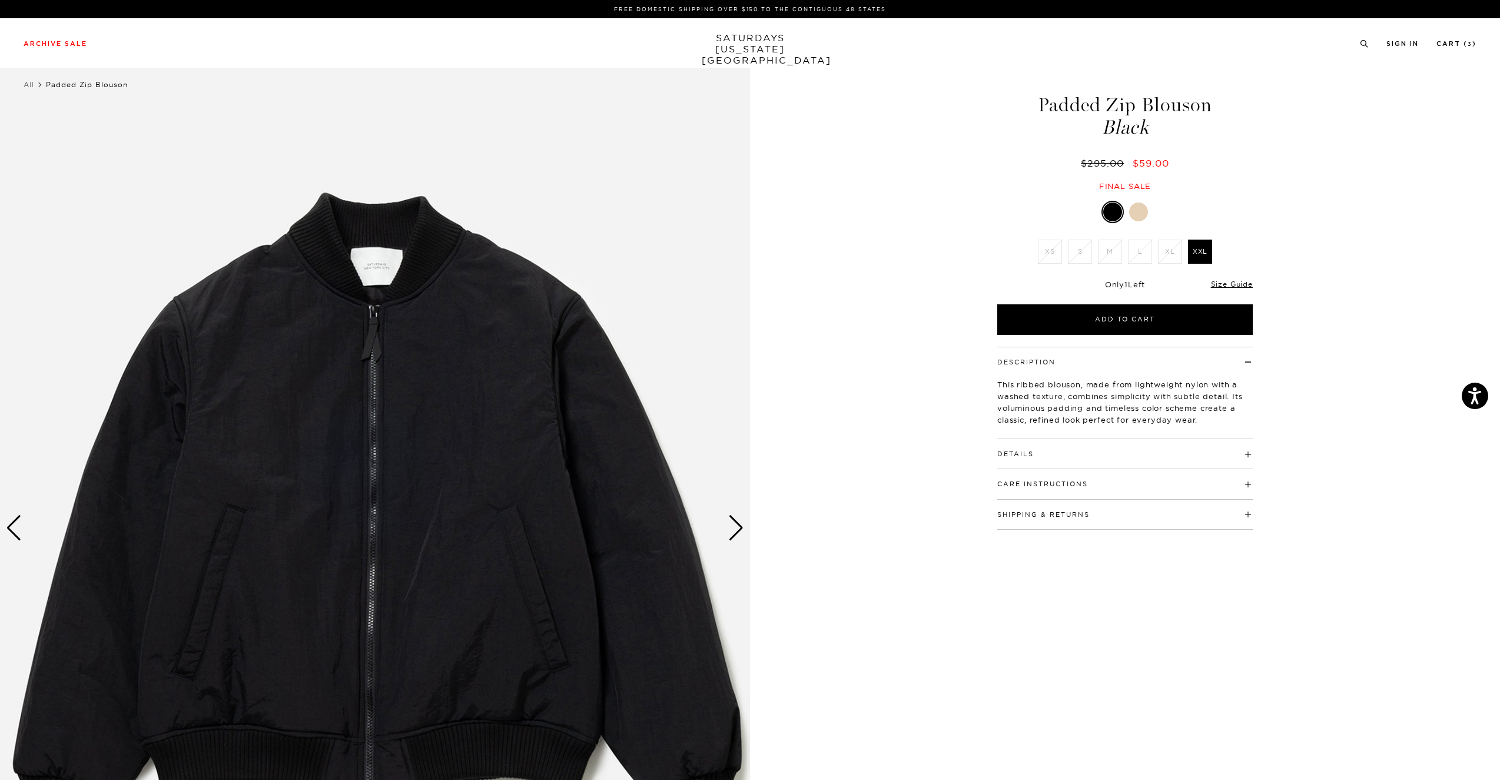
click at [727, 525] on img at bounding box center [375, 528] width 750 height 938
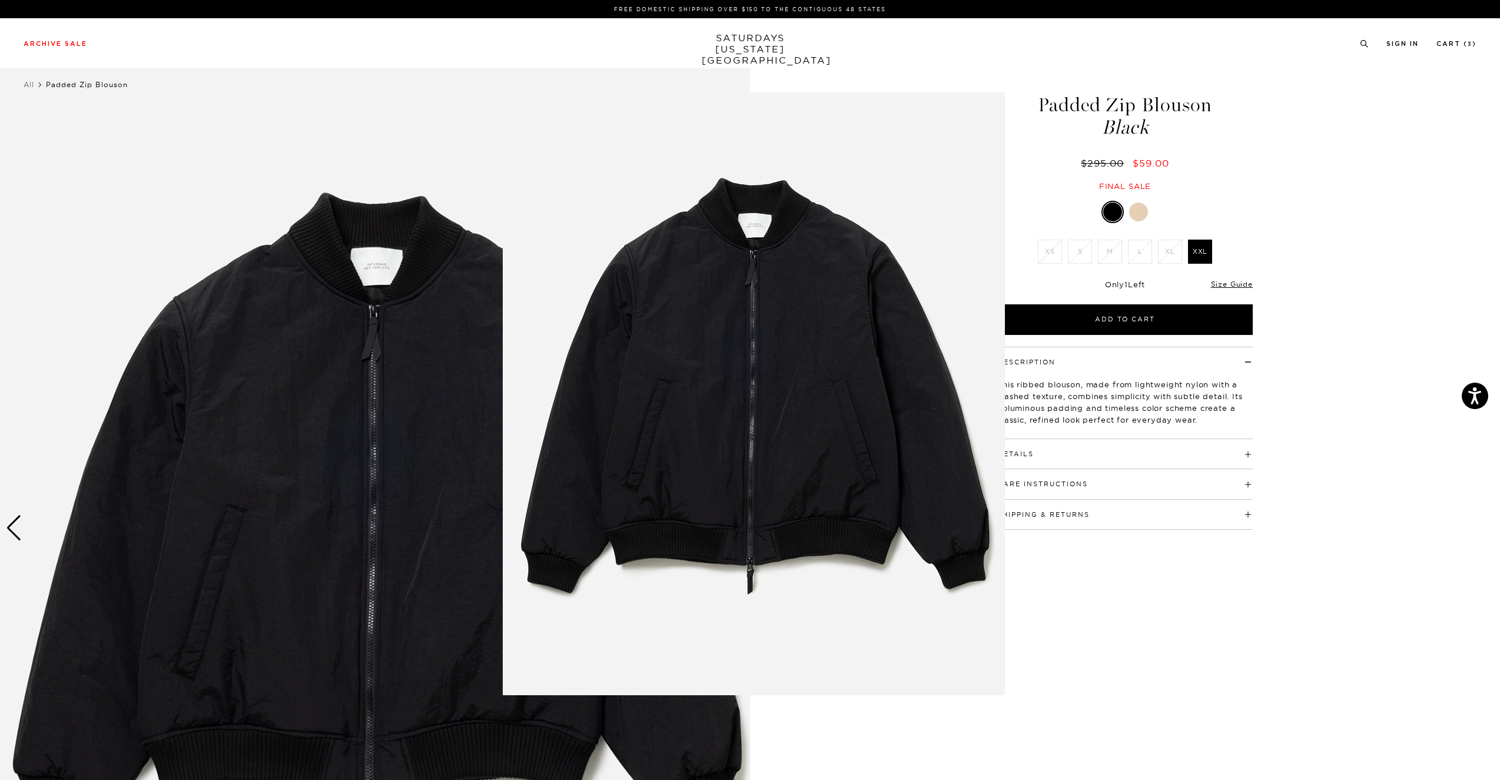
drag, startPoint x: 1035, startPoint y: 619, endPoint x: 1013, endPoint y: 602, distance: 28.1
click at [1032, 615] on figure at bounding box center [750, 390] width 1500 height 780
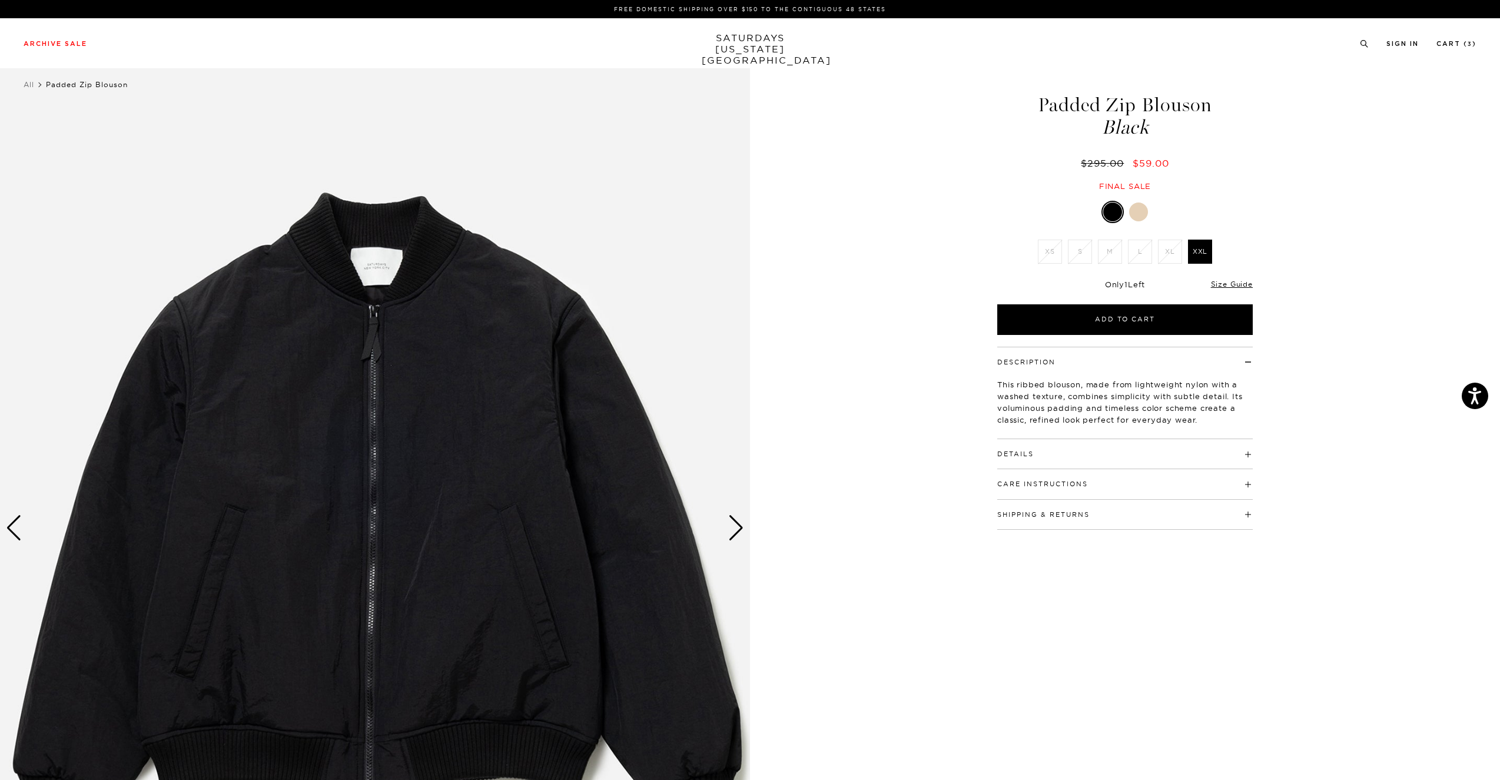
click at [734, 525] on div "Next slide" at bounding box center [736, 528] width 16 height 26
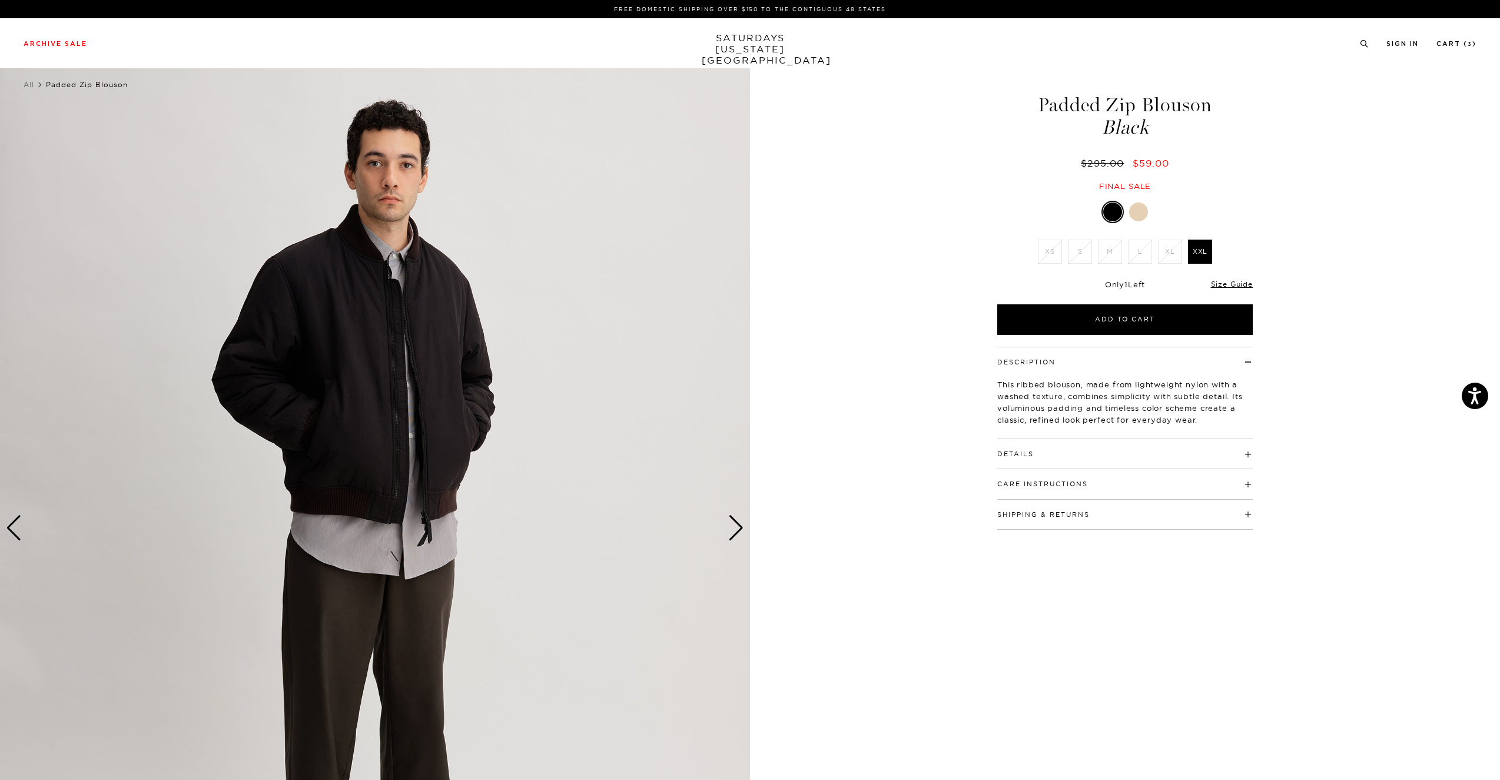
click at [734, 525] on div "Next slide" at bounding box center [736, 528] width 16 height 26
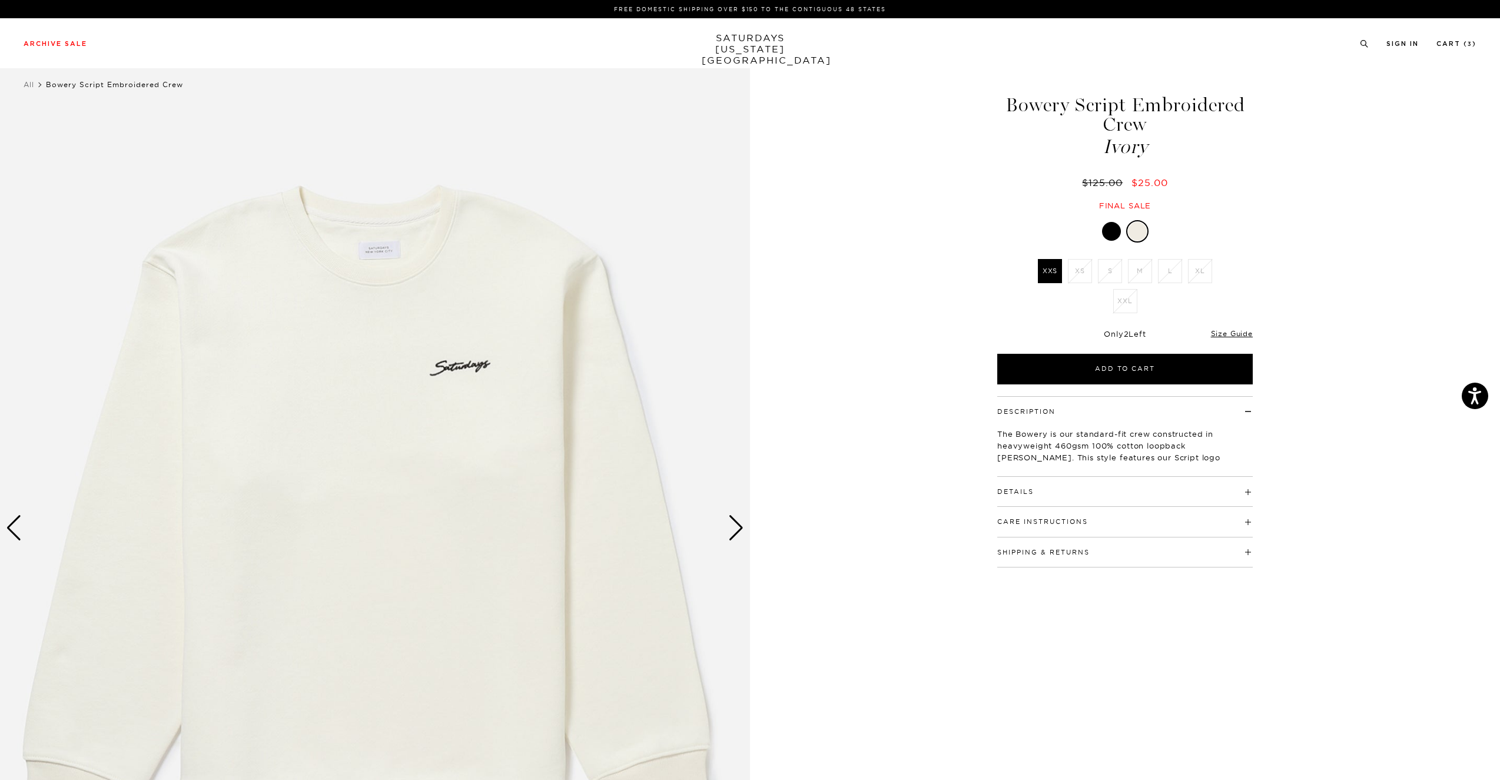
click at [1108, 232] on div at bounding box center [1111, 231] width 19 height 19
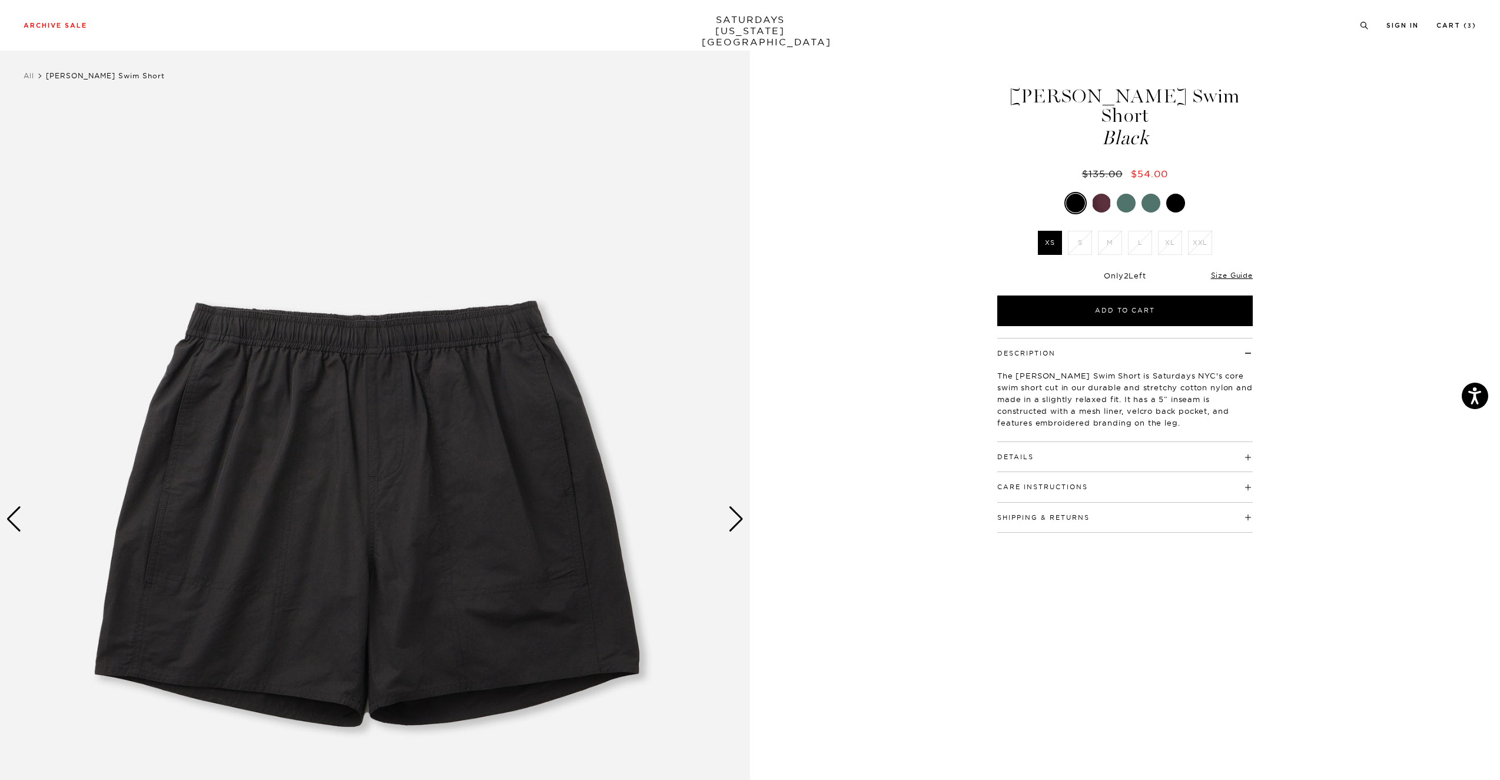
scroll to position [9, 1]
click at [1098, 194] on div at bounding box center [1101, 203] width 19 height 19
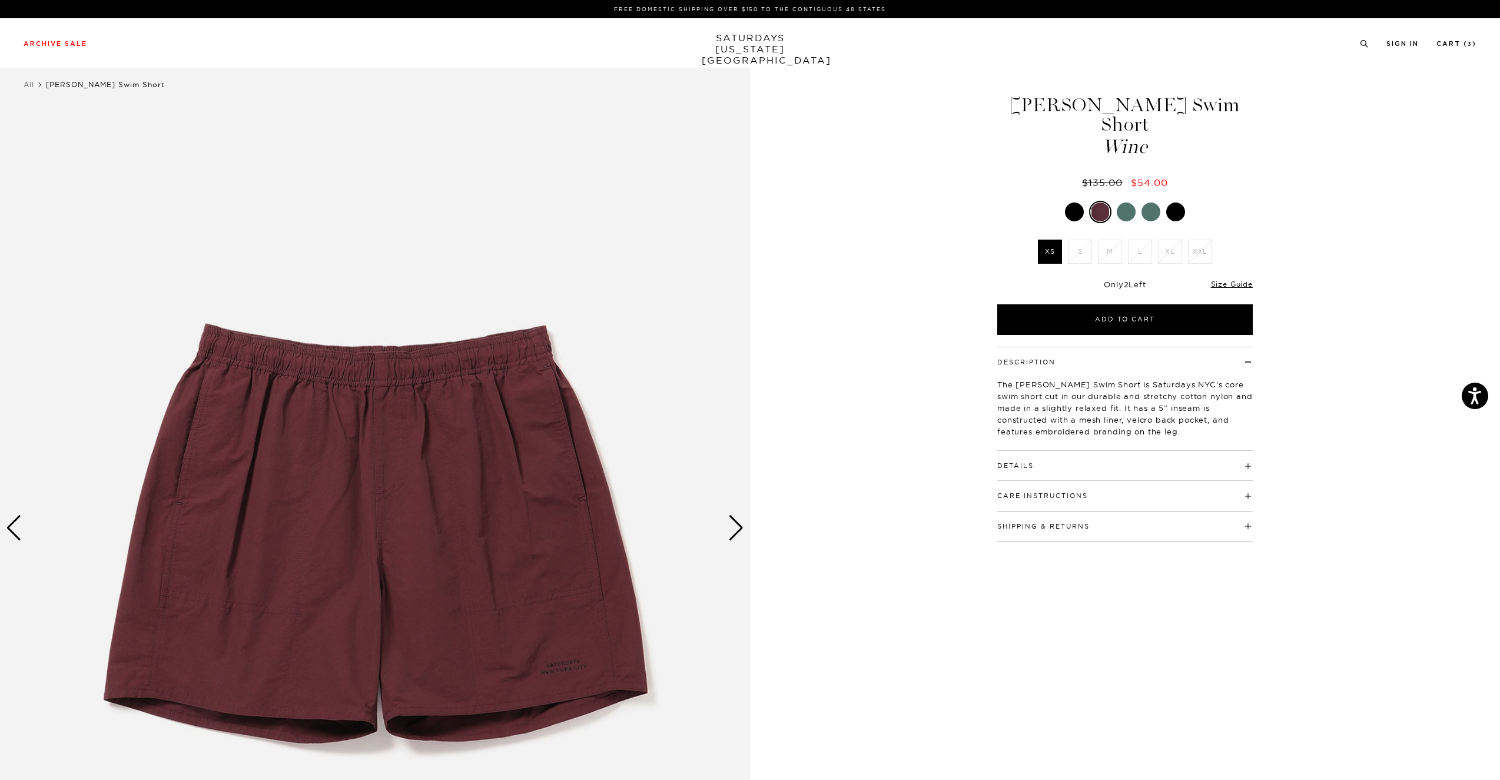
click at [1172, 203] on div at bounding box center [1175, 212] width 19 height 19
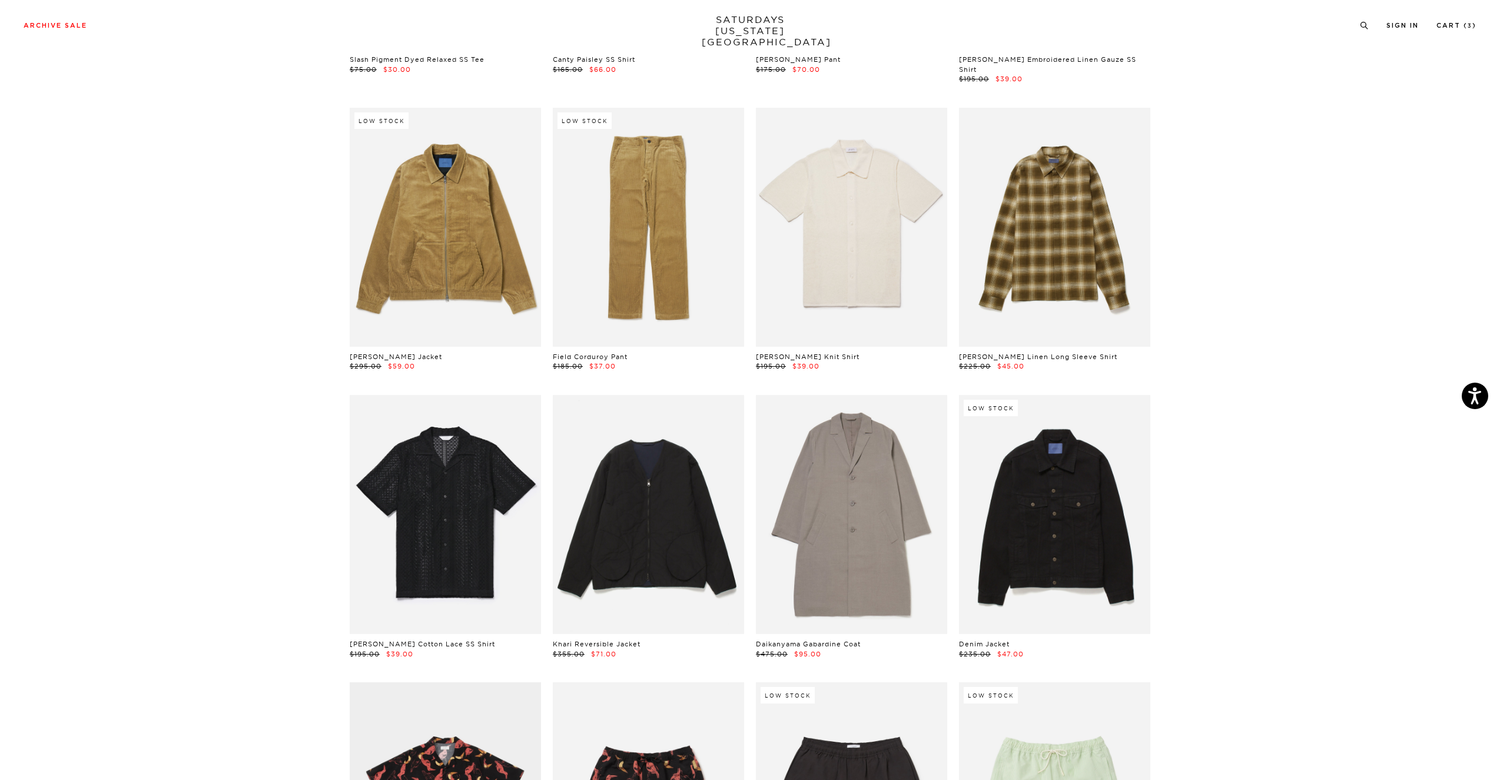
scroll to position [3474, 0]
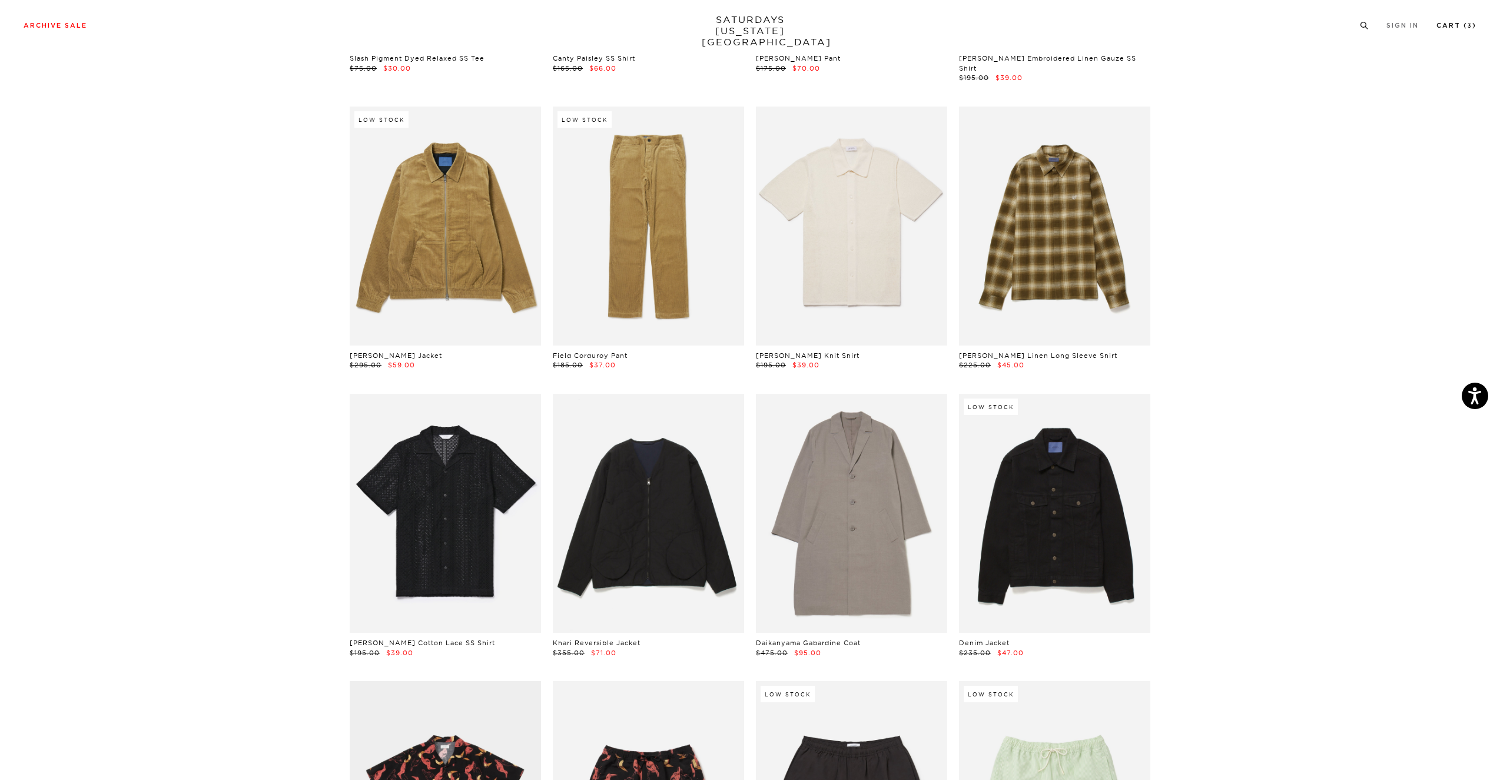
click at [1470, 29] on link "Cart ( 3 )" at bounding box center [1457, 25] width 40 height 6
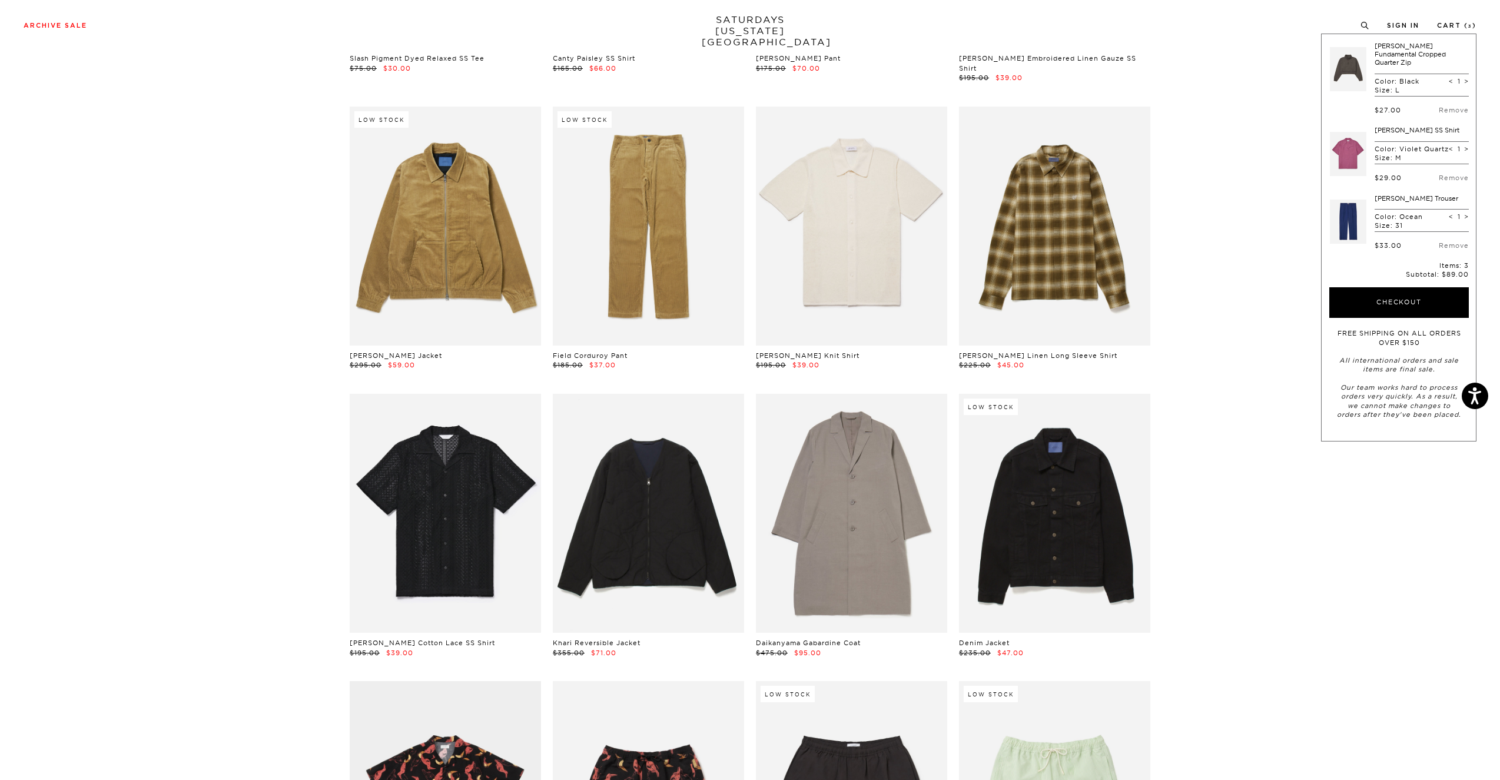
click at [1350, 63] on link at bounding box center [1348, 69] width 37 height 55
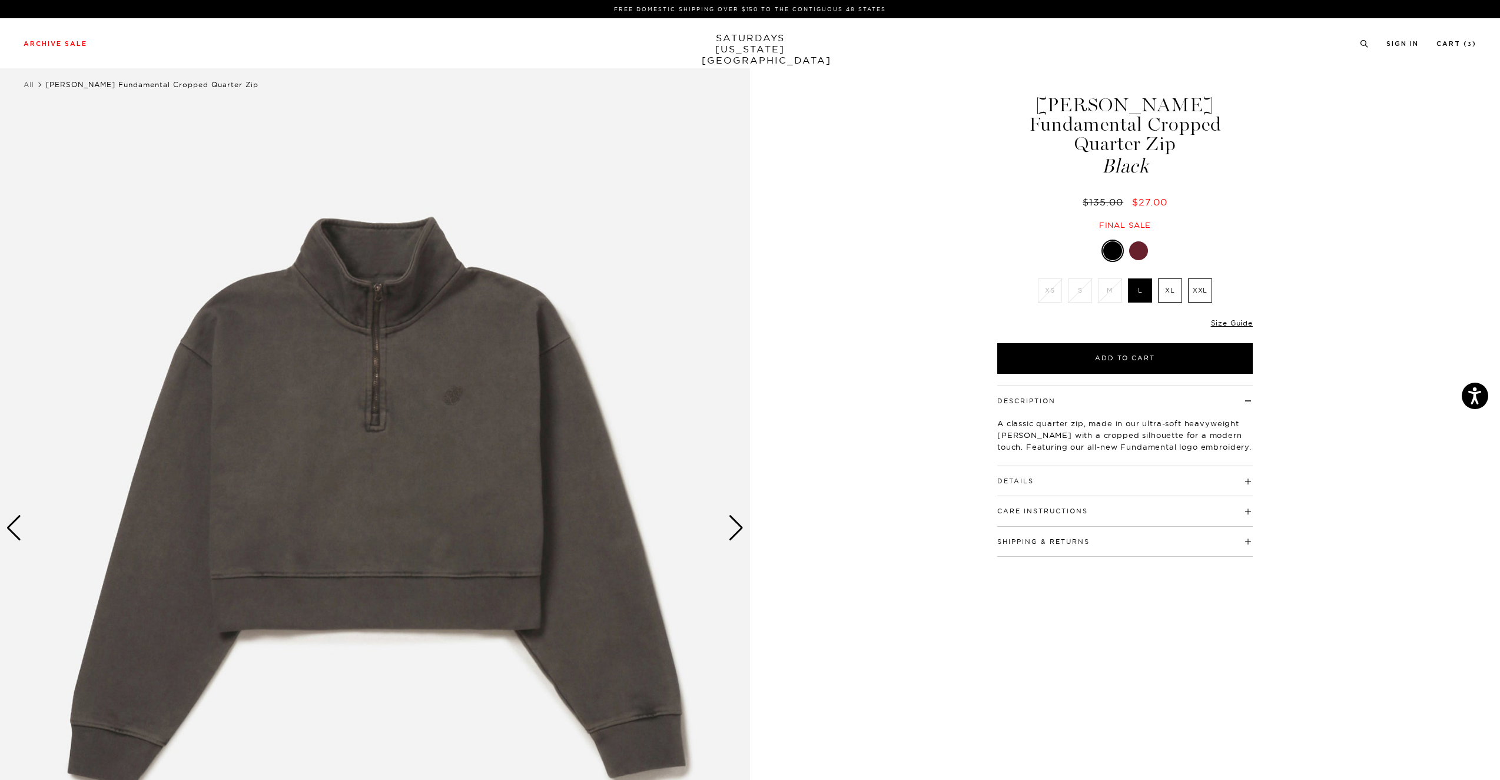
click at [743, 519] on div "Next slide" at bounding box center [736, 528] width 16 height 26
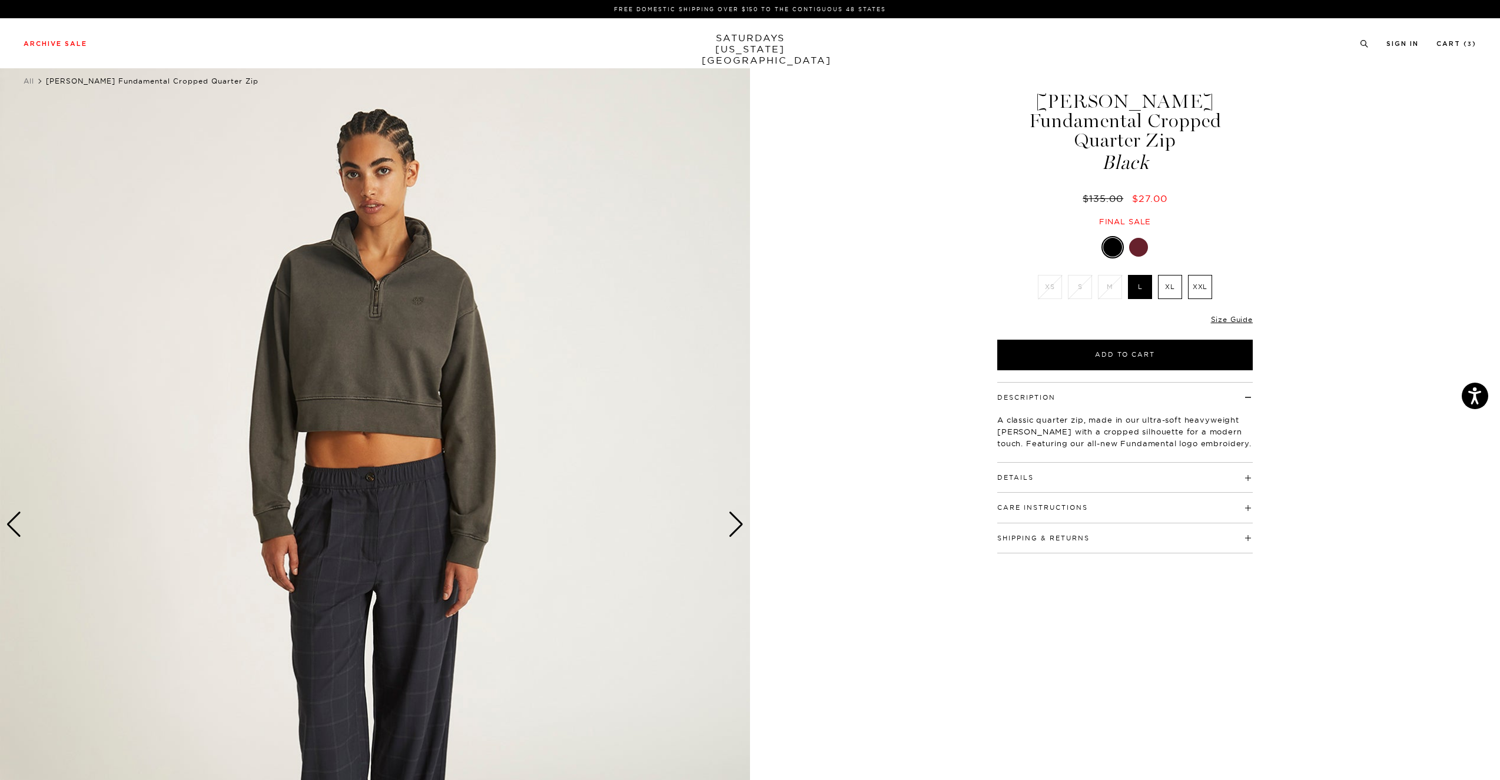
scroll to position [7, 0]
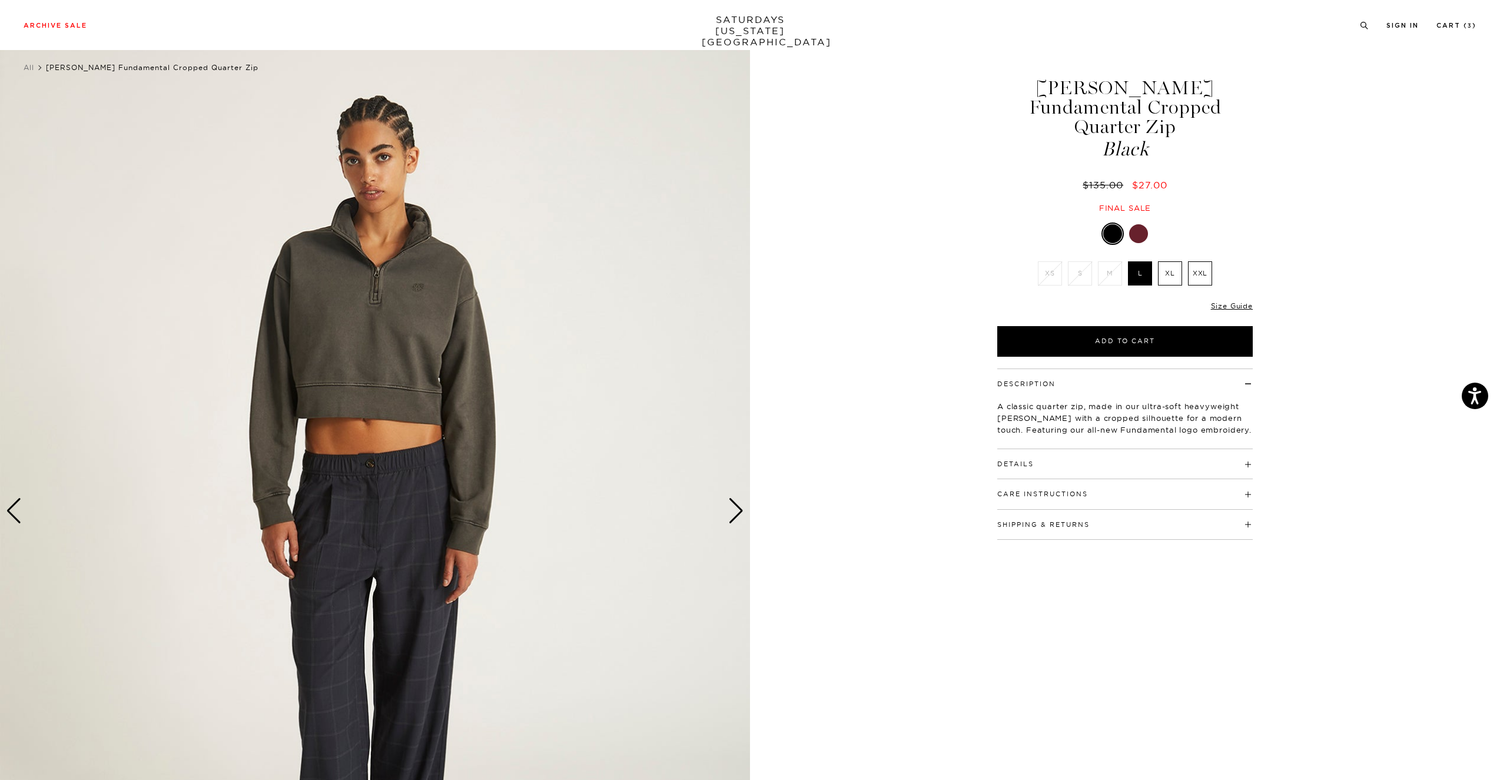
click at [740, 521] on div "2 / 6" at bounding box center [375, 511] width 750 height 938
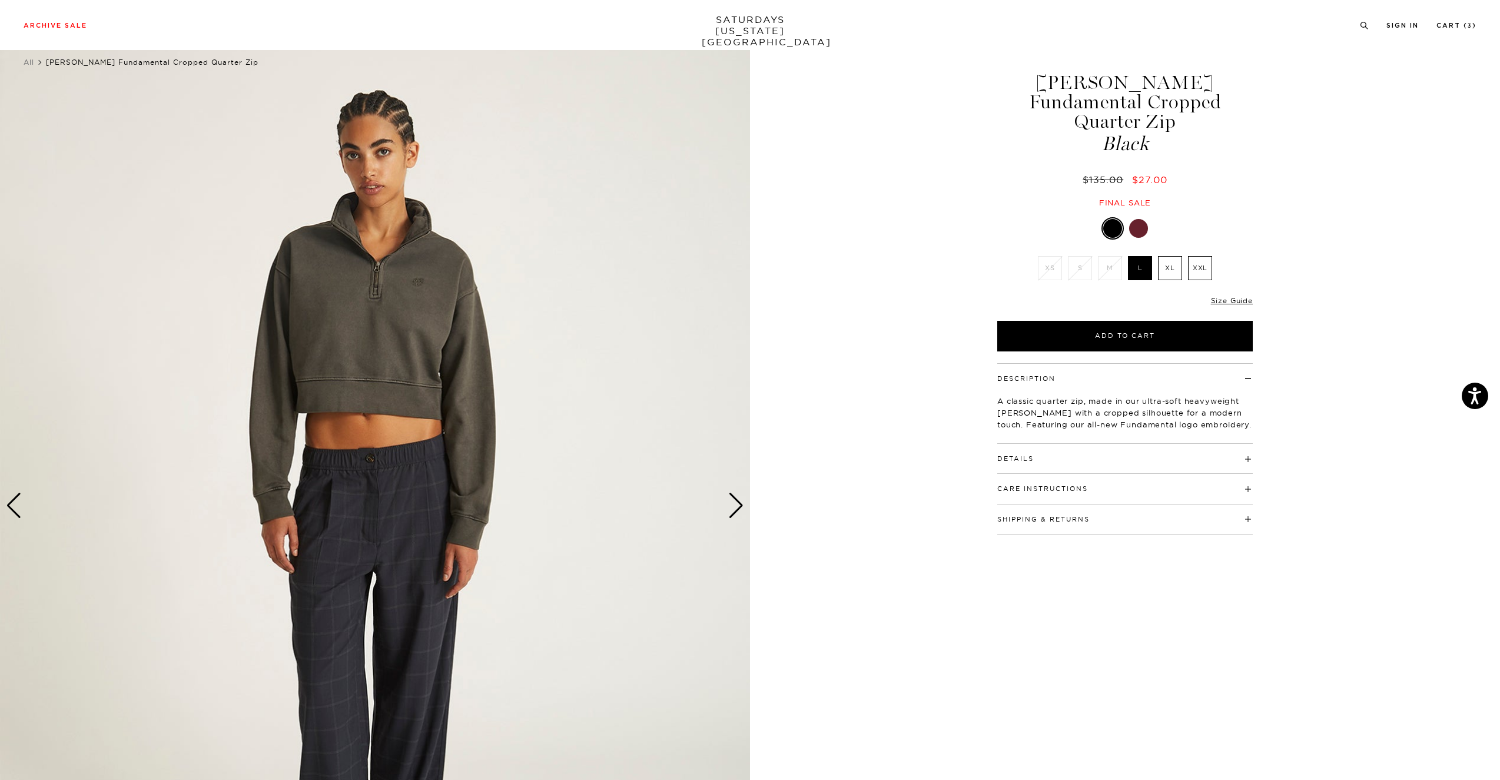
click at [734, 504] on div "Next slide" at bounding box center [736, 506] width 16 height 26
click at [728, 504] on div "Next slide" at bounding box center [736, 506] width 16 height 26
click at [733, 503] on div "Next slide" at bounding box center [736, 506] width 16 height 26
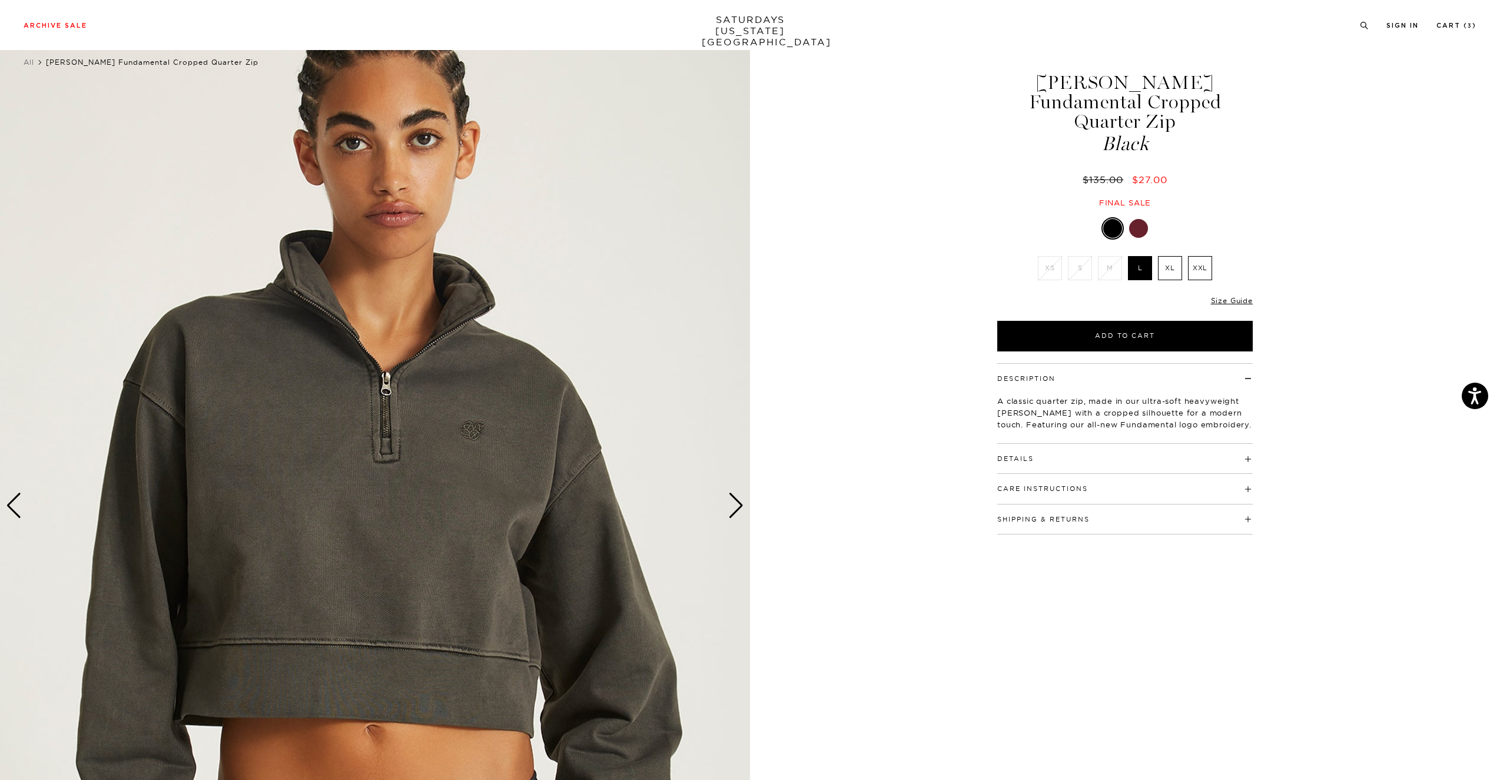
click at [732, 503] on div "Next slide" at bounding box center [736, 506] width 16 height 26
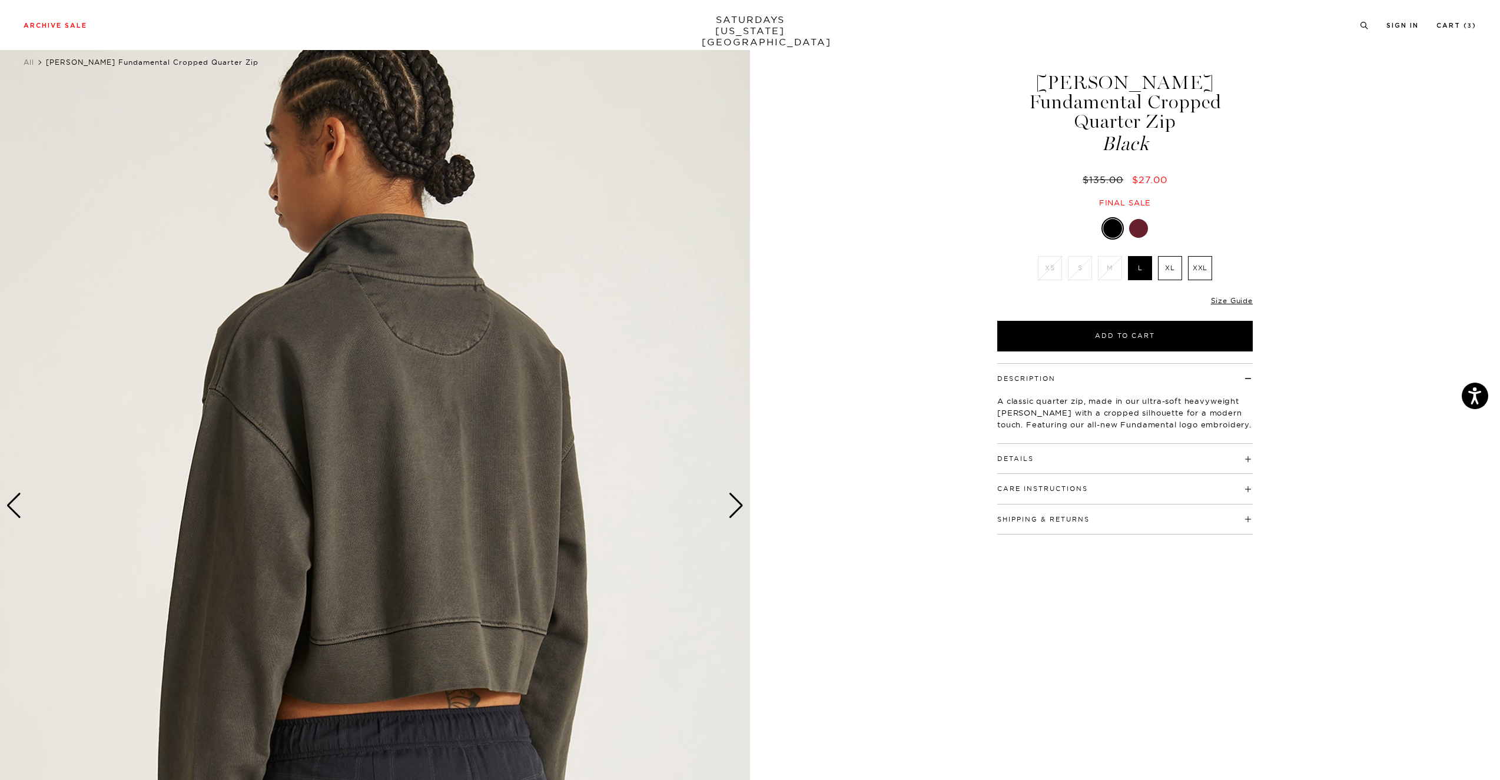
click at [732, 503] on div "Next slide" at bounding box center [736, 506] width 16 height 26
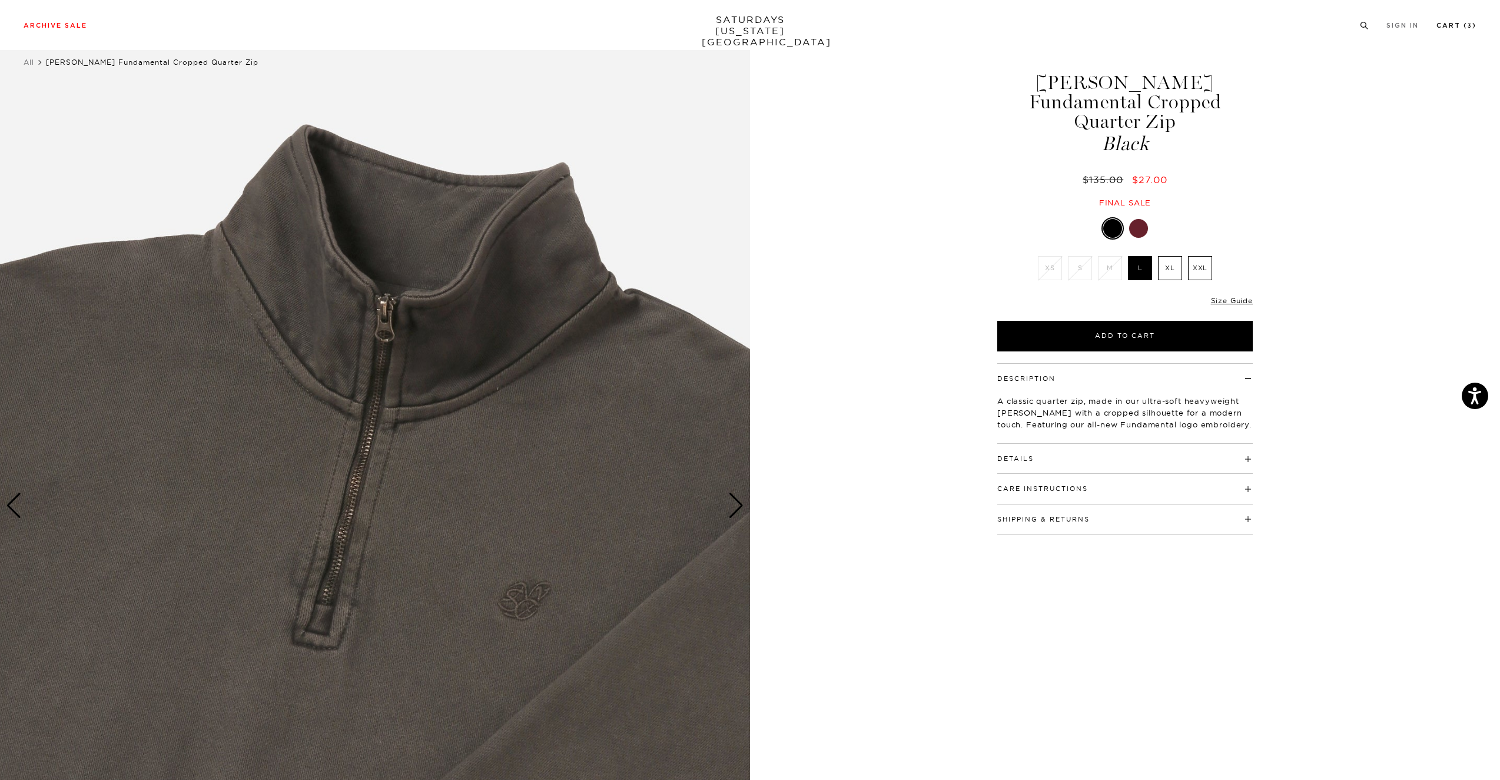
click at [1463, 23] on link "Cart ( 3 )" at bounding box center [1457, 25] width 40 height 6
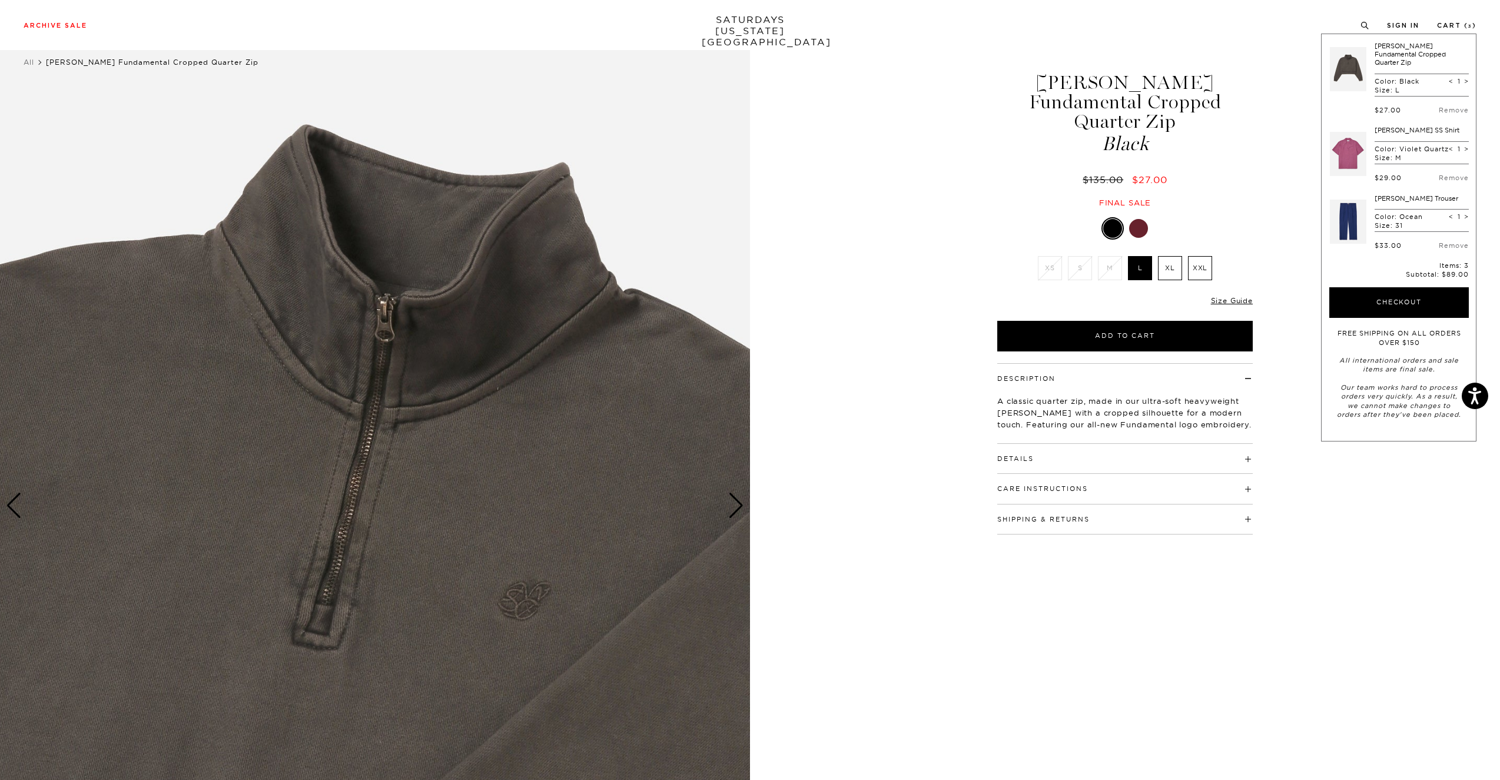
click at [1353, 142] on link at bounding box center [1348, 153] width 37 height 55
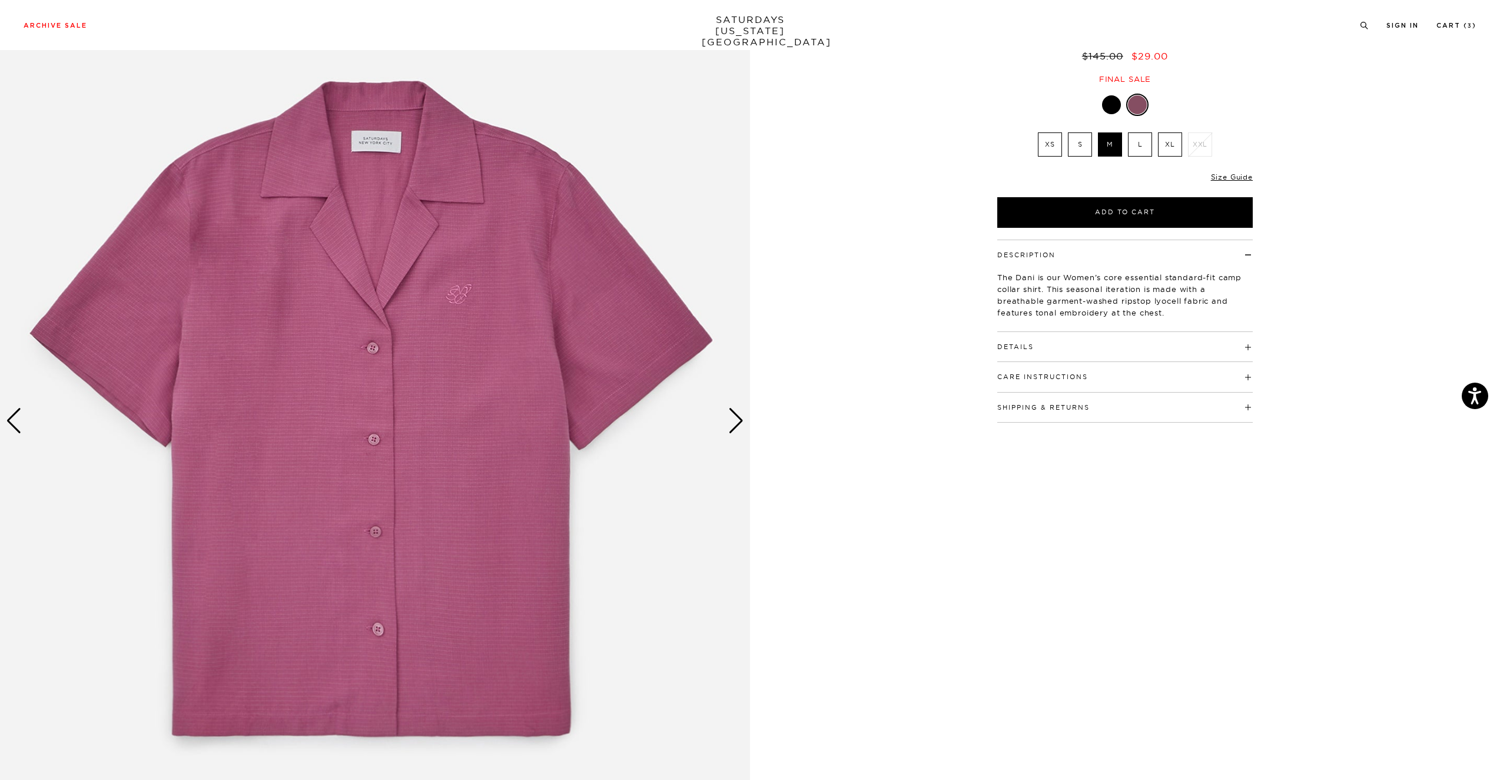
scroll to position [108, 0]
click at [734, 419] on div "Next slide" at bounding box center [736, 420] width 16 height 26
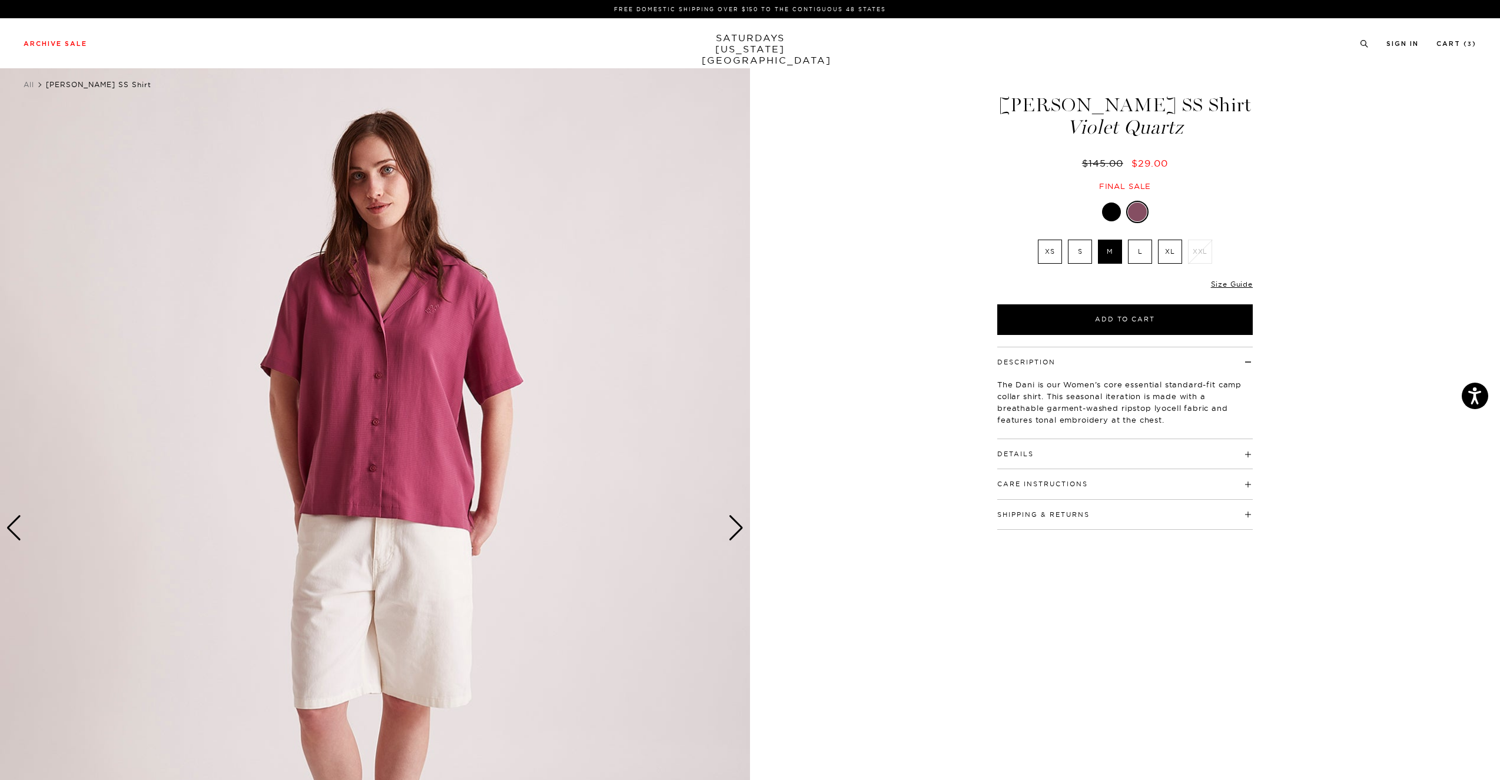
scroll to position [0, 0]
click at [1457, 42] on link "Cart ( 3 )" at bounding box center [1457, 44] width 40 height 6
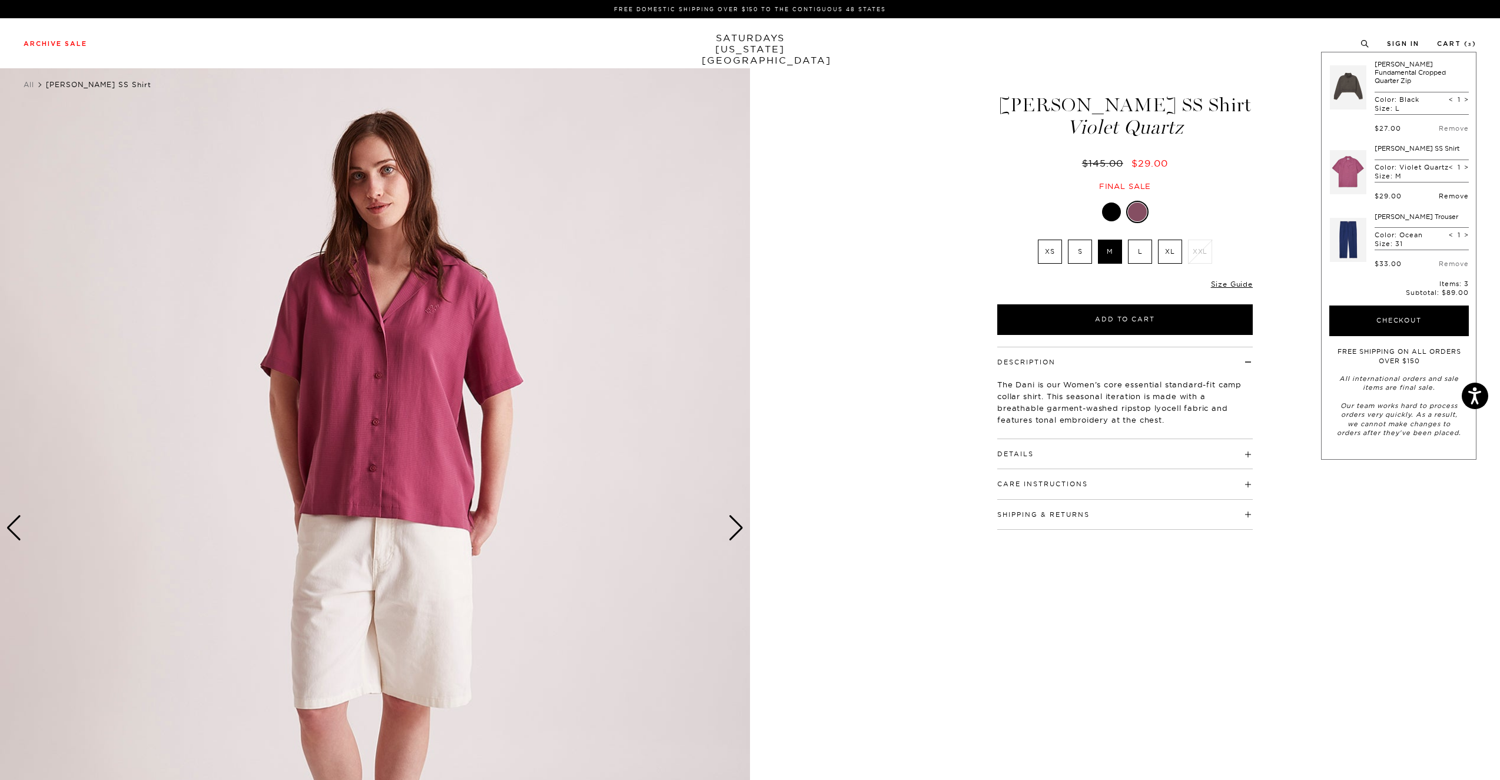
click at [1452, 195] on link "Remove" at bounding box center [1454, 196] width 30 height 8
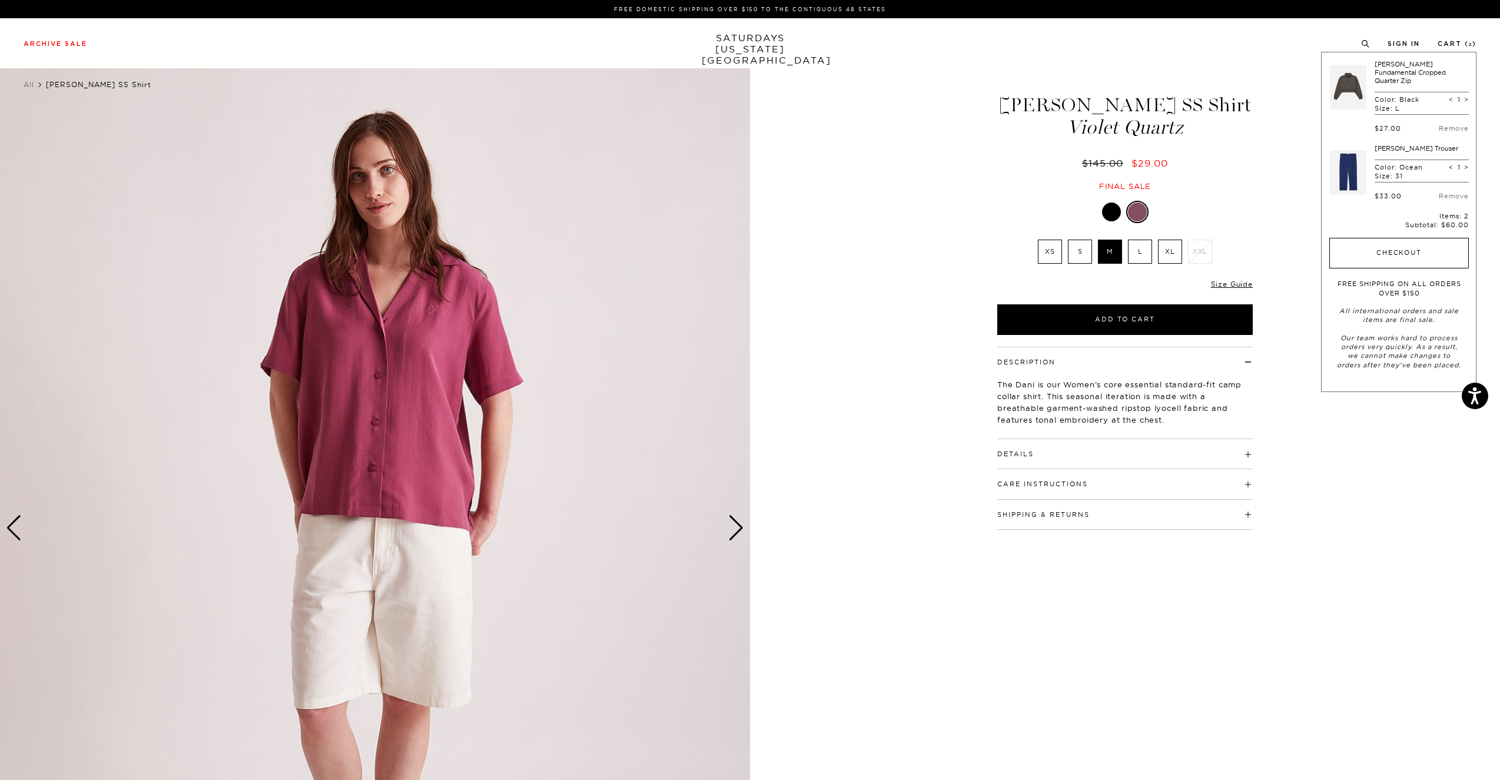
click at [1417, 247] on button "Checkout" at bounding box center [1399, 253] width 140 height 31
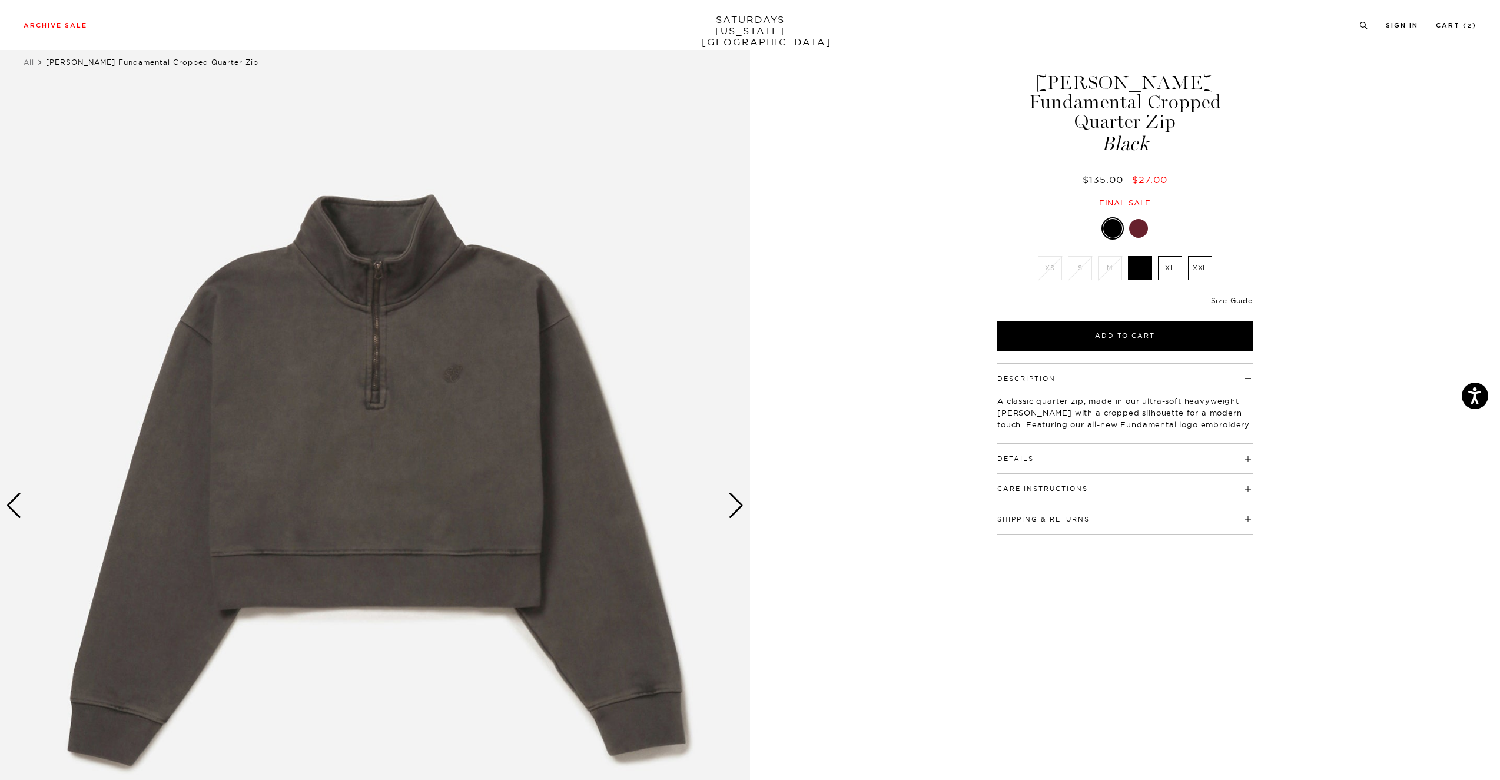
scroll to position [22, 4]
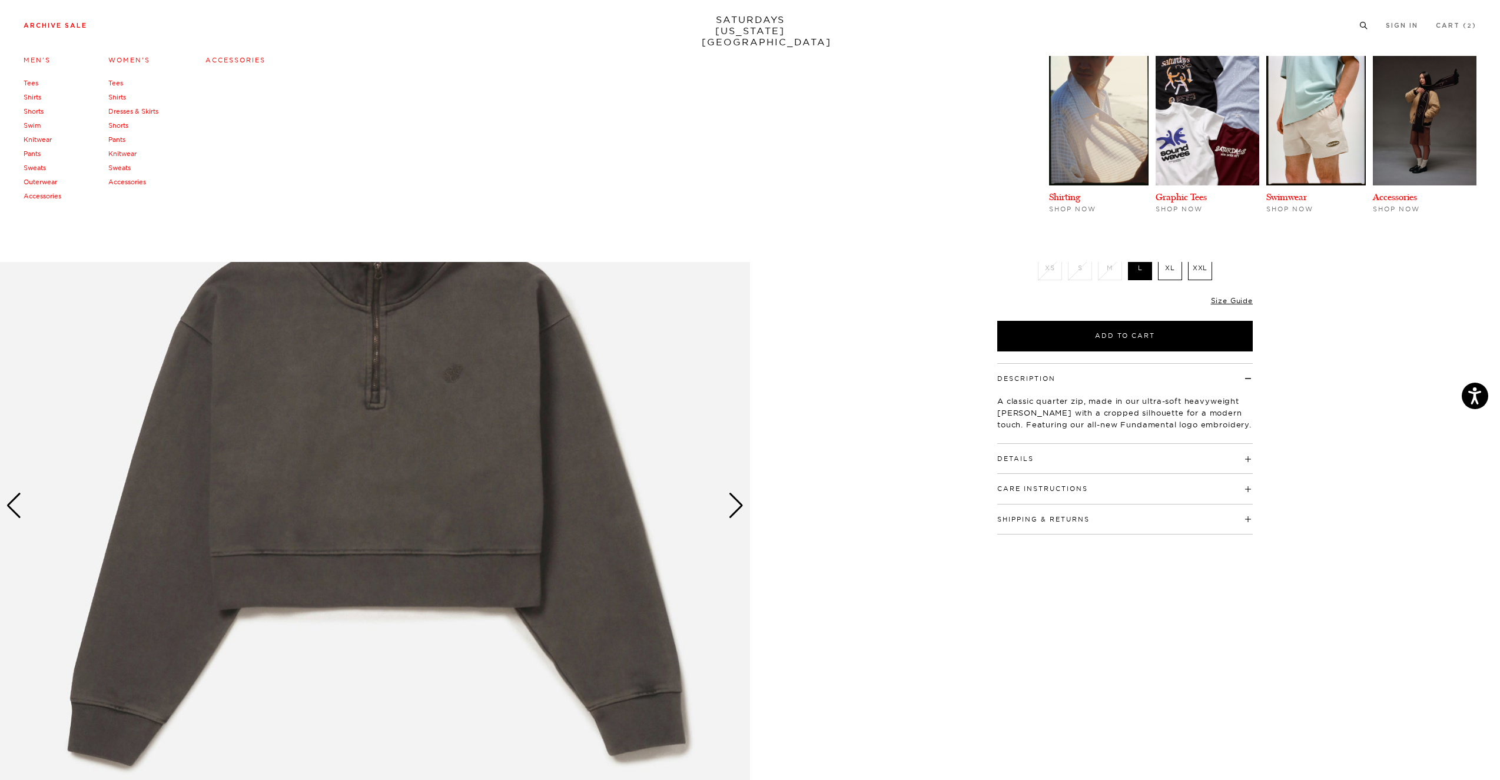
click at [54, 23] on link "Archive Sale" at bounding box center [56, 25] width 64 height 6
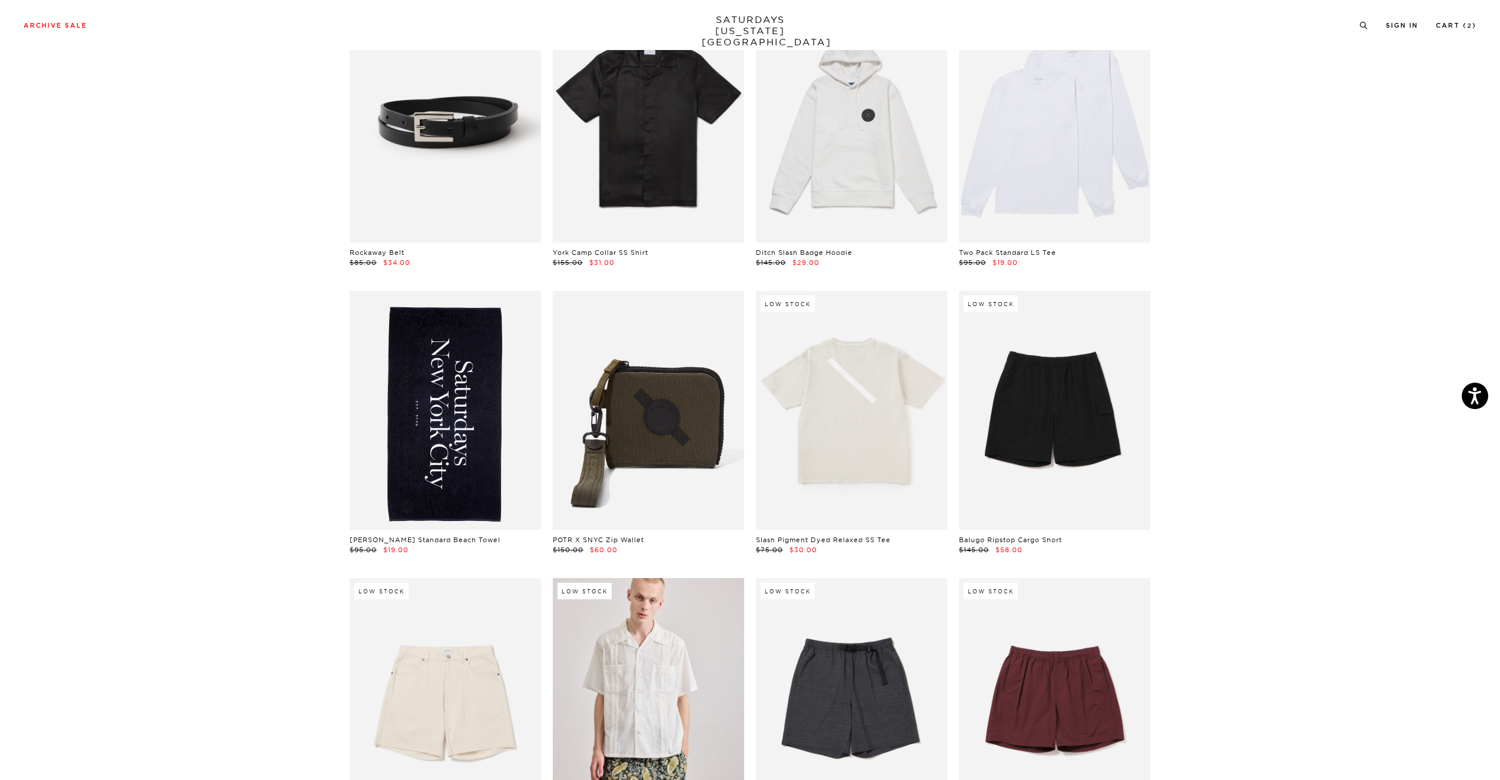
scroll to position [1039, 0]
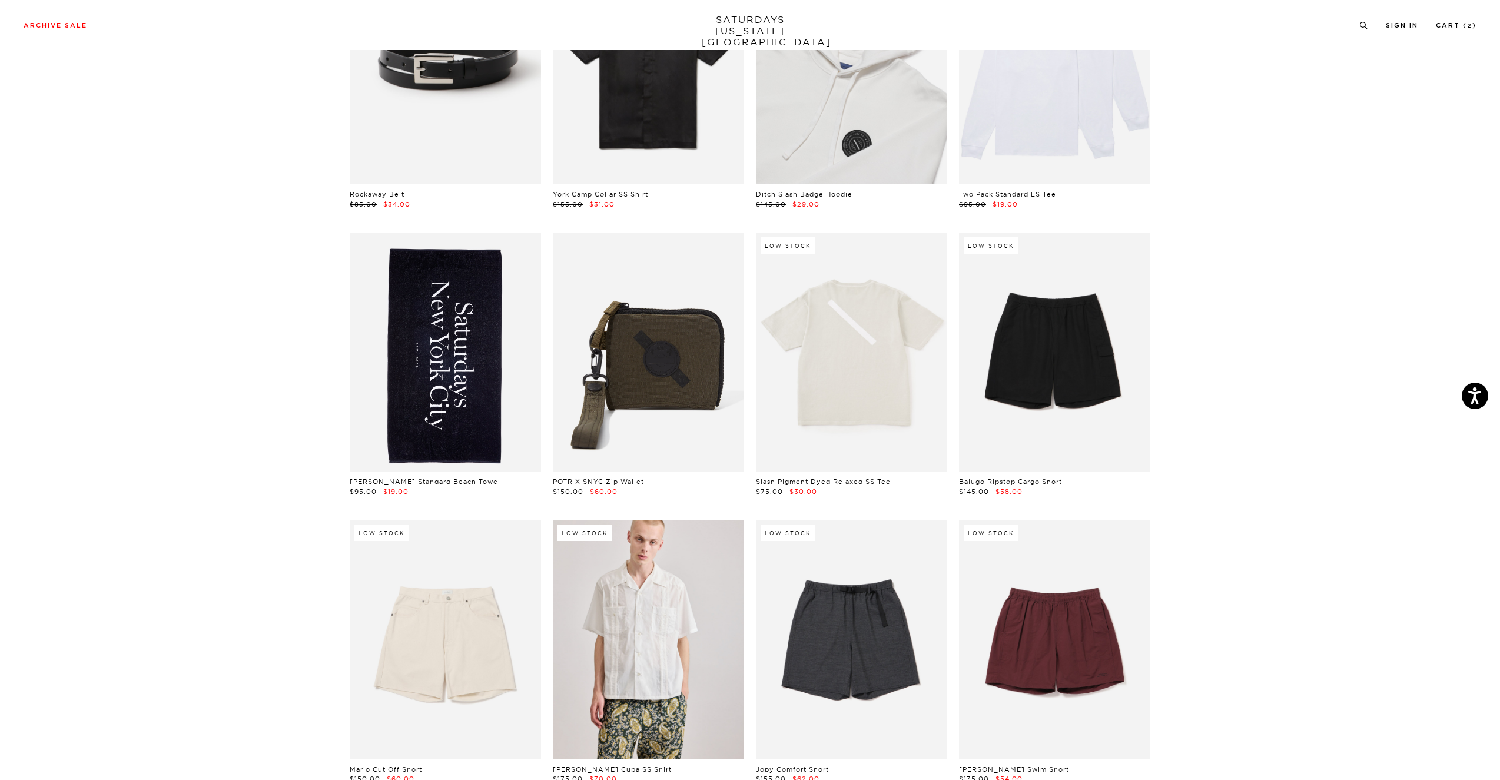
click at [835, 165] on link at bounding box center [851, 64] width 191 height 239
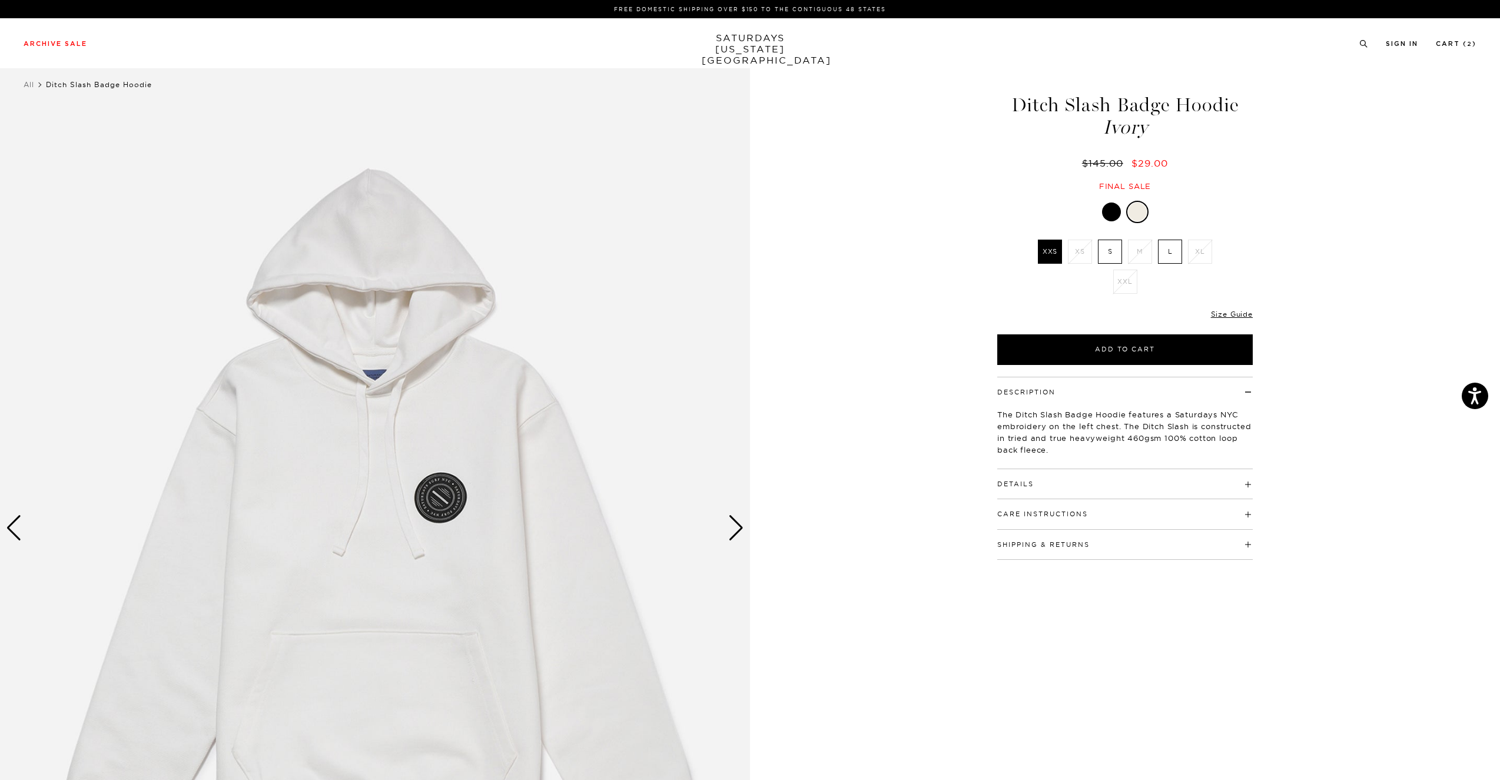
scroll to position [1, 0]
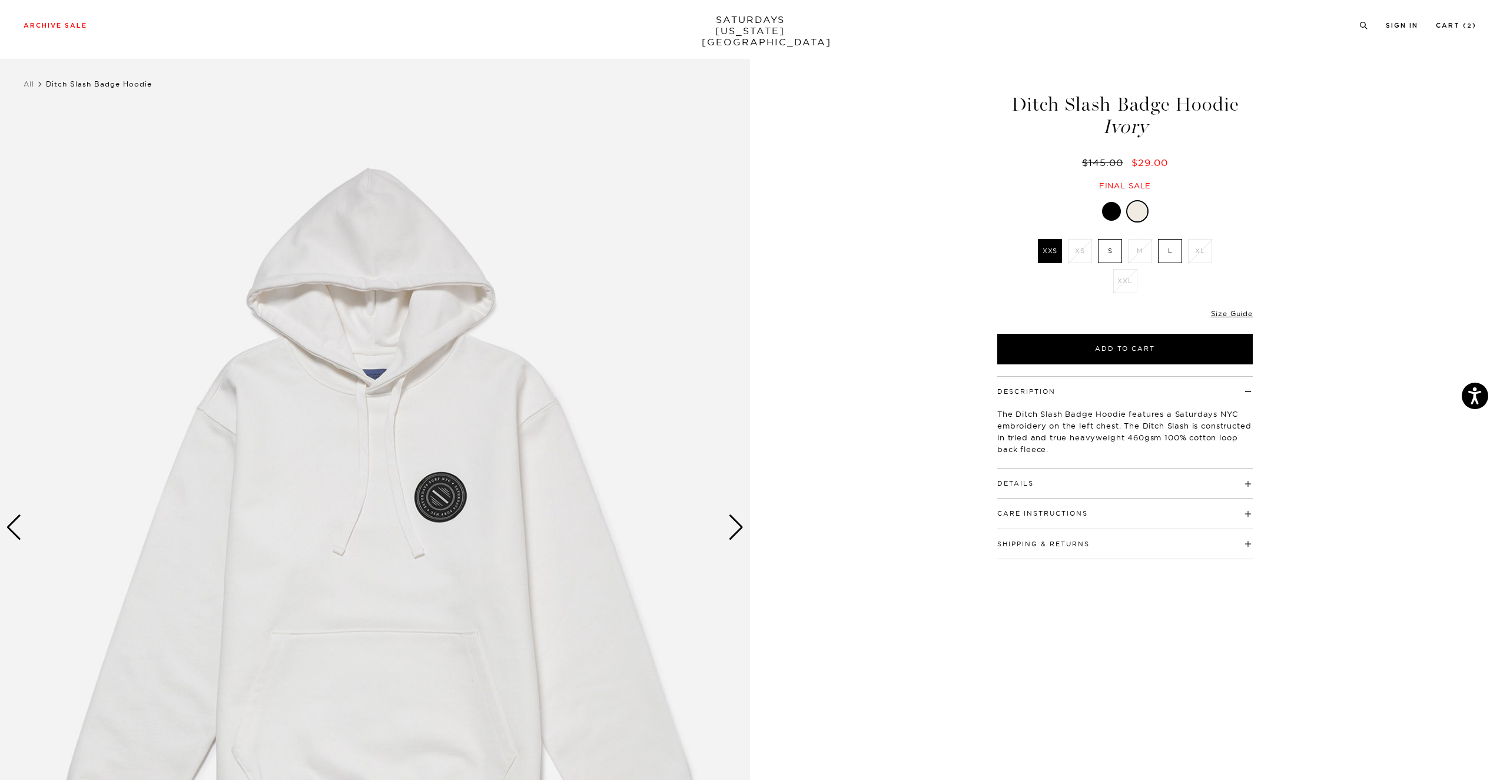
click at [731, 520] on div "Next slide" at bounding box center [736, 528] width 16 height 26
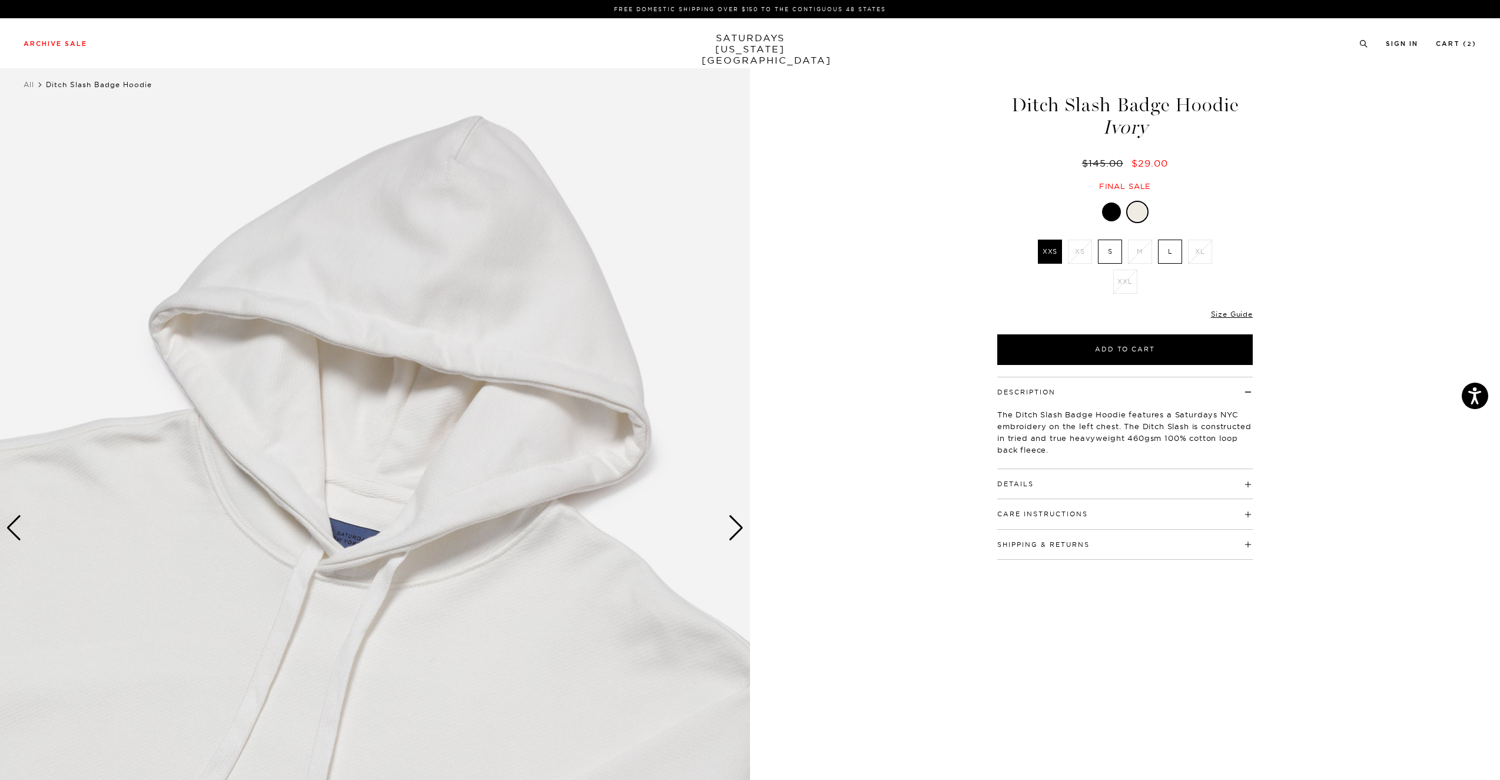
scroll to position [0, 0]
click at [35, 536] on img at bounding box center [375, 528] width 750 height 938
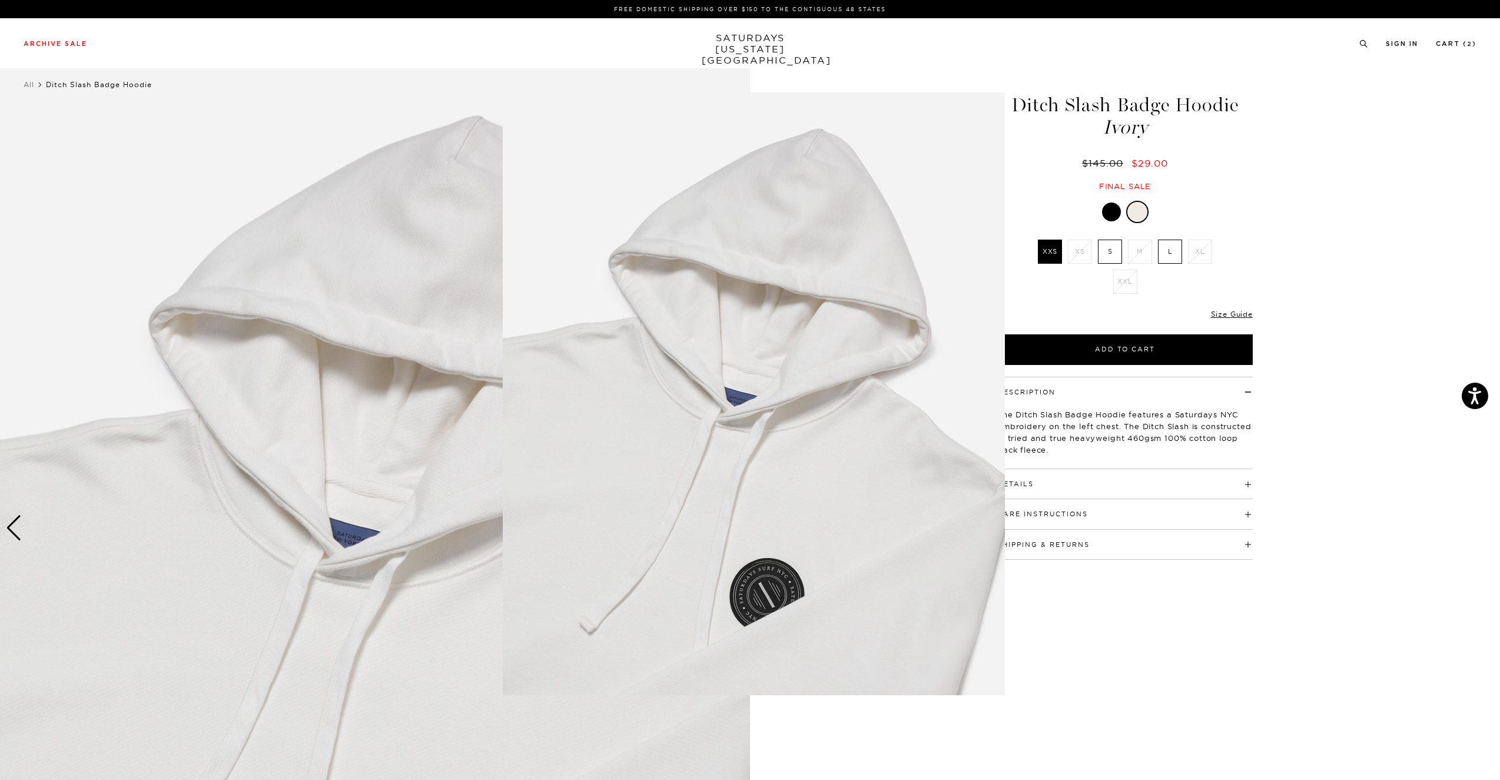
click at [9, 530] on figure at bounding box center [750, 390] width 1500 height 780
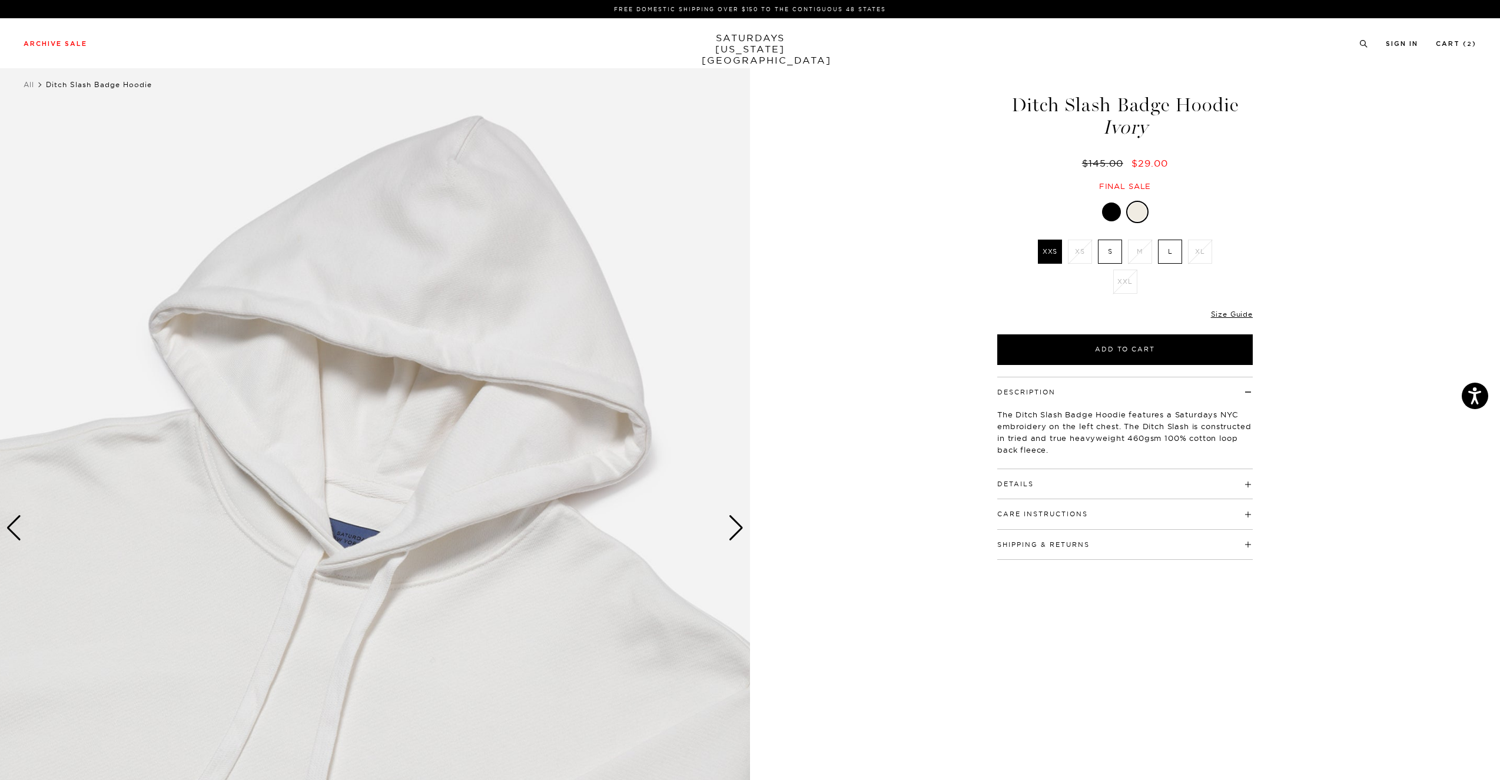
click at [9, 530] on div "Previous slide" at bounding box center [14, 528] width 16 height 26
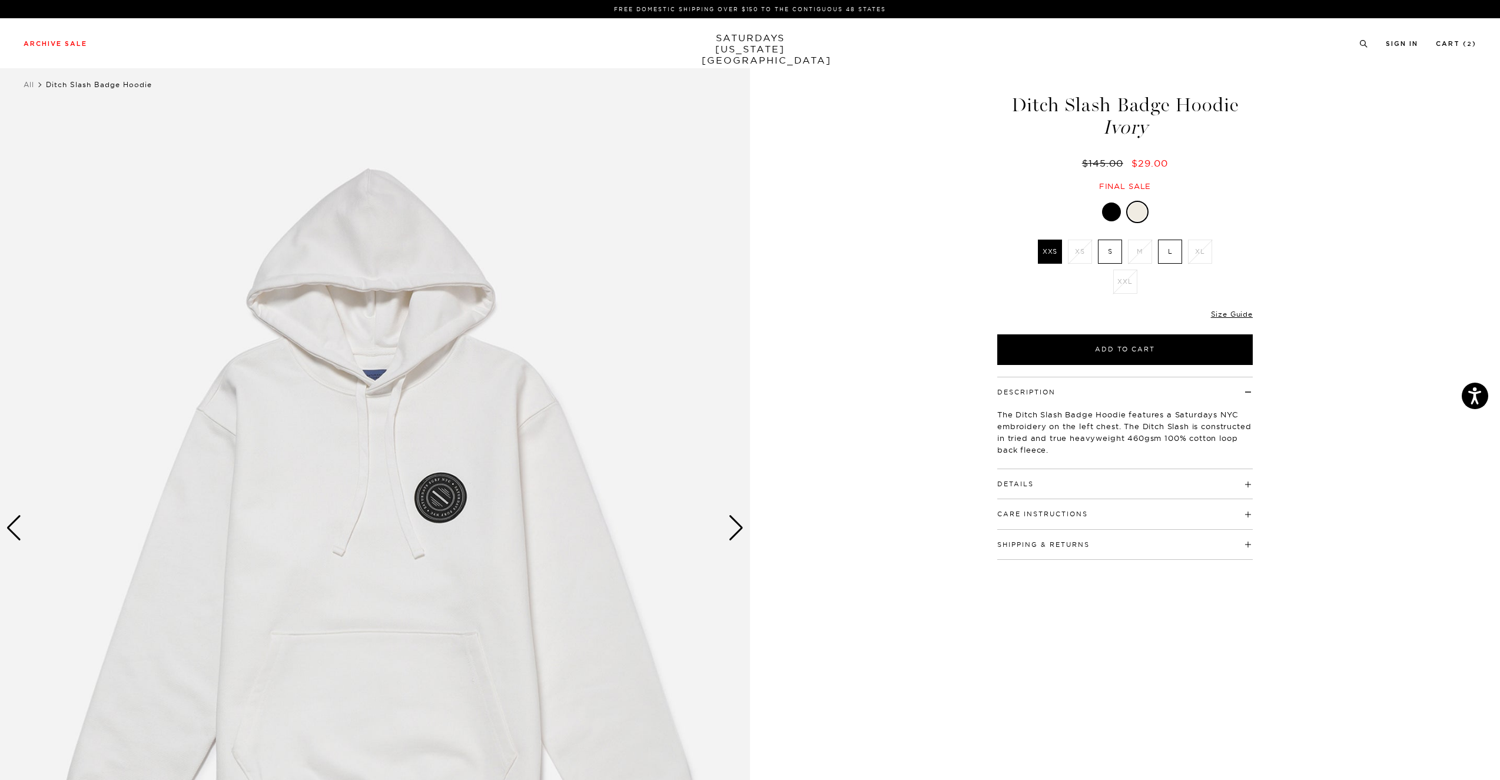
click at [1174, 249] on label "L" at bounding box center [1170, 252] width 24 height 24
click at [0, 0] on input "L" at bounding box center [0, 0] width 0 height 0
drag, startPoint x: 1162, startPoint y: 353, endPoint x: 1178, endPoint y: 349, distance: 15.9
click at [1164, 352] on button "Add to Cart" at bounding box center [1125, 349] width 256 height 31
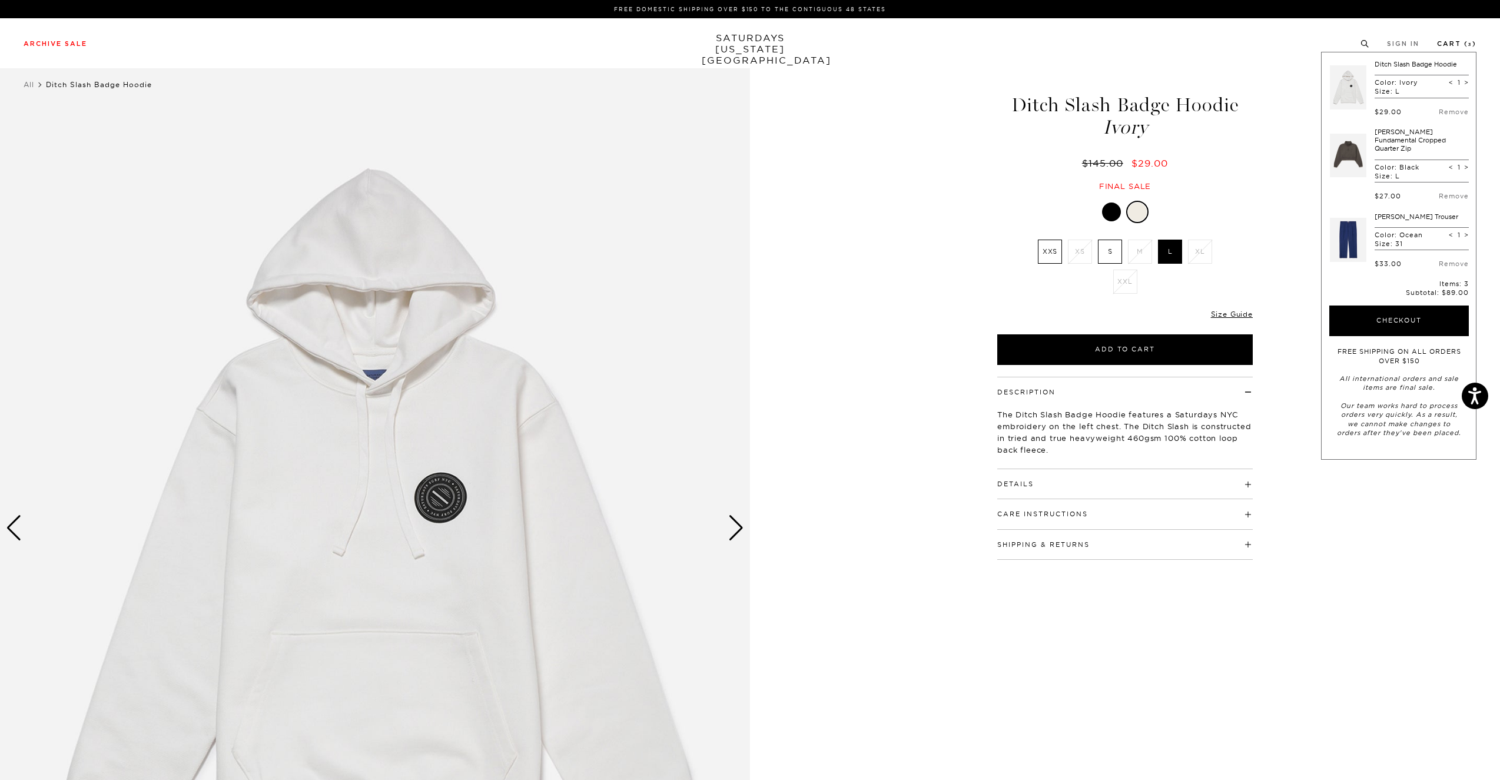
click at [1456, 45] on link "Cart ( 3 )" at bounding box center [1456, 44] width 39 height 6
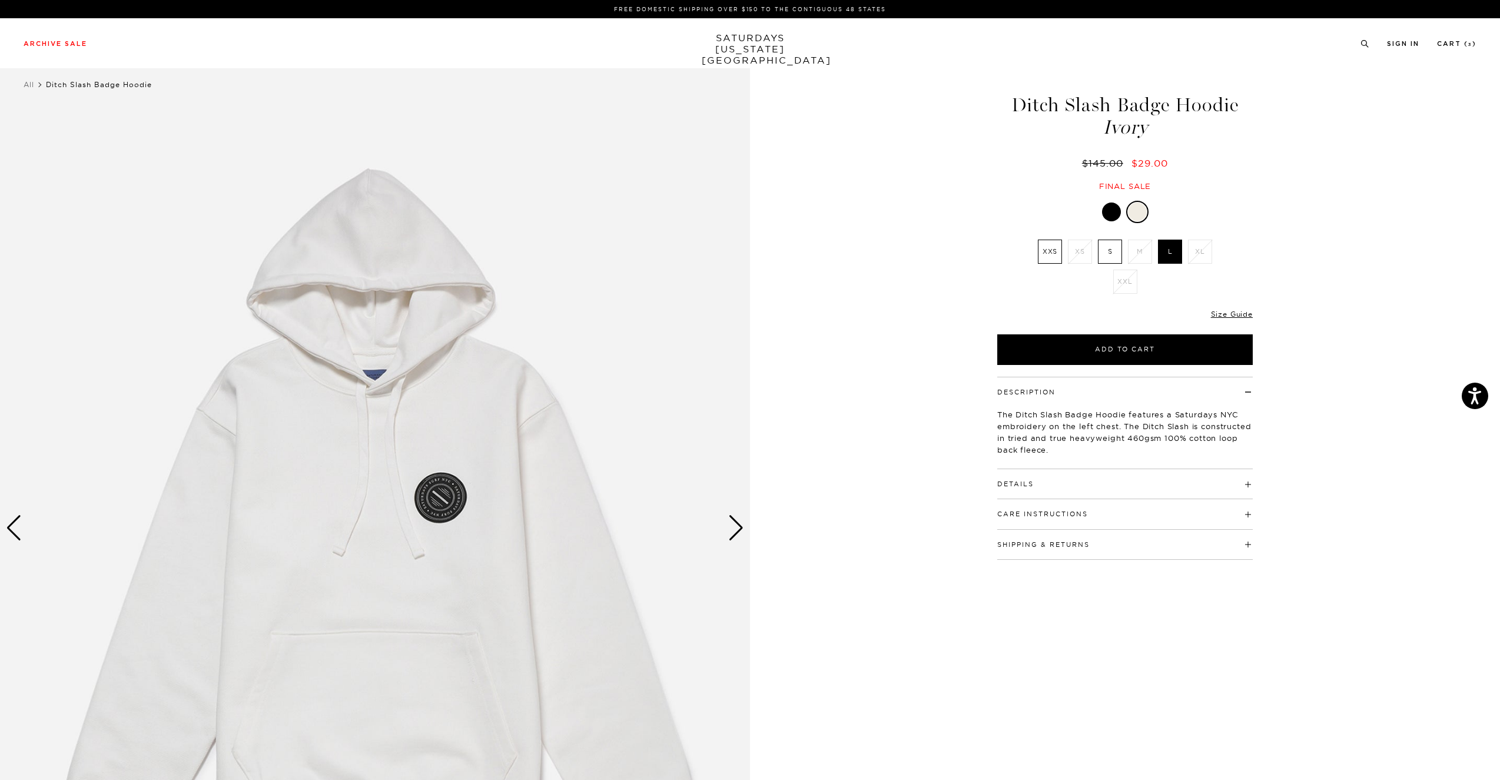
click at [736, 531] on div "Next slide" at bounding box center [736, 528] width 16 height 26
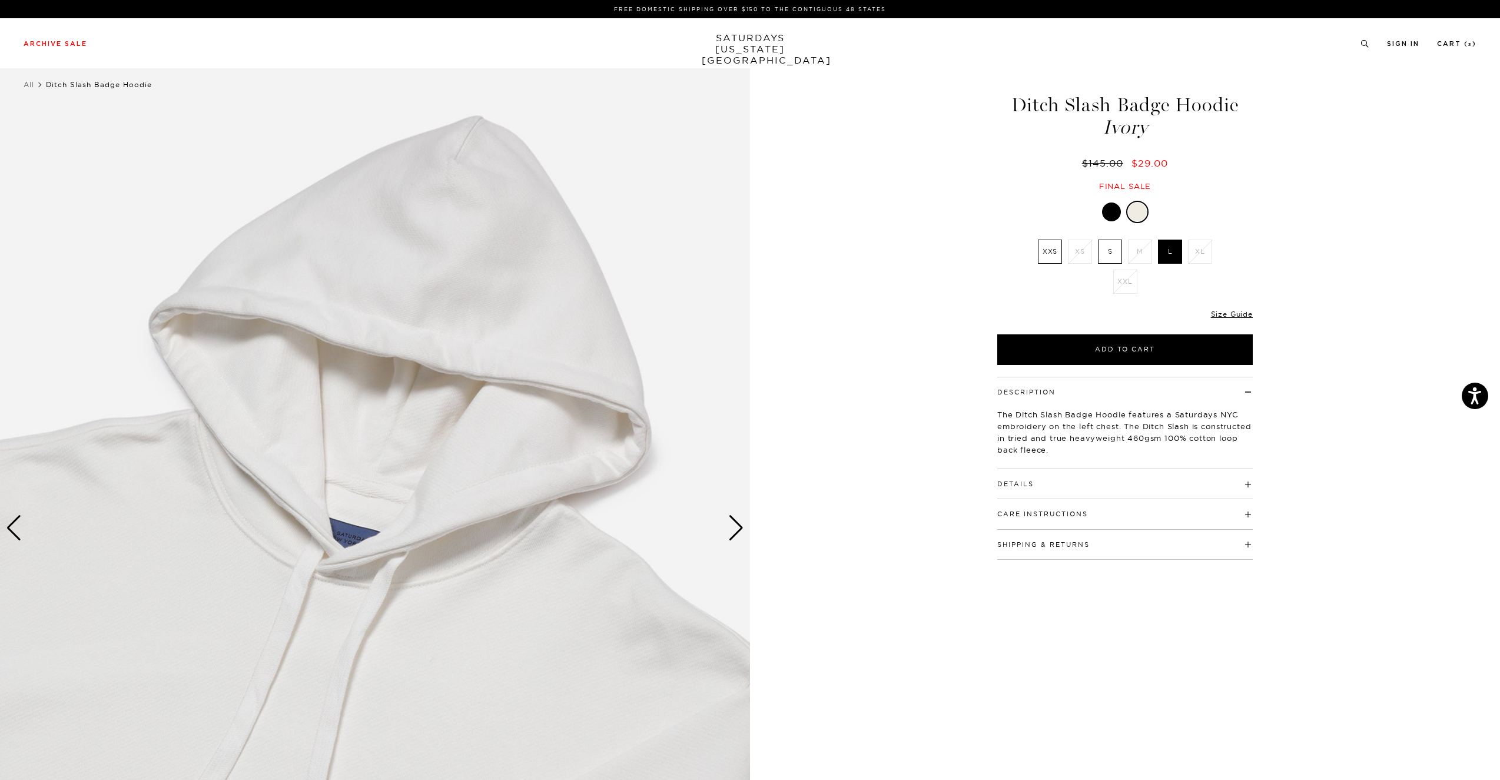
click at [736, 531] on div "Next slide" at bounding box center [736, 528] width 16 height 26
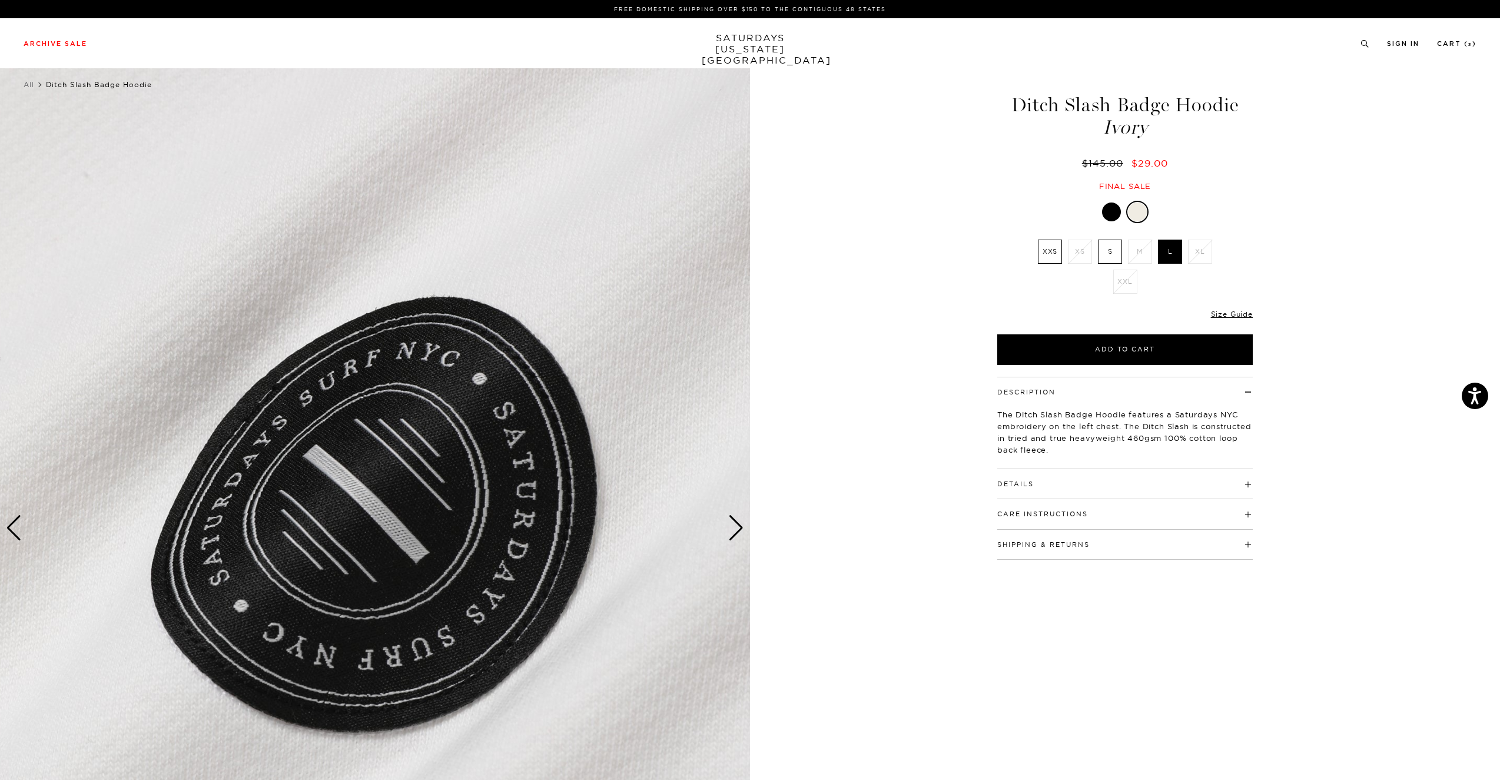
click at [736, 531] on div "Next slide" at bounding box center [736, 528] width 16 height 26
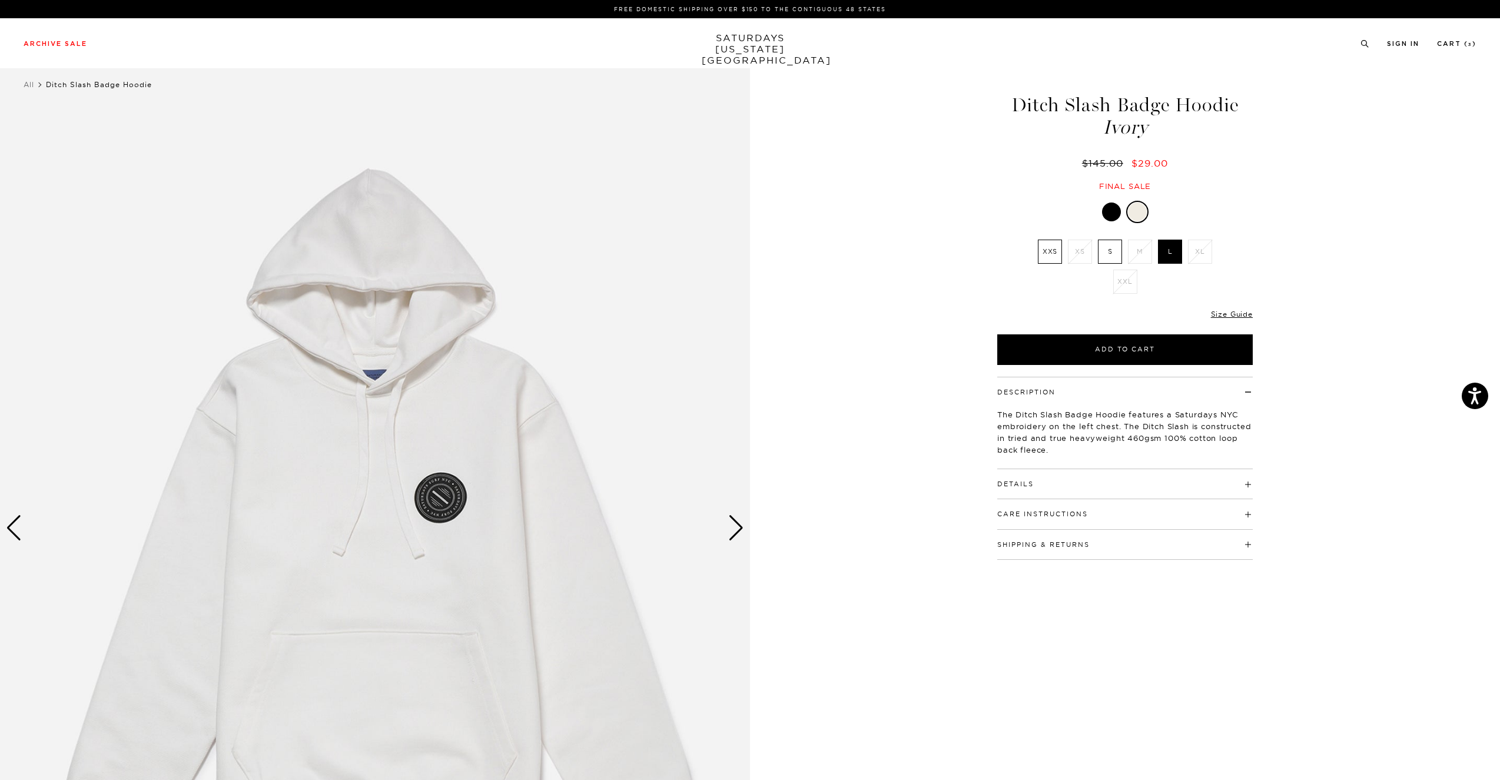
click at [736, 531] on div "Next slide" at bounding box center [736, 528] width 16 height 26
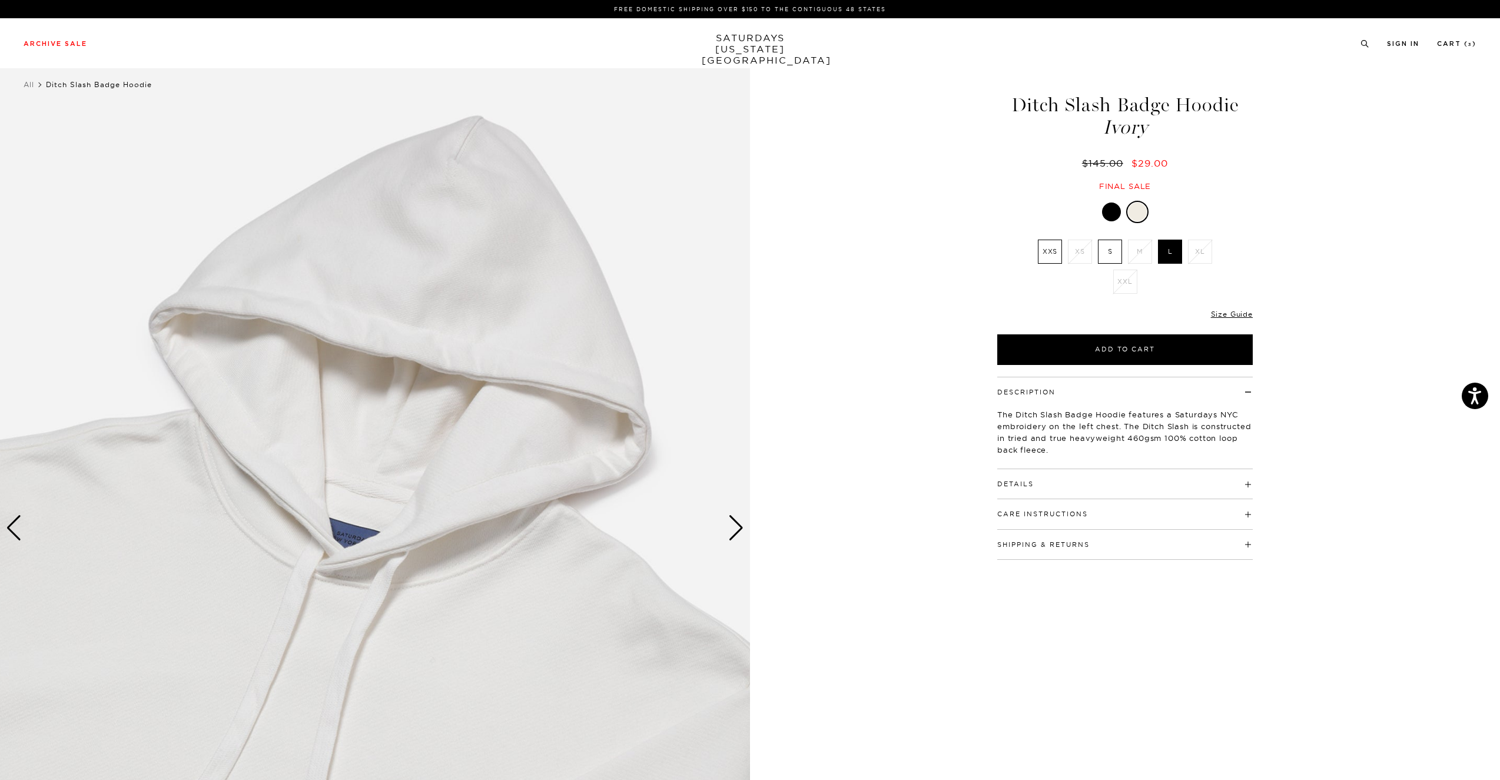
click at [736, 531] on div "Next slide" at bounding box center [736, 528] width 16 height 26
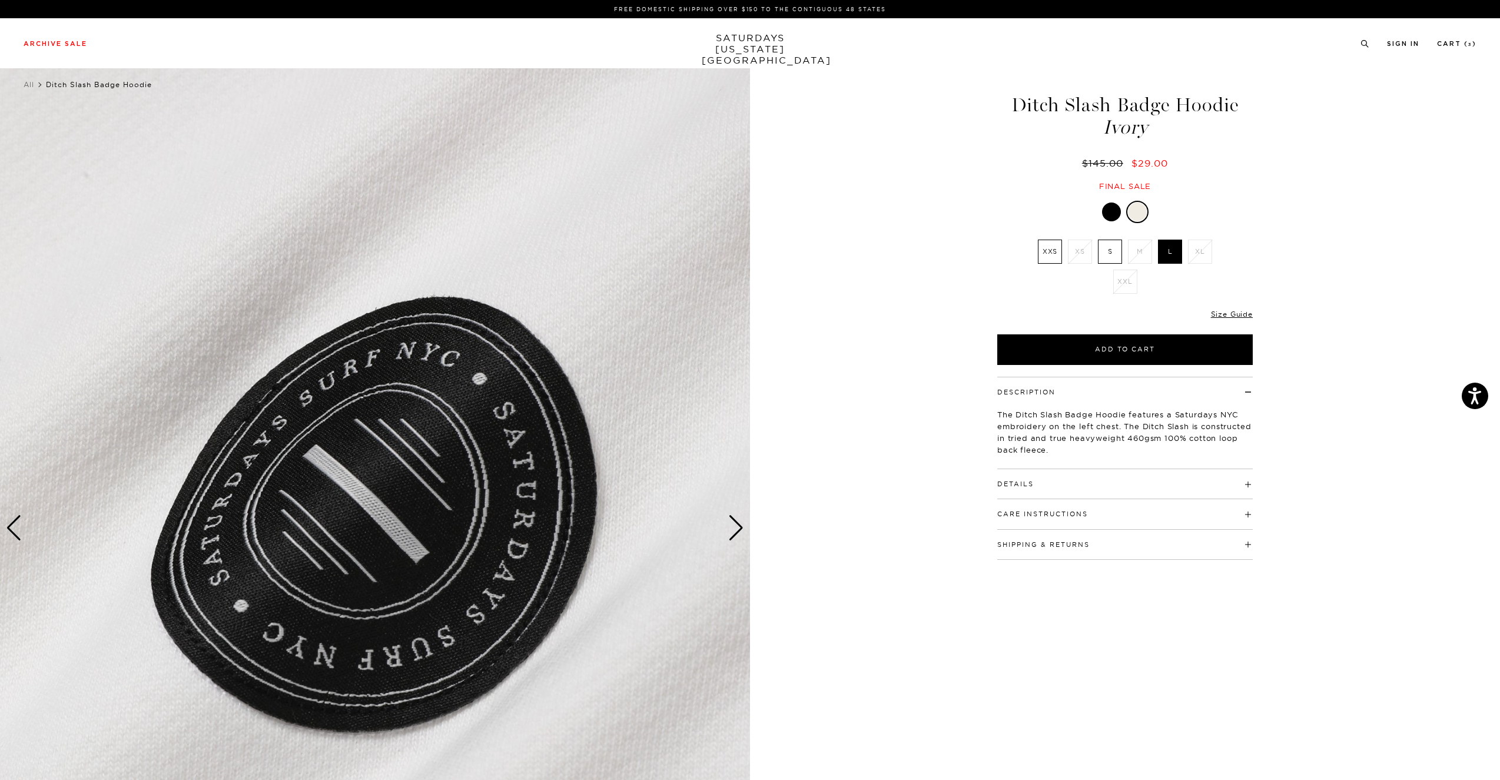
click at [736, 531] on div "Next slide" at bounding box center [736, 528] width 16 height 26
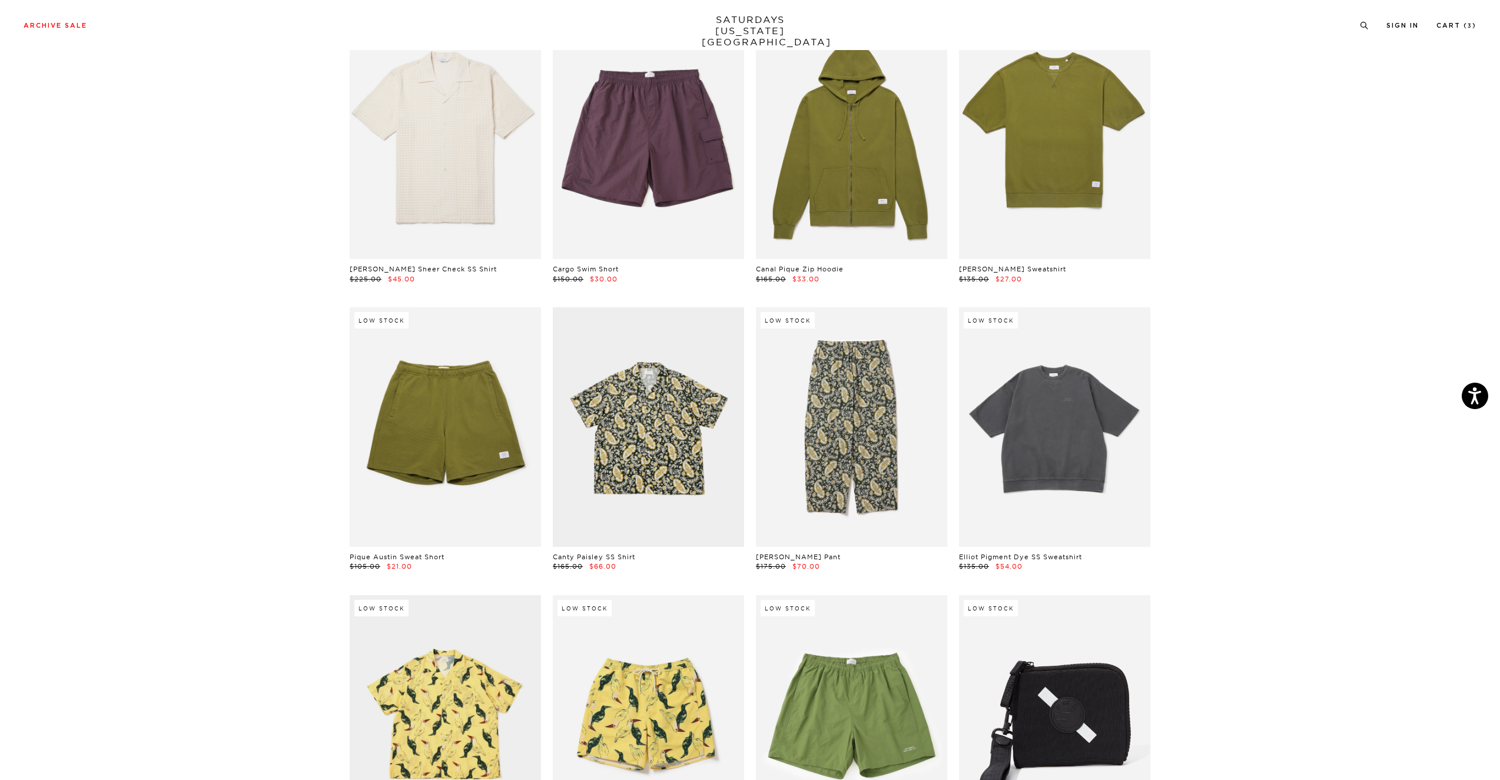
scroll to position [6437, 5]
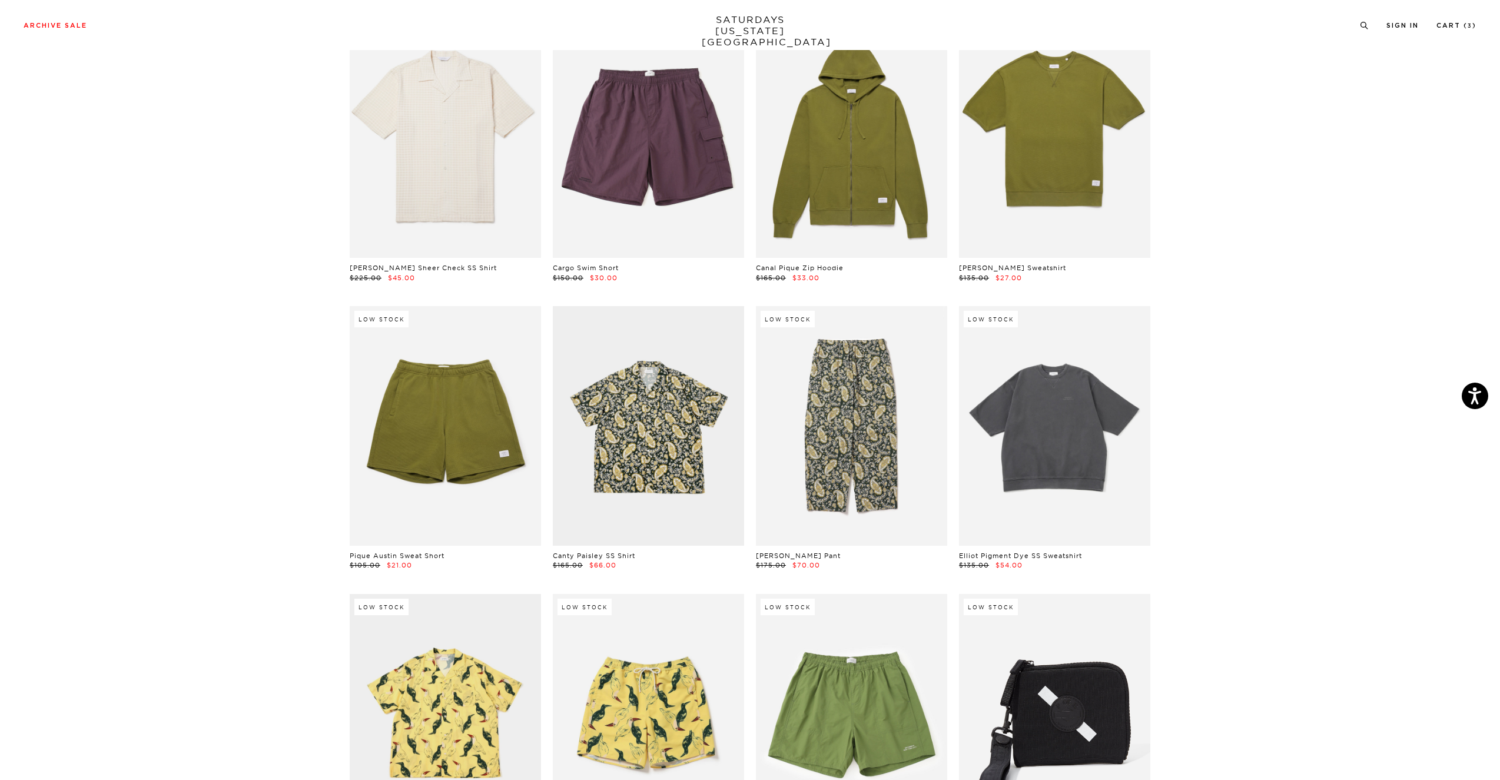
click at [1086, 380] on link at bounding box center [1054, 425] width 191 height 239
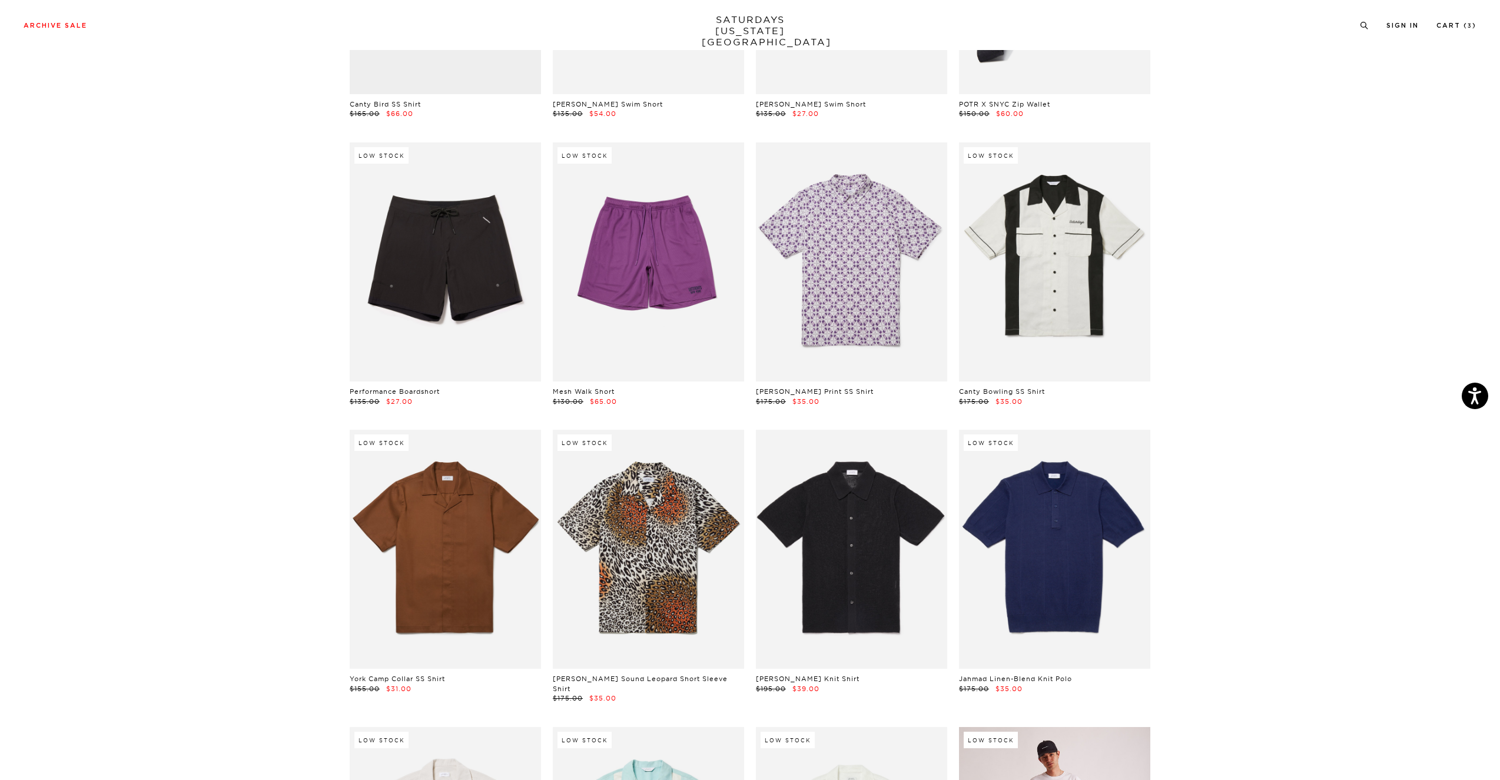
scroll to position [7212, 2]
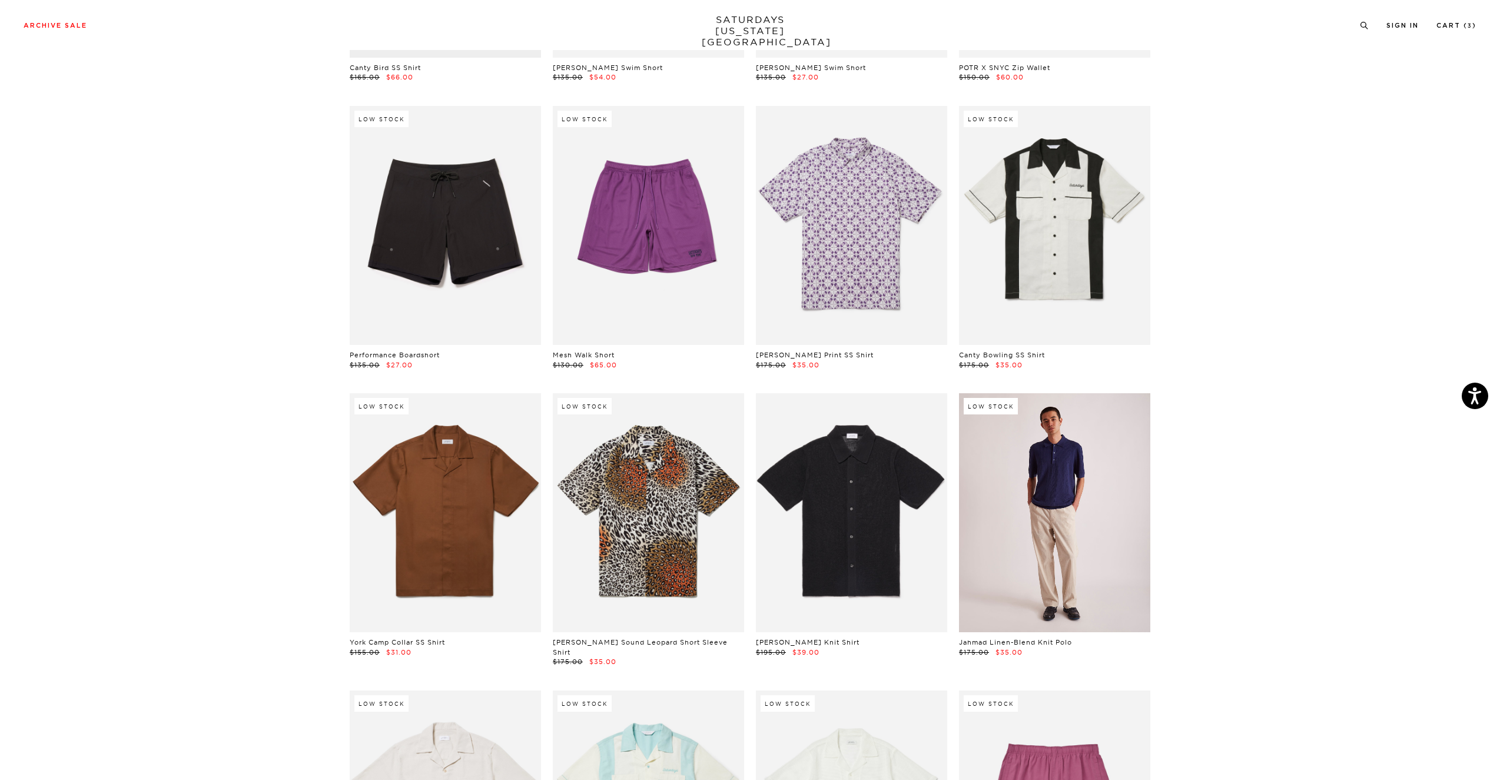
click at [1052, 543] on link at bounding box center [1054, 512] width 191 height 239
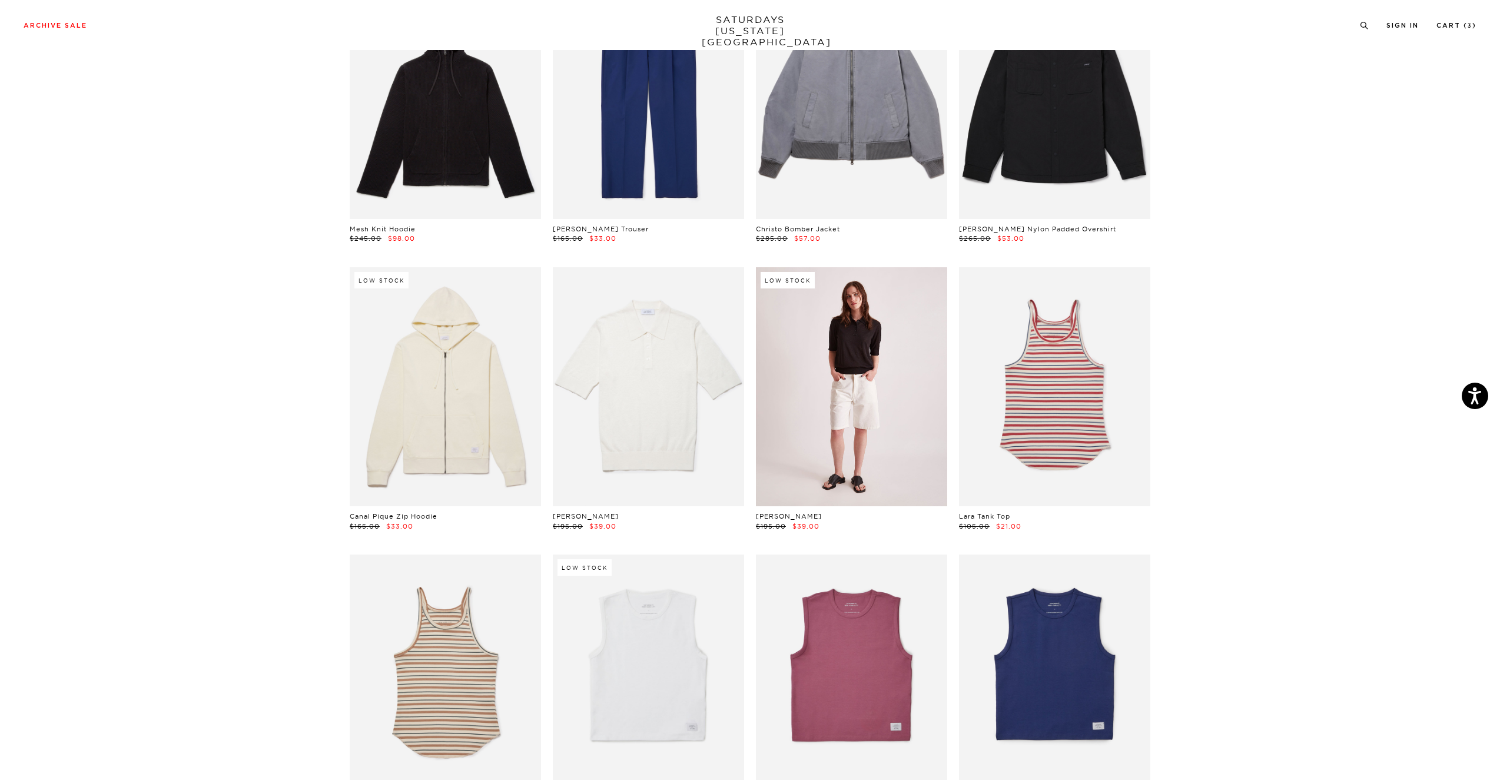
scroll to position [13432, 7]
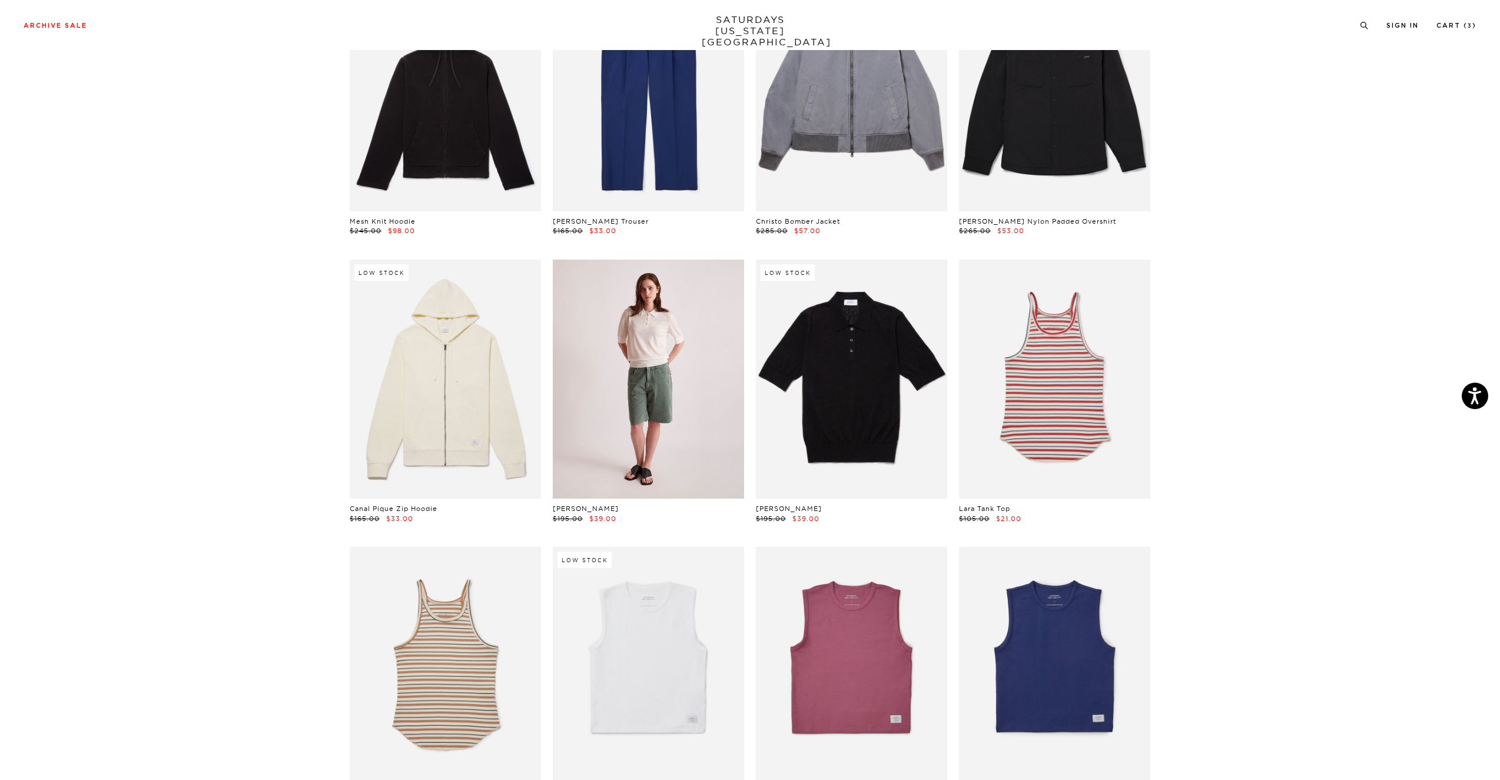
click at [662, 271] on link at bounding box center [648, 379] width 191 height 239
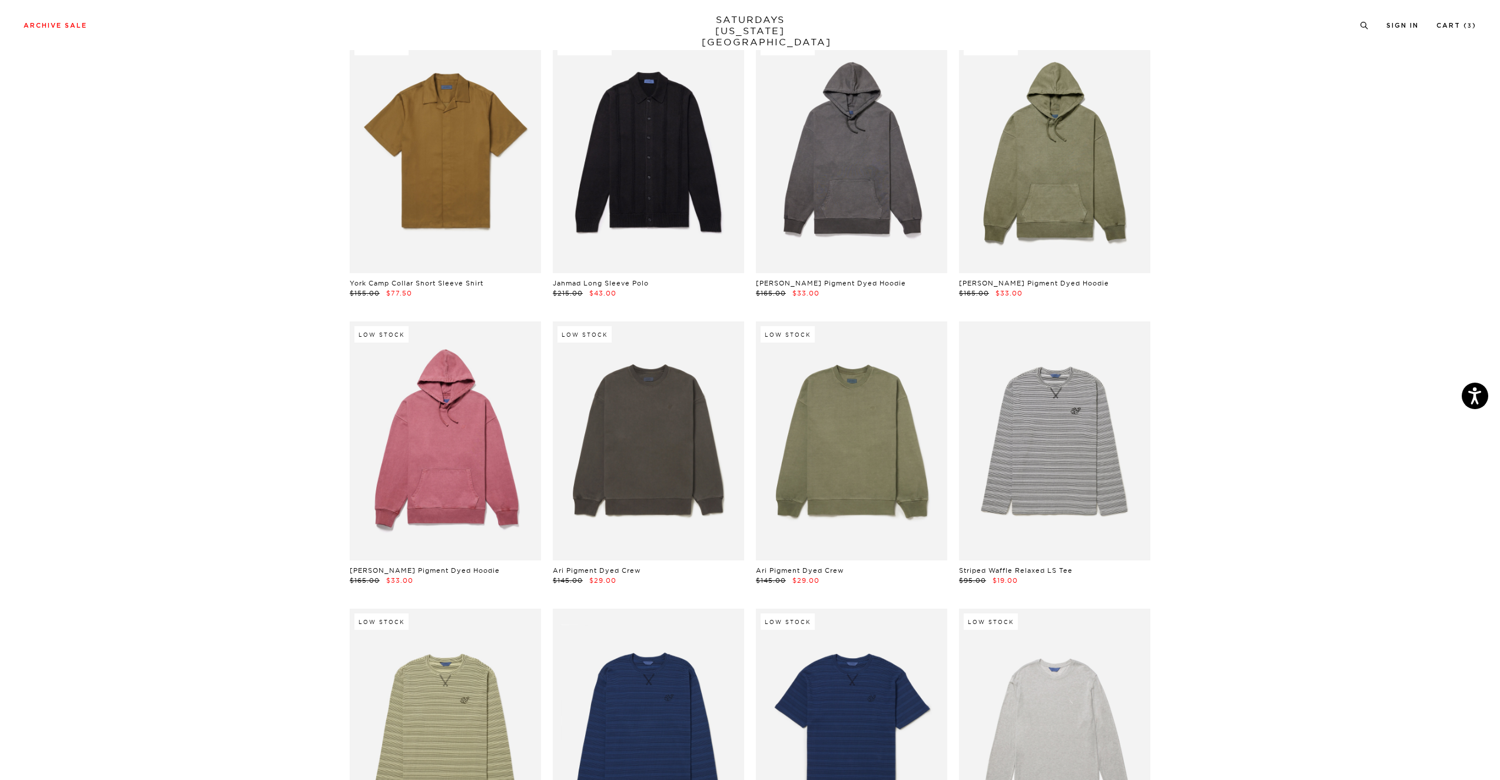
scroll to position [15960, 0]
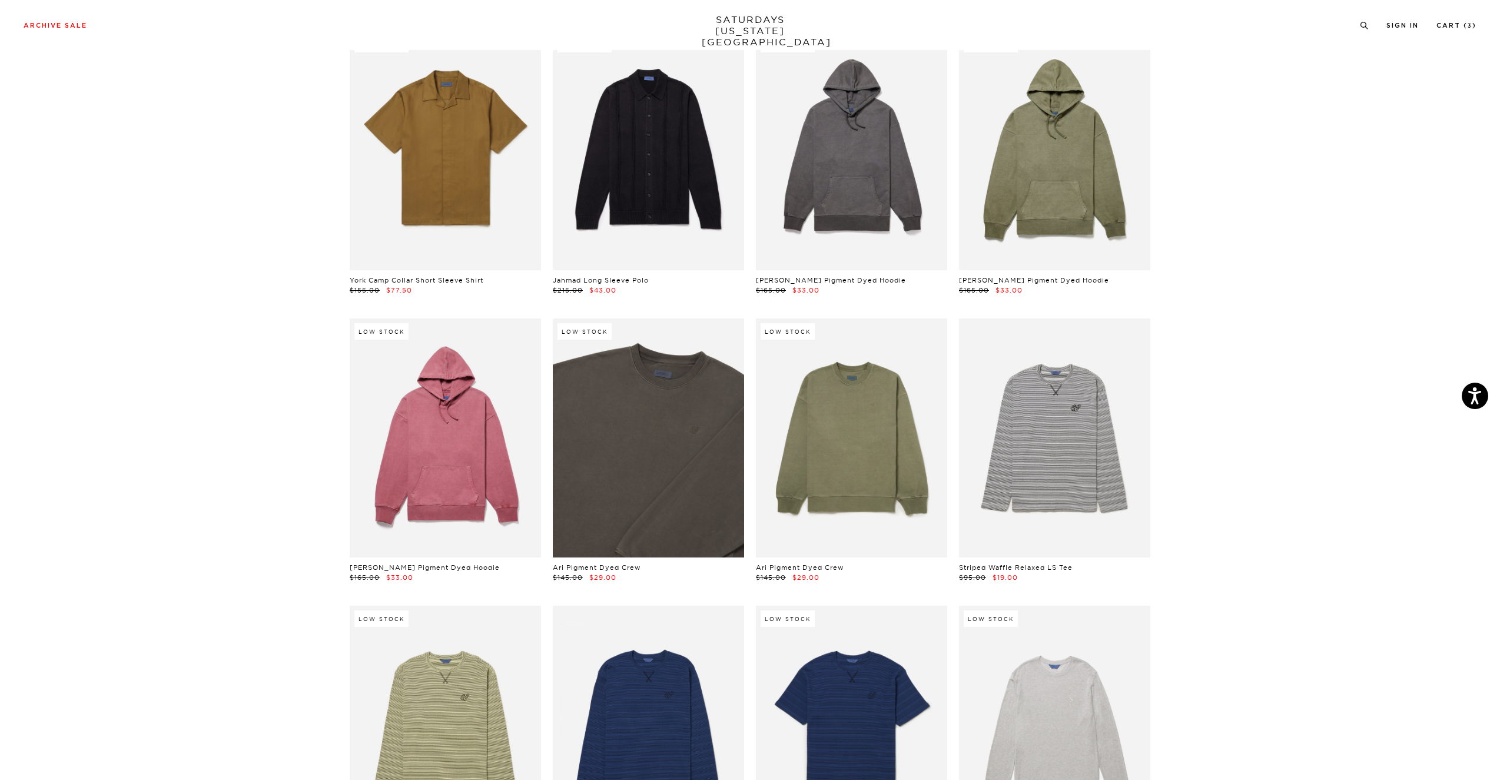
click at [712, 372] on link at bounding box center [648, 438] width 191 height 239
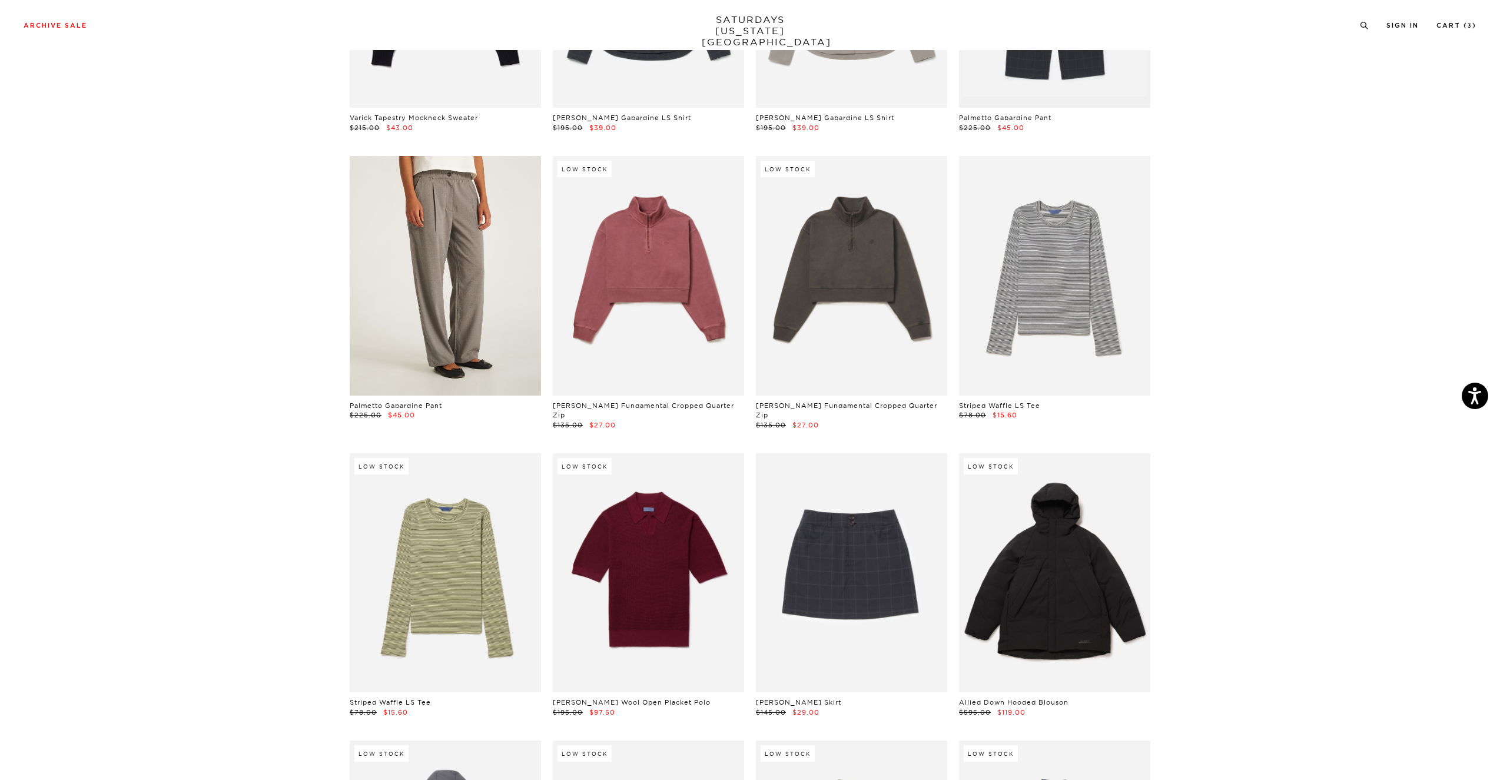
scroll to position [17555, 7]
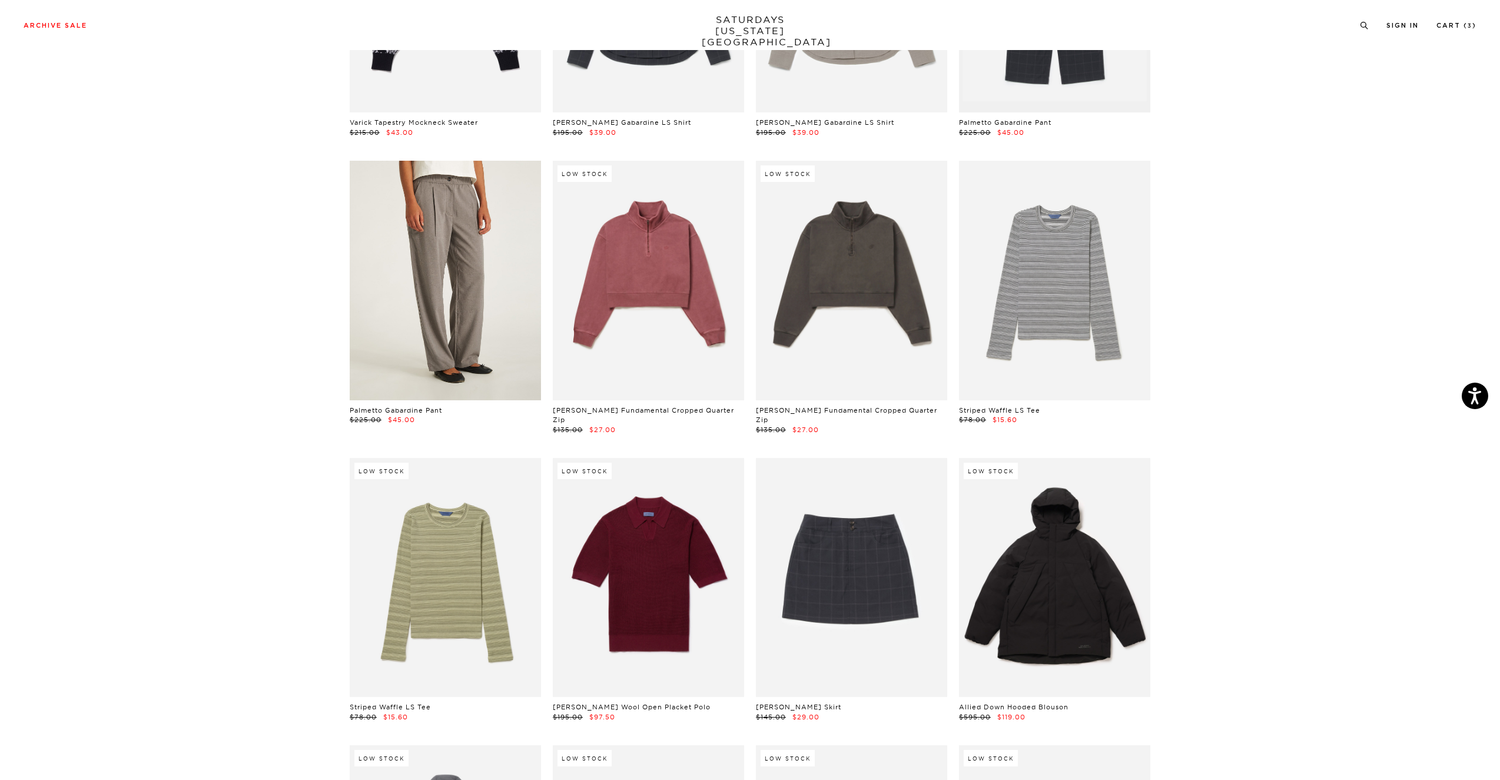
click at [460, 161] on link at bounding box center [445, 280] width 191 height 239
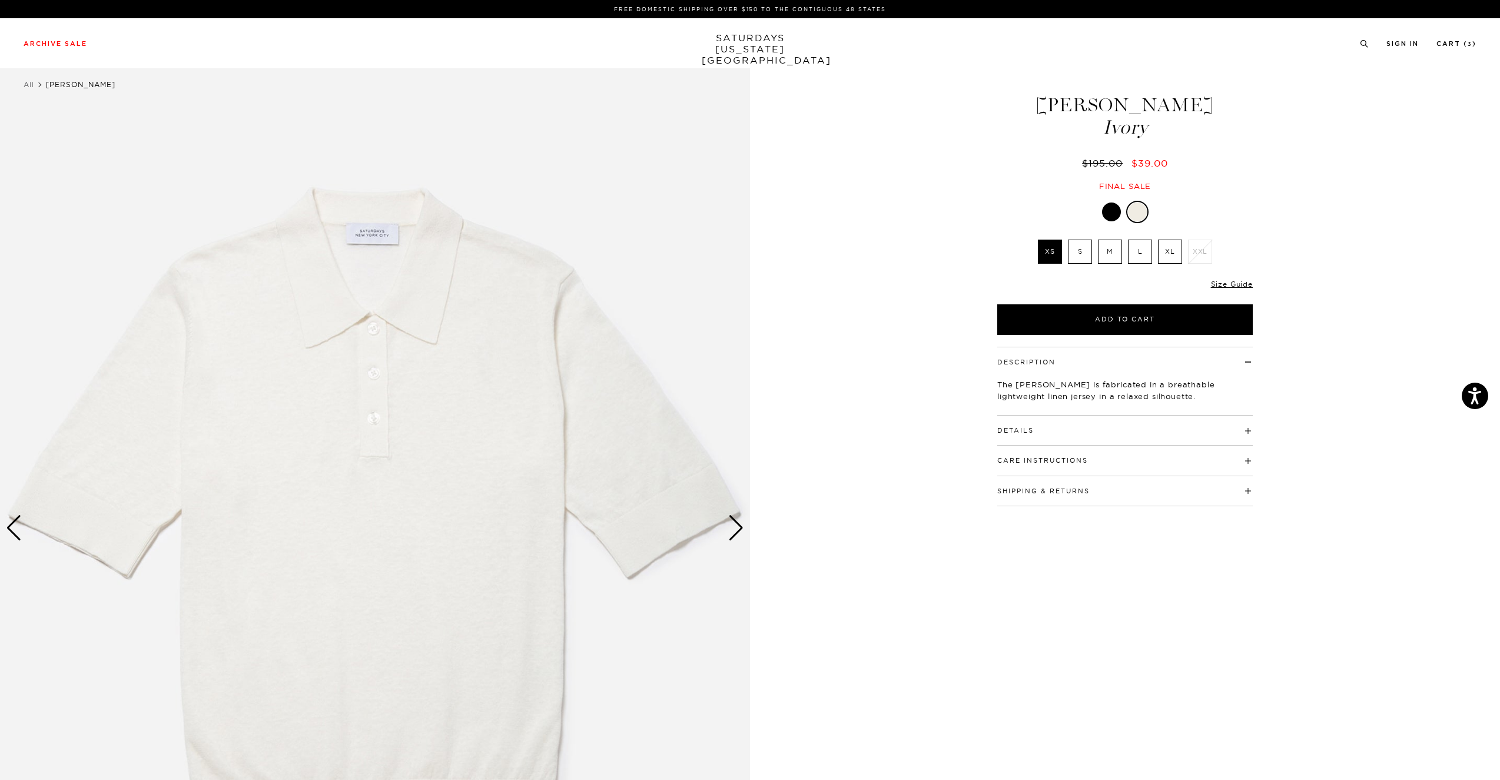
click at [733, 533] on div "Next slide" at bounding box center [736, 528] width 16 height 26
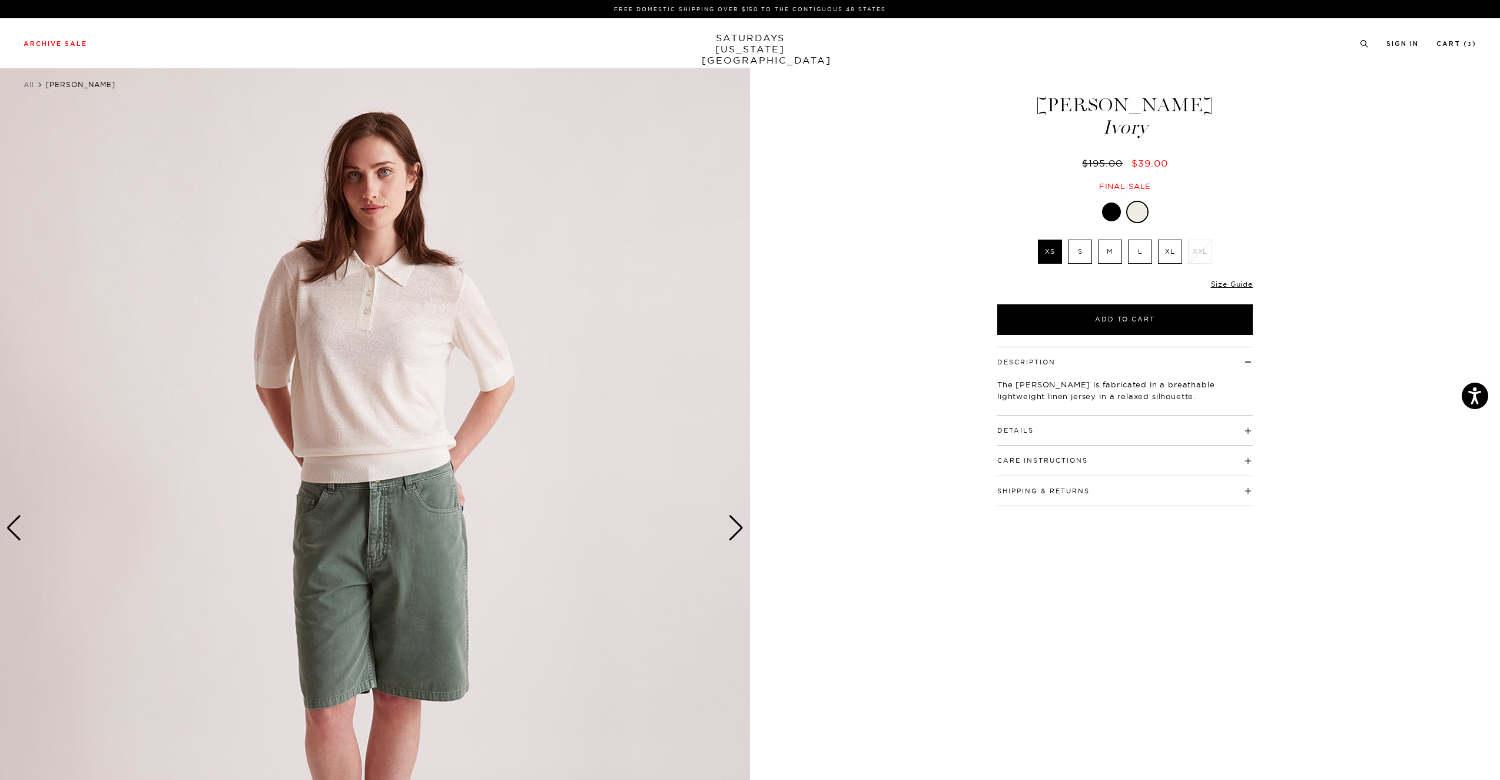
click at [733, 533] on div "Next slide" at bounding box center [736, 528] width 16 height 26
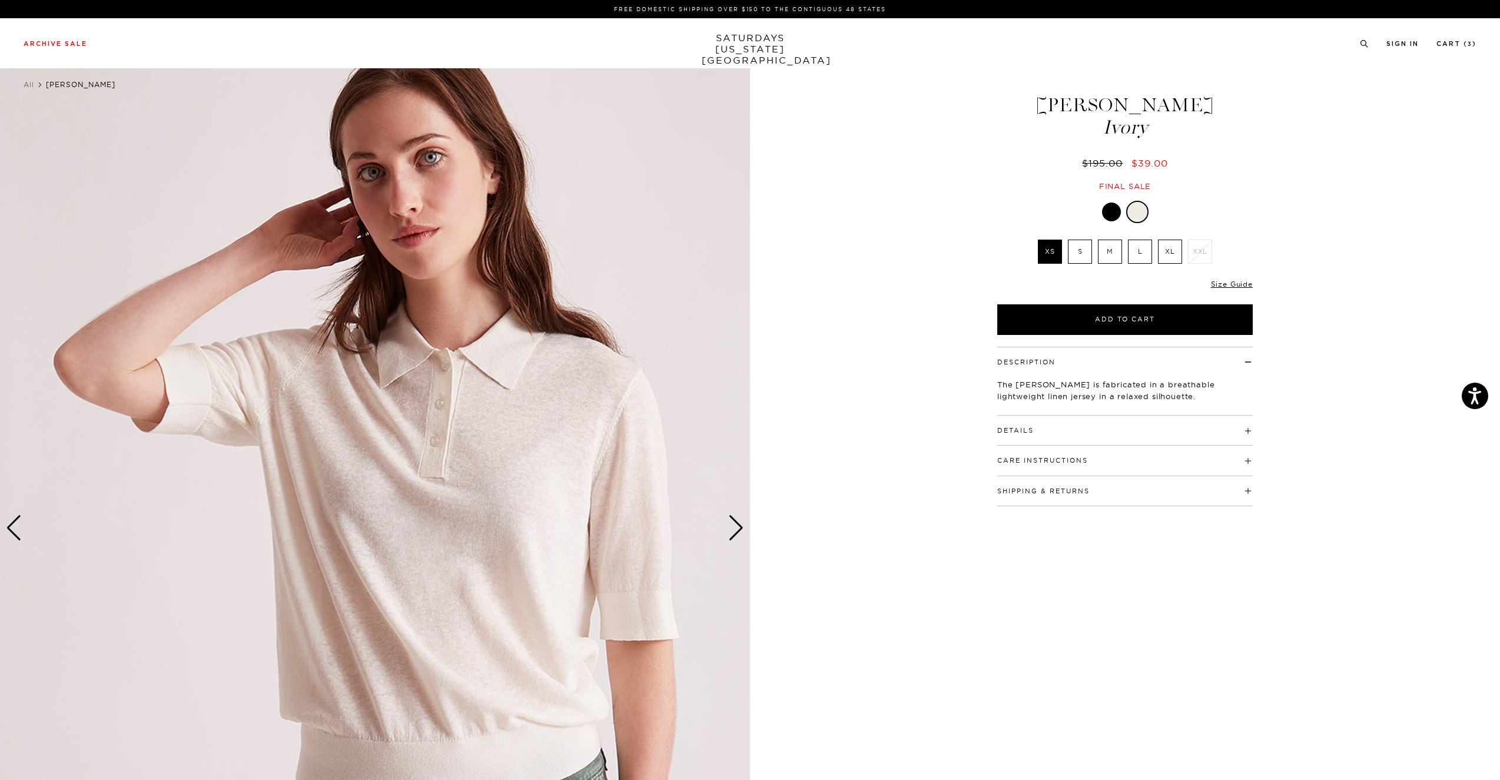
click at [733, 533] on div "Next slide" at bounding box center [736, 528] width 16 height 26
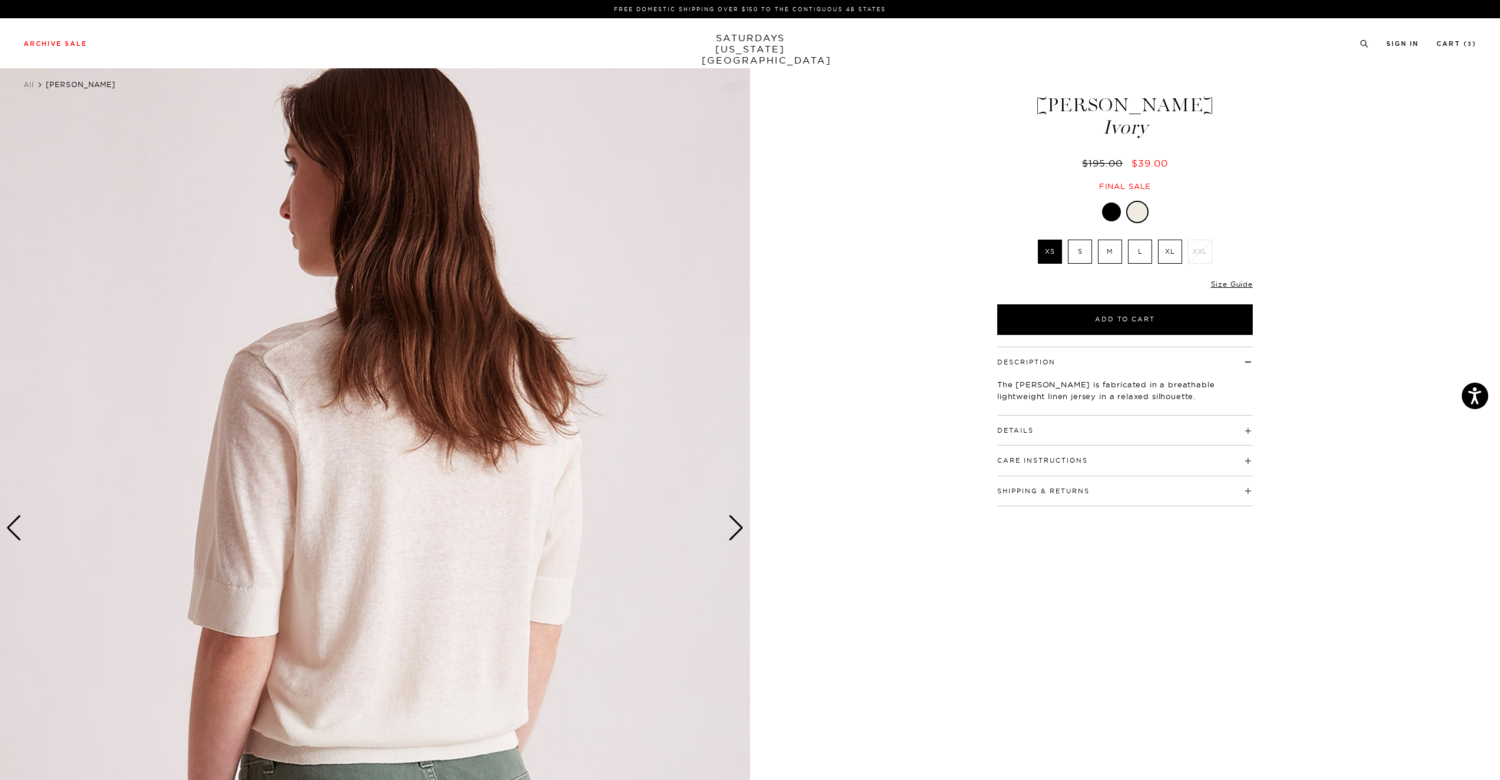
click at [733, 533] on div "Next slide" at bounding box center [736, 528] width 16 height 26
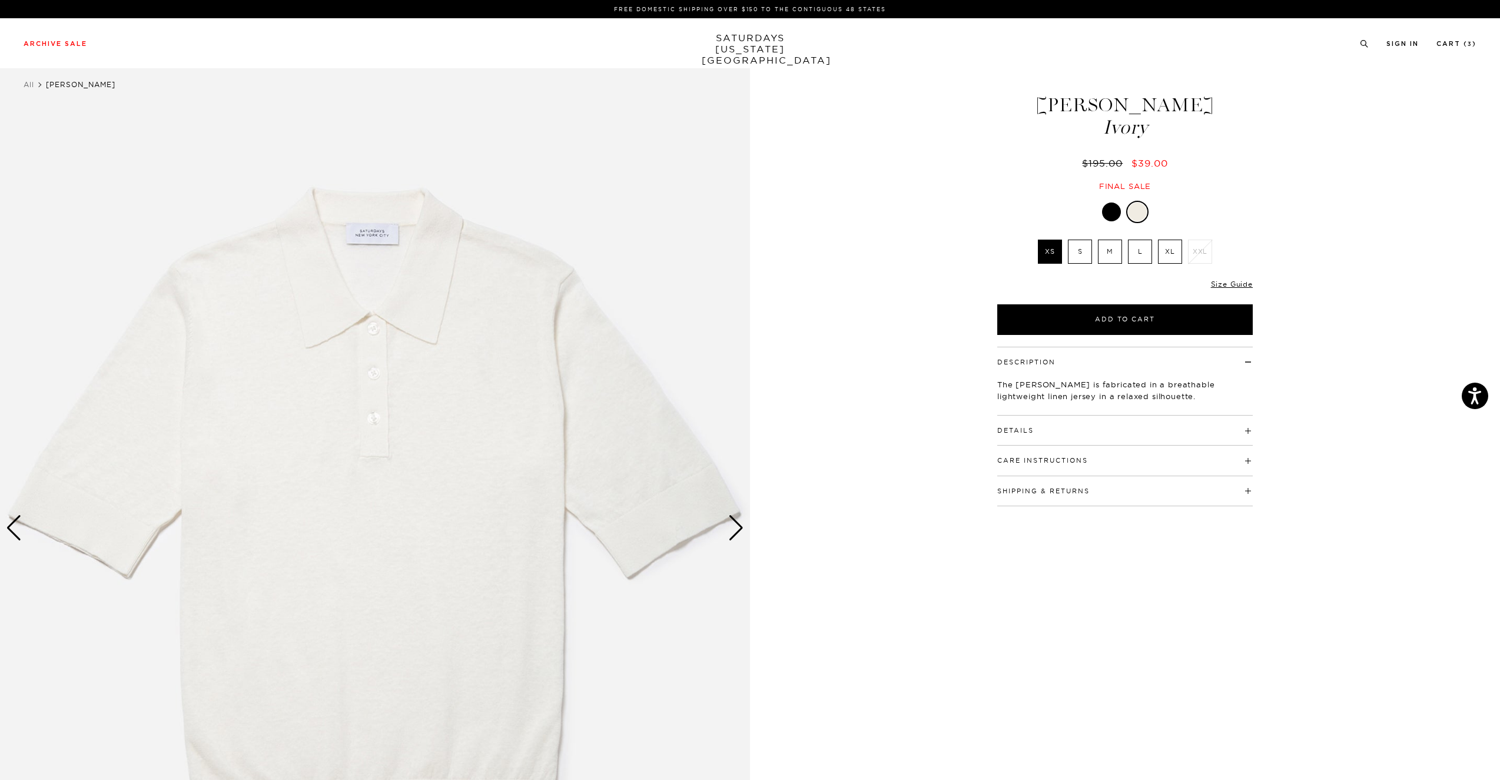
click at [733, 533] on div "Next slide" at bounding box center [736, 528] width 16 height 26
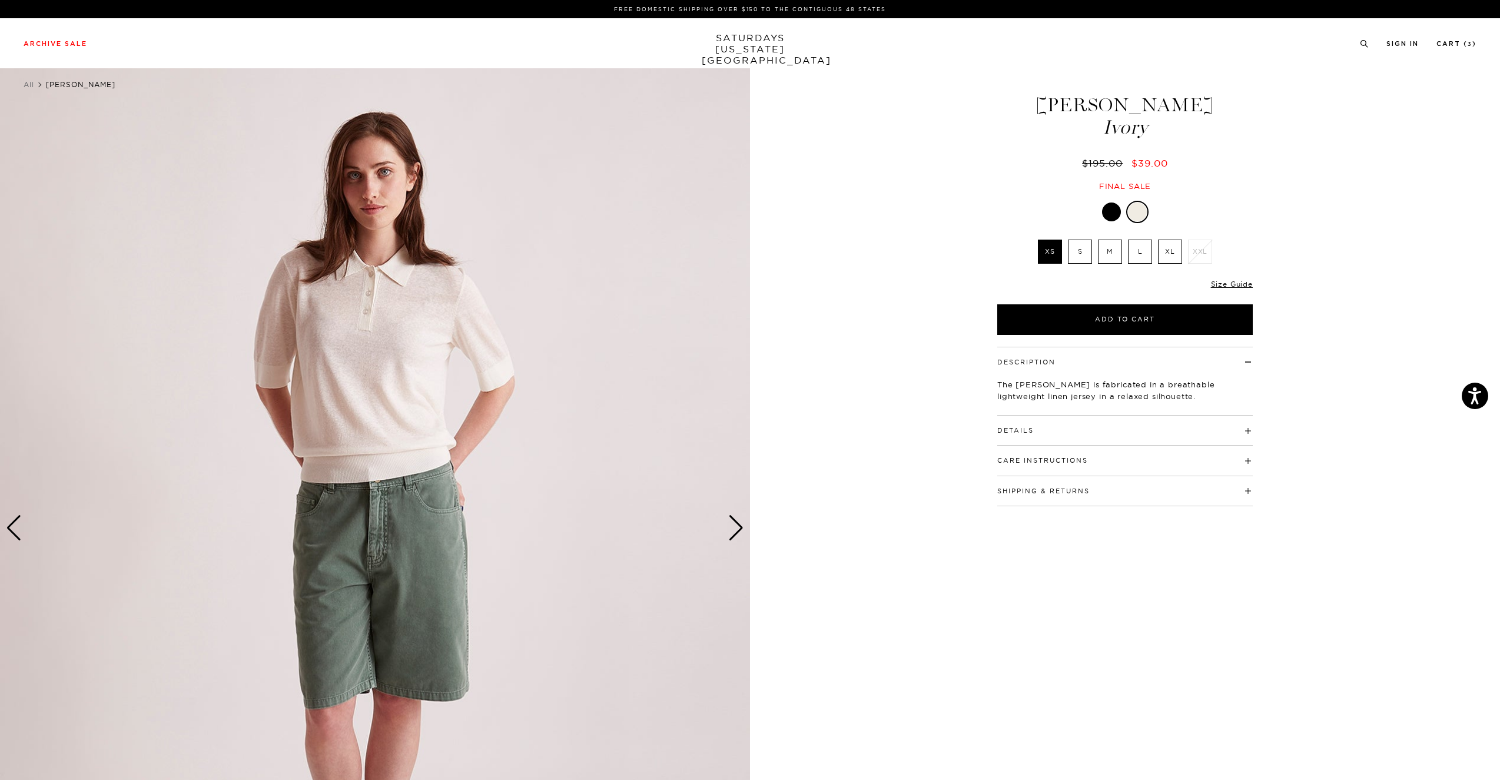
click at [1114, 207] on div at bounding box center [1111, 212] width 19 height 19
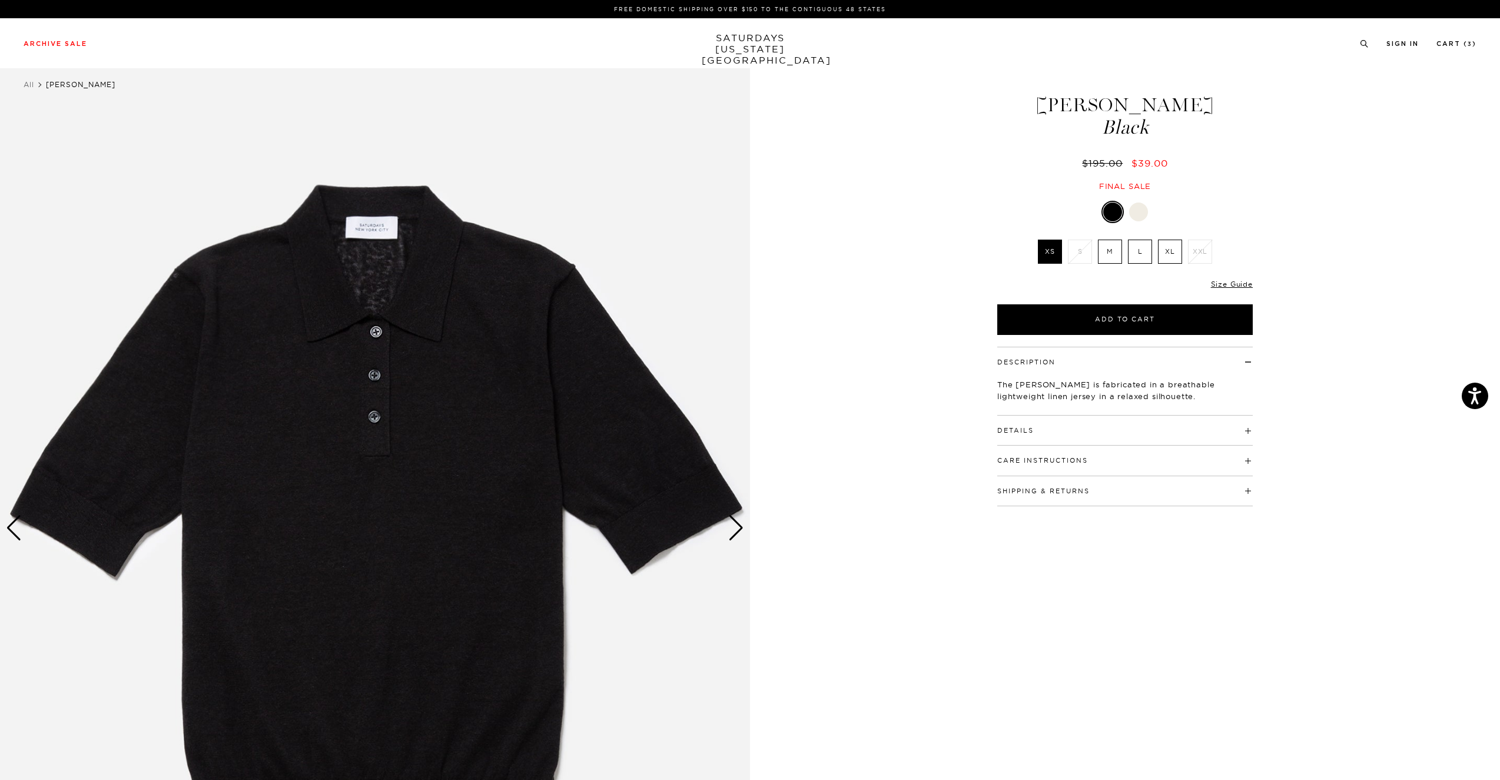
click at [737, 527] on div "Next slide" at bounding box center [736, 528] width 16 height 26
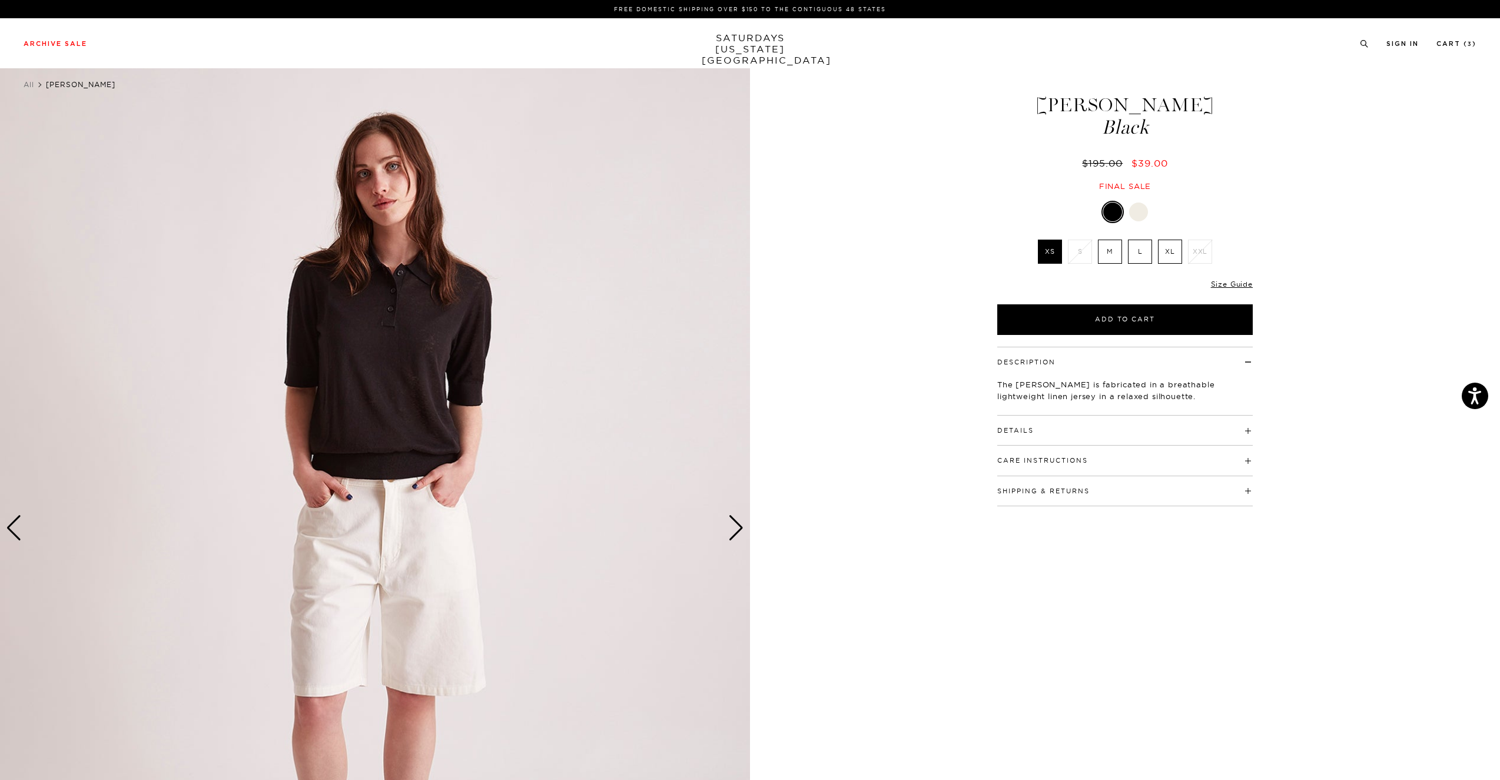
click at [737, 527] on div "Next slide" at bounding box center [736, 528] width 16 height 26
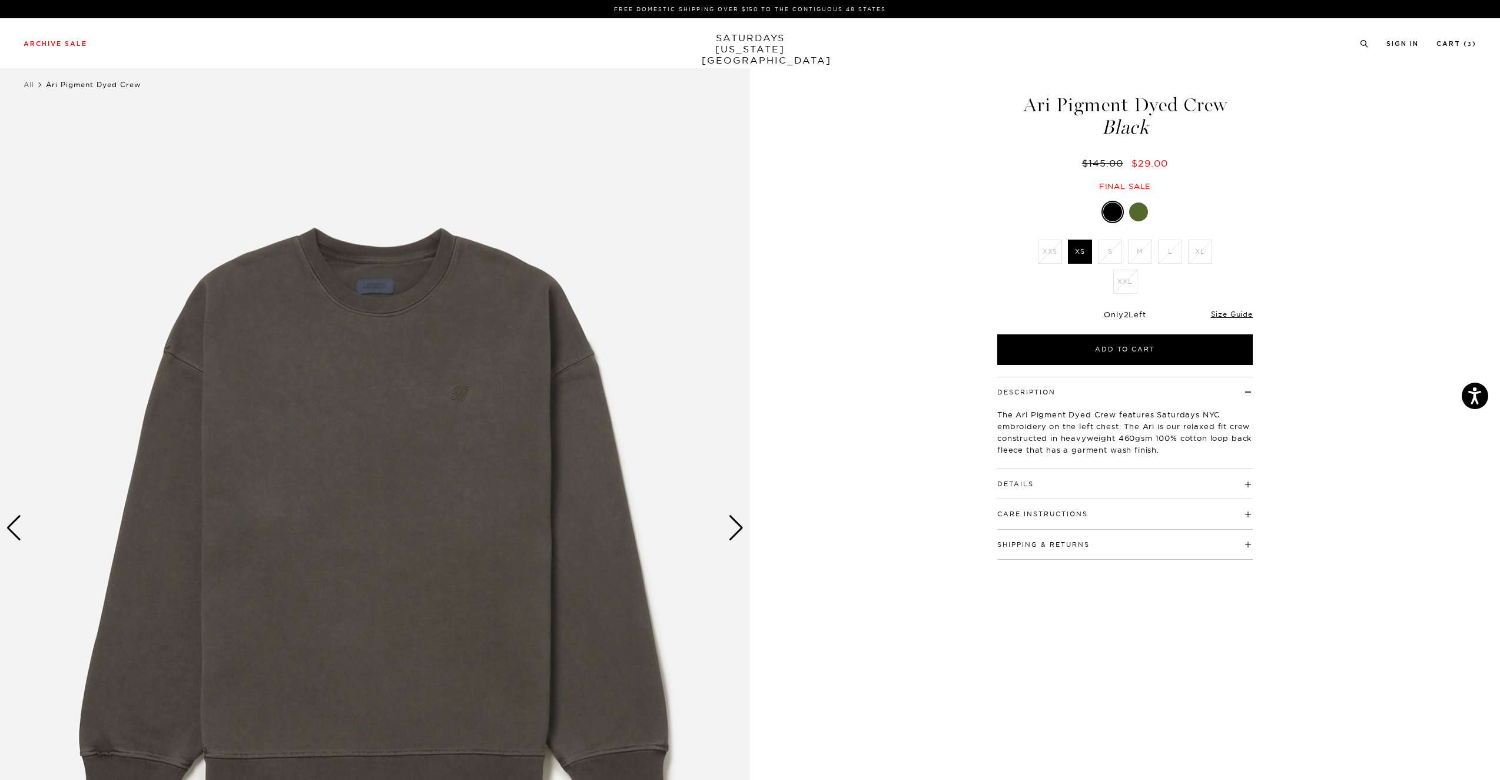
click at [1140, 208] on div at bounding box center [1138, 212] width 19 height 19
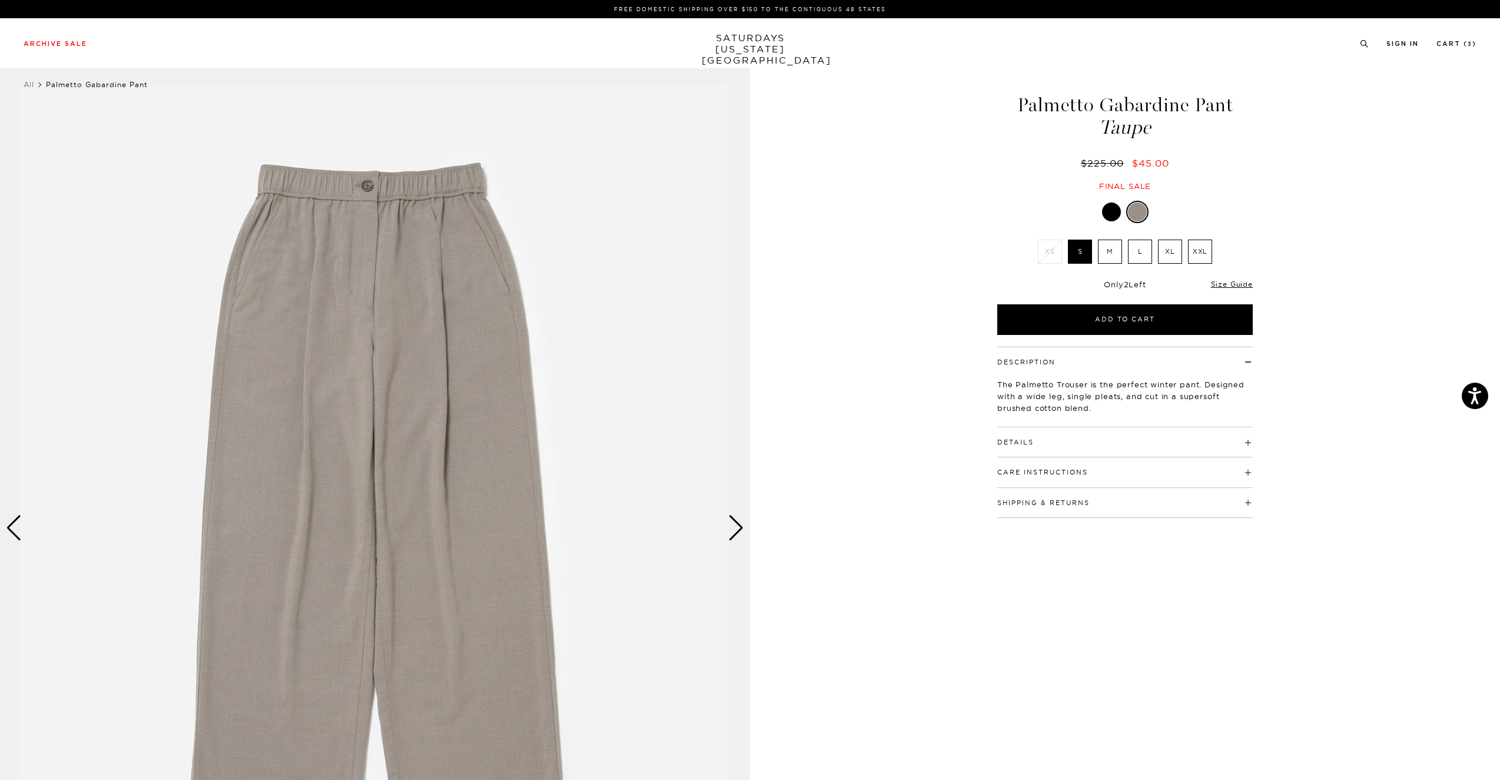
scroll to position [1, 1]
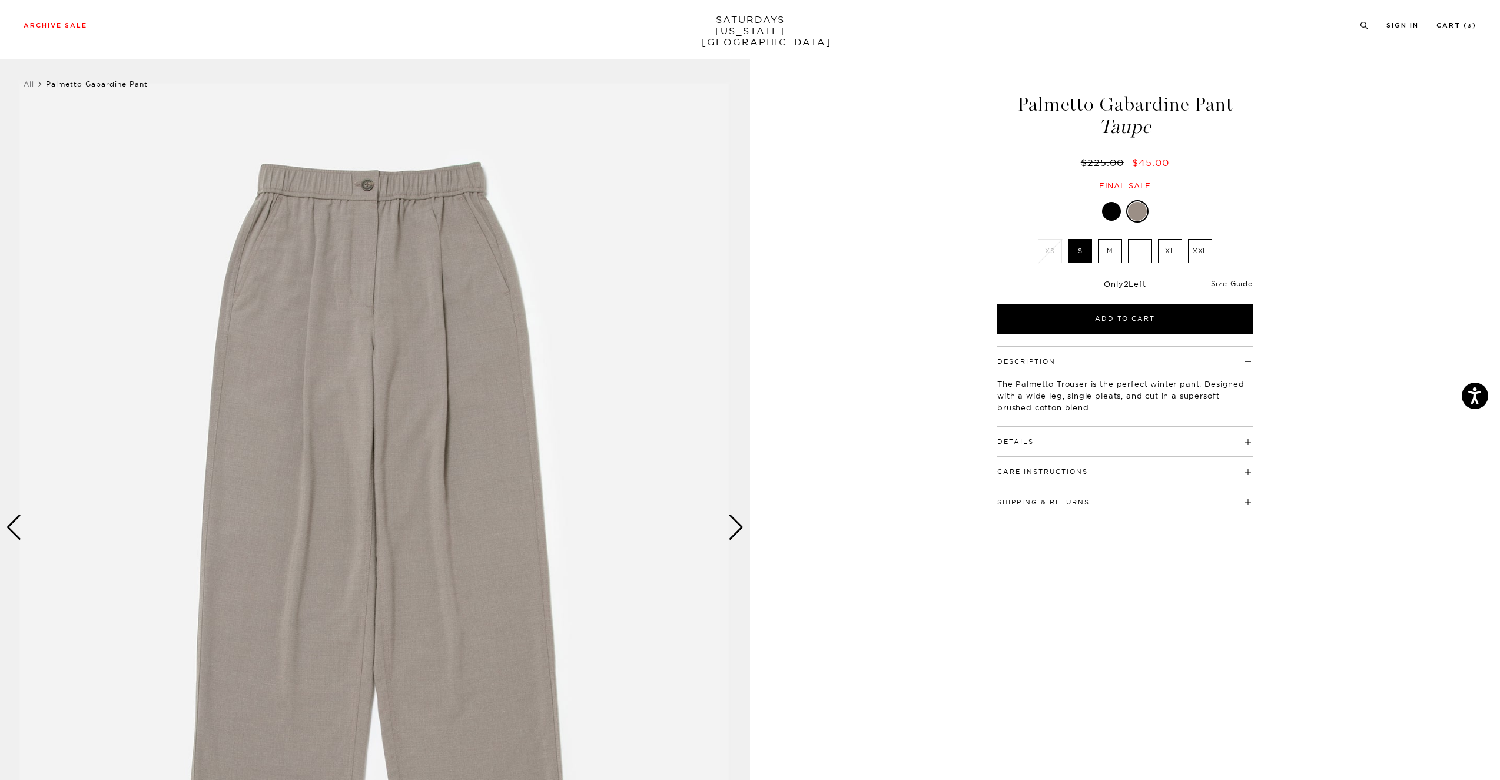
click at [740, 538] on div "Next slide" at bounding box center [736, 528] width 16 height 26
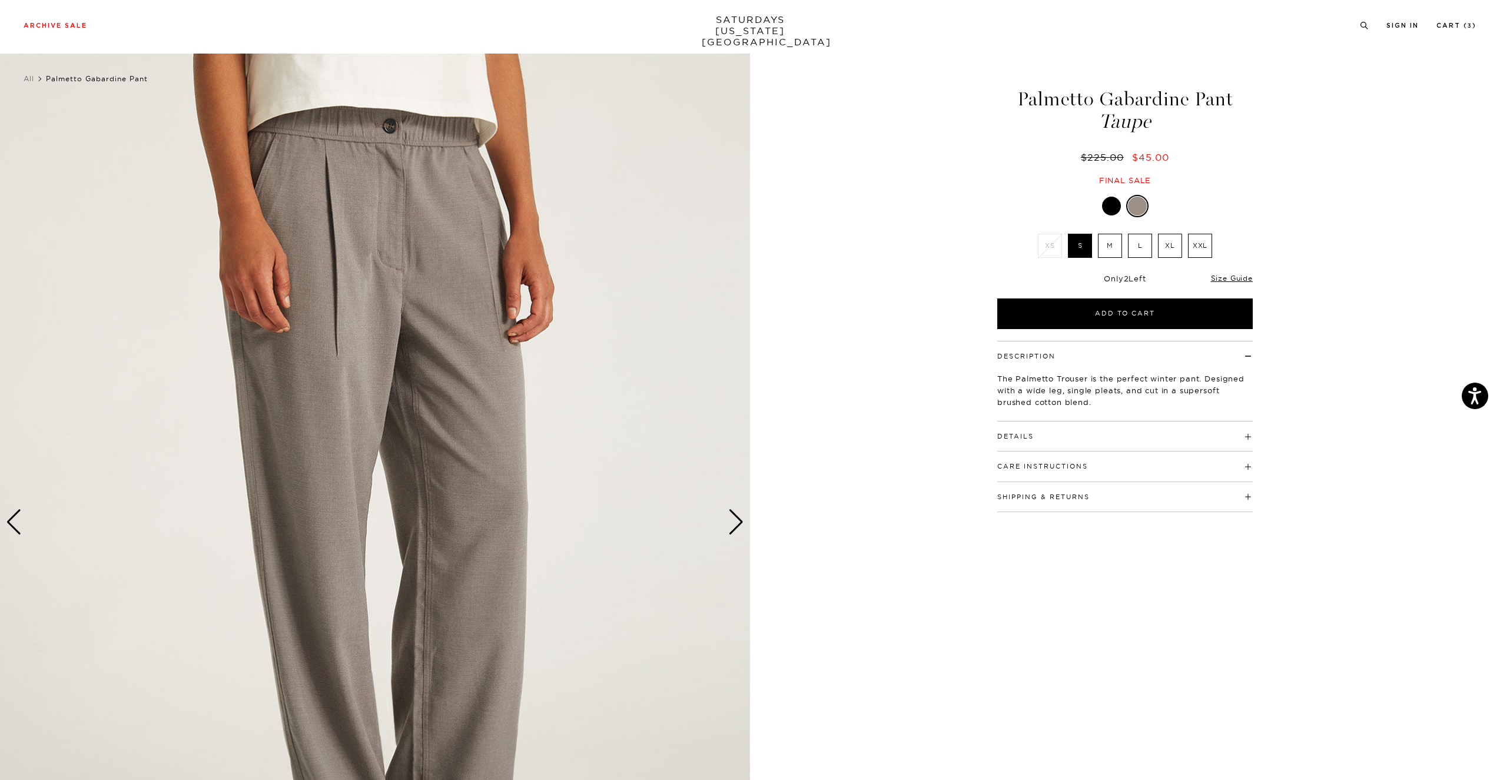
click at [738, 536] on div "2 / 6" at bounding box center [375, 523] width 750 height 938
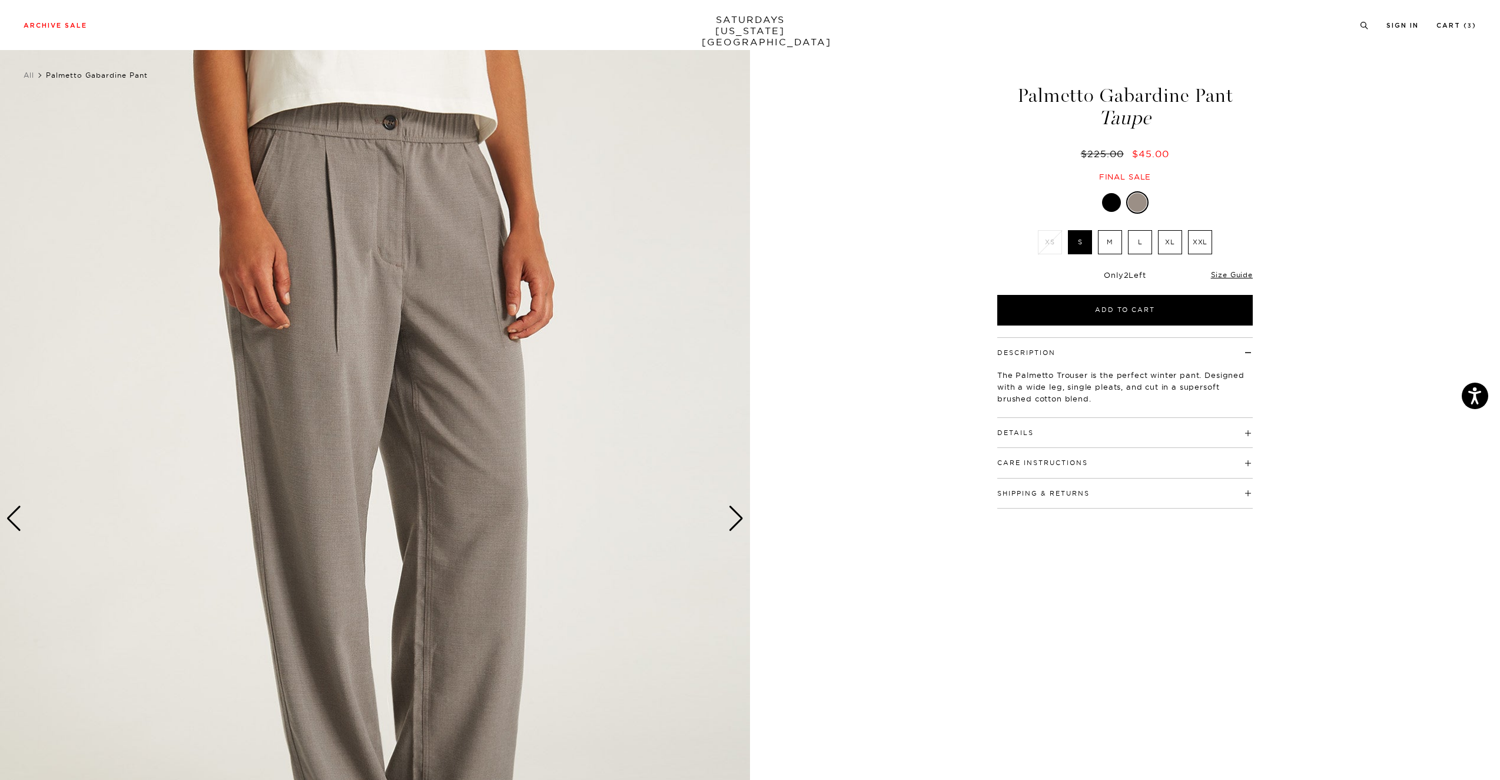
scroll to position [9, 0]
click at [734, 513] on div "Next slide" at bounding box center [736, 519] width 16 height 26
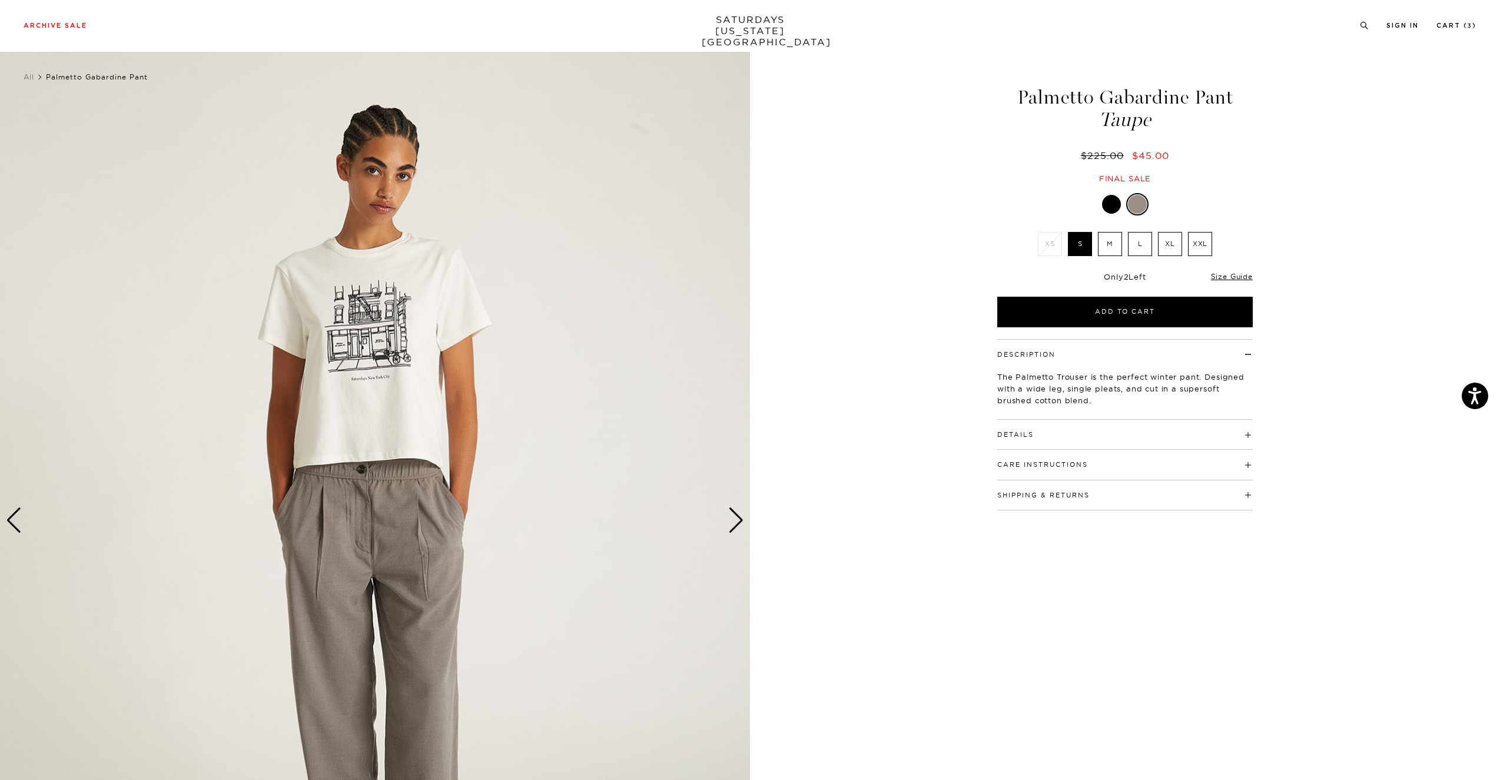
click at [734, 513] on div "Next slide" at bounding box center [736, 521] width 16 height 26
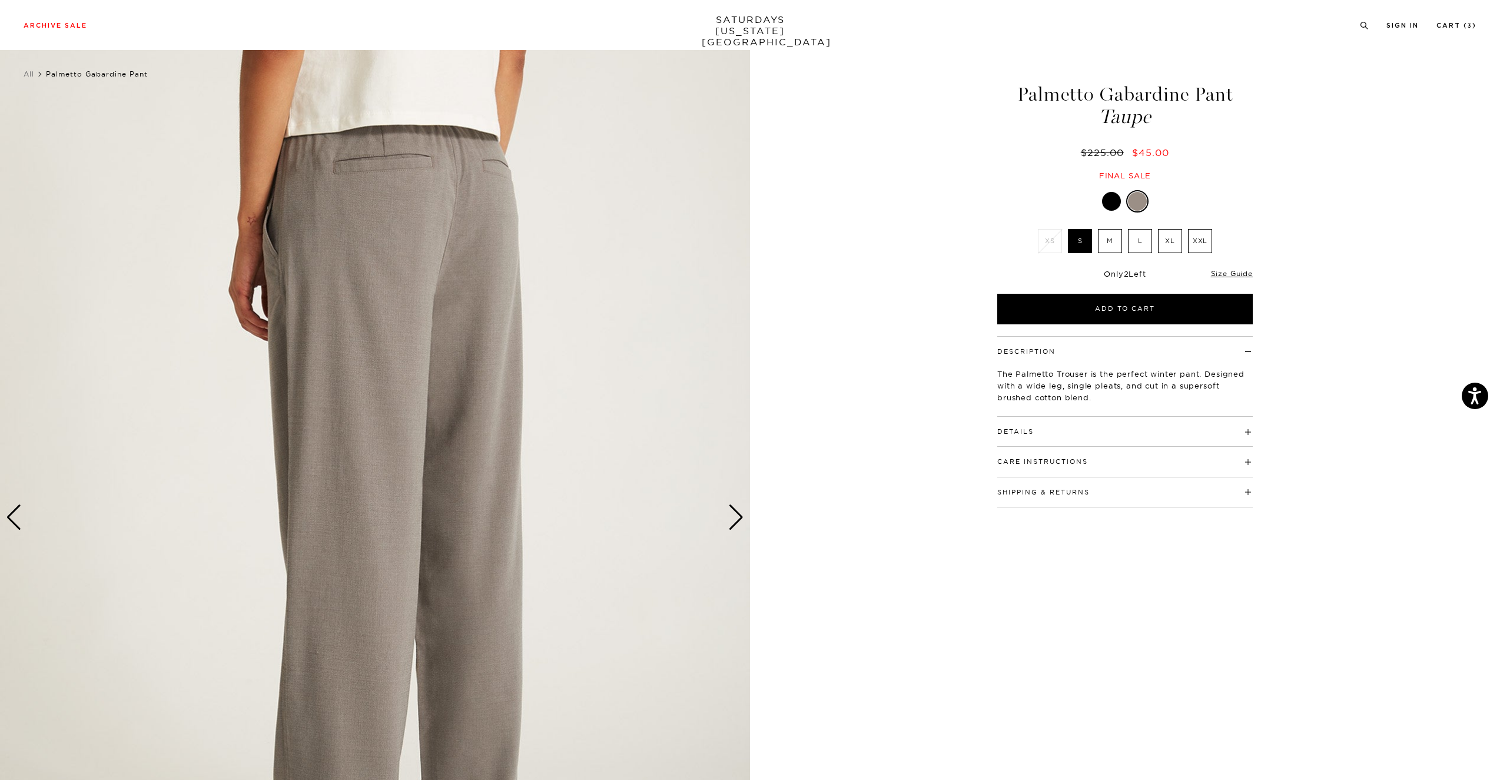
click at [734, 513] on div "Next slide" at bounding box center [736, 518] width 16 height 26
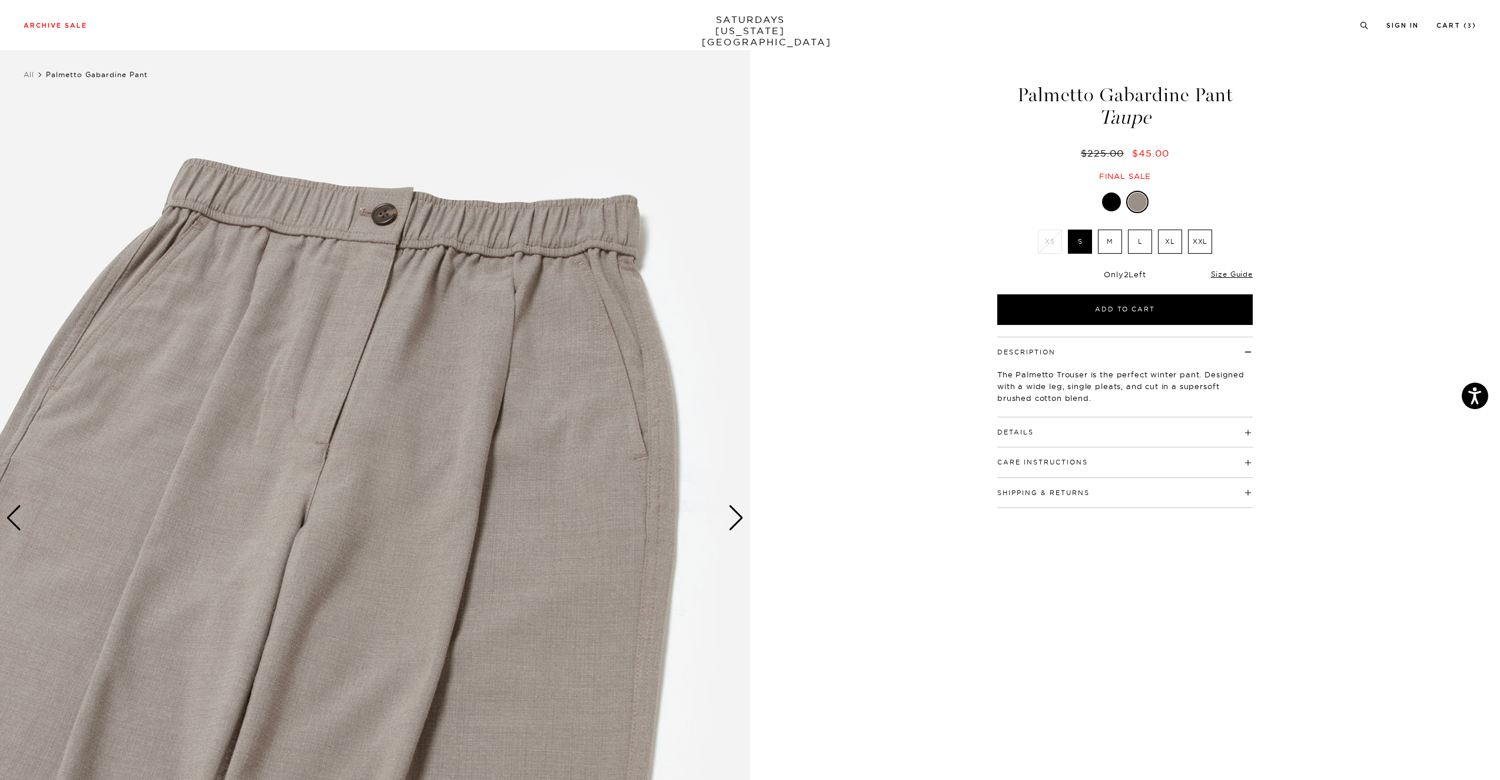
click at [734, 513] on div "Next slide" at bounding box center [736, 518] width 16 height 26
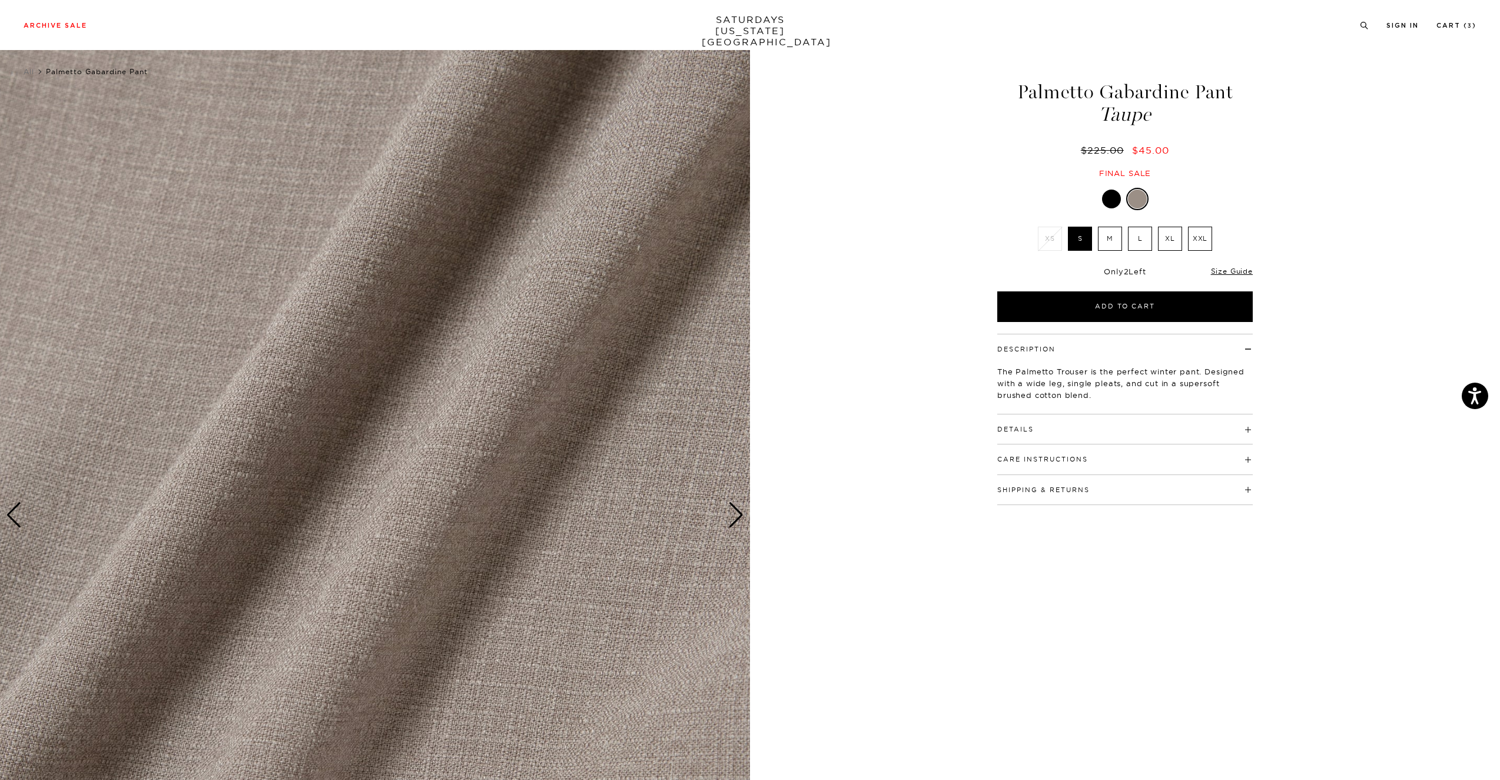
click at [734, 513] on div "Next slide" at bounding box center [736, 515] width 16 height 26
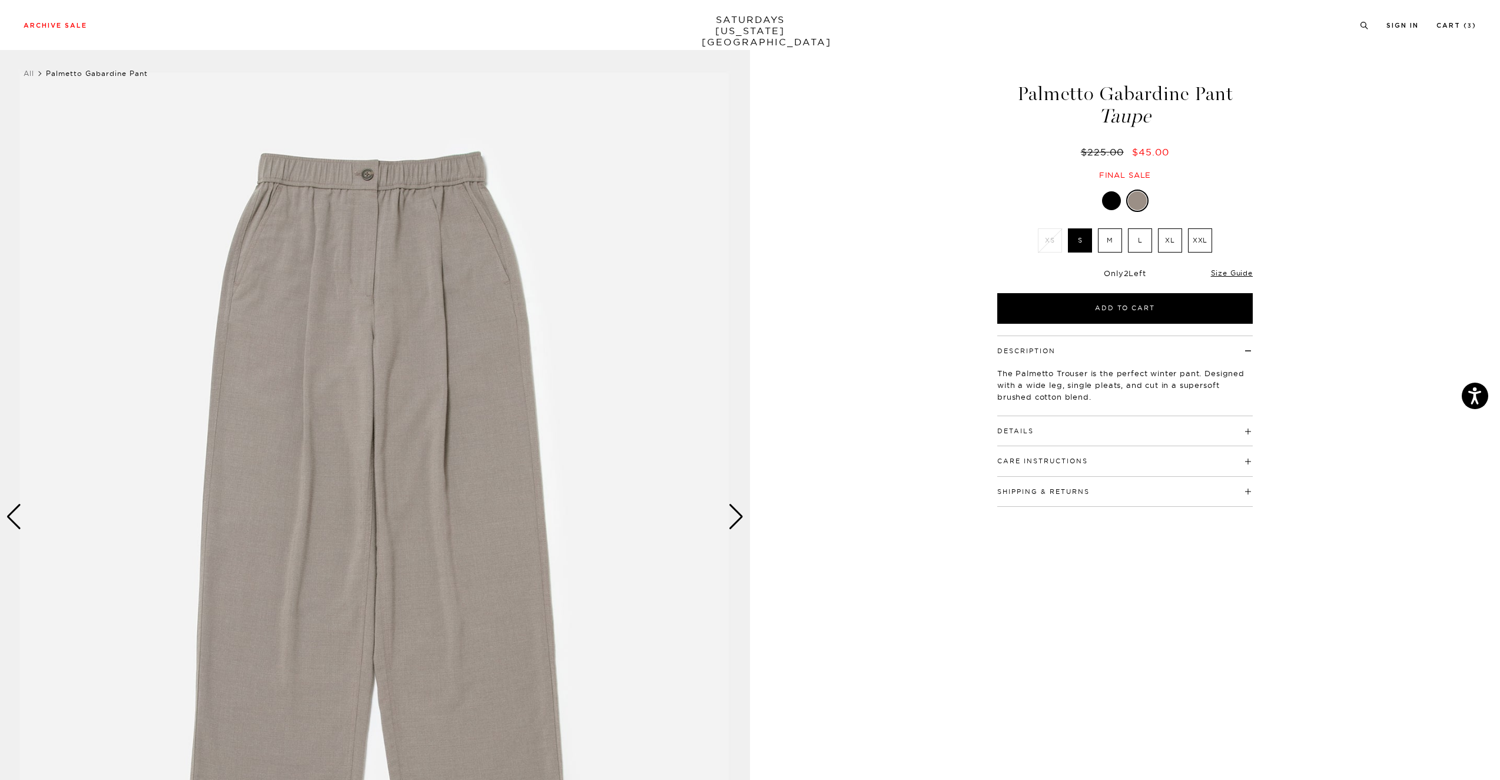
click at [734, 513] on div "Next slide" at bounding box center [736, 517] width 16 height 26
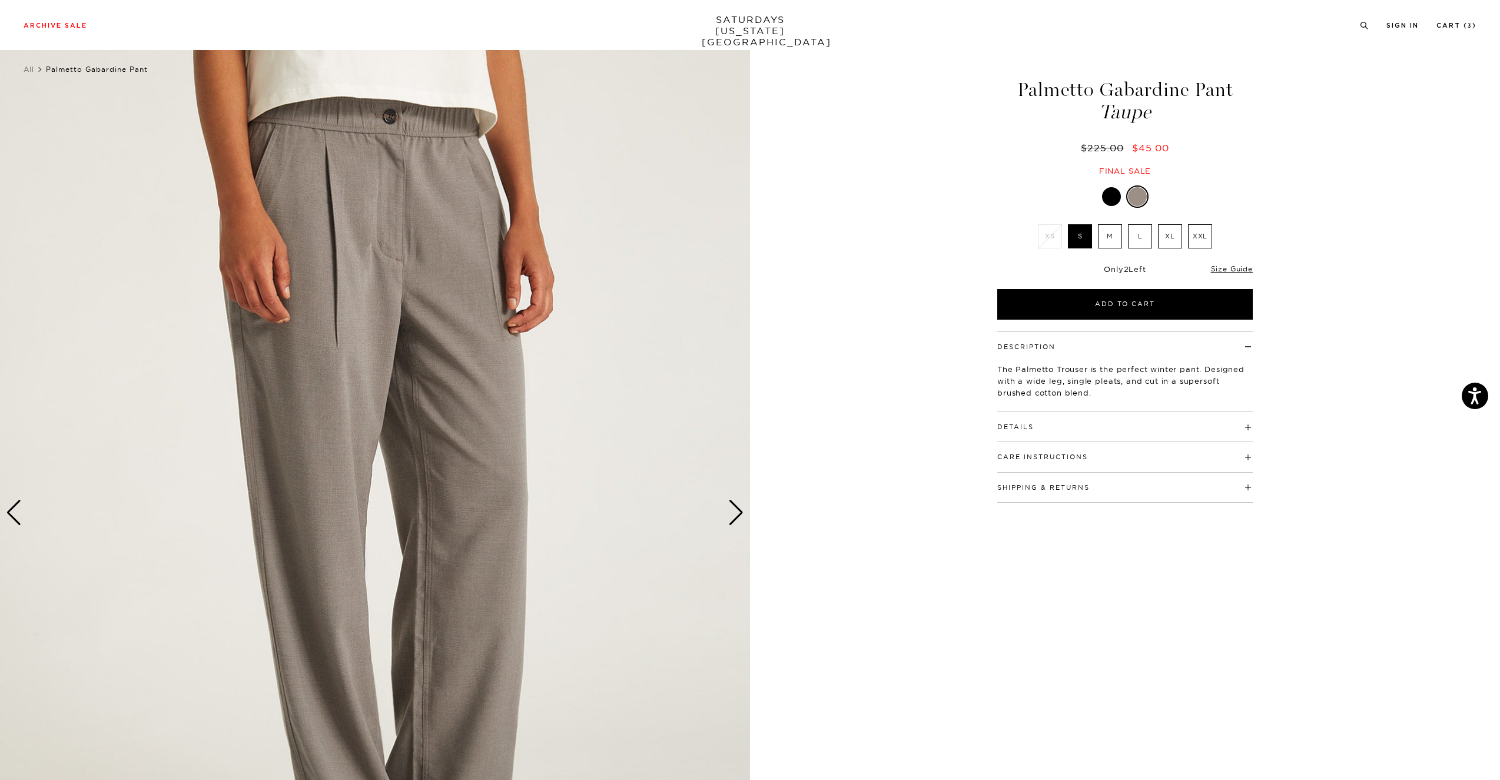
scroll to position [15, 1]
click at [17, 508] on div "Previous slide" at bounding box center [14, 513] width 16 height 26
click at [734, 516] on div "Next slide" at bounding box center [736, 513] width 16 height 26
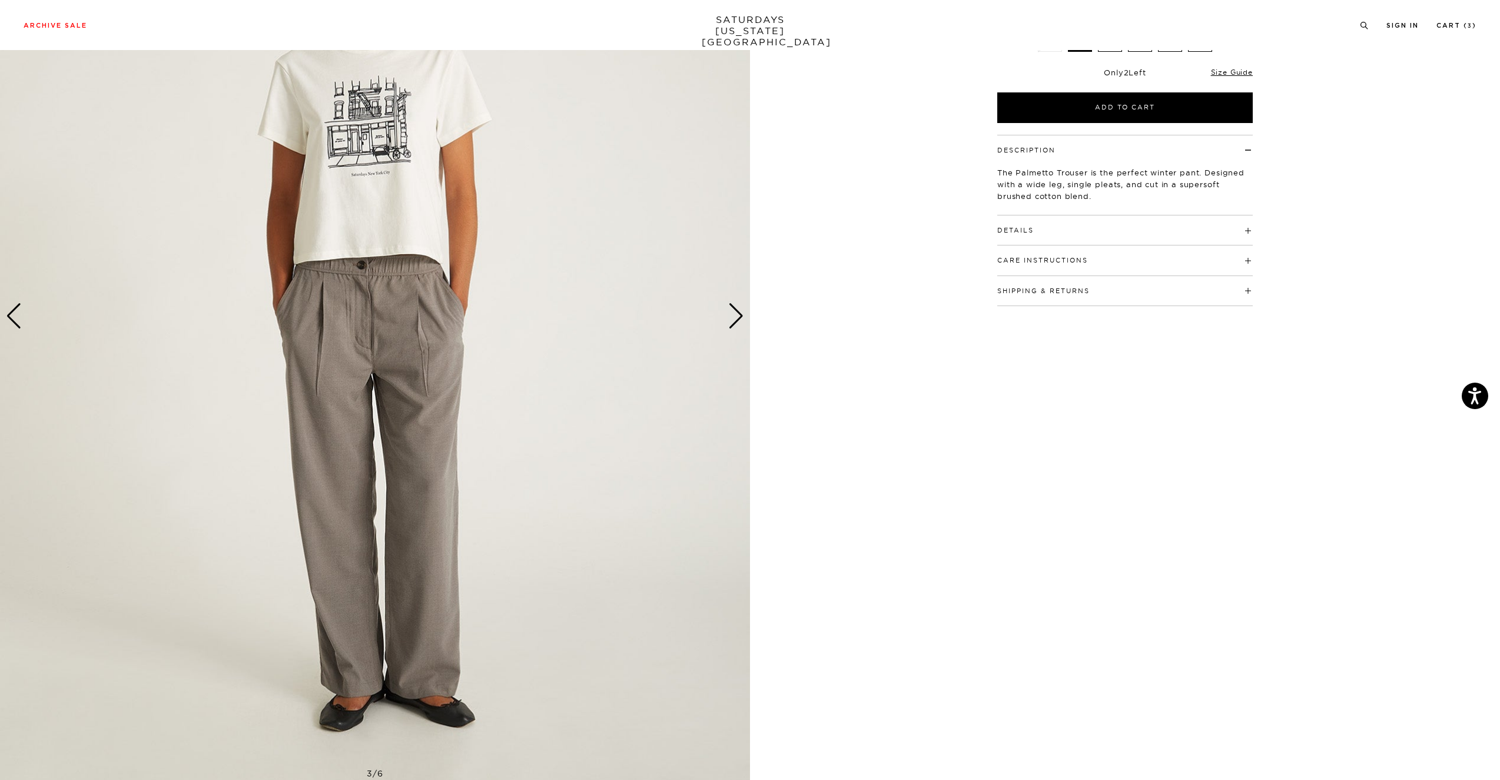
scroll to position [214, 1]
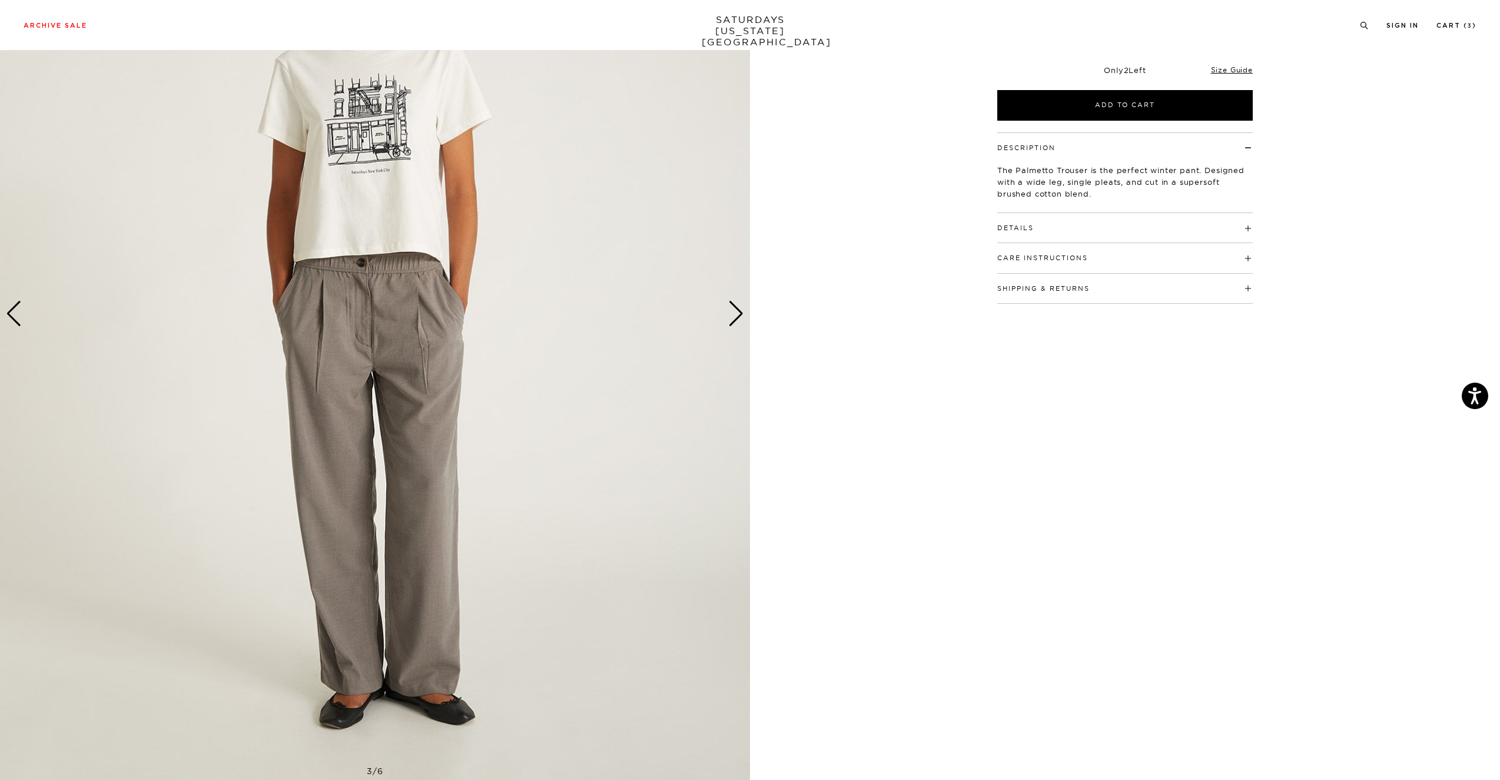
click at [734, 310] on div "Next slide" at bounding box center [736, 314] width 16 height 26
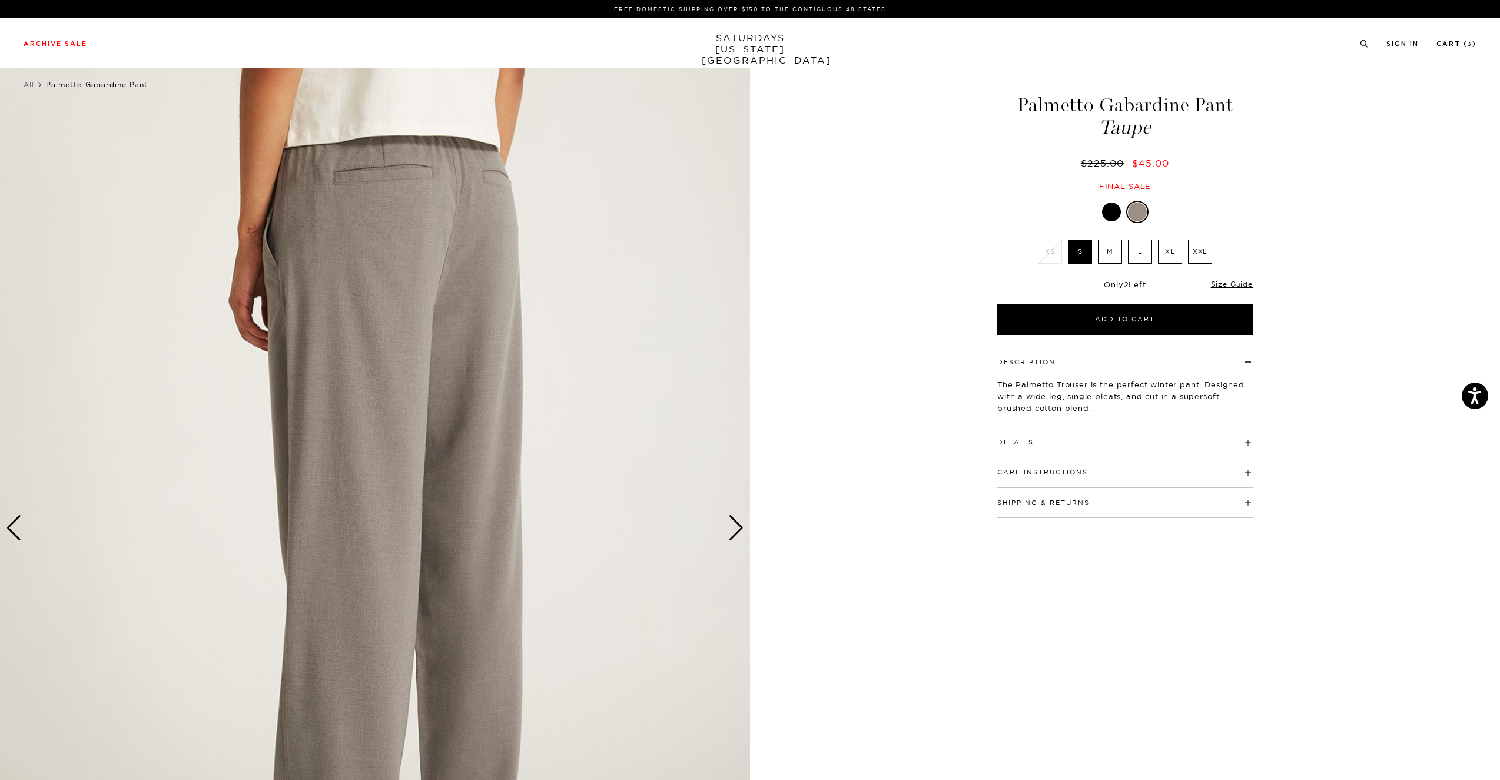
scroll to position [0, 0]
click at [744, 529] on img at bounding box center [375, 528] width 750 height 938
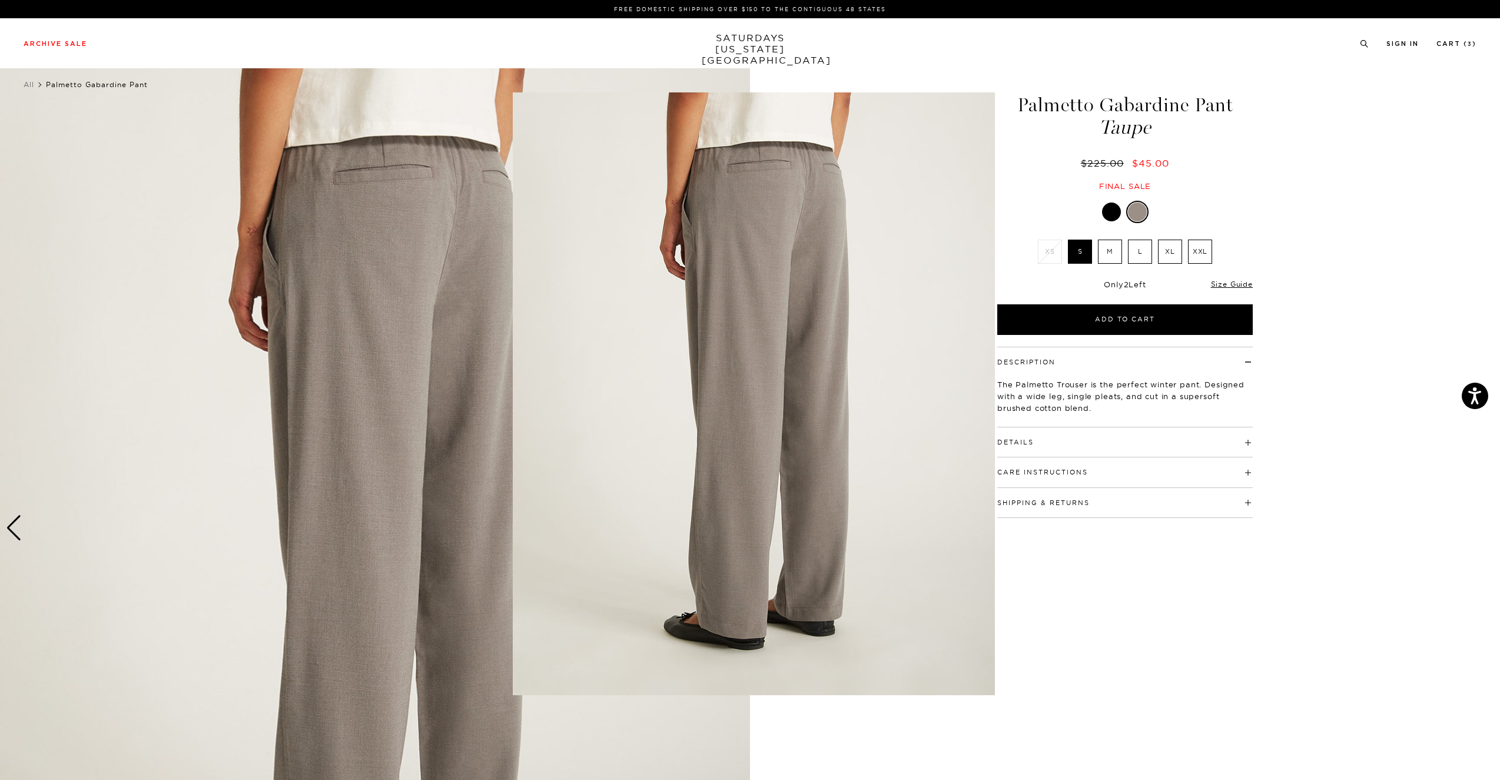
click at [1342, 127] on figure at bounding box center [750, 390] width 1500 height 780
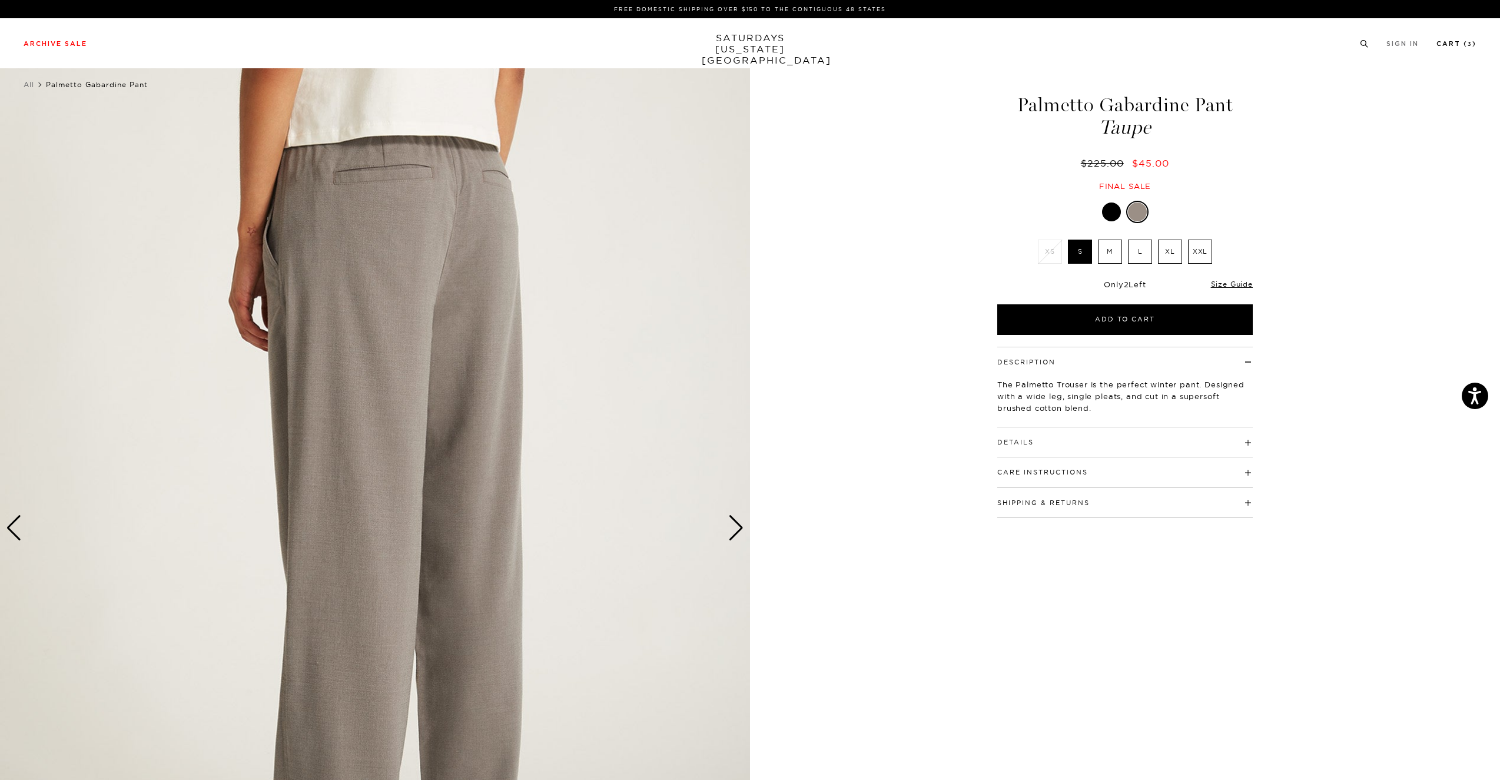
click at [1462, 47] on link "Cart ( 3 )" at bounding box center [1457, 44] width 40 height 6
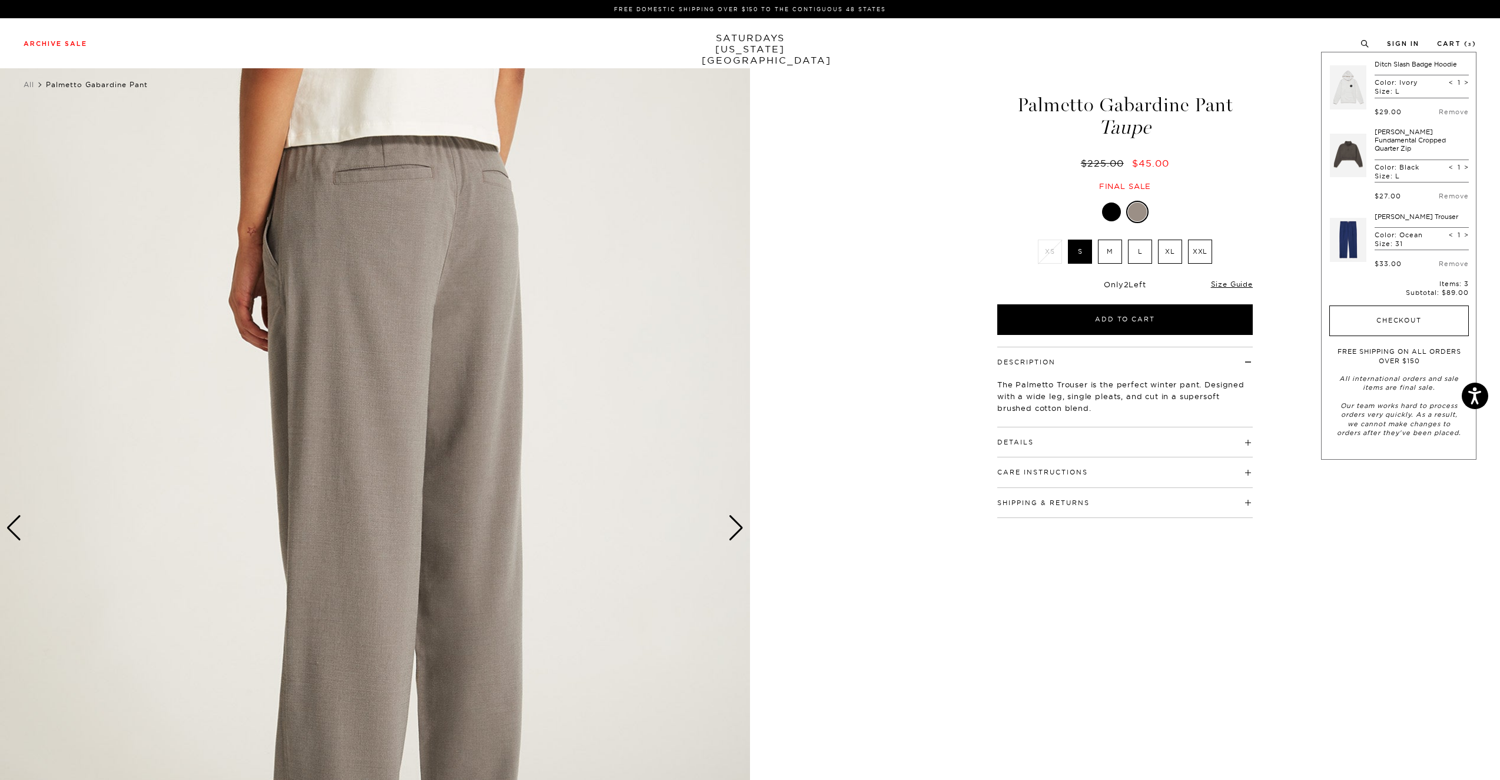
click at [1437, 313] on button "Checkout" at bounding box center [1399, 321] width 140 height 31
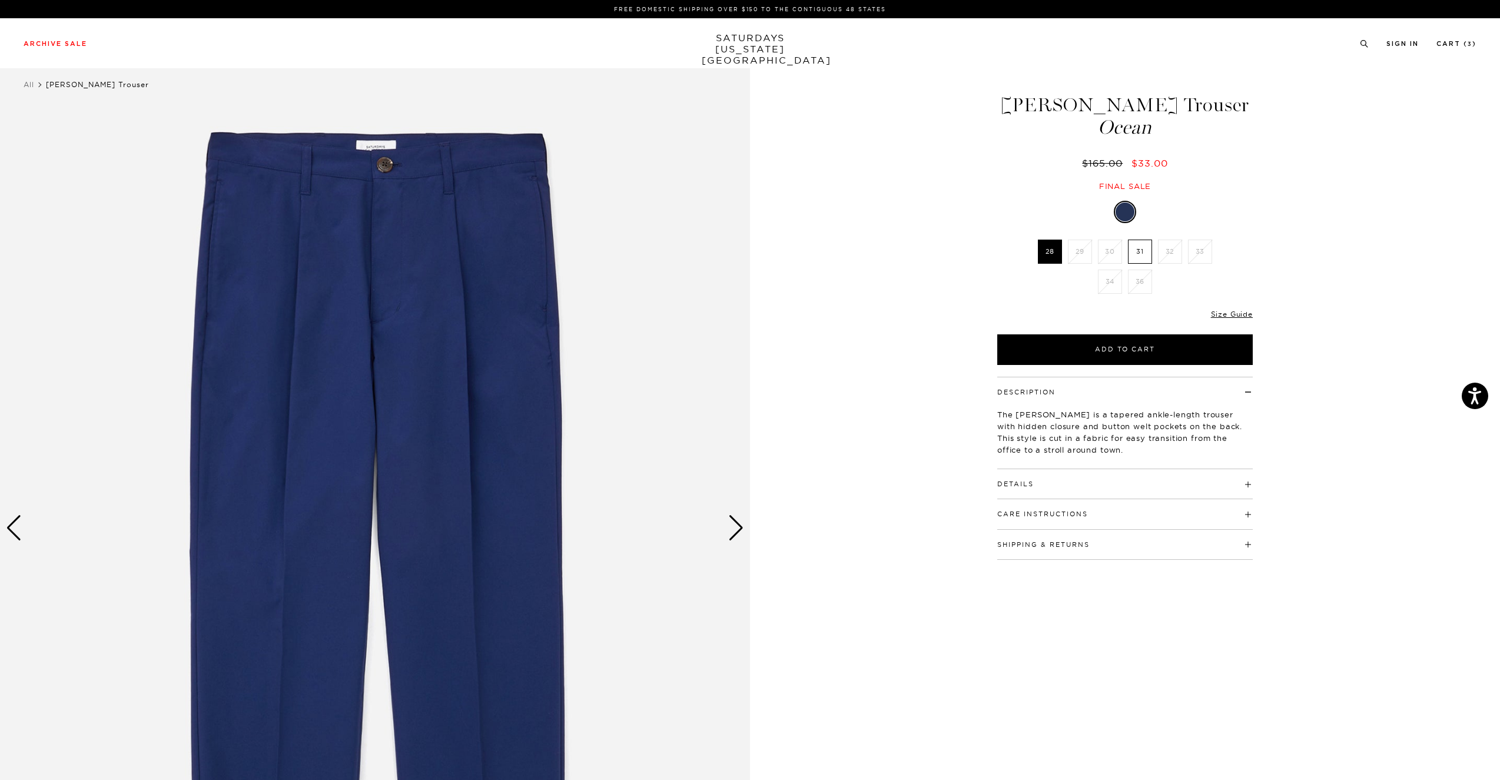
click at [1060, 478] on h4 "Details" at bounding box center [1125, 478] width 256 height 19
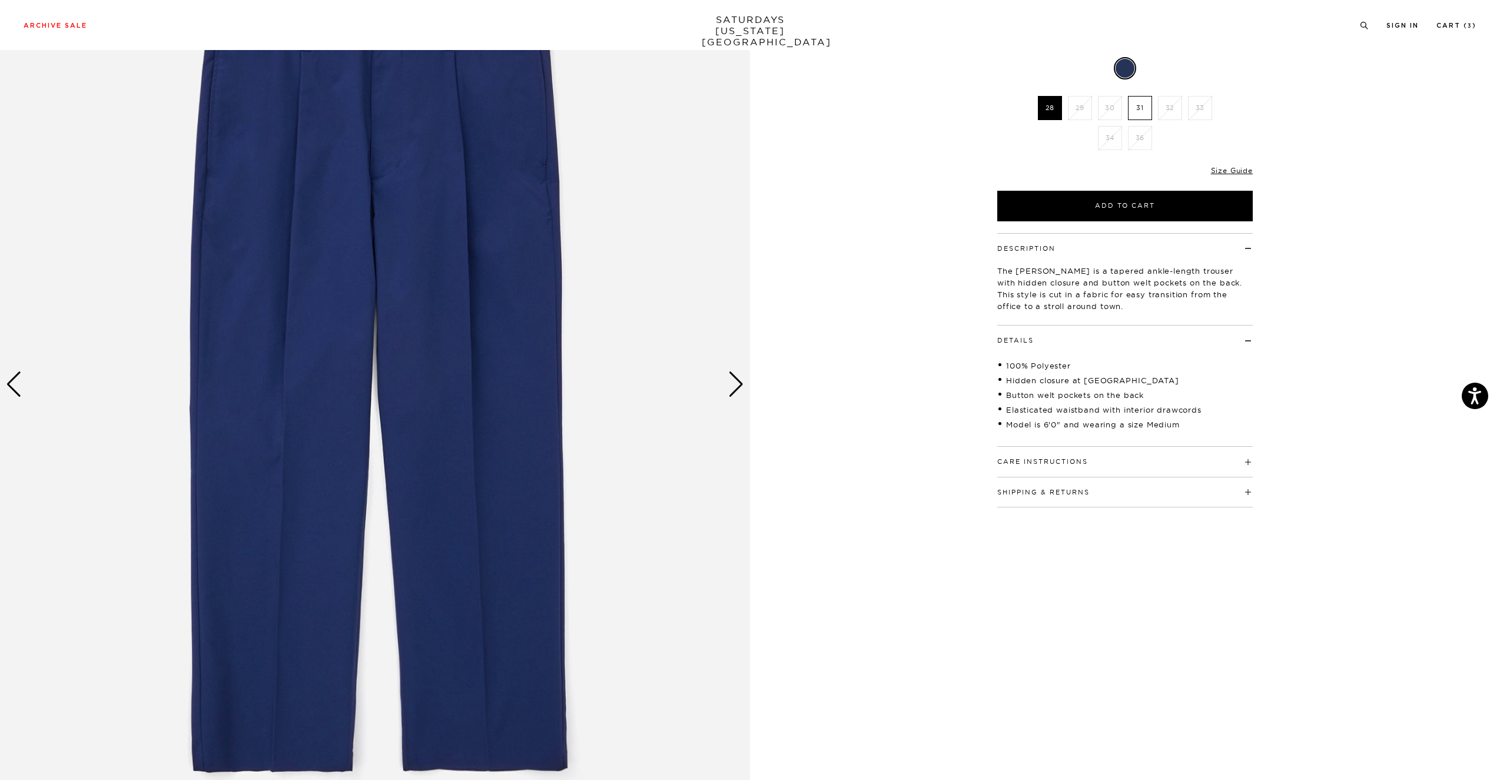
scroll to position [148, 0]
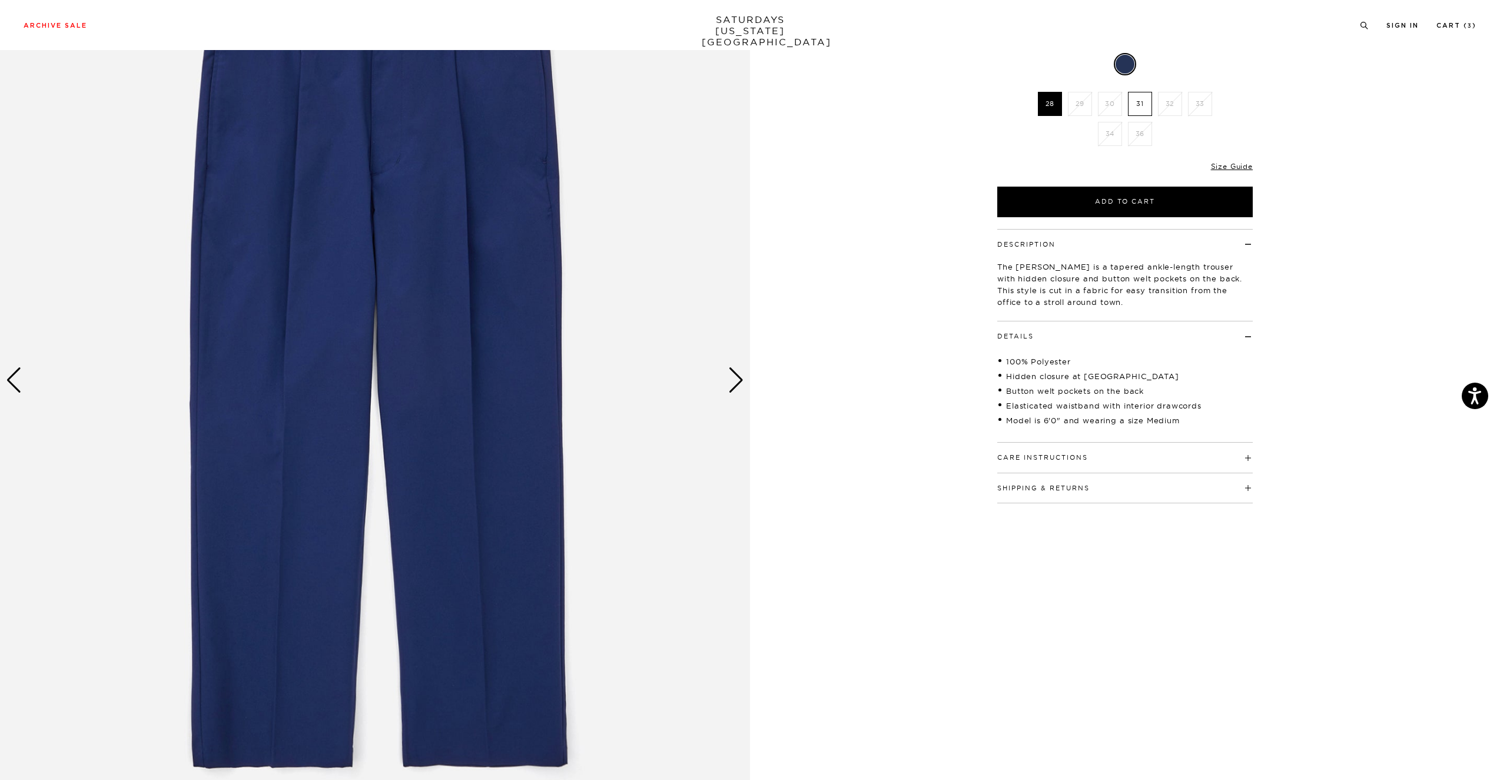
click at [731, 380] on div "Next slide" at bounding box center [736, 380] width 16 height 26
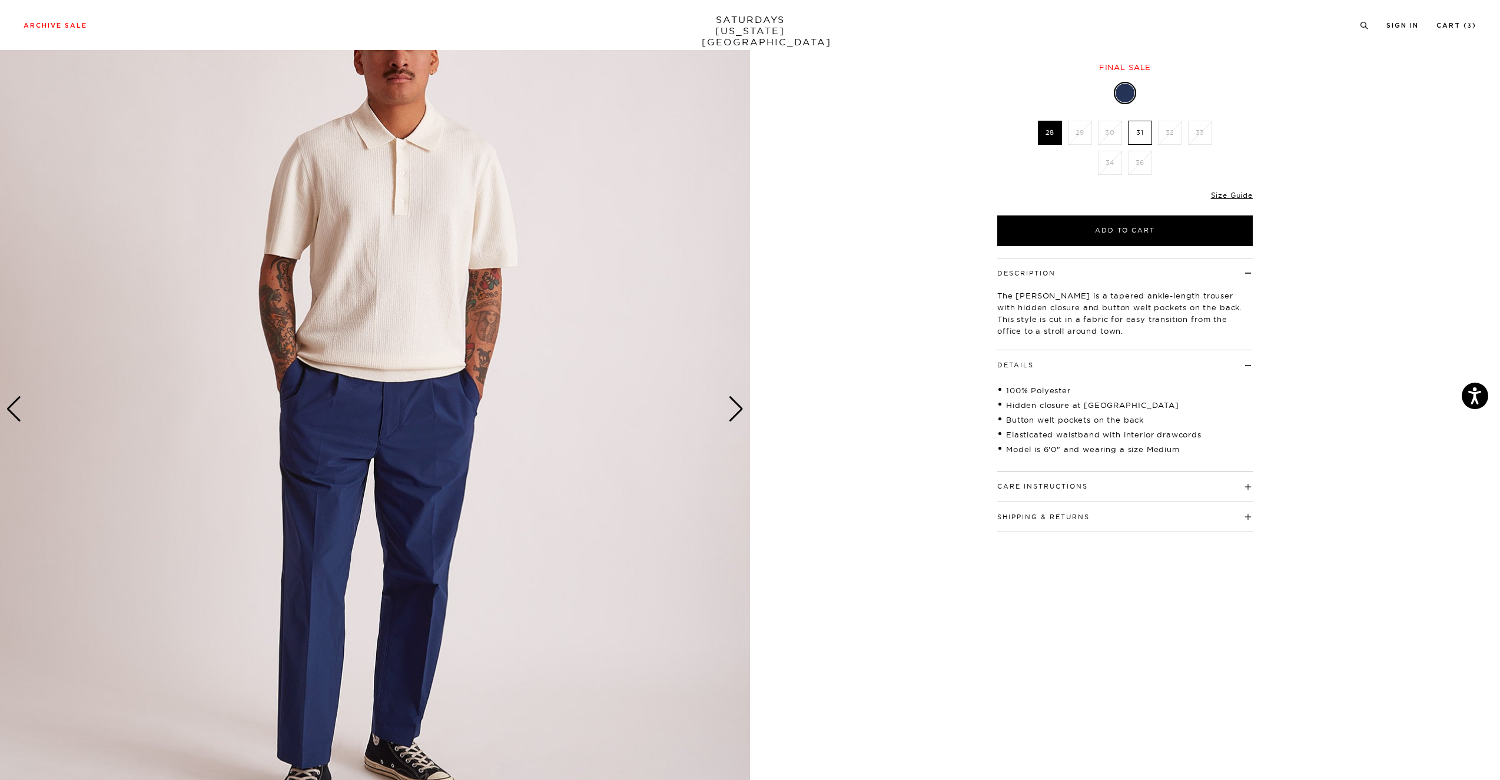
scroll to position [121, 8]
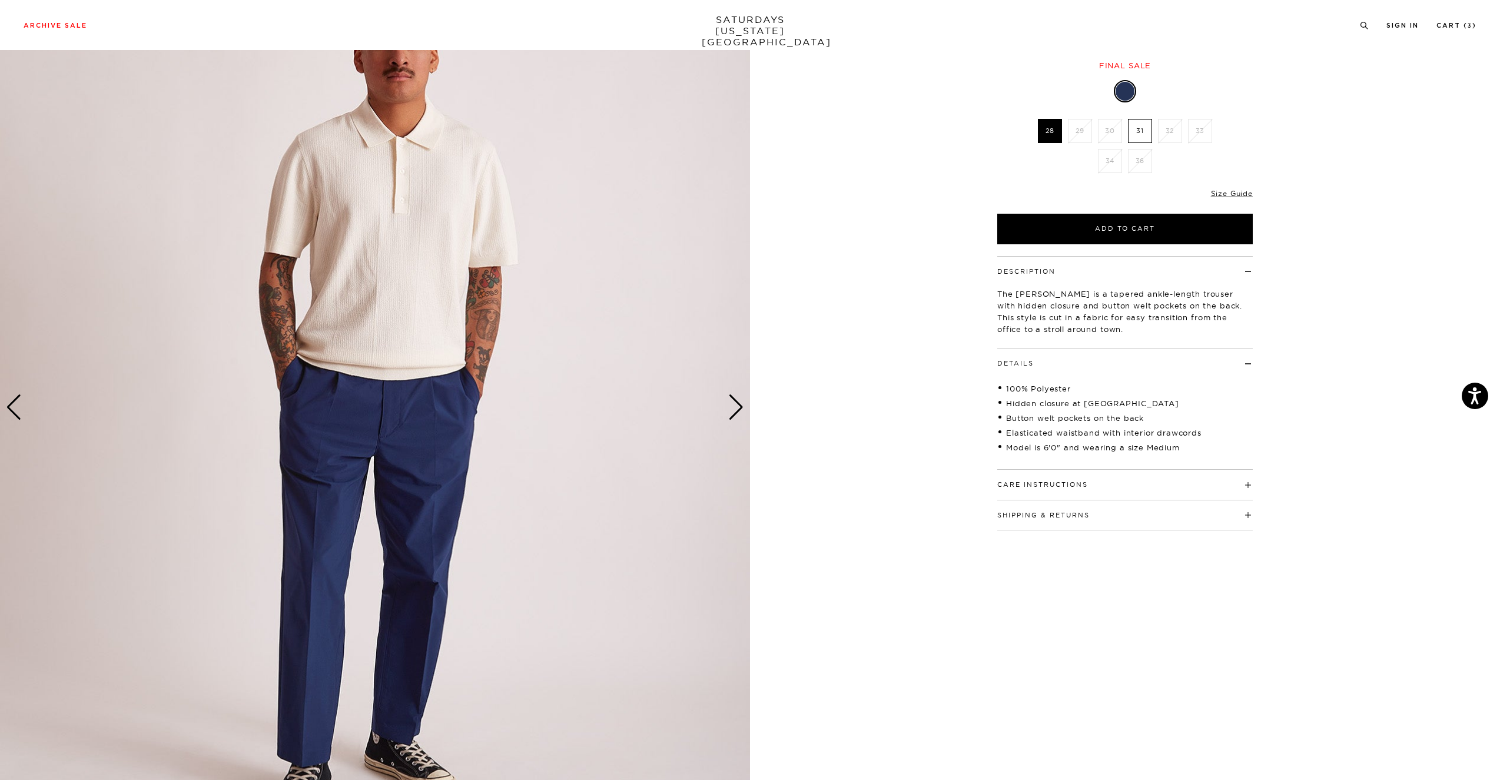
click at [731, 416] on div "Next slide" at bounding box center [736, 407] width 16 height 26
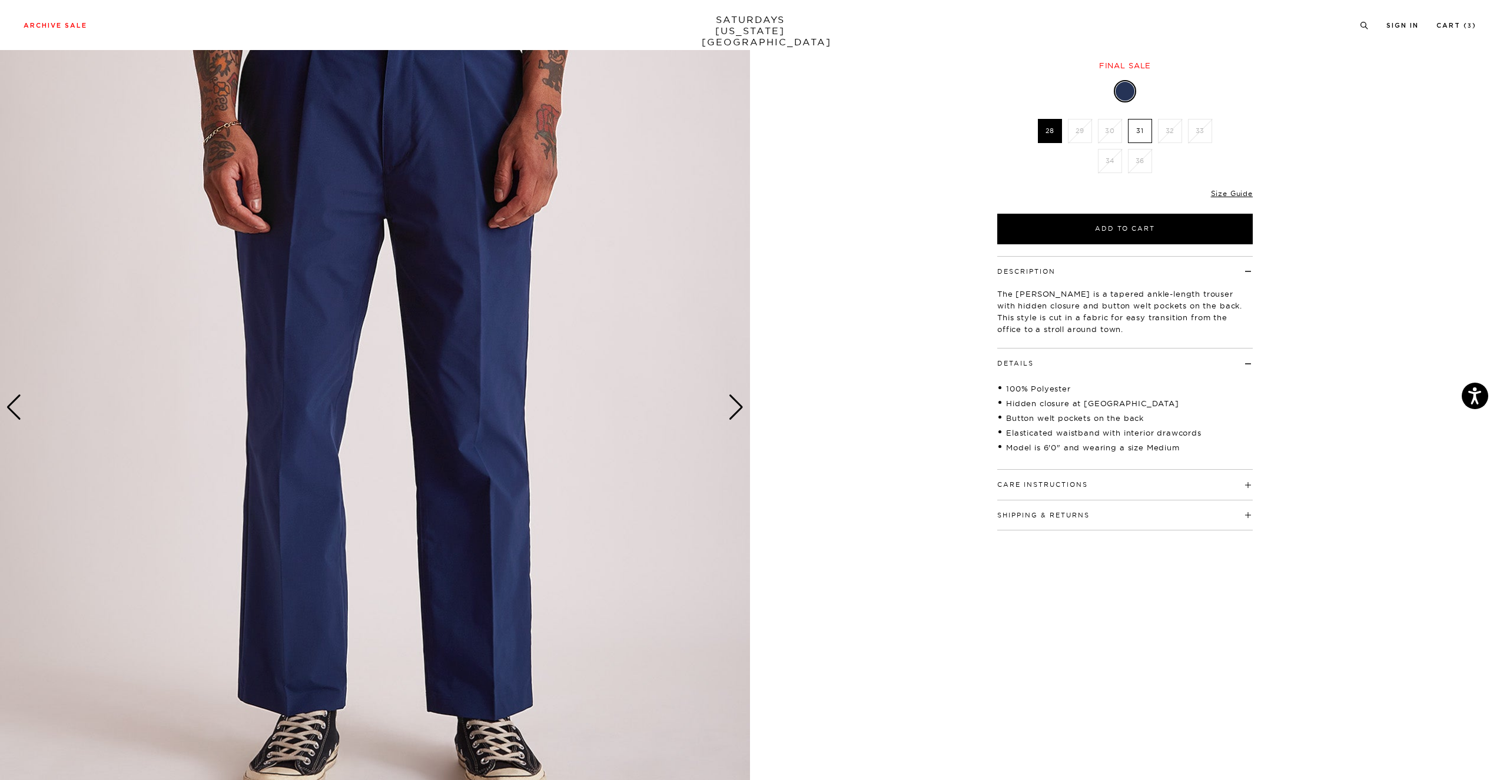
click at [731, 416] on div "Next slide" at bounding box center [736, 407] width 16 height 26
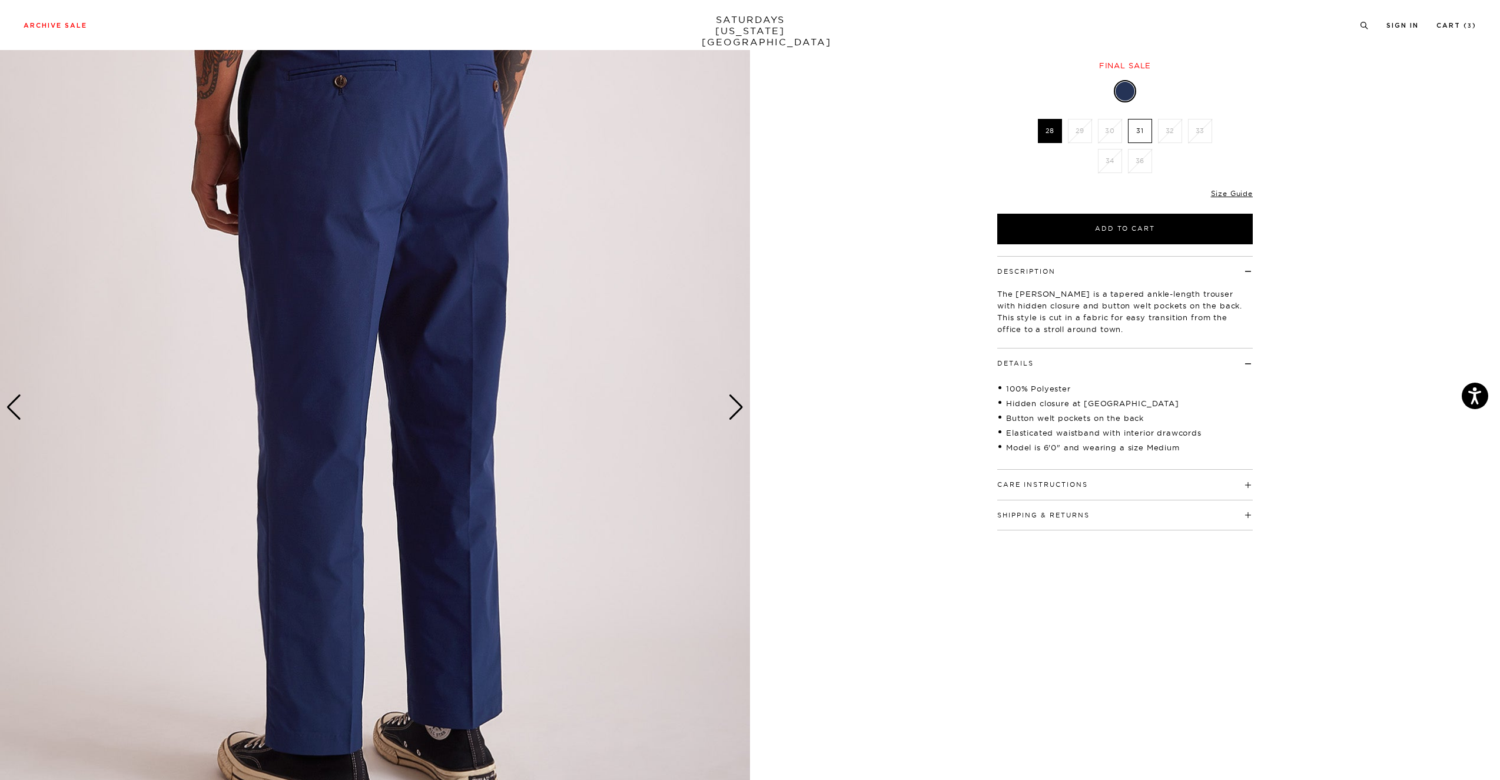
click at [731, 416] on div "Next slide" at bounding box center [736, 407] width 16 height 26
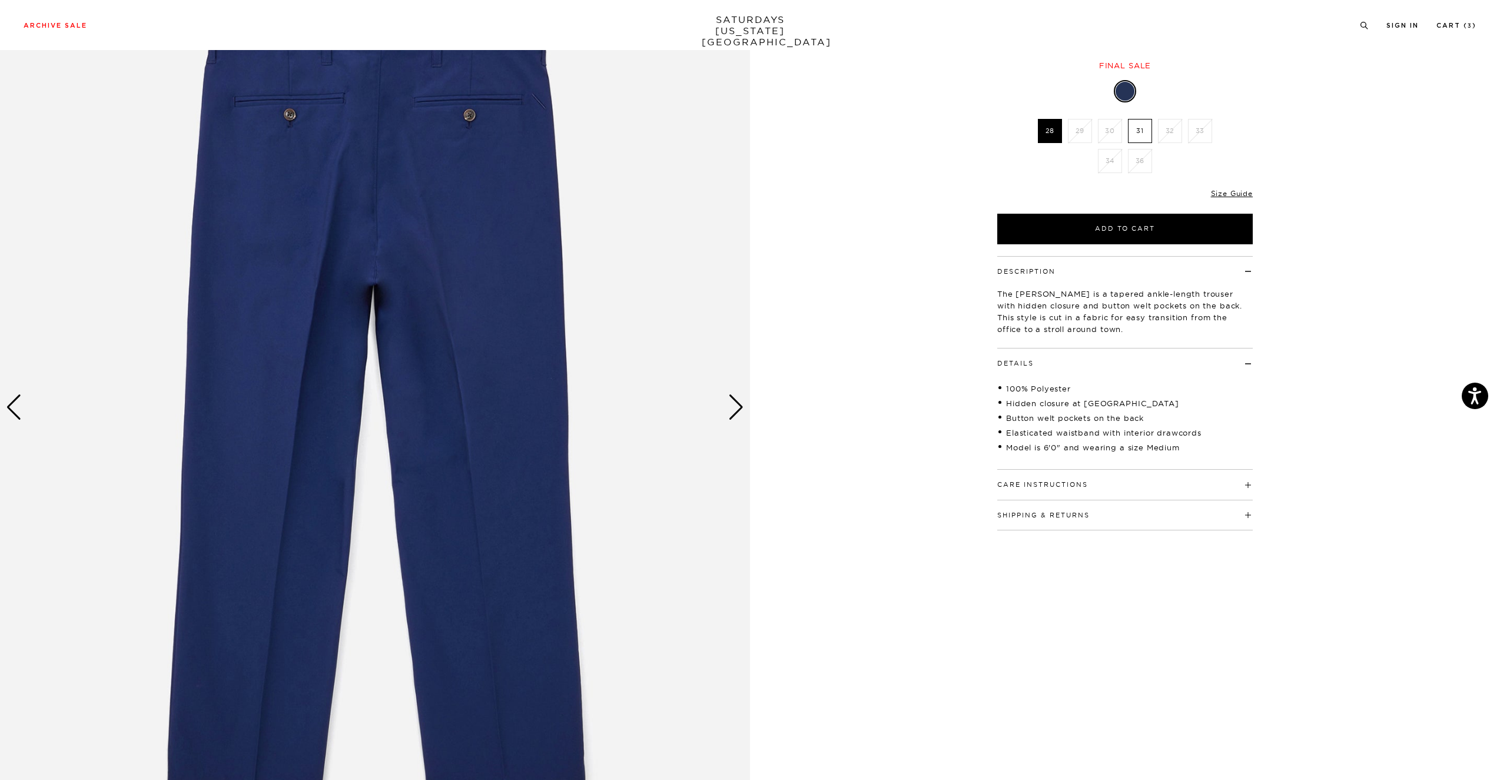
click at [731, 416] on div "Next slide" at bounding box center [736, 407] width 16 height 26
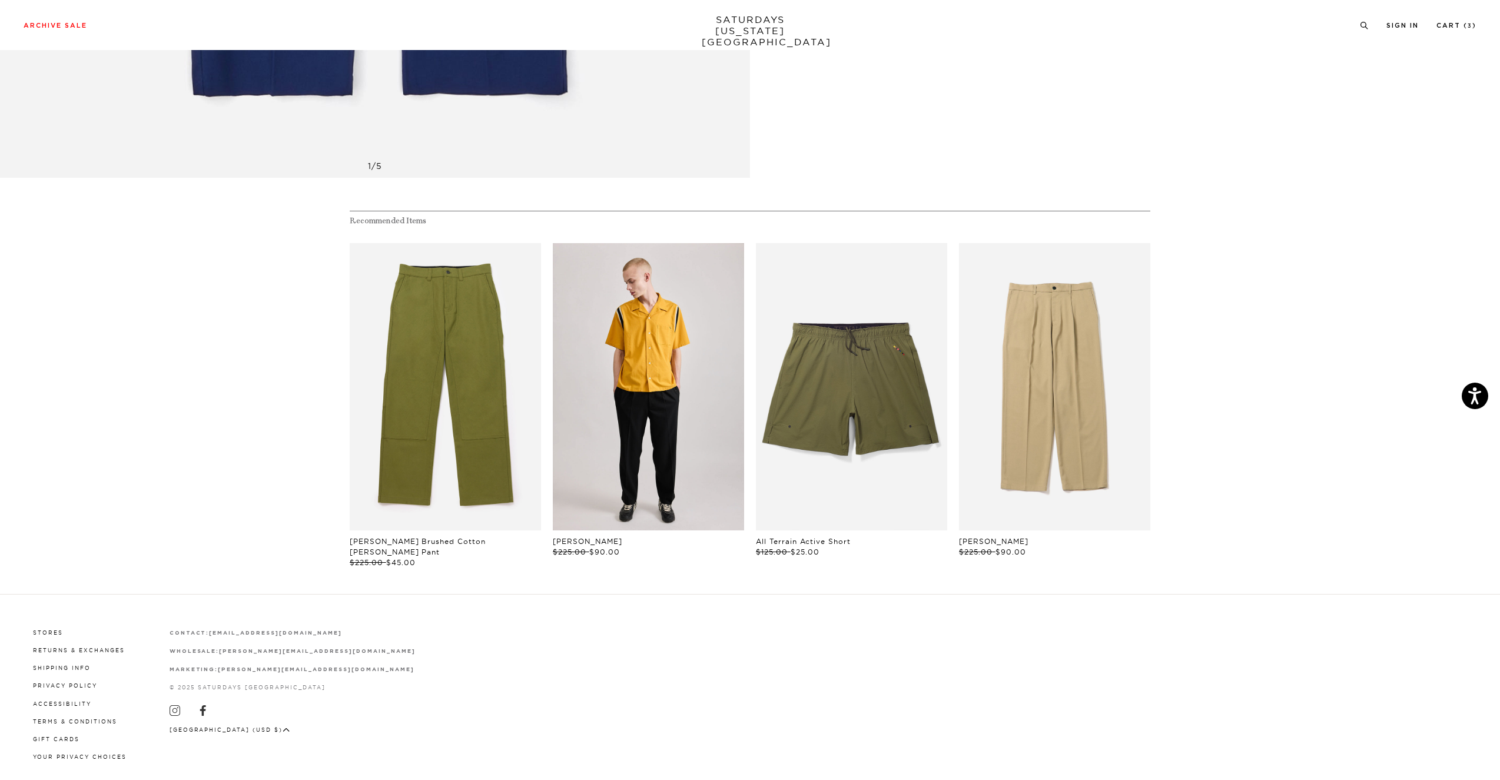
scroll to position [821, 1]
click at [647, 386] on link "files/250308_saturdaysnyc5766.jpg" at bounding box center [648, 385] width 191 height 287
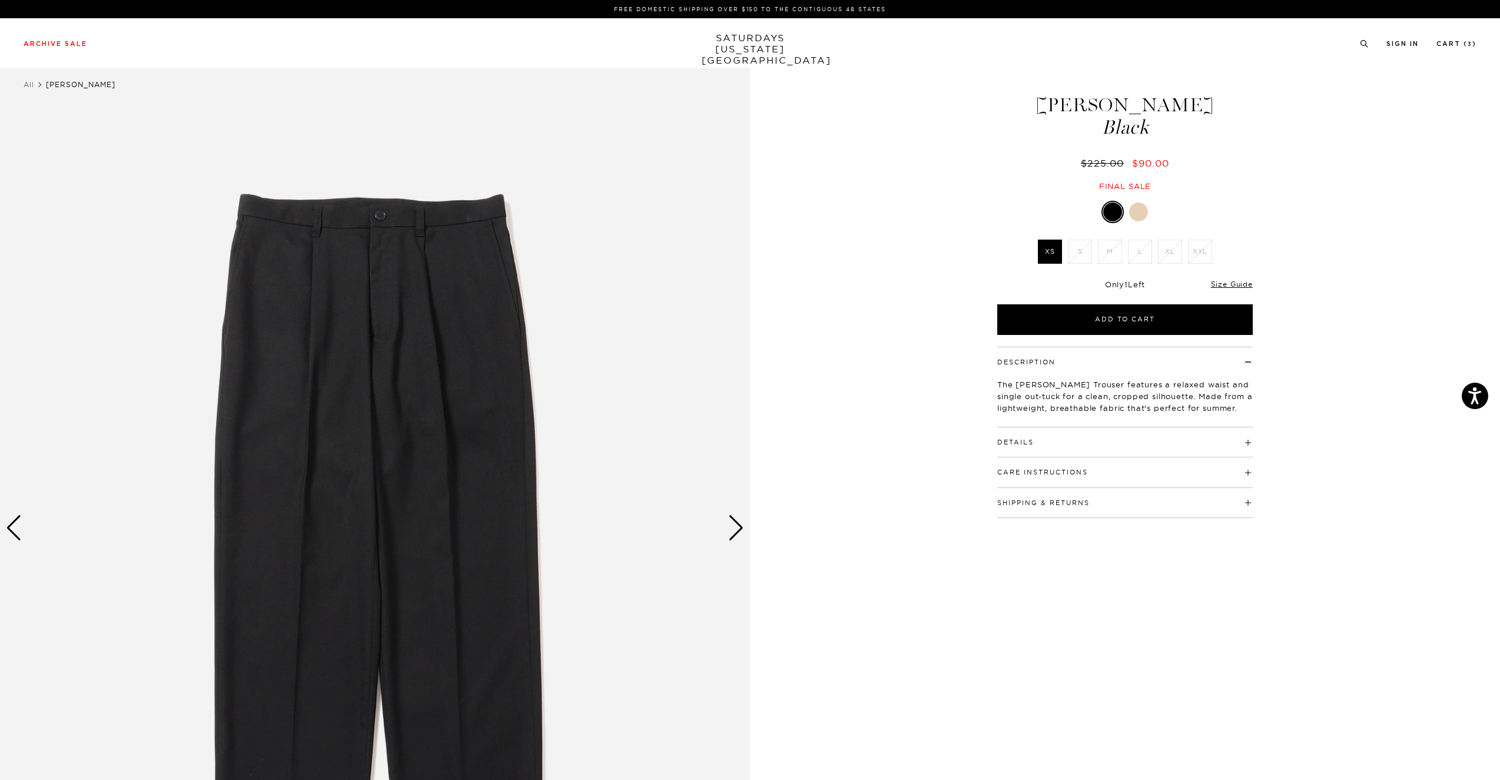
click at [734, 533] on div "Next slide" at bounding box center [736, 528] width 16 height 26
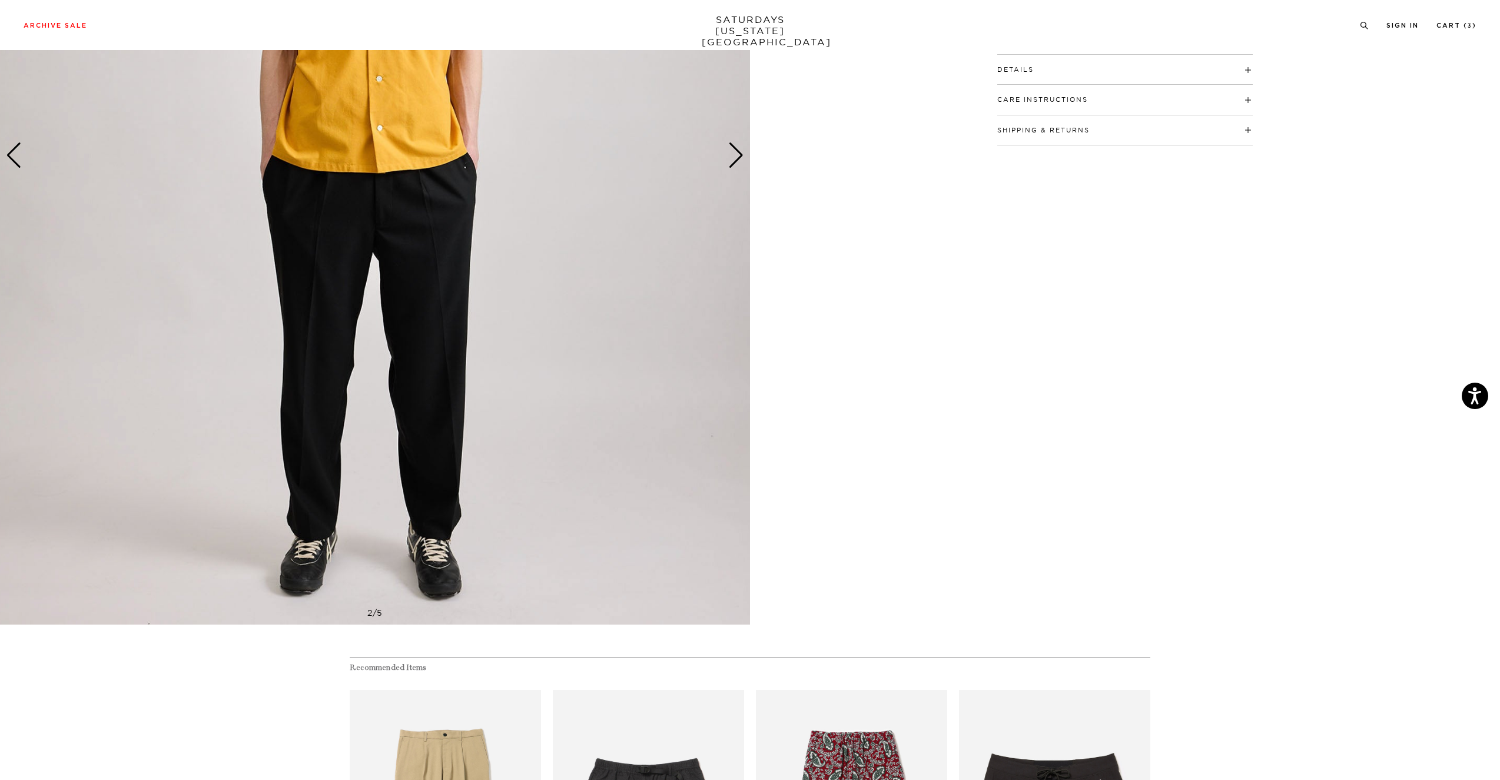
scroll to position [367, 0]
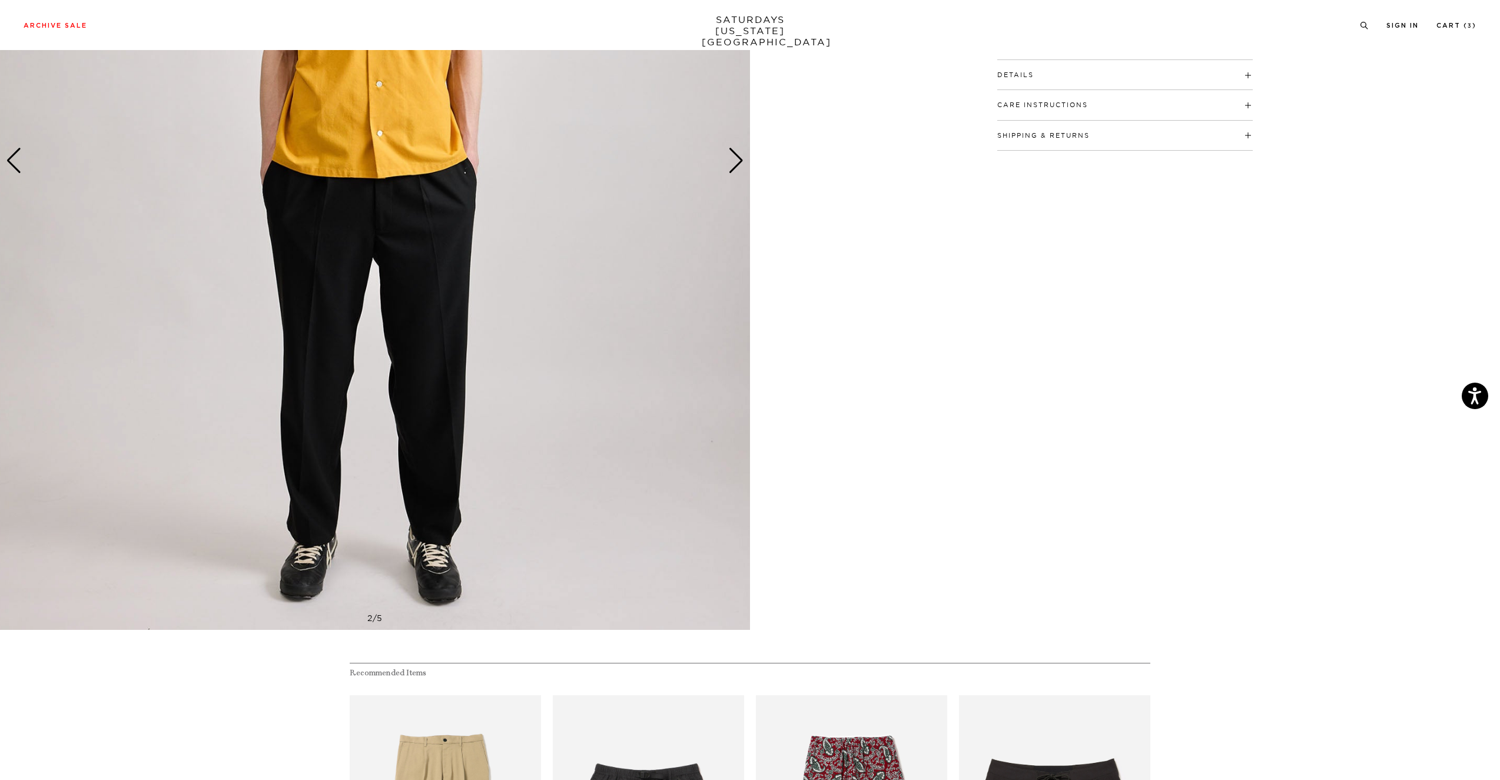
click at [741, 173] on div "Next slide" at bounding box center [736, 161] width 16 height 26
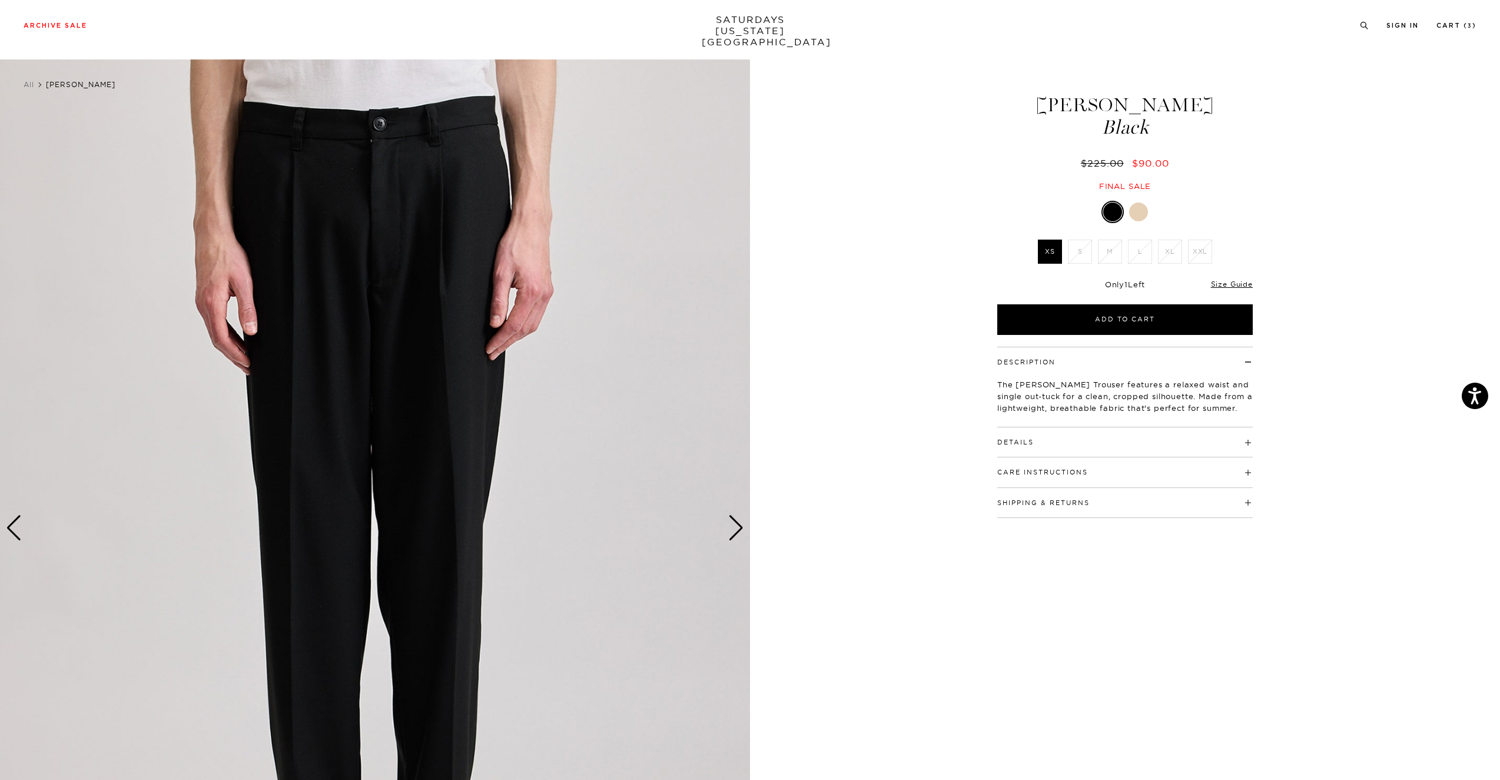
scroll to position [1, 0]
click at [1463, 28] on link "Cart ( 3 )" at bounding box center [1457, 25] width 40 height 6
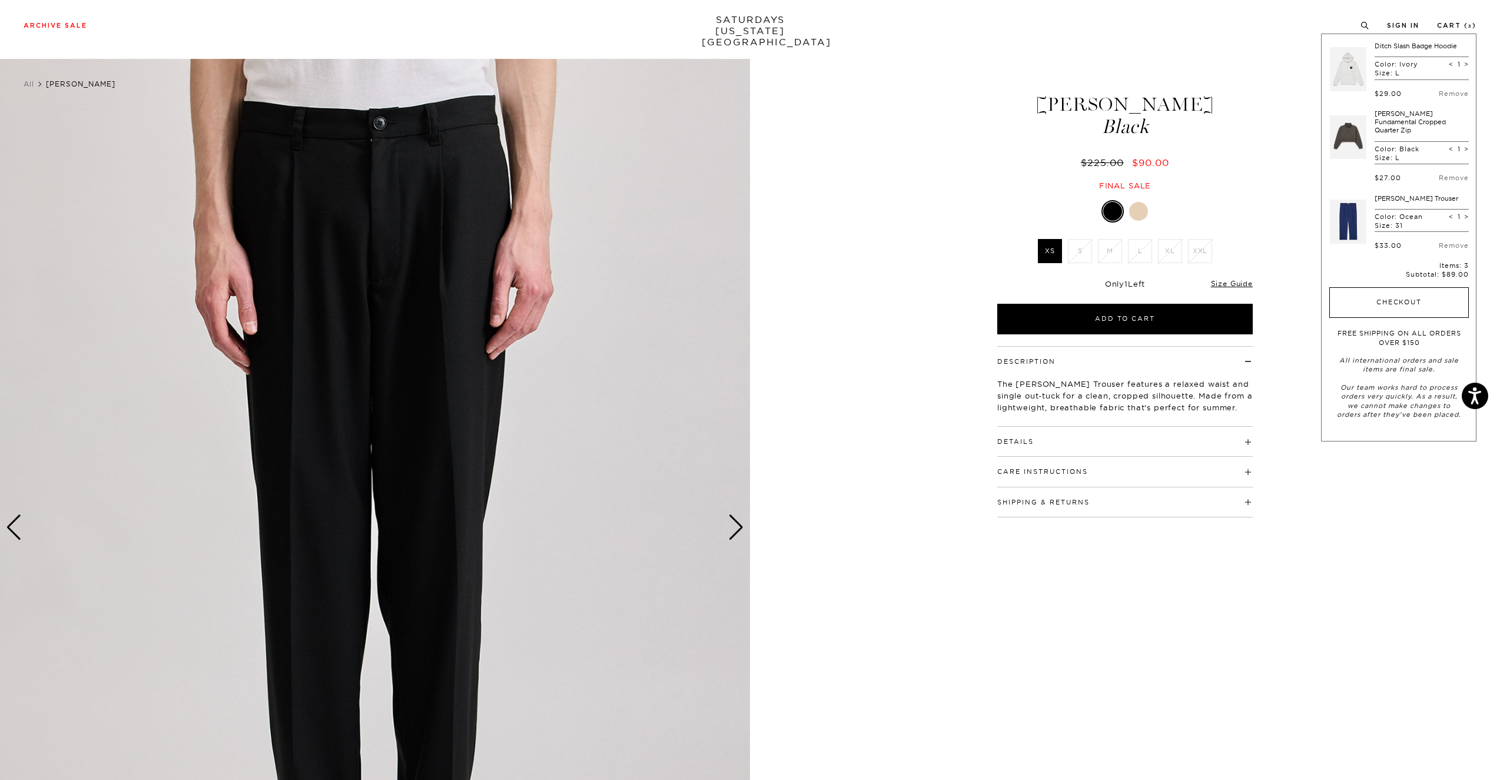
click at [1415, 296] on button "Checkout" at bounding box center [1399, 302] width 140 height 31
